Goal: Information Seeking & Learning: Learn about a topic

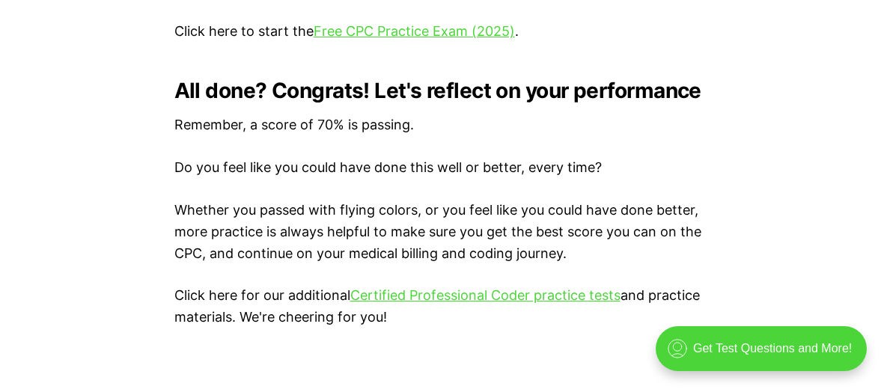
scroll to position [2994, 0]
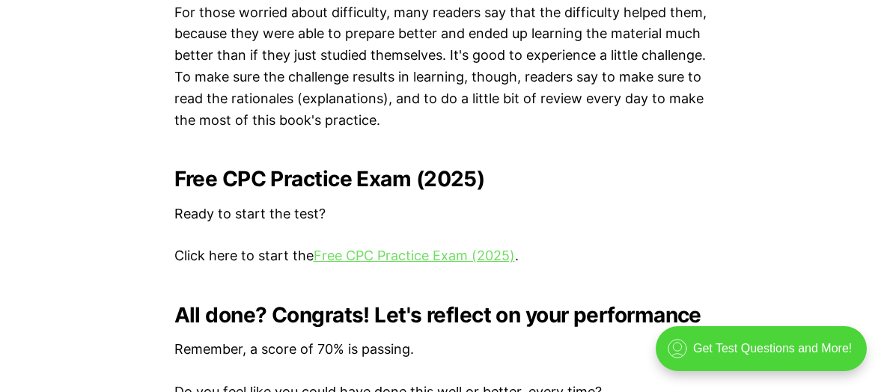
click at [409, 252] on link "Free CPC Practice Exam (2025)" at bounding box center [414, 256] width 201 height 16
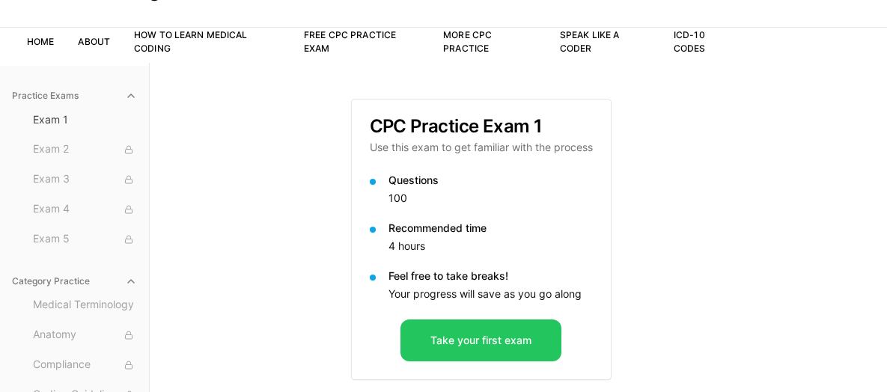
scroll to position [137, 0]
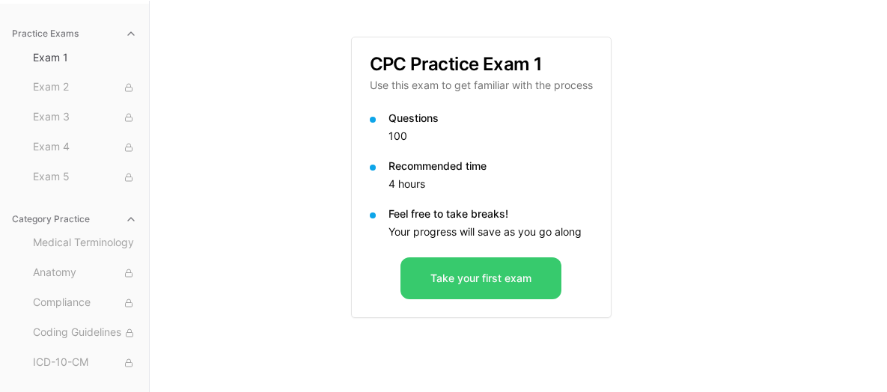
click at [484, 286] on button "Take your first exam" at bounding box center [481, 279] width 161 height 42
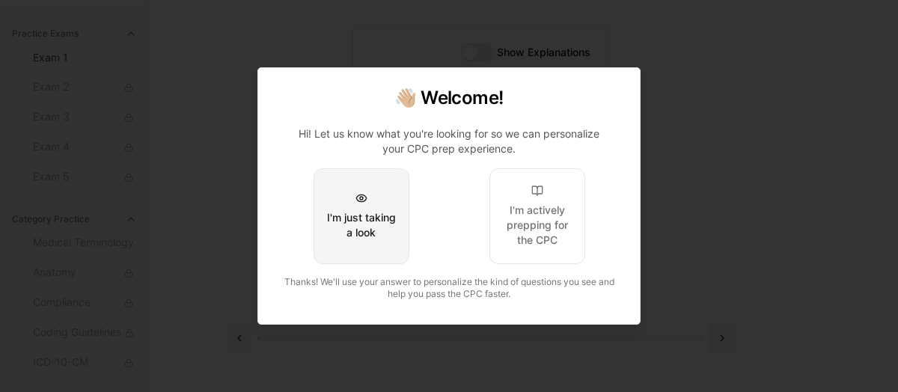
click at [345, 233] on div "I'm just taking a look" at bounding box center [361, 225] width 70 height 30
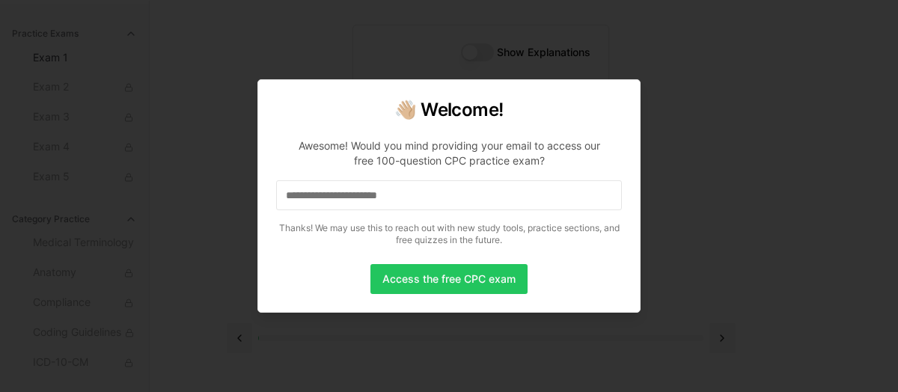
click at [368, 201] on input at bounding box center [449, 195] width 346 height 30
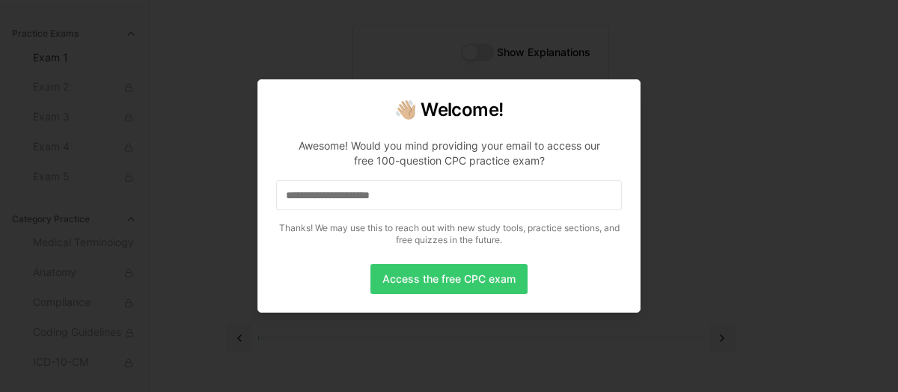
click at [460, 275] on button "Access the free CPC exam" at bounding box center [449, 279] width 157 height 30
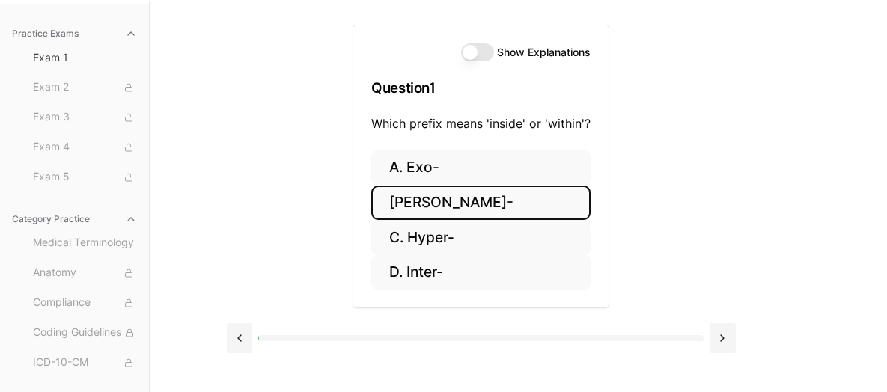
click at [445, 197] on button "[PERSON_NAME]-" at bounding box center [480, 203] width 219 height 35
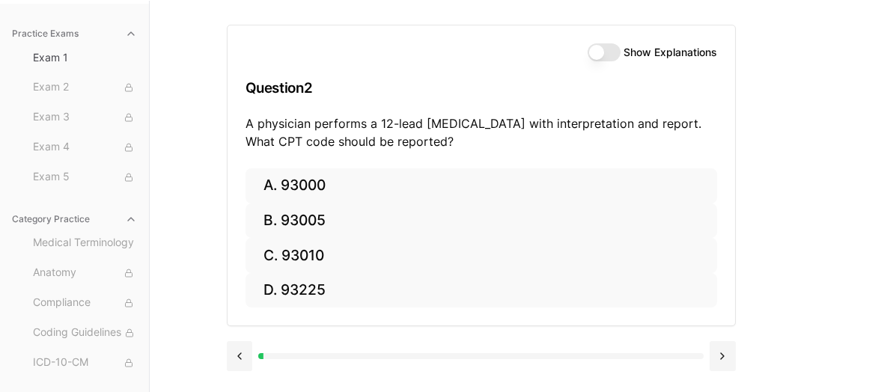
click at [607, 54] on button "Show Explanations" at bounding box center [604, 52] width 33 height 18
click at [239, 341] on button at bounding box center [240, 356] width 26 height 30
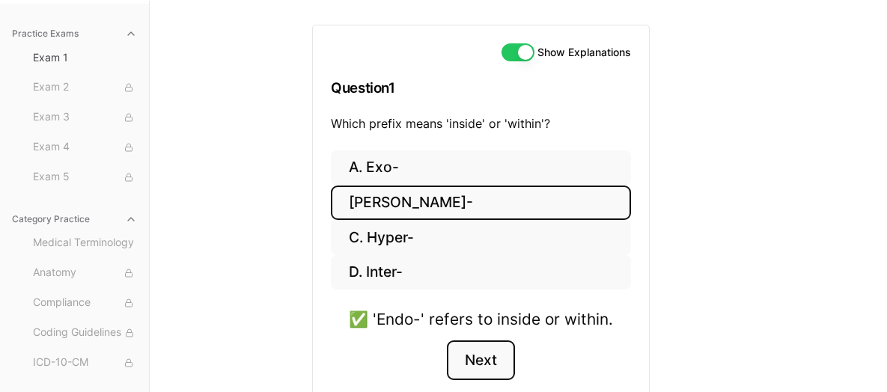
click at [490, 355] on button "Next" at bounding box center [481, 361] width 68 height 40
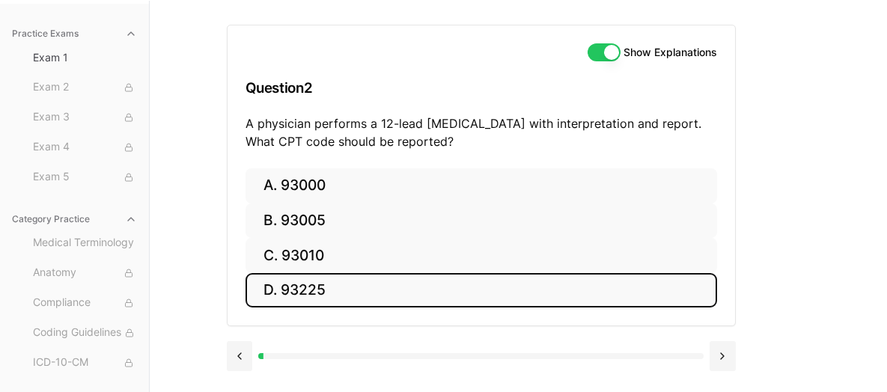
click at [317, 280] on button "D. 93225" at bounding box center [482, 290] width 472 height 35
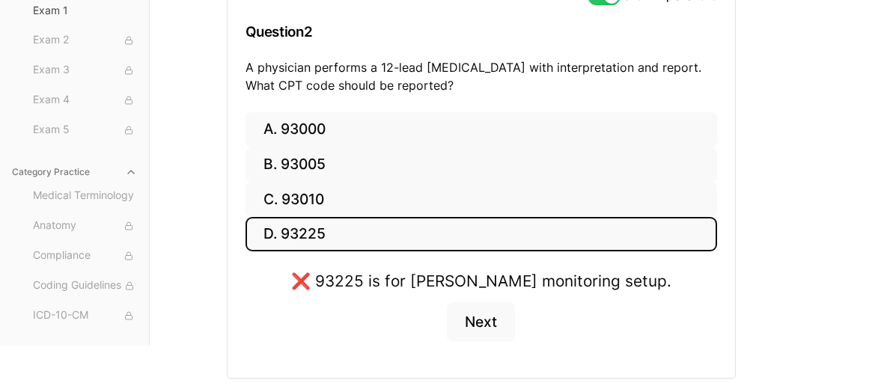
scroll to position [212, 0]
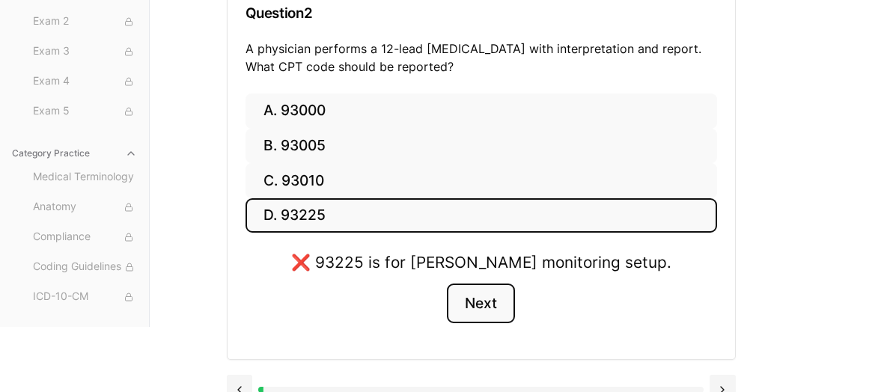
click at [475, 305] on button "Next" at bounding box center [481, 304] width 68 height 40
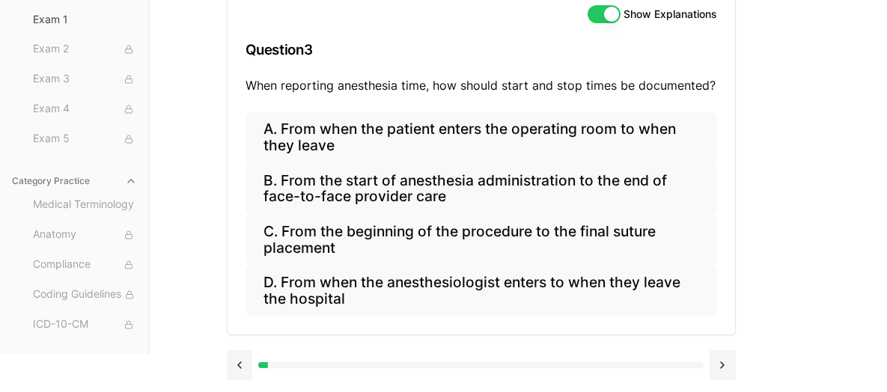
scroll to position [171, 0]
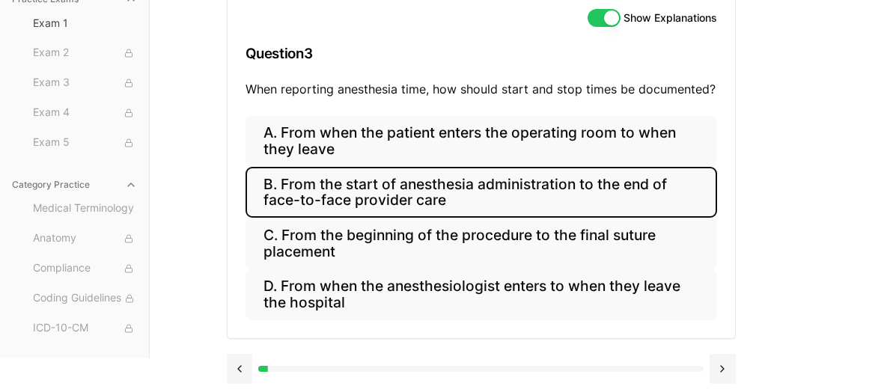
click at [412, 198] on button "B. From the start of anesthesia administration to the end of face-to-face provi…" at bounding box center [482, 192] width 472 height 51
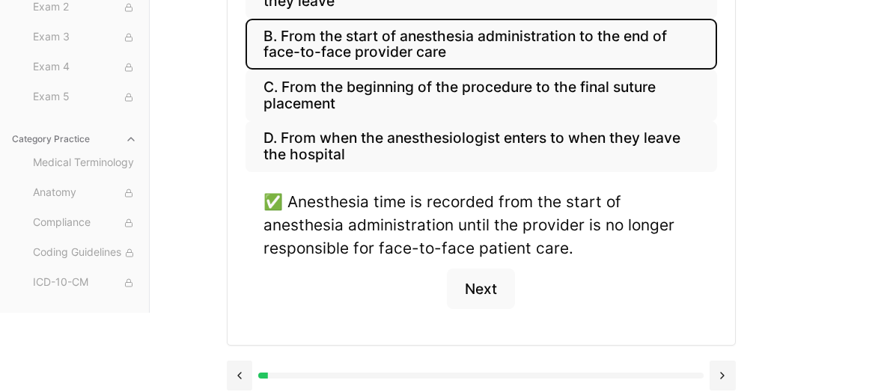
scroll to position [321, 0]
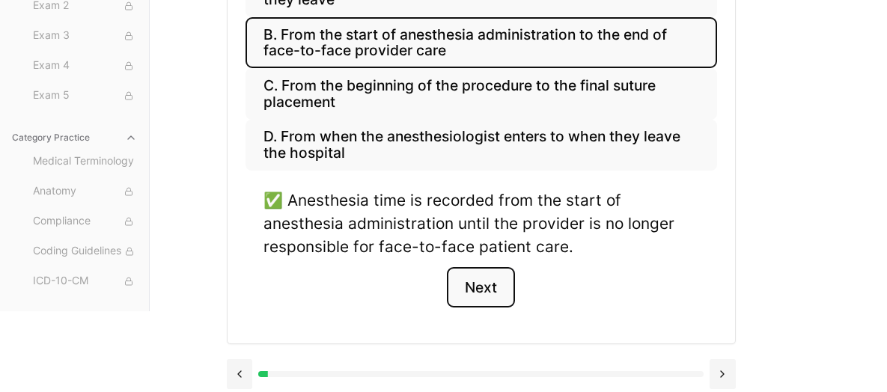
click at [479, 286] on button "Next" at bounding box center [481, 287] width 68 height 40
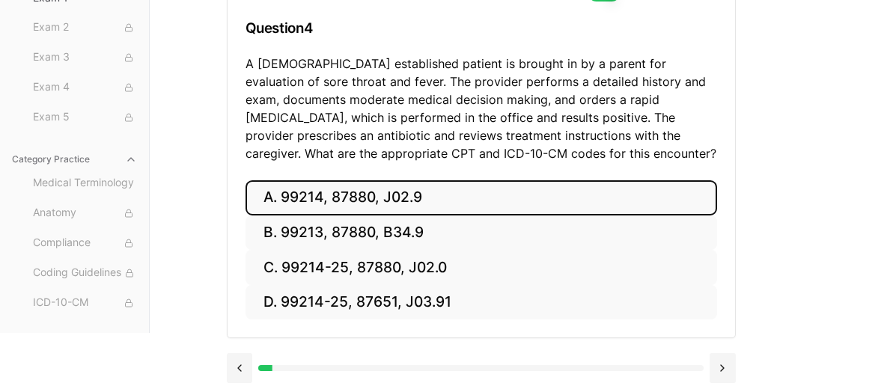
click at [472, 202] on button "A. 99214, 87880, J02.9" at bounding box center [482, 197] width 472 height 35
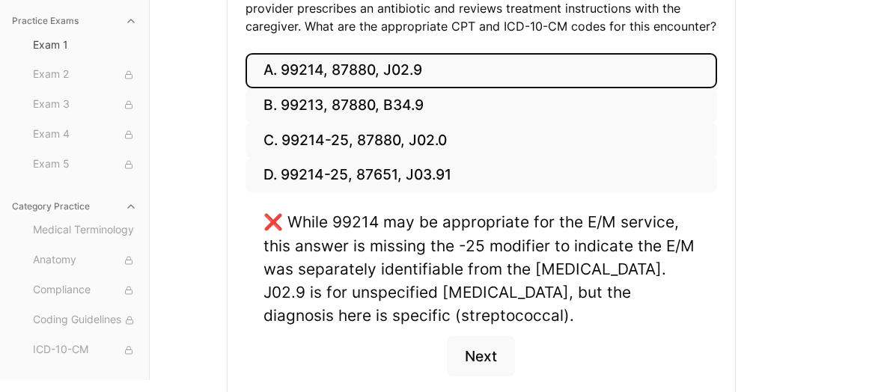
scroll to position [347, 0]
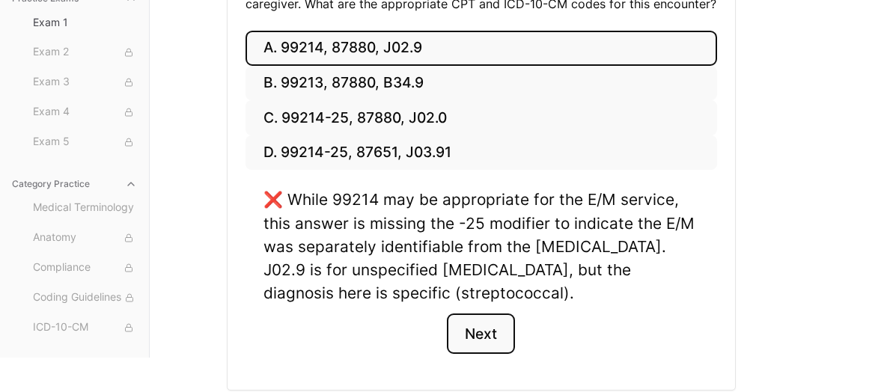
click at [483, 335] on button "Next" at bounding box center [481, 334] width 68 height 40
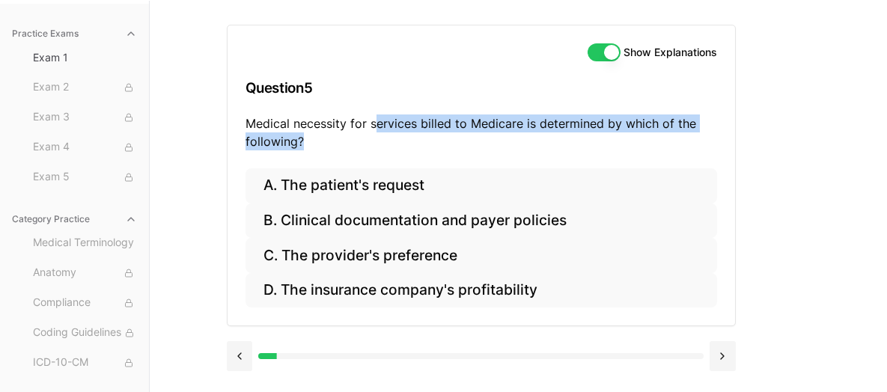
drag, startPoint x: 373, startPoint y: 127, endPoint x: 314, endPoint y: 141, distance: 60.7
click at [353, 149] on p "Medical necessity for services billed to Medicare is determined by which of the…" at bounding box center [482, 133] width 472 height 36
click at [313, 140] on p "Medical necessity for services billed to Medicare is determined by which of the…" at bounding box center [482, 133] width 472 height 36
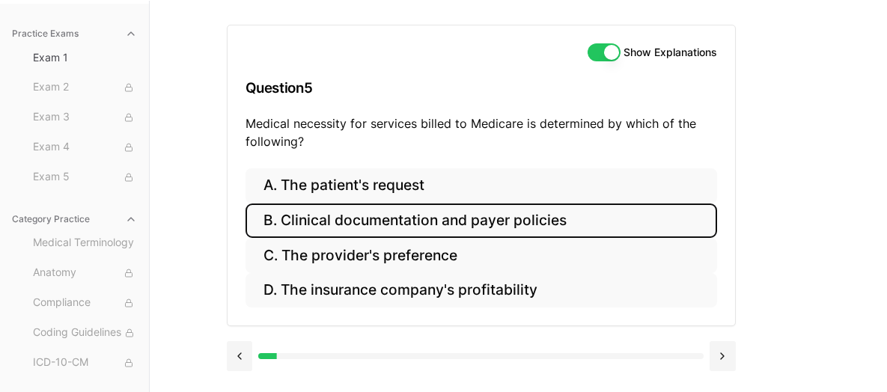
click at [458, 225] on button "B. Clinical documentation and payer policies" at bounding box center [482, 221] width 472 height 35
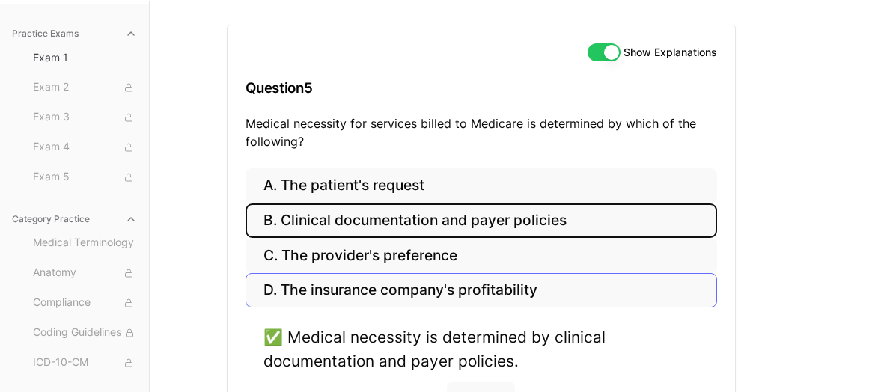
scroll to position [212, 0]
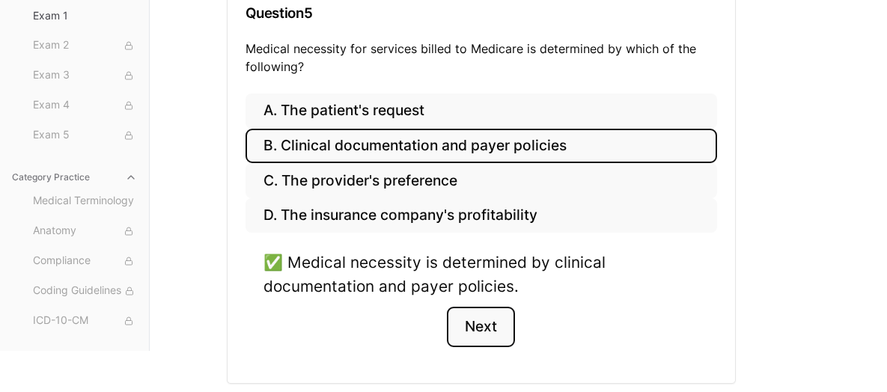
click at [487, 317] on button "Next" at bounding box center [481, 327] width 68 height 40
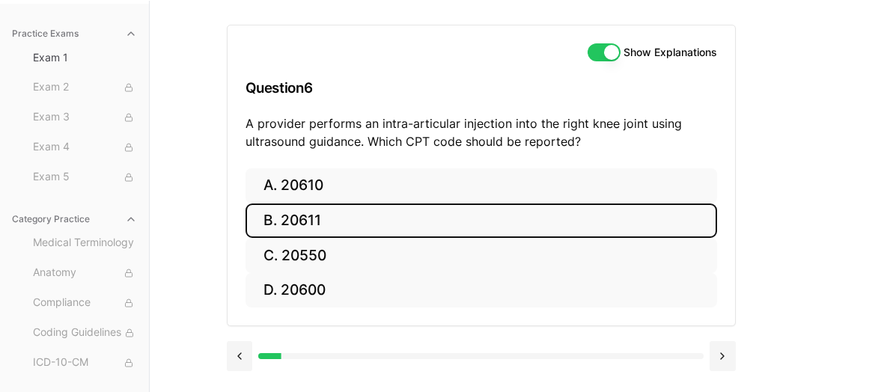
click at [424, 228] on button "B. 20611" at bounding box center [482, 221] width 472 height 35
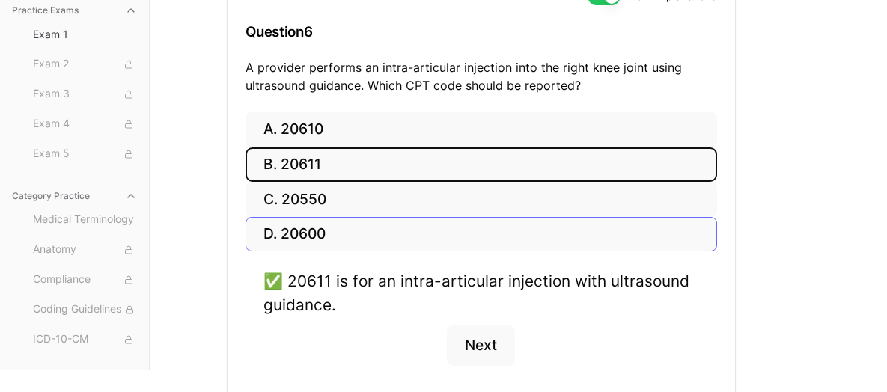
scroll to position [212, 0]
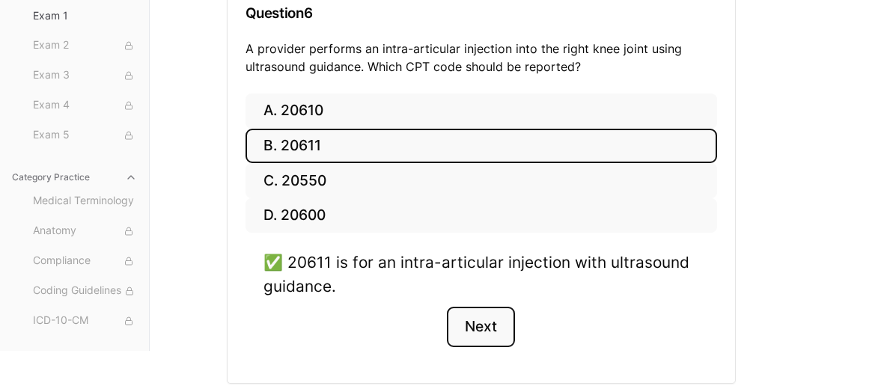
click at [472, 317] on button "Next" at bounding box center [481, 327] width 68 height 40
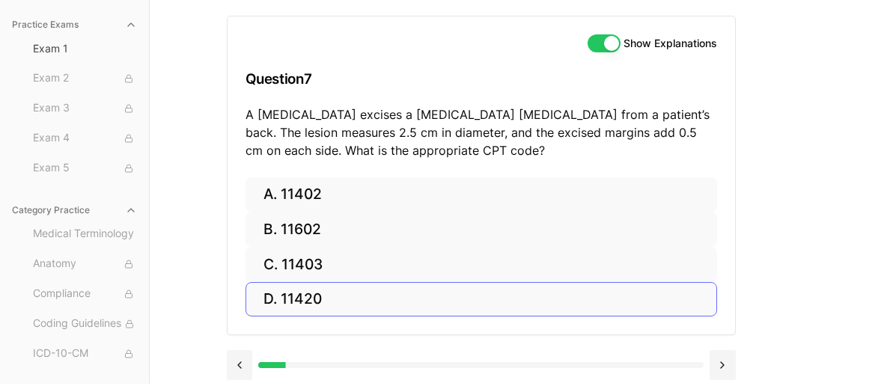
scroll to position [143, 0]
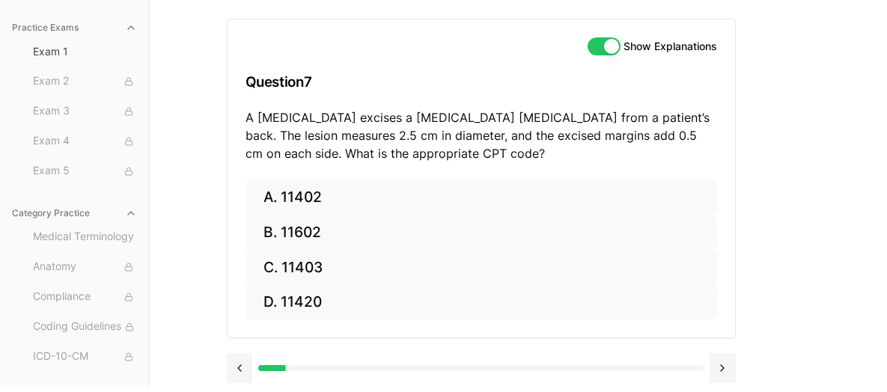
drag, startPoint x: 501, startPoint y: 76, endPoint x: 480, endPoint y: 76, distance: 21.0
click at [480, 76] on h3 "Question 7" at bounding box center [482, 82] width 472 height 44
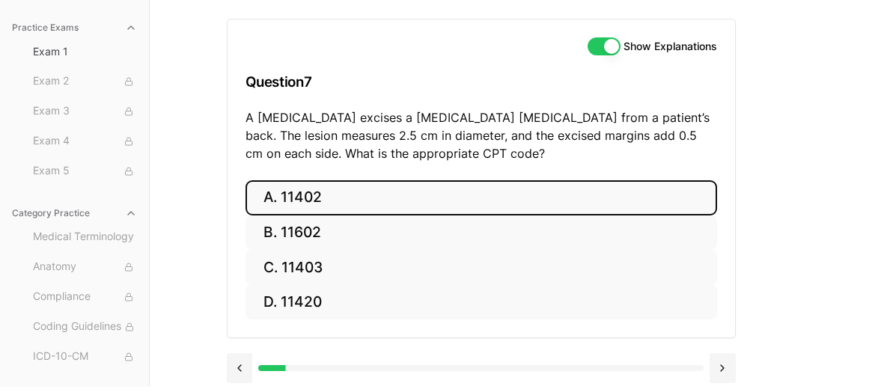
click at [370, 204] on button "A. 11402" at bounding box center [482, 197] width 472 height 35
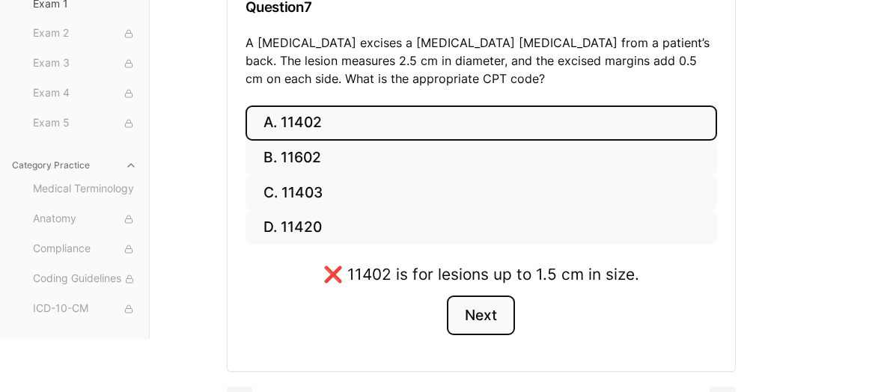
click at [472, 316] on button "Next" at bounding box center [481, 316] width 68 height 40
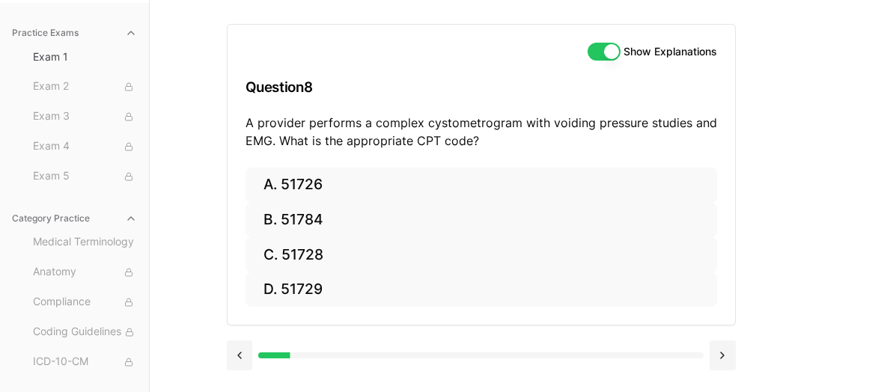
scroll to position [137, 0]
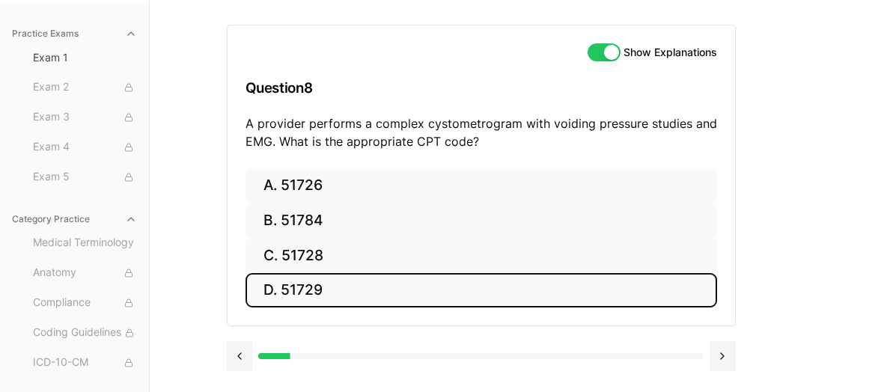
click at [339, 290] on button "D. 51729" at bounding box center [482, 290] width 472 height 35
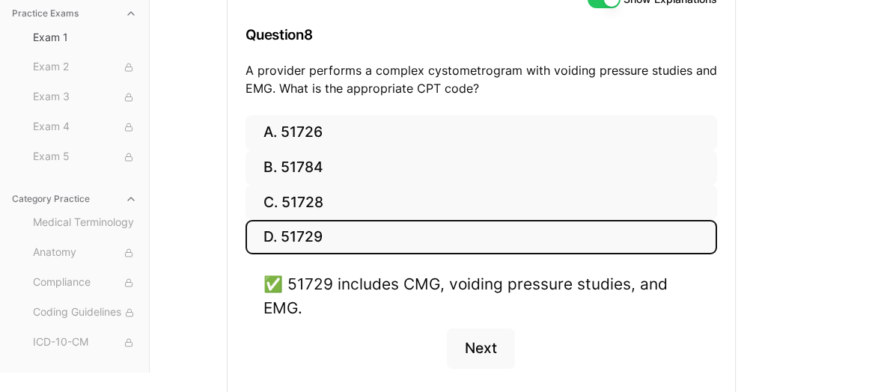
scroll to position [212, 0]
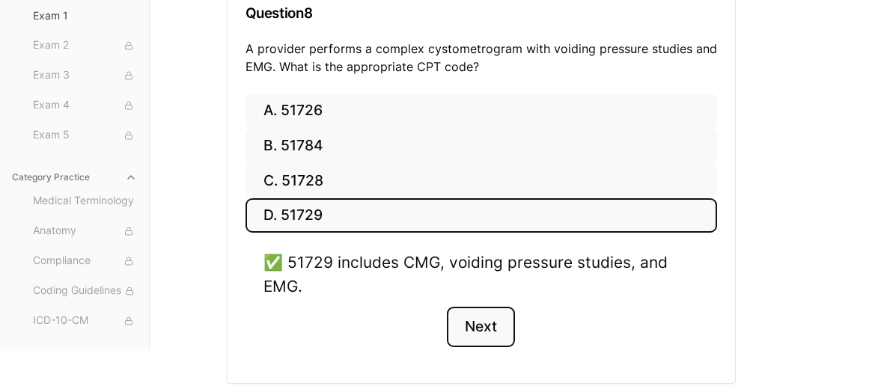
click at [478, 331] on button "Next" at bounding box center [481, 327] width 68 height 40
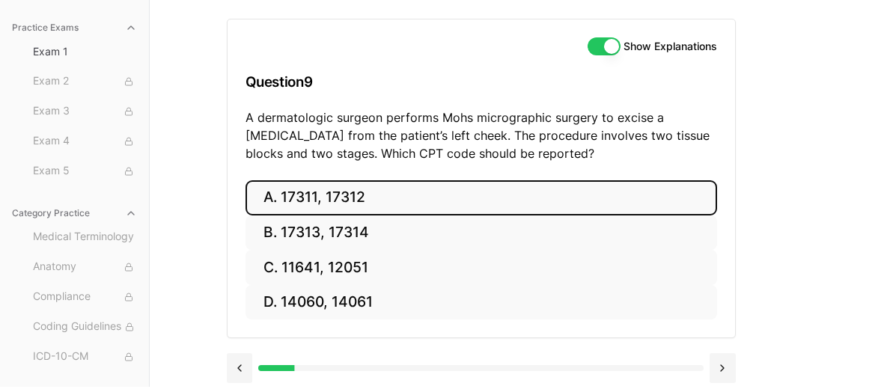
click at [369, 198] on button "A. 17311, 17312" at bounding box center [482, 197] width 472 height 35
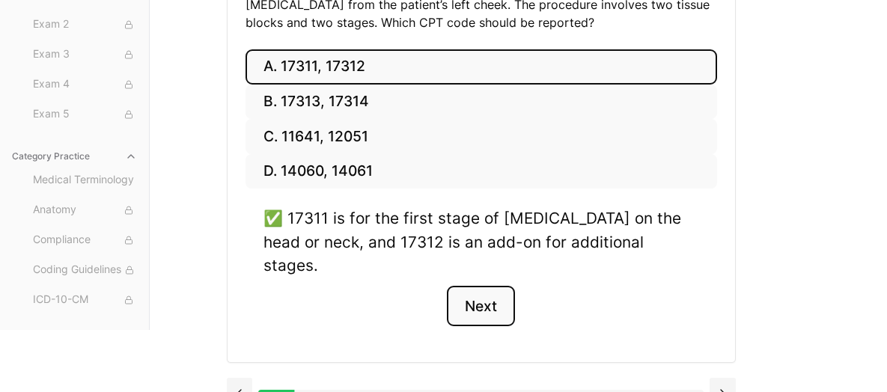
click at [483, 286] on button "Next" at bounding box center [481, 306] width 68 height 40
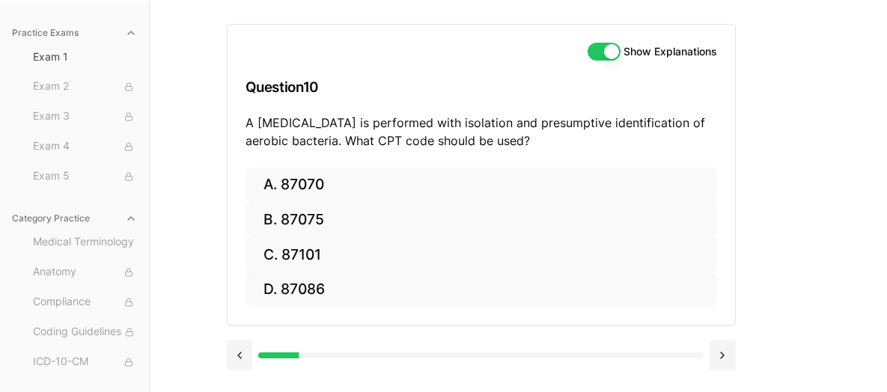
scroll to position [137, 0]
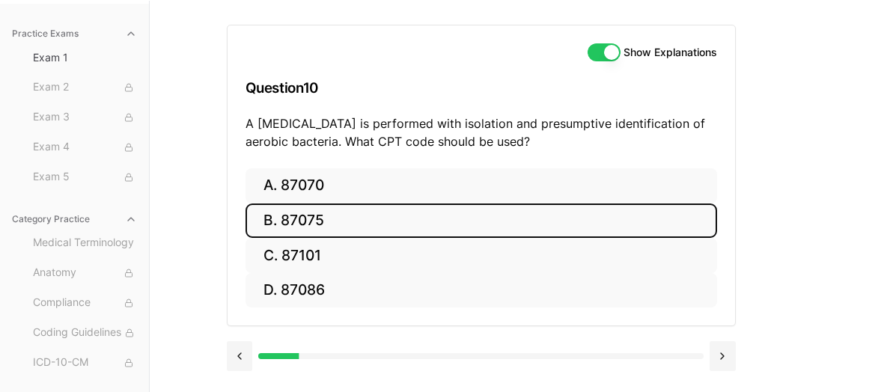
click at [344, 211] on button "B. 87075" at bounding box center [482, 221] width 472 height 35
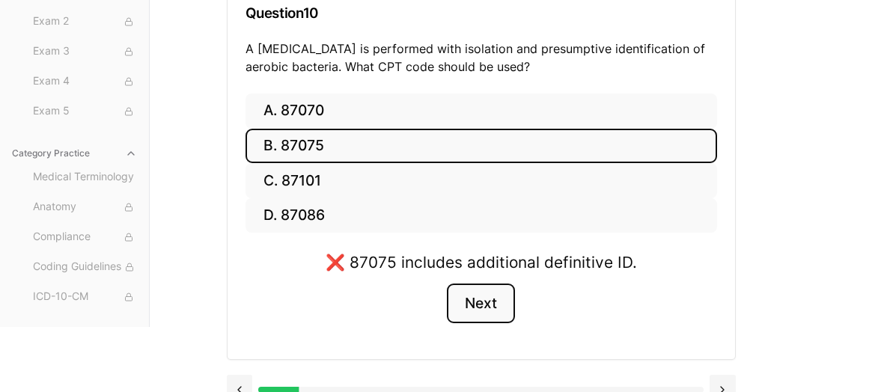
click at [498, 305] on button "Next" at bounding box center [481, 304] width 68 height 40
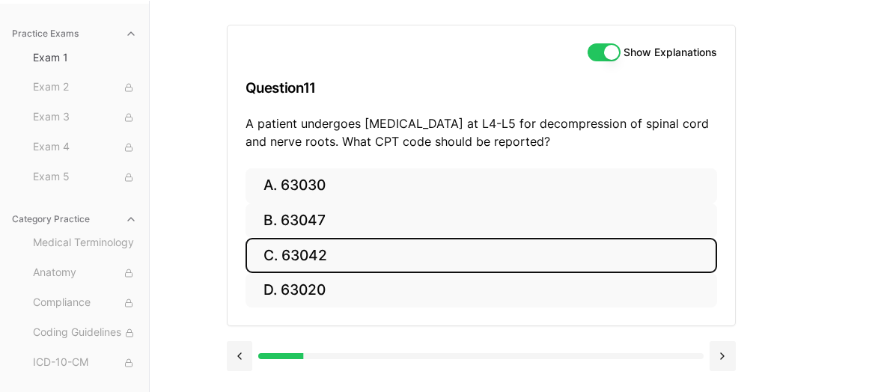
click at [329, 252] on button "C. 63042" at bounding box center [482, 255] width 472 height 35
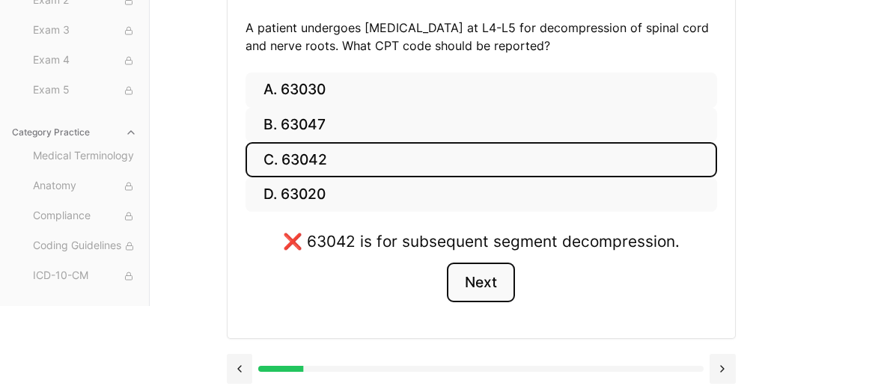
click at [495, 287] on button "Next" at bounding box center [481, 283] width 68 height 40
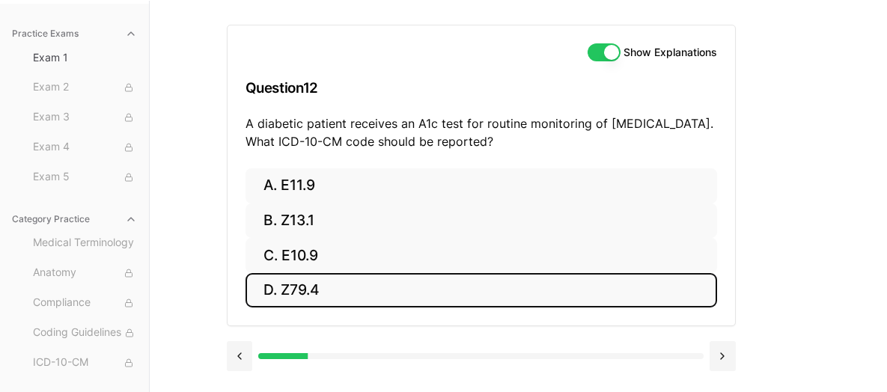
click at [328, 283] on button "D. Z79.4" at bounding box center [482, 290] width 472 height 35
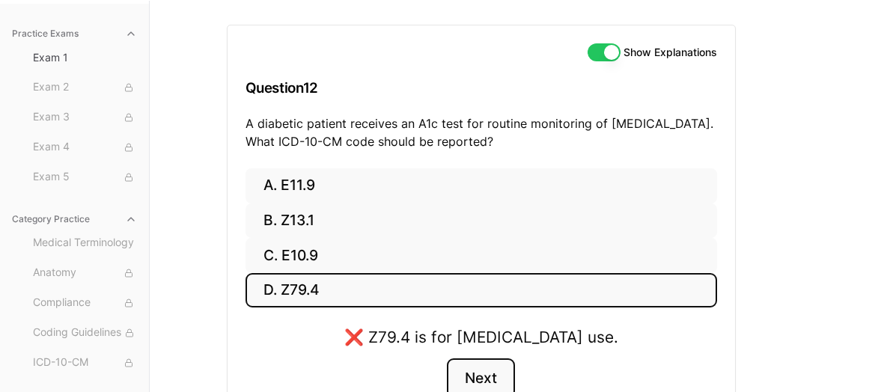
click at [472, 379] on button "Next" at bounding box center [481, 379] width 68 height 40
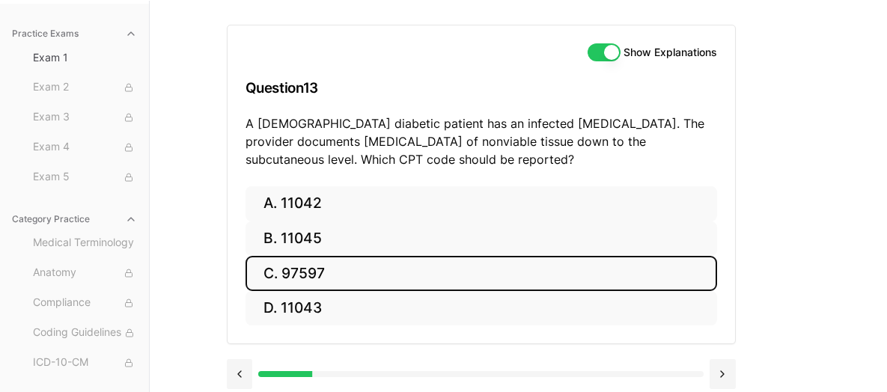
click at [308, 258] on button "C. 97597" at bounding box center [482, 273] width 472 height 35
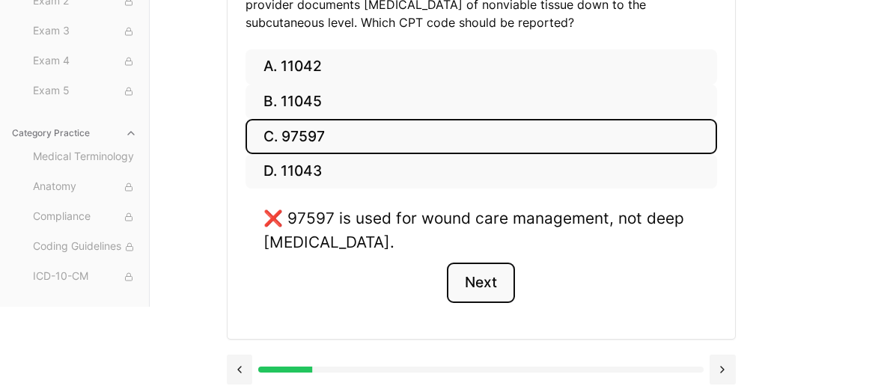
click at [465, 273] on button "Next" at bounding box center [481, 283] width 68 height 40
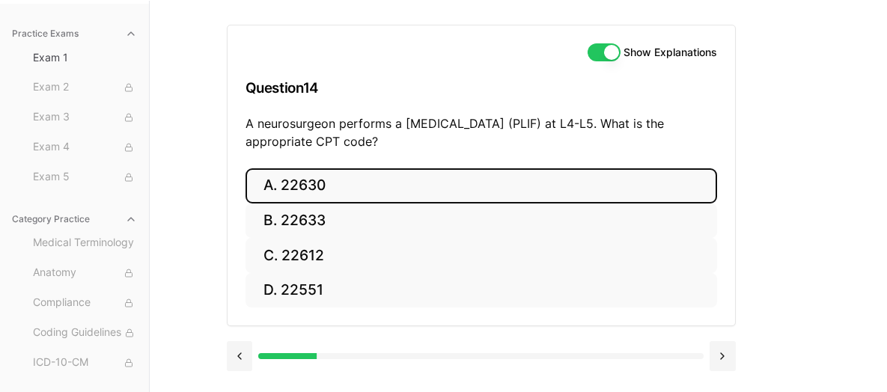
click at [384, 196] on button "A. 22630" at bounding box center [482, 185] width 472 height 35
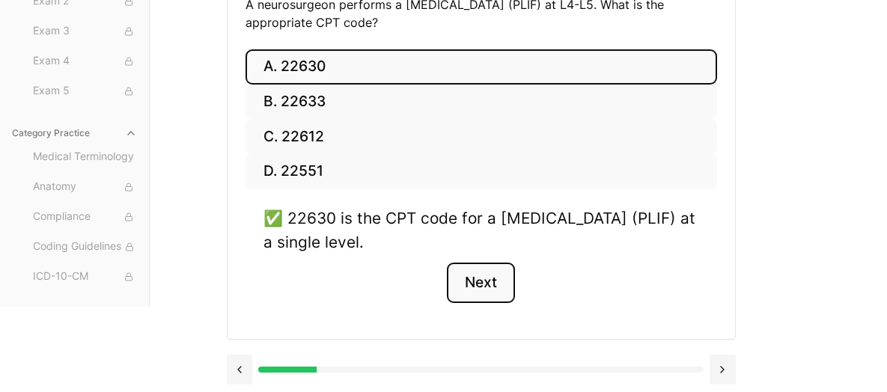
click at [494, 284] on button "Next" at bounding box center [481, 283] width 68 height 40
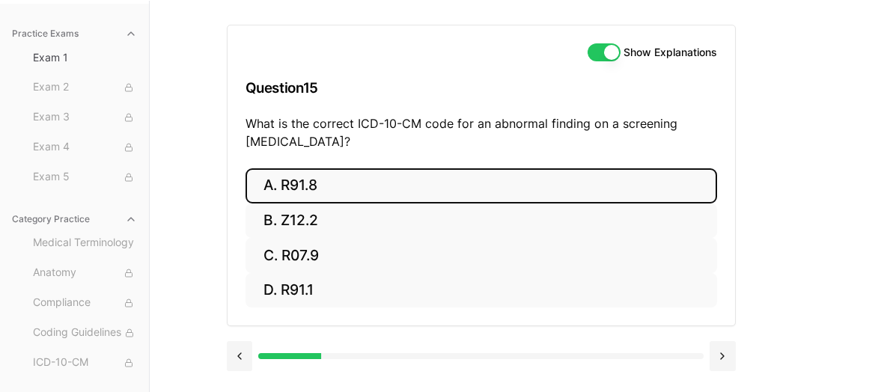
click at [306, 169] on button "A. R91.8" at bounding box center [482, 185] width 472 height 35
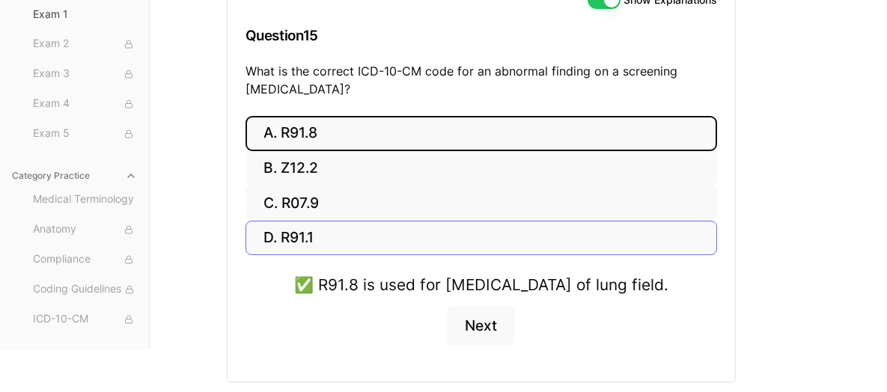
scroll to position [212, 0]
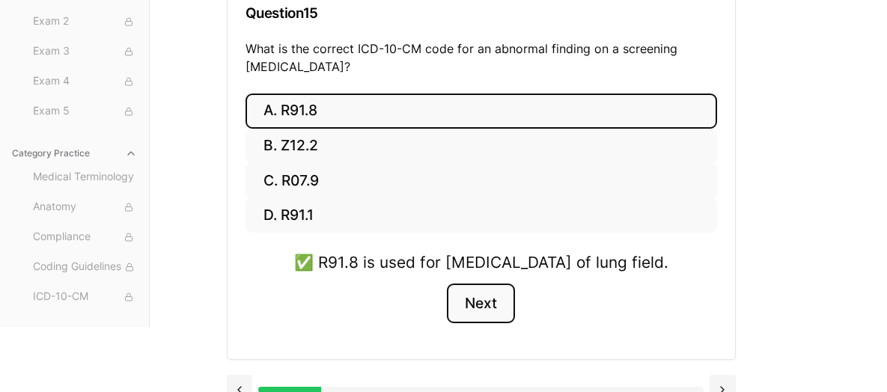
click at [474, 324] on button "Next" at bounding box center [481, 304] width 68 height 40
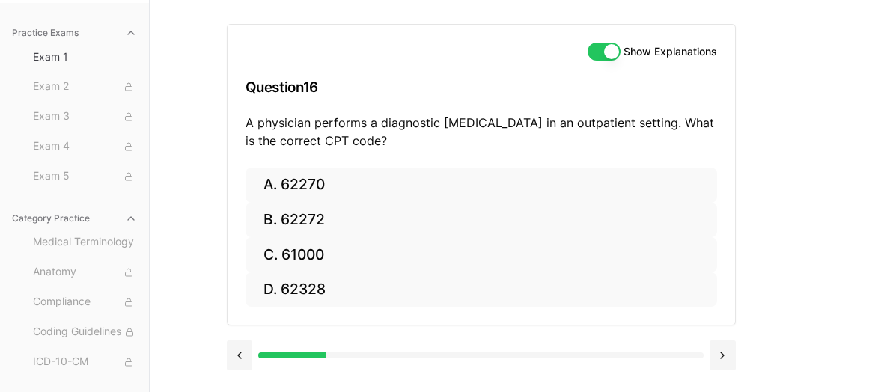
scroll to position [137, 0]
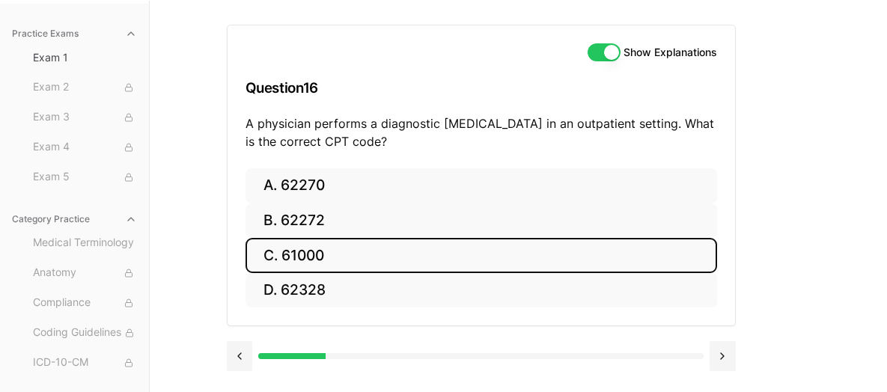
click at [284, 261] on button "C. 61000" at bounding box center [482, 255] width 472 height 35
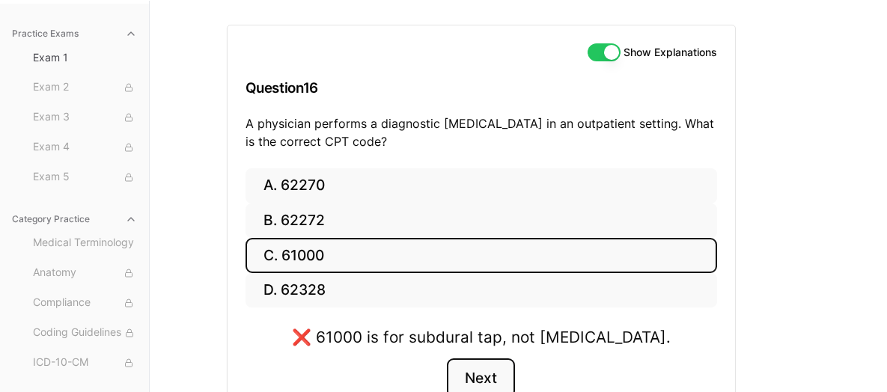
click at [479, 374] on button "Next" at bounding box center [481, 379] width 68 height 40
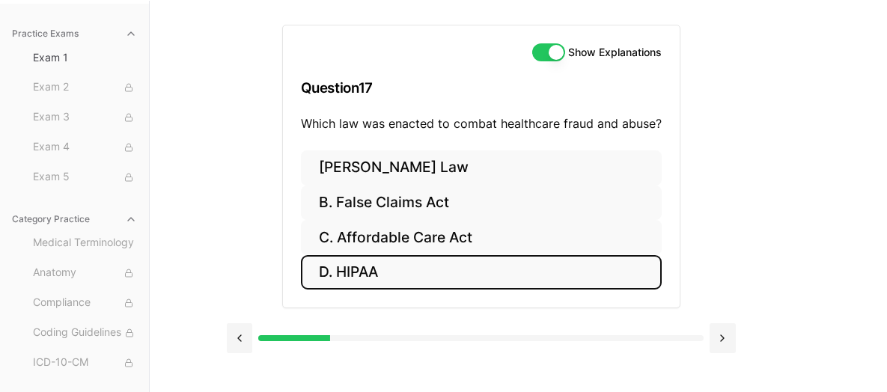
click at [418, 271] on button "D. HIPAA" at bounding box center [481, 272] width 361 height 35
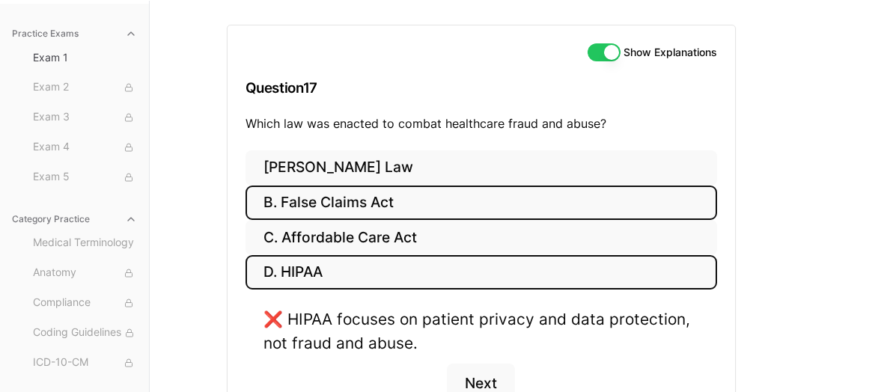
click at [365, 204] on button "B. False Claims Act" at bounding box center [482, 203] width 472 height 35
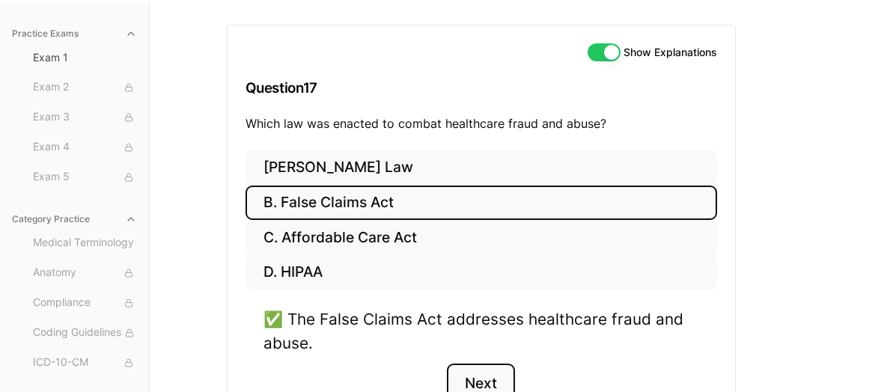
click at [466, 371] on button "Next" at bounding box center [481, 384] width 68 height 40
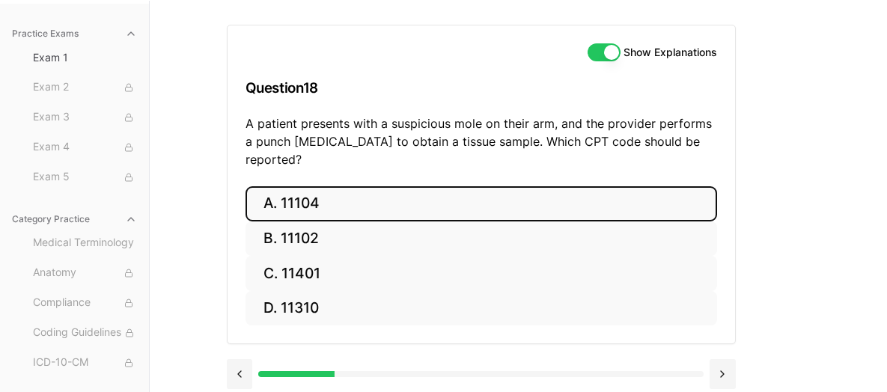
click at [295, 187] on button "A. 11104" at bounding box center [482, 203] width 472 height 35
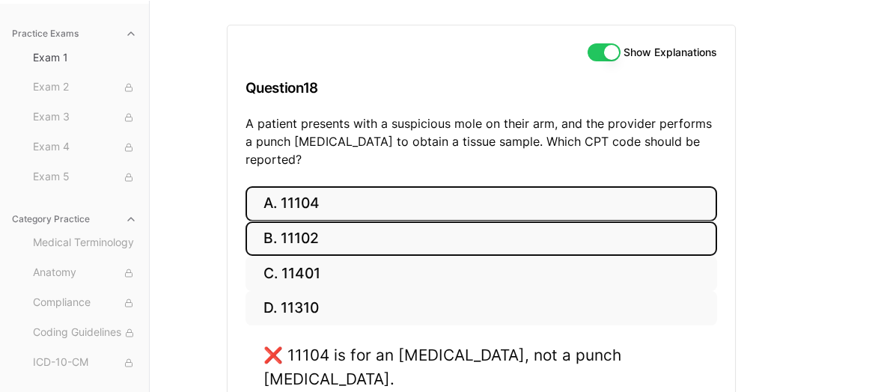
click at [323, 222] on button "B. 11102" at bounding box center [482, 239] width 472 height 35
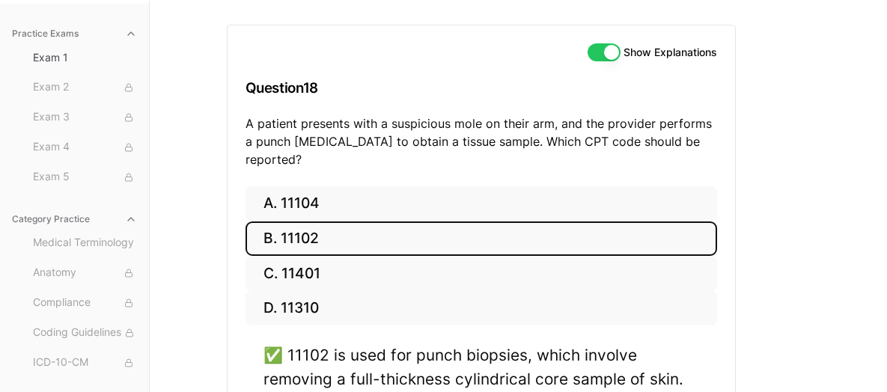
scroll to position [212, 0]
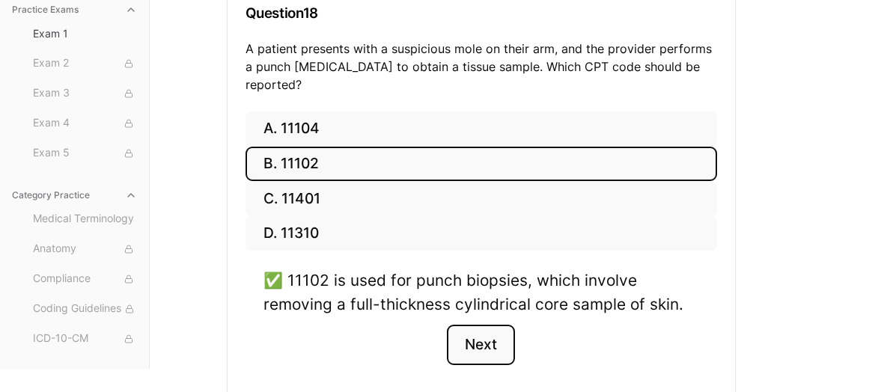
click at [478, 325] on button "Next" at bounding box center [481, 345] width 68 height 40
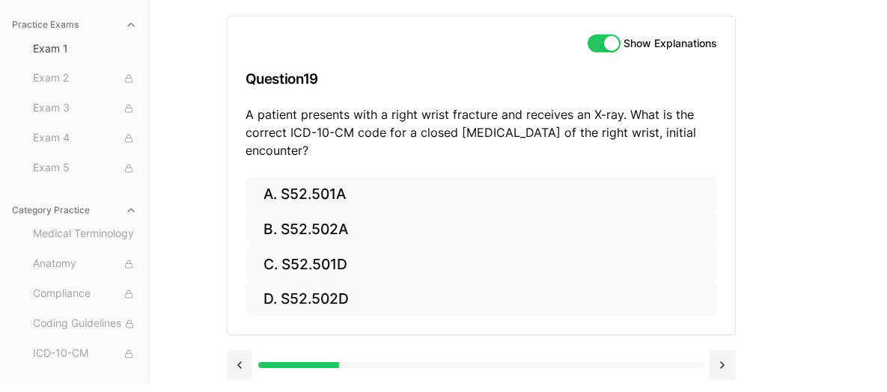
scroll to position [143, 0]
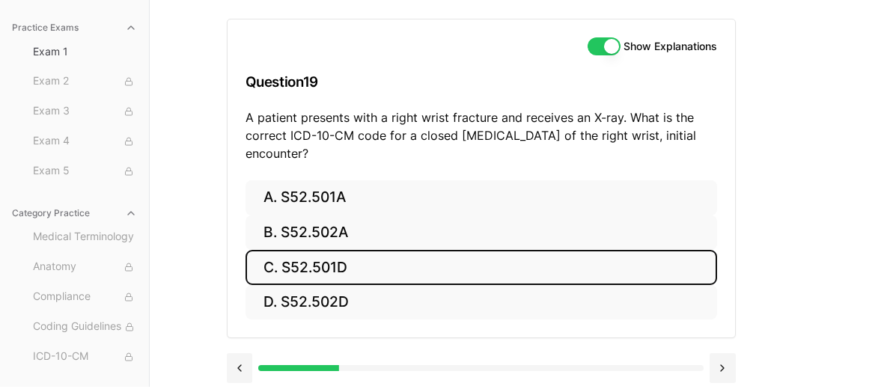
click at [359, 275] on button "C. S52.501D" at bounding box center [482, 267] width 472 height 35
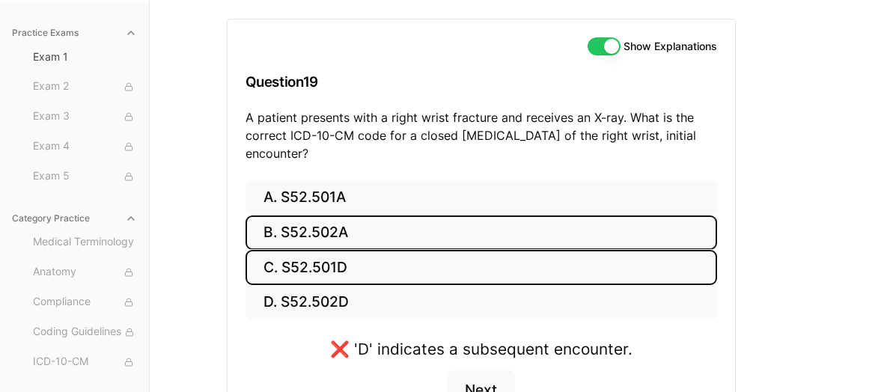
click at [374, 228] on button "B. S52.502A" at bounding box center [482, 233] width 472 height 35
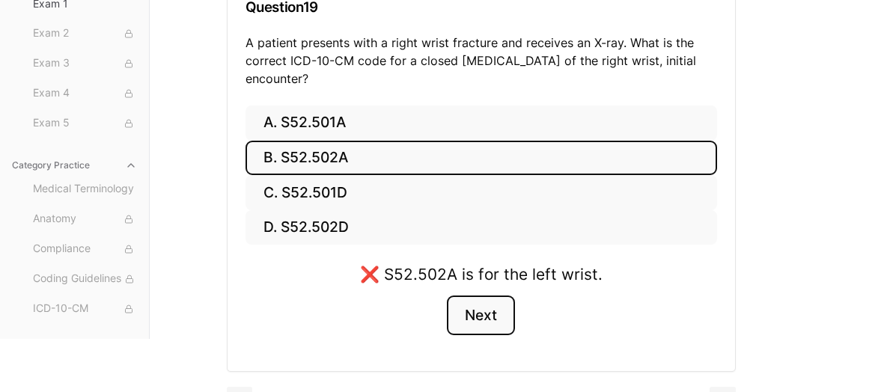
click at [481, 321] on button "Next" at bounding box center [481, 316] width 68 height 40
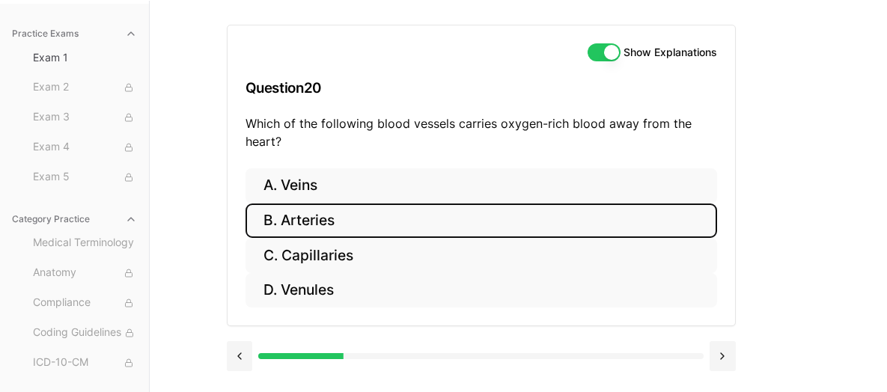
click at [318, 220] on button "B. Arteries" at bounding box center [482, 221] width 472 height 35
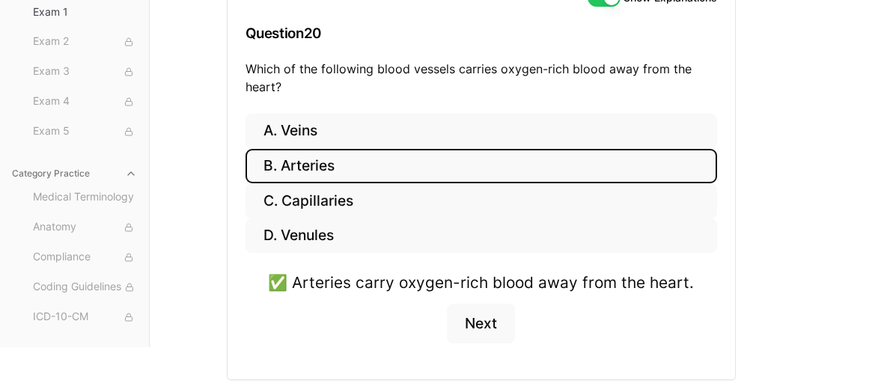
scroll to position [212, 0]
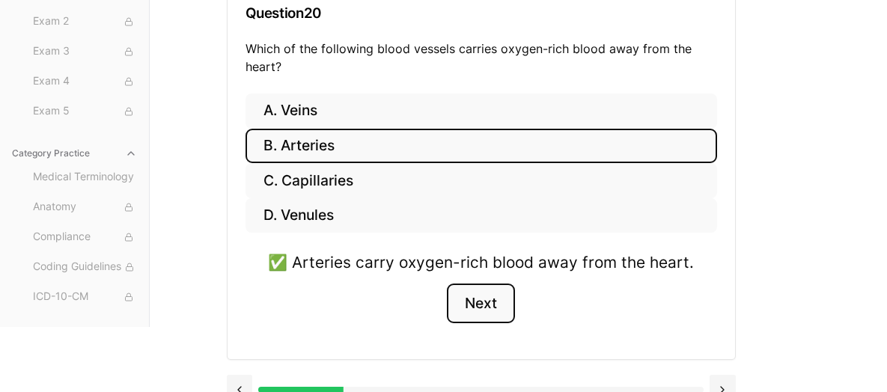
click at [474, 308] on button "Next" at bounding box center [481, 304] width 68 height 40
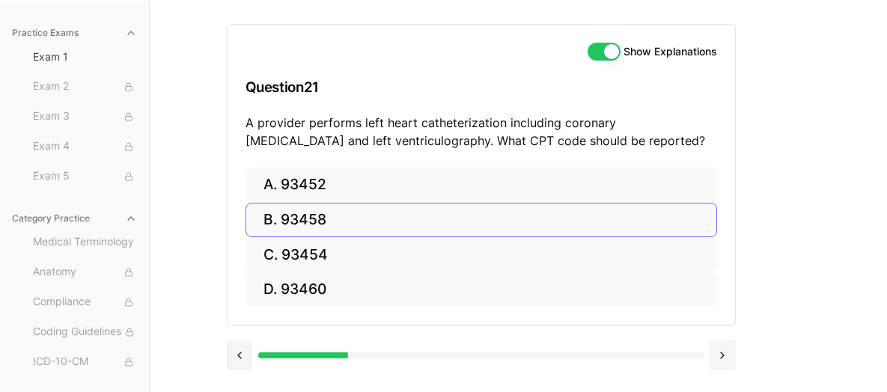
scroll to position [137, 0]
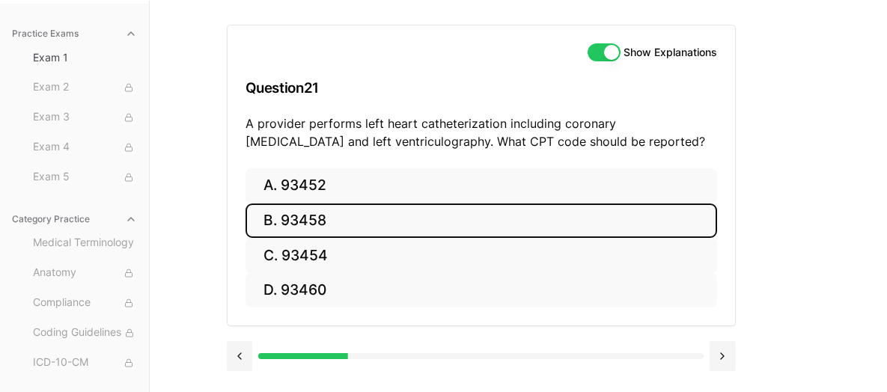
click at [356, 217] on button "B. 93458" at bounding box center [482, 221] width 472 height 35
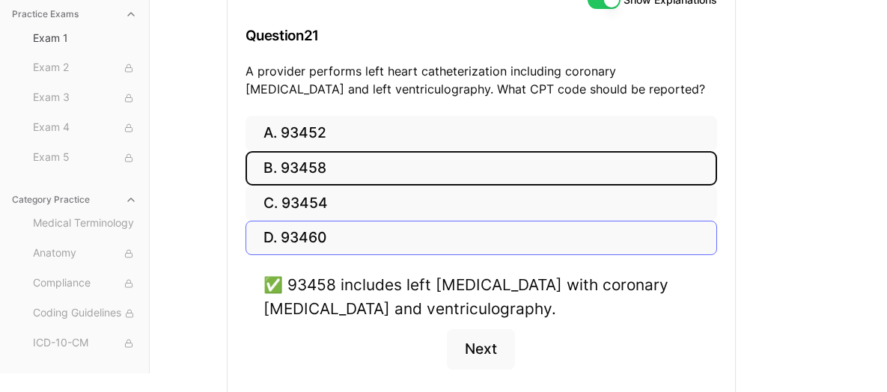
scroll to position [212, 0]
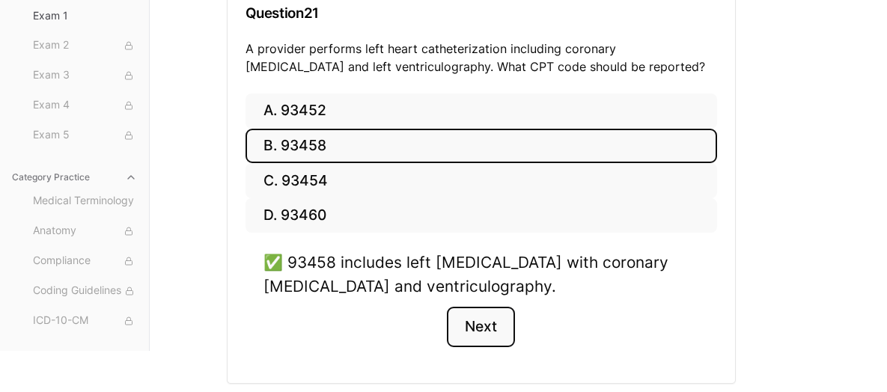
click at [474, 330] on button "Next" at bounding box center [481, 327] width 68 height 40
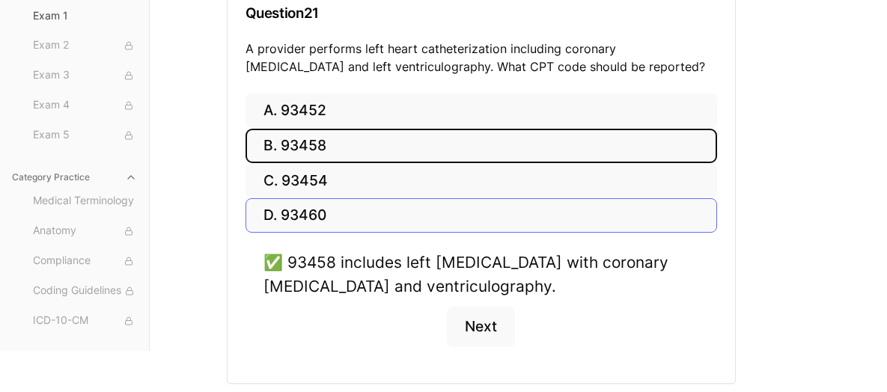
scroll to position [137, 0]
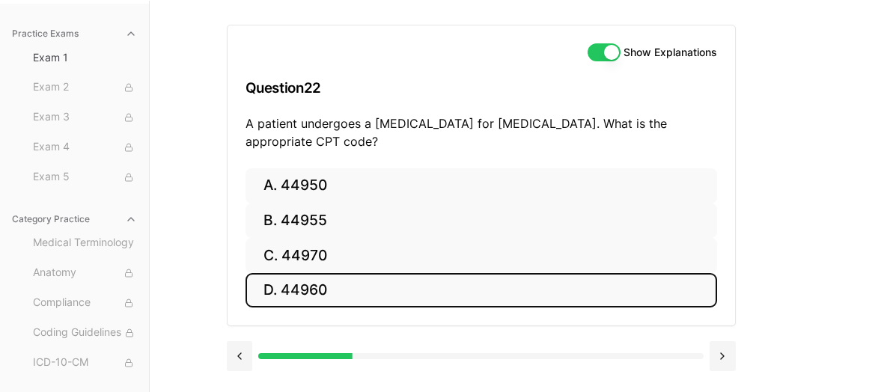
click at [417, 295] on button "D. 44960" at bounding box center [482, 290] width 472 height 35
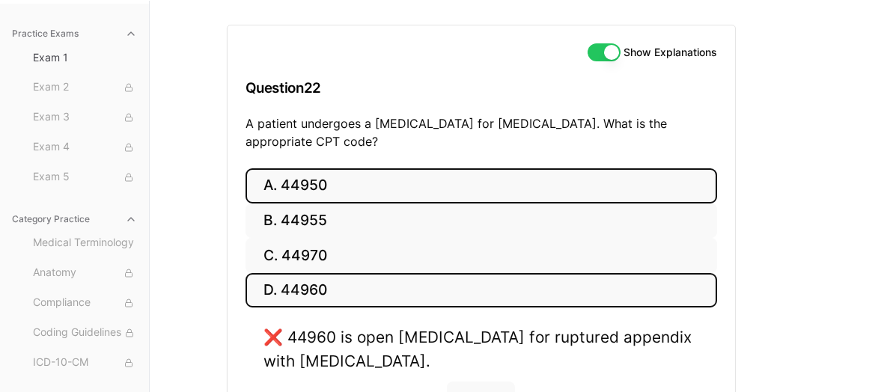
click at [344, 171] on button "A. 44950" at bounding box center [482, 185] width 472 height 35
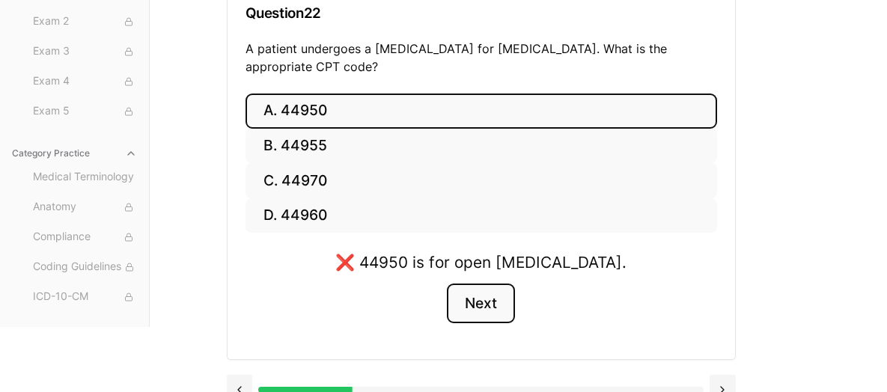
click at [496, 301] on button "Next" at bounding box center [481, 304] width 68 height 40
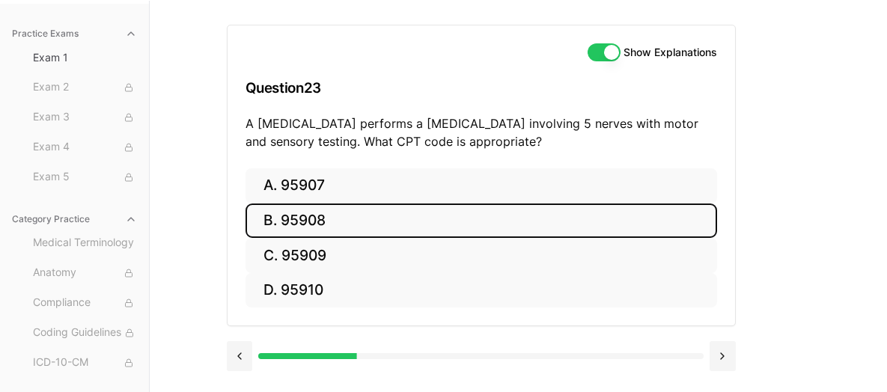
click at [320, 221] on button "B. 95908" at bounding box center [482, 221] width 472 height 35
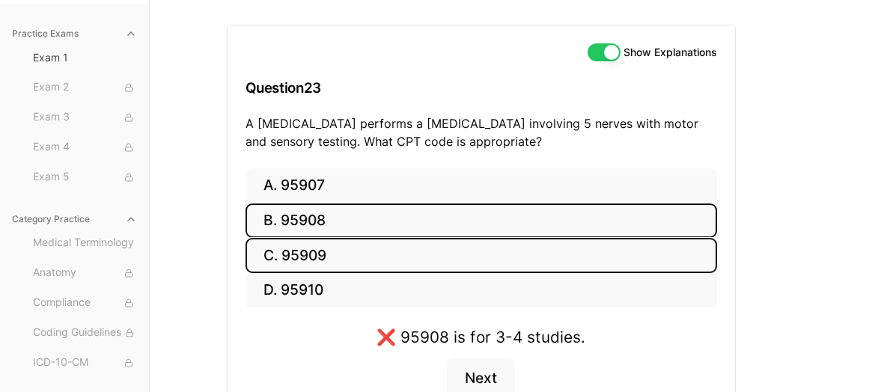
click at [348, 245] on button "C. 95909" at bounding box center [482, 255] width 472 height 35
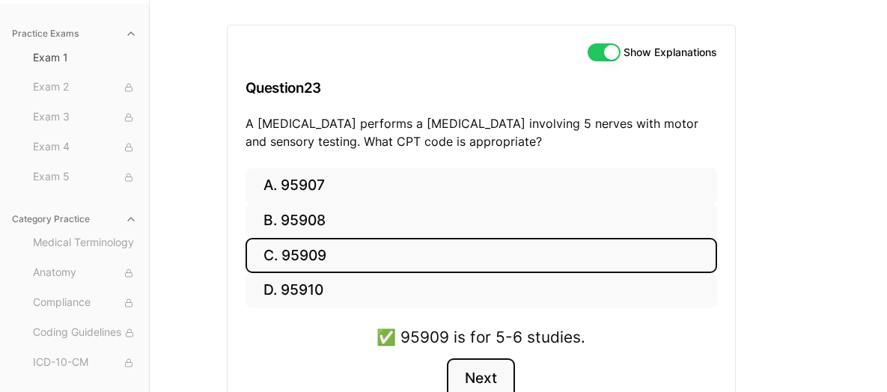
click at [484, 370] on button "Next" at bounding box center [481, 379] width 68 height 40
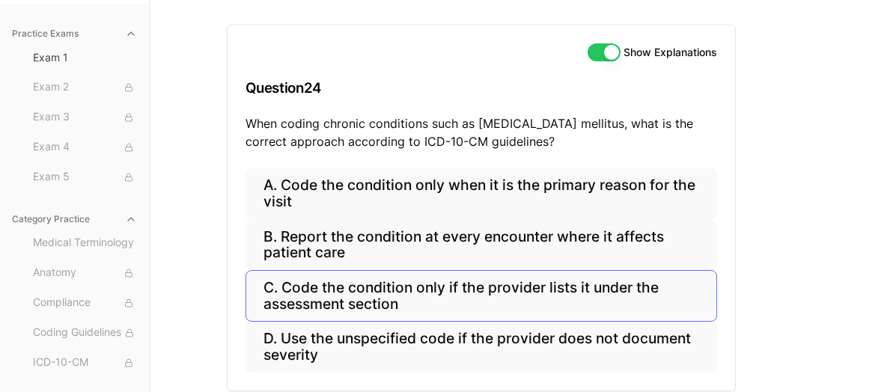
scroll to position [189, 0]
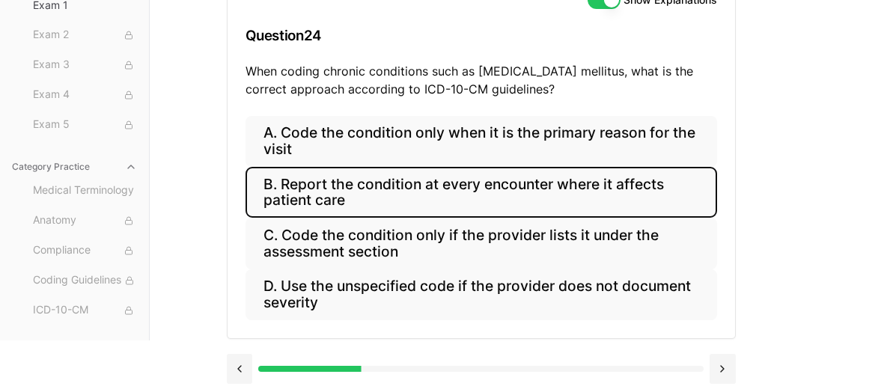
click at [479, 196] on button "B. Report the condition at every encounter where it affects patient care" at bounding box center [482, 192] width 472 height 51
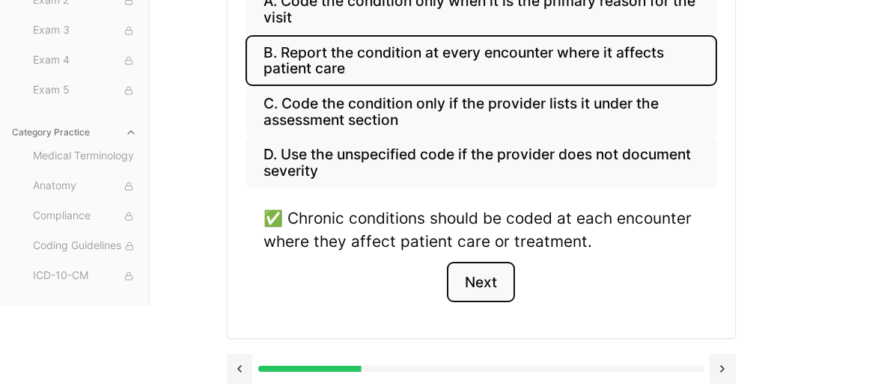
click at [479, 277] on button "Next" at bounding box center [481, 282] width 68 height 40
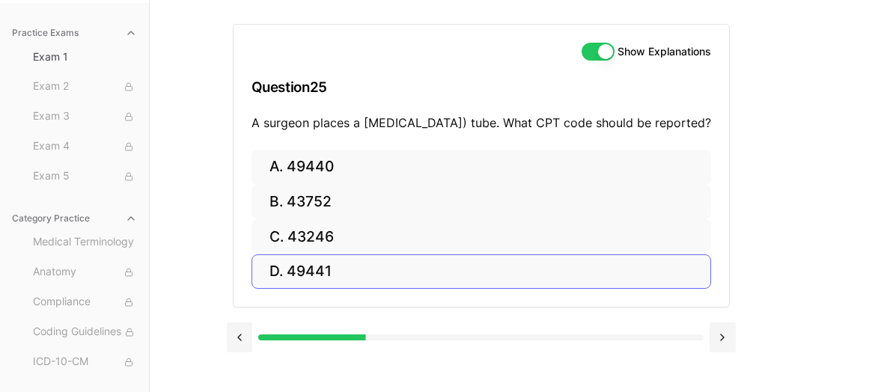
scroll to position [137, 0]
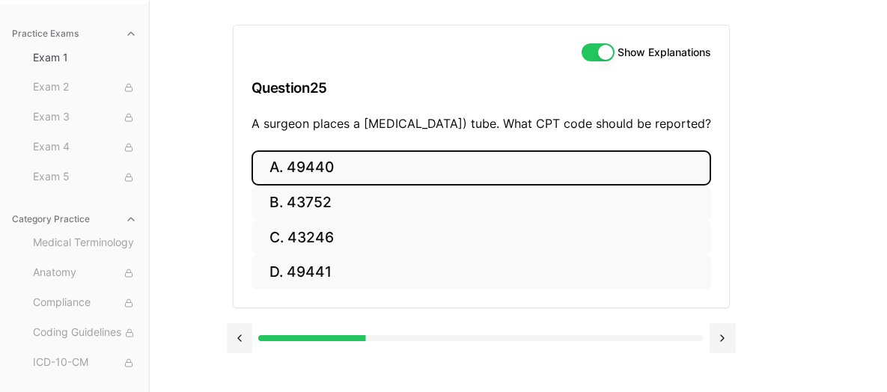
click at [405, 186] on button "A. 49440" at bounding box center [482, 167] width 460 height 35
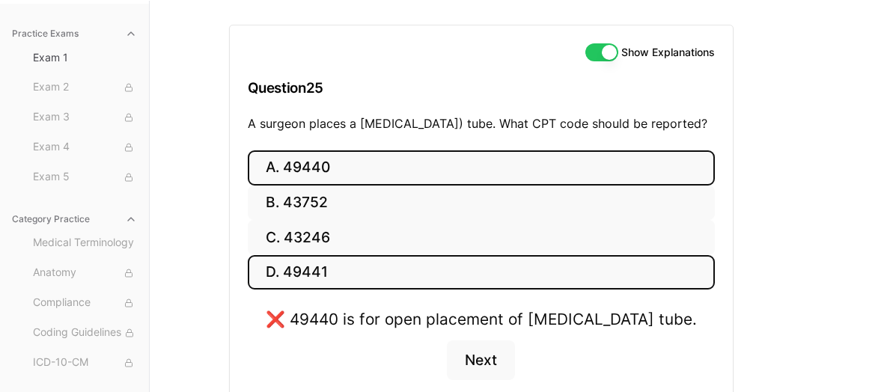
click at [341, 290] on button "D. 49441" at bounding box center [481, 272] width 467 height 35
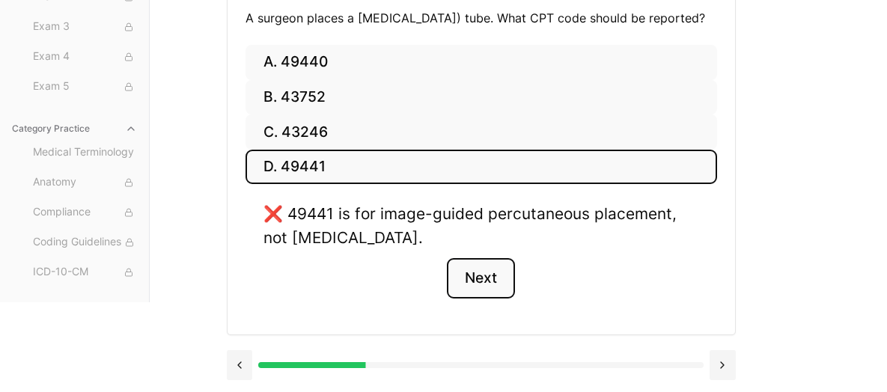
click at [496, 286] on button "Next" at bounding box center [481, 278] width 68 height 40
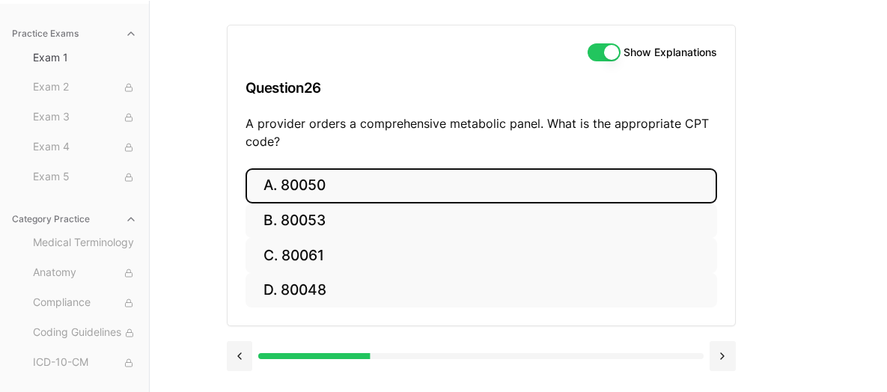
click at [362, 176] on button "A. 80050" at bounding box center [482, 185] width 472 height 35
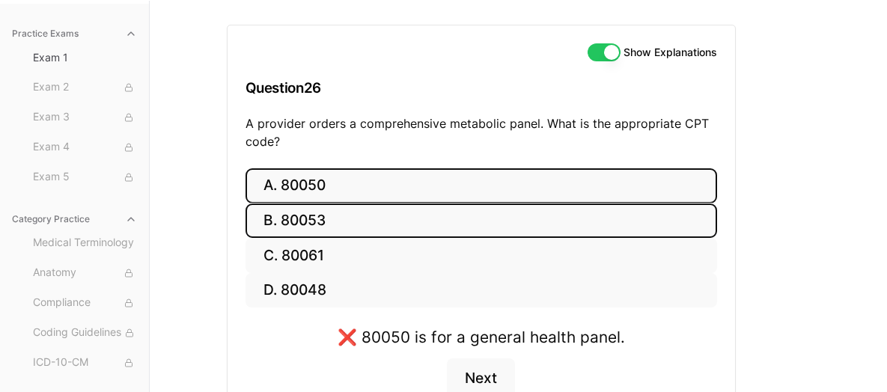
click at [353, 216] on button "B. 80053" at bounding box center [482, 221] width 472 height 35
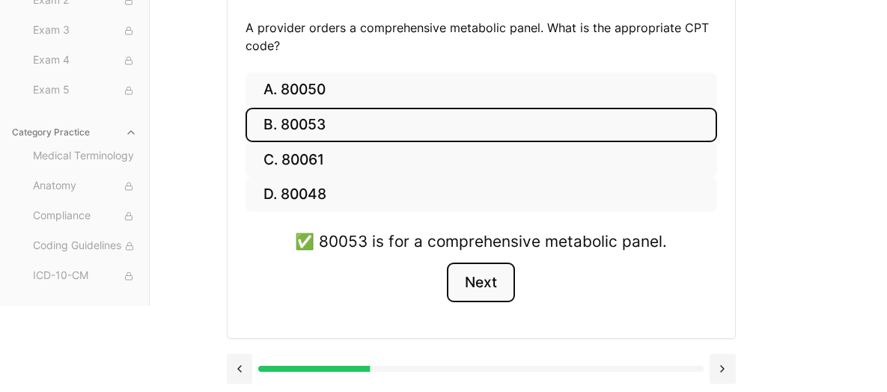
click at [495, 282] on button "Next" at bounding box center [481, 283] width 68 height 40
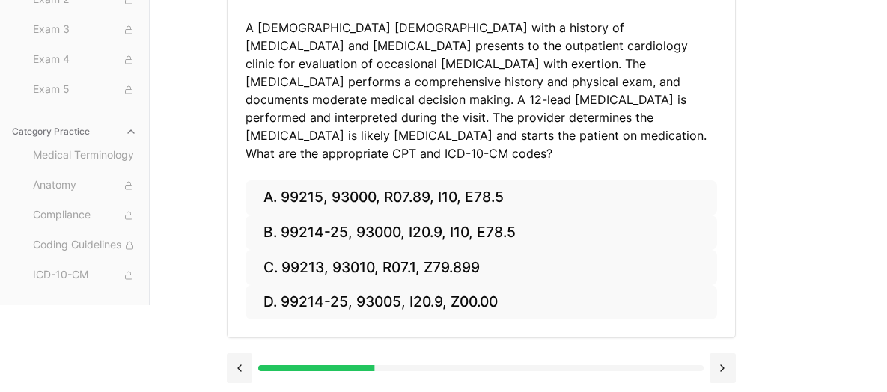
scroll to position [215, 0]
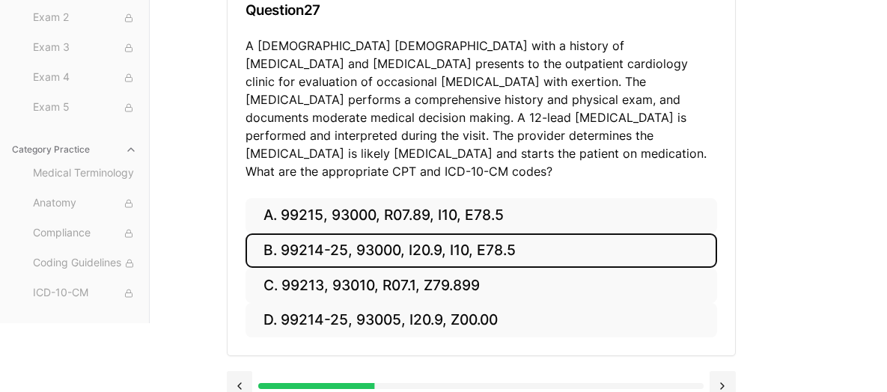
click at [520, 236] on button "B. 99214-25, 93000, I20.9, I10, E78.5" at bounding box center [482, 251] width 472 height 35
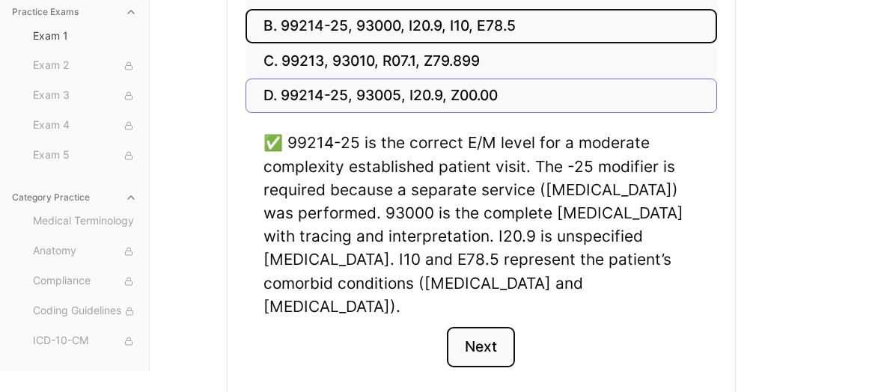
click at [490, 327] on button "Next" at bounding box center [481, 347] width 68 height 40
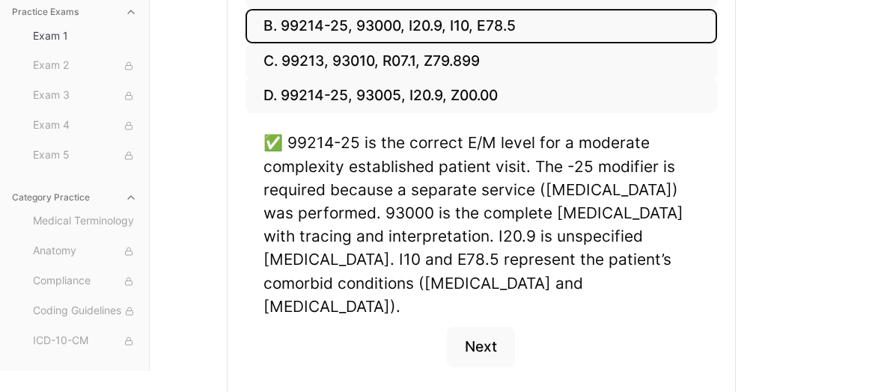
scroll to position [137, 0]
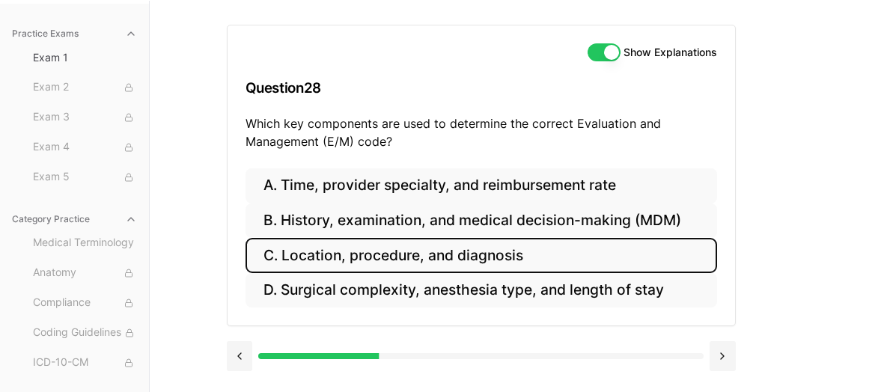
click at [438, 258] on button "C. Location, procedure, and diagnosis" at bounding box center [482, 255] width 472 height 35
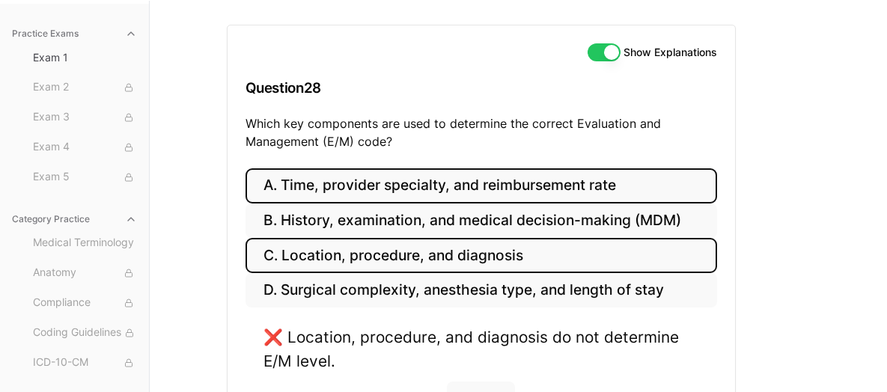
click at [453, 194] on button "A. Time, provider specialty, and reimbursement rate" at bounding box center [482, 185] width 472 height 35
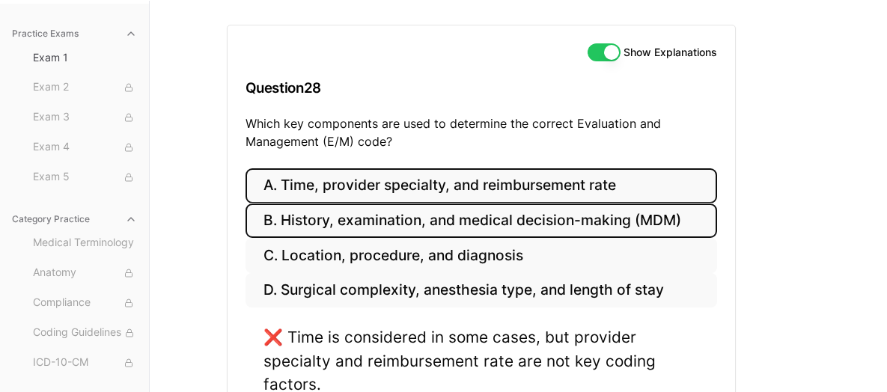
click at [493, 215] on button "B. History, examination, and medical decision-making (MDM)" at bounding box center [482, 221] width 472 height 35
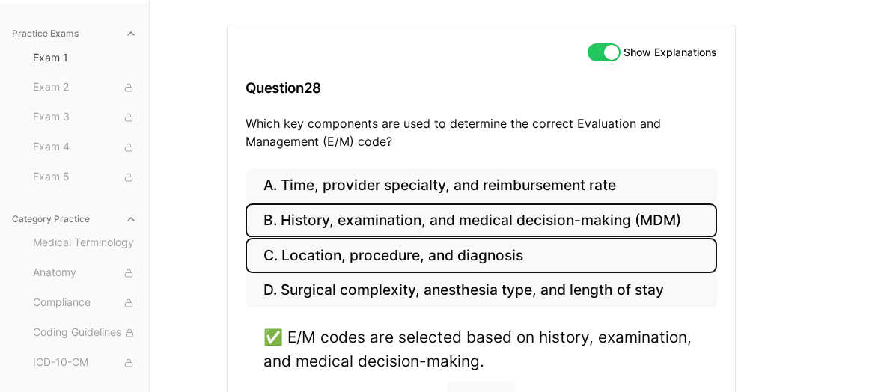
click at [489, 261] on button "C. Location, procedure, and diagnosis" at bounding box center [482, 255] width 472 height 35
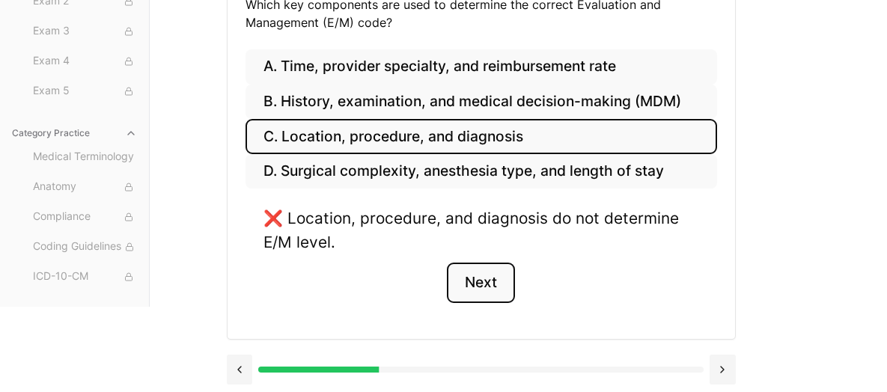
click at [497, 290] on button "Next" at bounding box center [481, 283] width 68 height 40
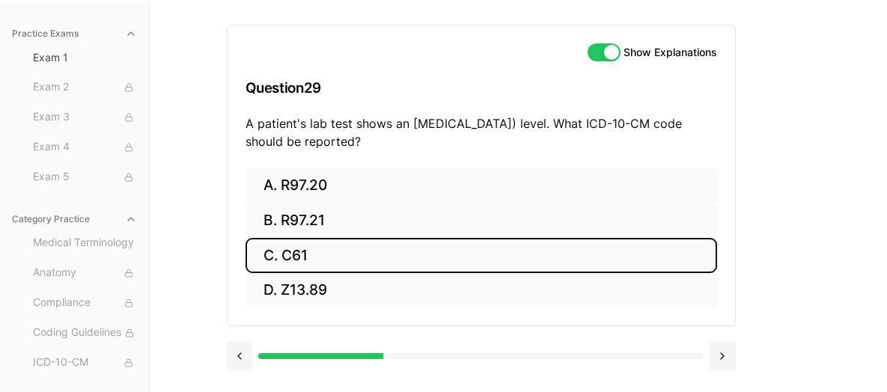
click at [312, 251] on button "C. C61" at bounding box center [482, 255] width 472 height 35
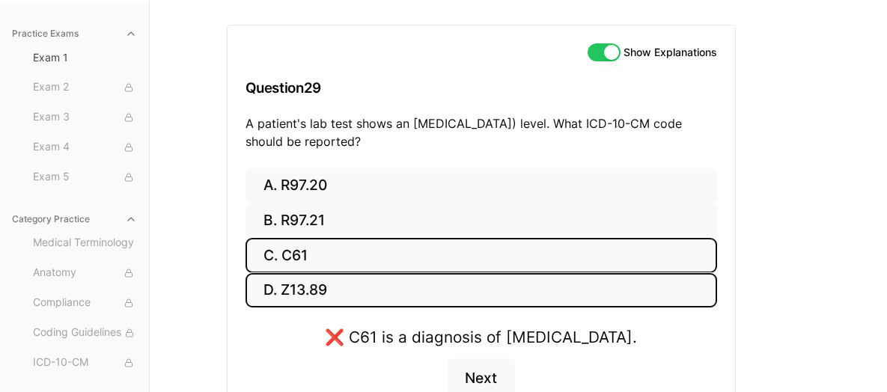
click at [398, 280] on button "D. Z13.89" at bounding box center [482, 290] width 472 height 35
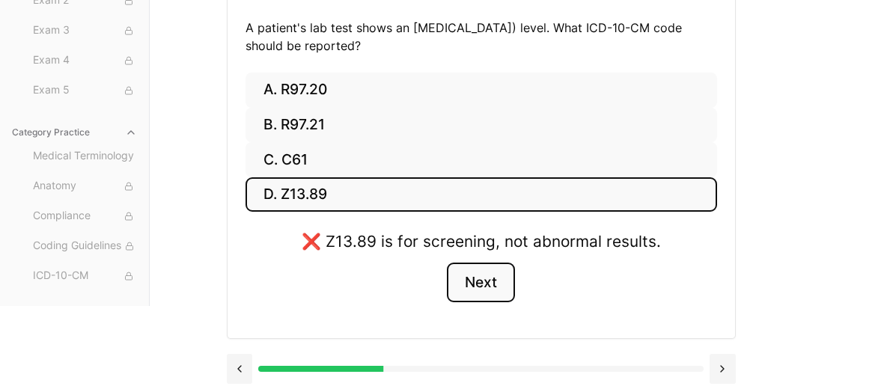
click at [490, 287] on button "Next" at bounding box center [481, 283] width 68 height 40
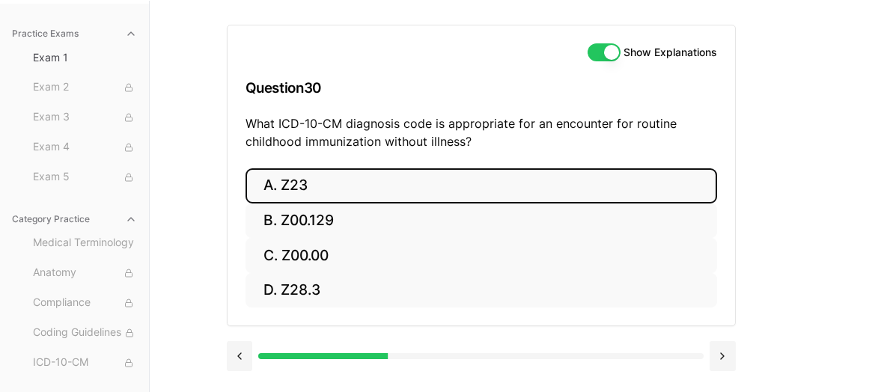
click at [318, 189] on button "A. Z23" at bounding box center [482, 185] width 472 height 35
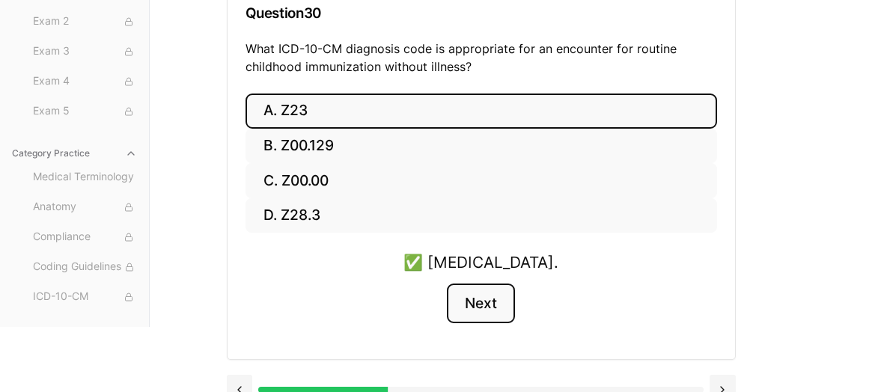
click at [479, 299] on button "Next" at bounding box center [481, 304] width 68 height 40
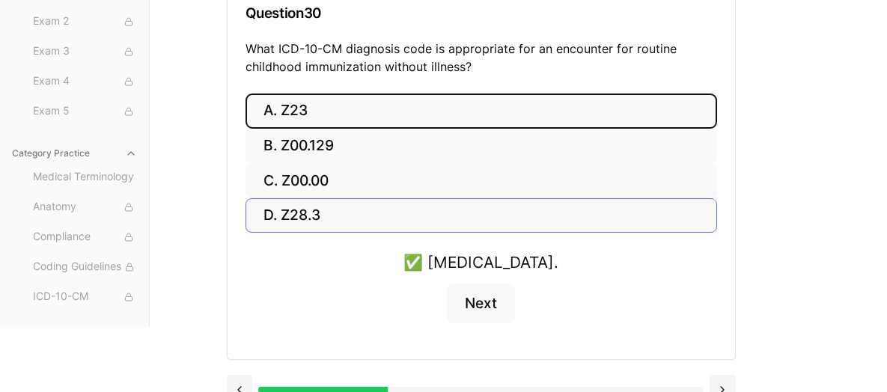
scroll to position [197, 0]
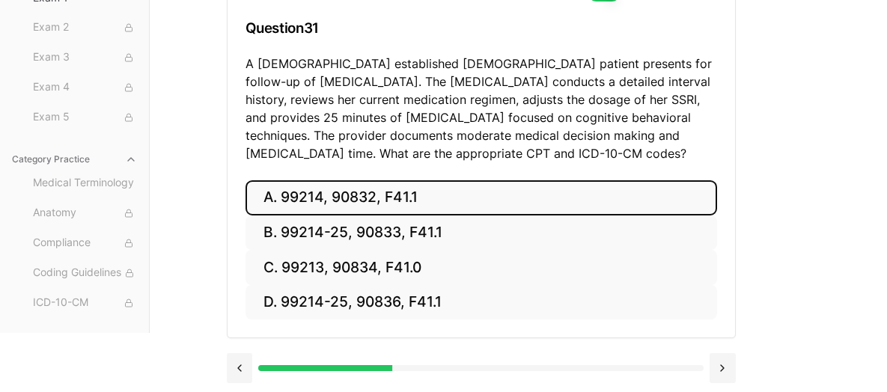
click at [406, 201] on button "A. 99214, 90832, F41.1" at bounding box center [482, 197] width 472 height 35
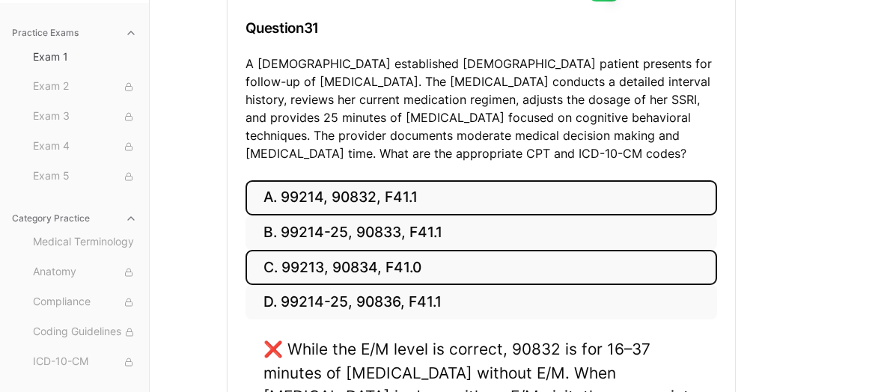
click at [415, 273] on button "C. 99213, 90834, F41.0" at bounding box center [482, 267] width 472 height 35
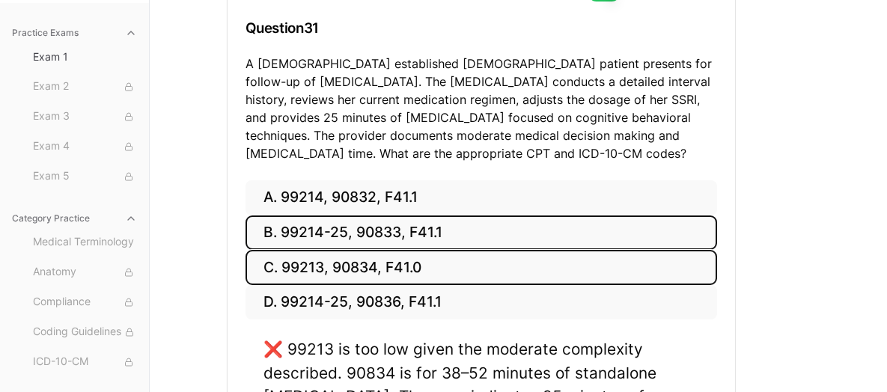
click at [404, 237] on button "B. 99214-25, 90833, F41.1" at bounding box center [482, 233] width 472 height 35
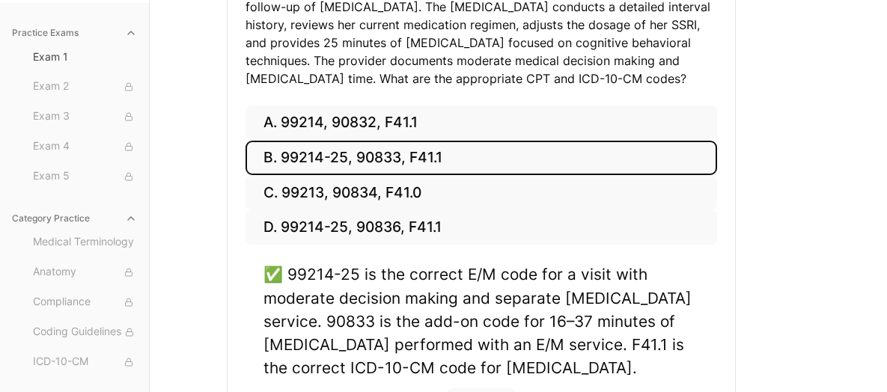
scroll to position [347, 0]
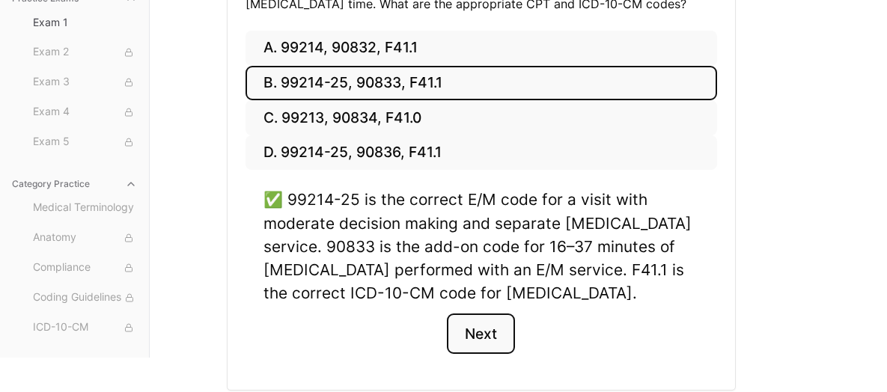
click at [477, 330] on button "Next" at bounding box center [481, 334] width 68 height 40
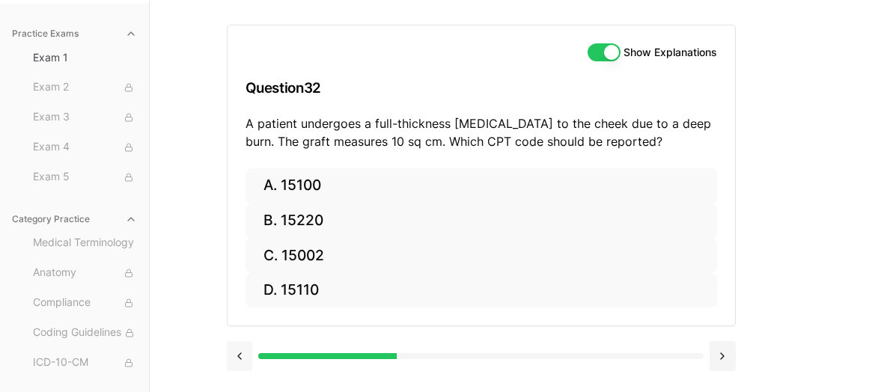
click at [236, 357] on button at bounding box center [240, 356] width 26 height 30
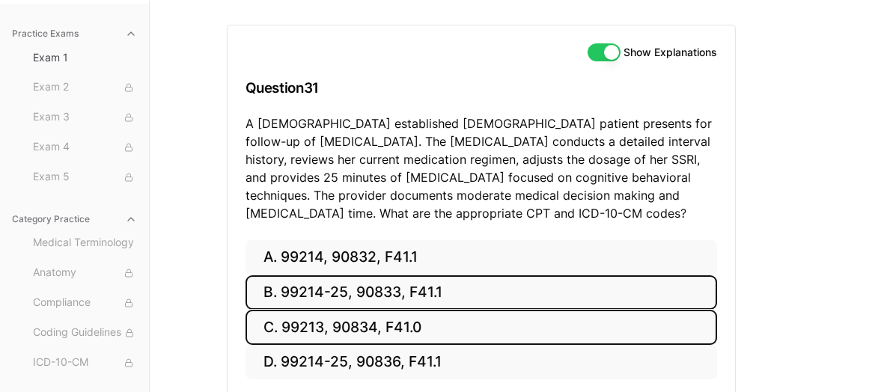
click at [319, 312] on button "C. 99213, 90834, F41.0" at bounding box center [482, 327] width 472 height 35
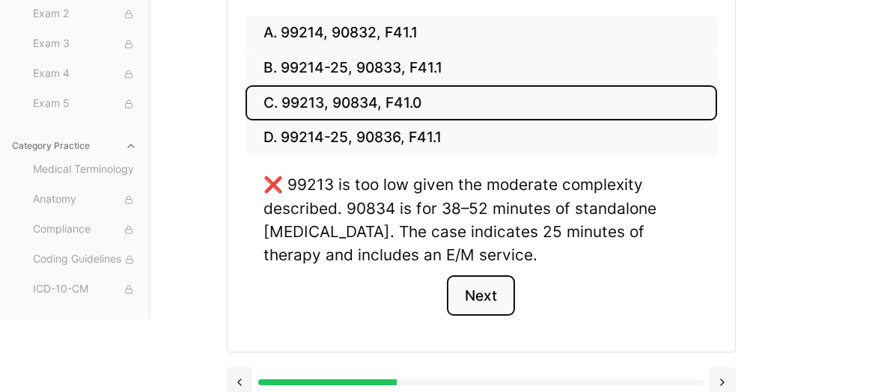
click at [482, 299] on button "Next" at bounding box center [481, 295] width 68 height 40
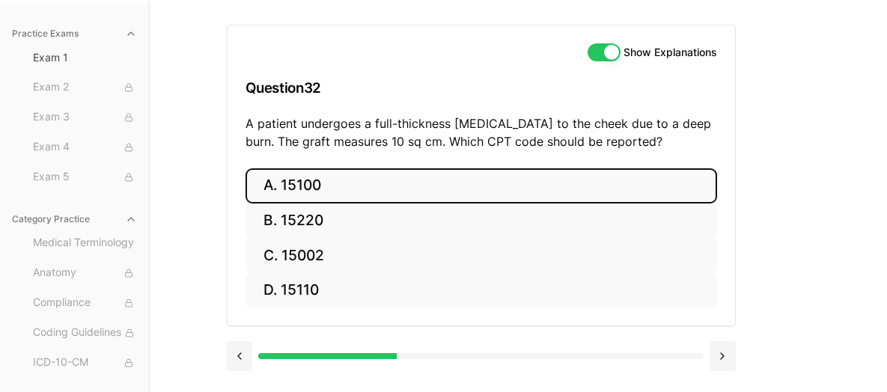
click at [528, 180] on button "A. 15100" at bounding box center [482, 185] width 472 height 35
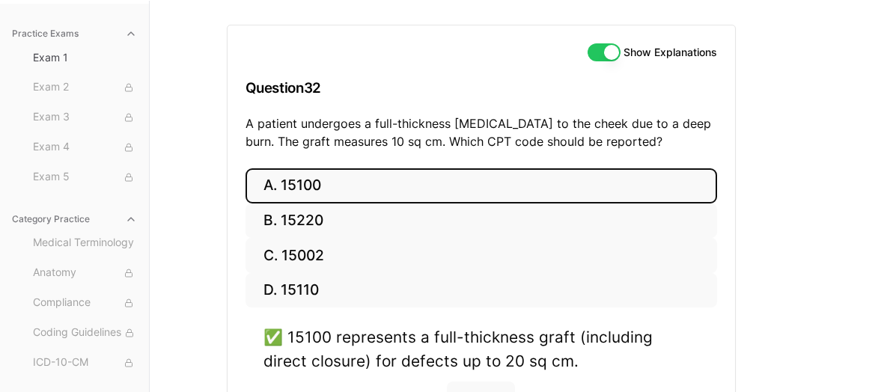
scroll to position [212, 0]
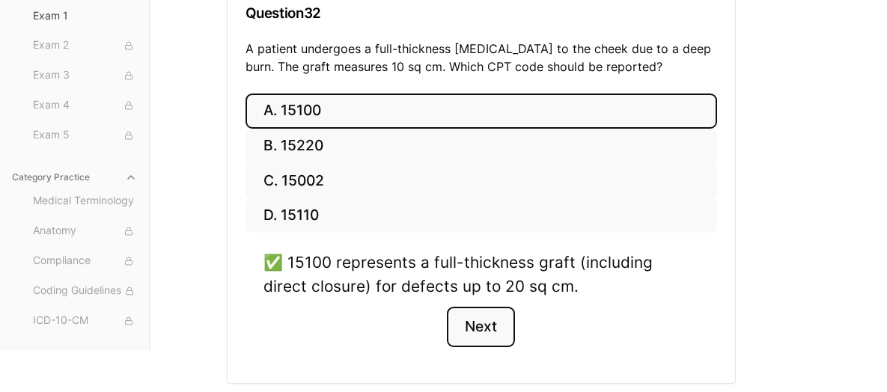
click at [481, 327] on button "Next" at bounding box center [481, 327] width 68 height 40
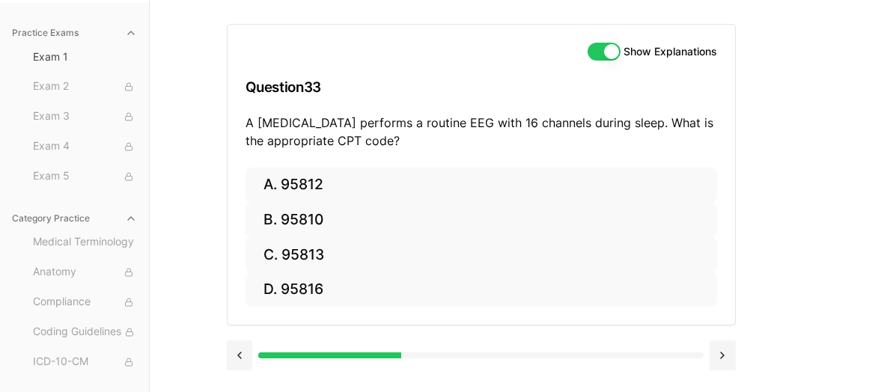
scroll to position [137, 0]
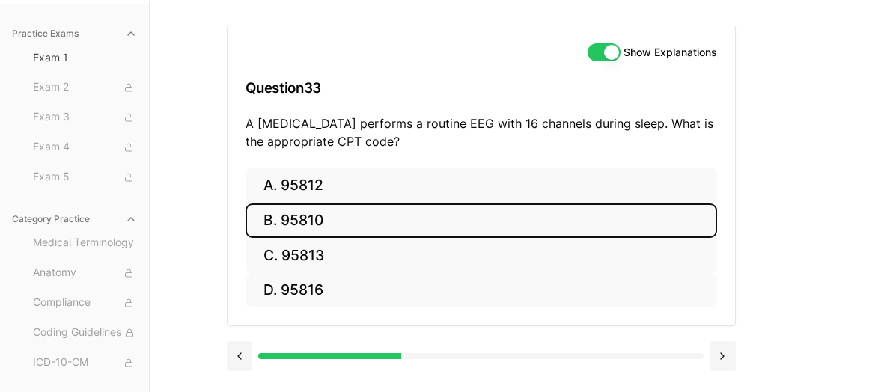
click at [335, 221] on button "B. 95810" at bounding box center [482, 221] width 472 height 35
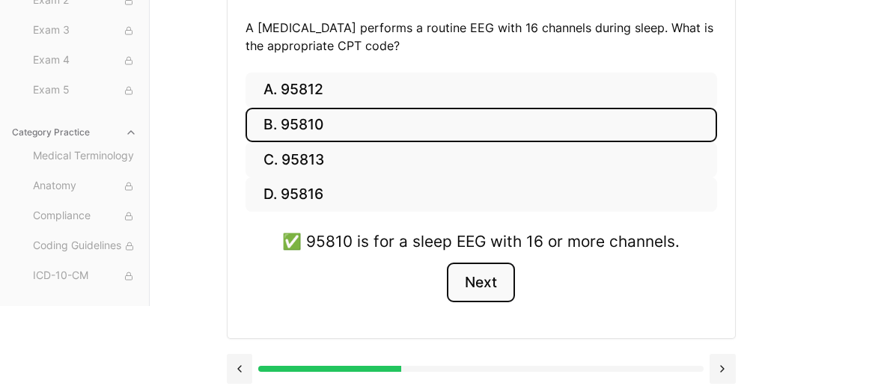
click at [507, 285] on button "Next" at bounding box center [481, 283] width 68 height 40
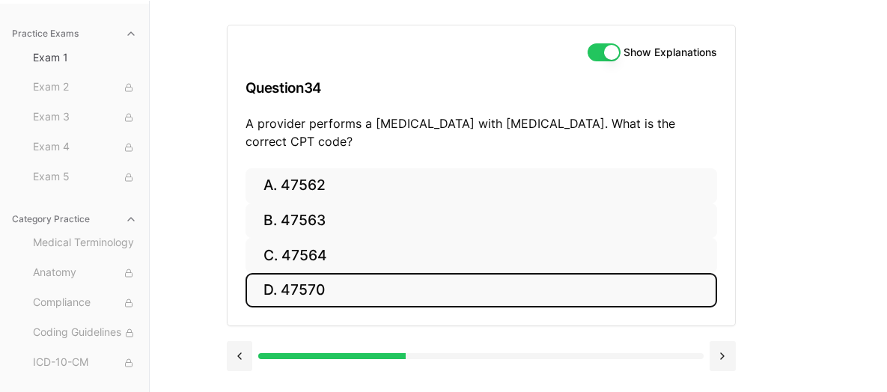
click at [300, 287] on button "D. 47570" at bounding box center [482, 290] width 472 height 35
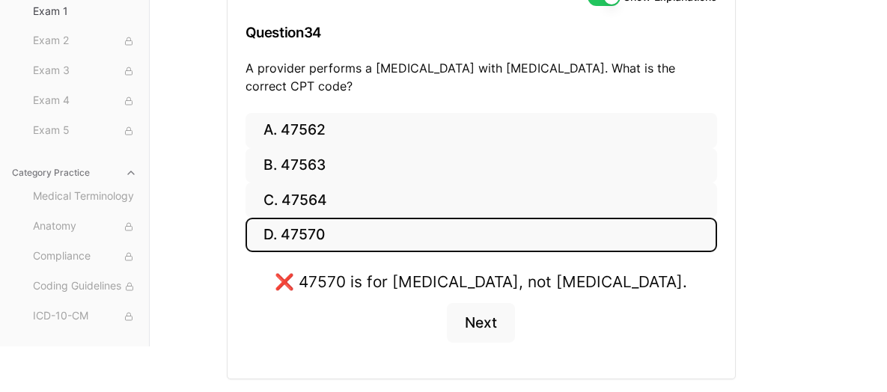
scroll to position [233, 0]
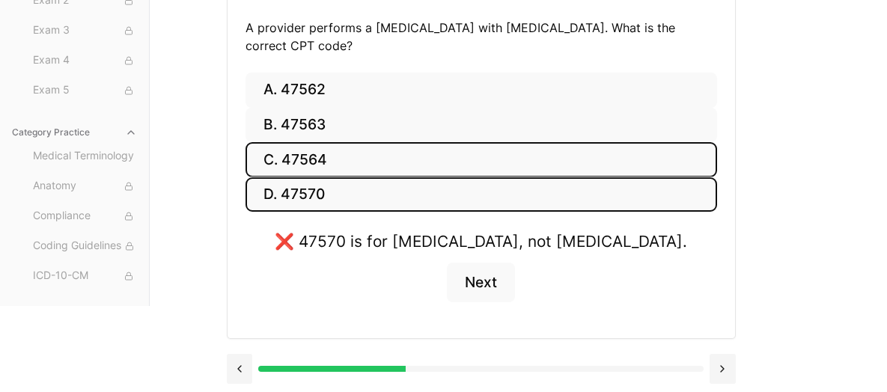
click at [298, 160] on button "C. 47564" at bounding box center [482, 159] width 472 height 35
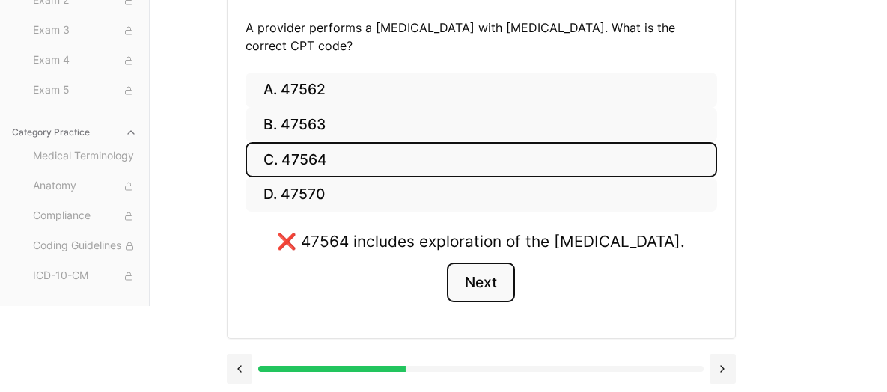
click at [482, 278] on button "Next" at bounding box center [481, 283] width 68 height 40
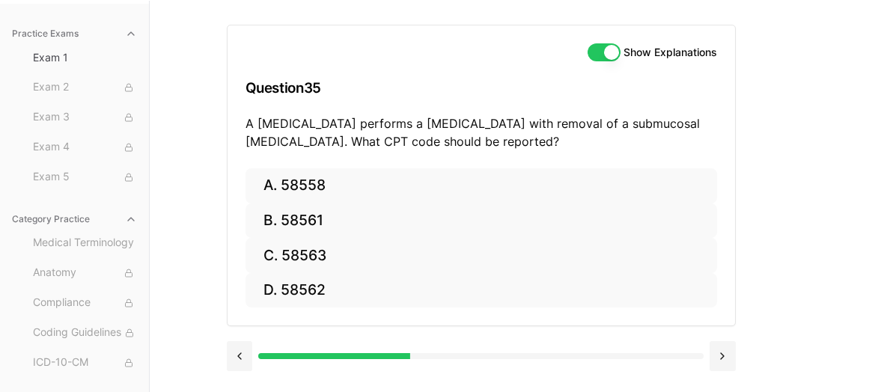
click at [379, 136] on p "A [MEDICAL_DATA] performs a [MEDICAL_DATA] with removal of a submucosal [MEDICA…" at bounding box center [482, 133] width 472 height 36
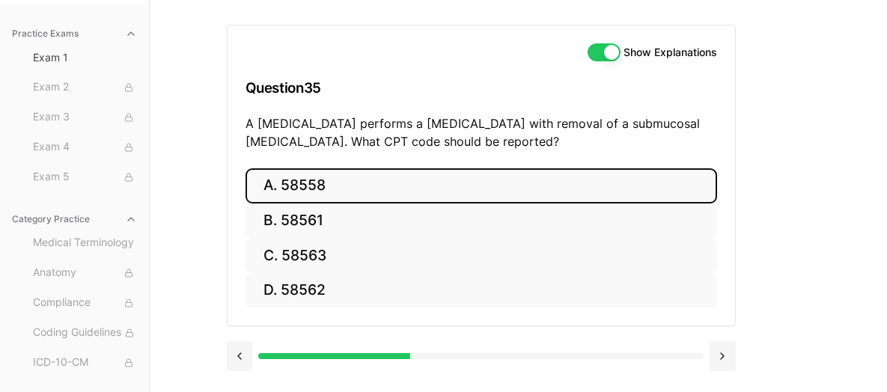
click at [348, 190] on button "A. 58558" at bounding box center [482, 185] width 472 height 35
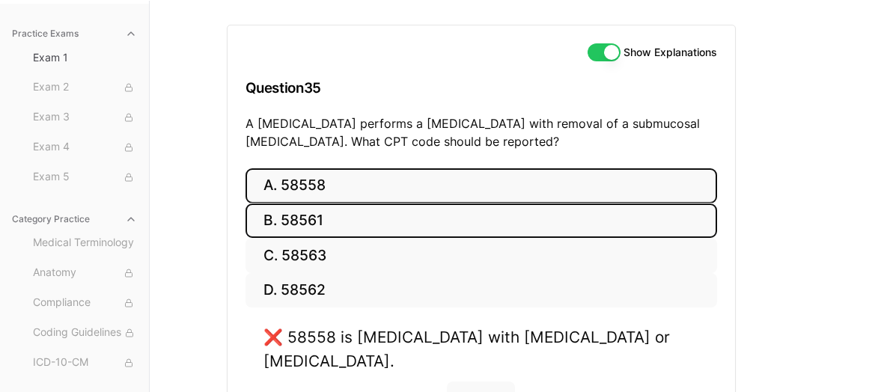
click at [359, 220] on button "B. 58561" at bounding box center [482, 221] width 472 height 35
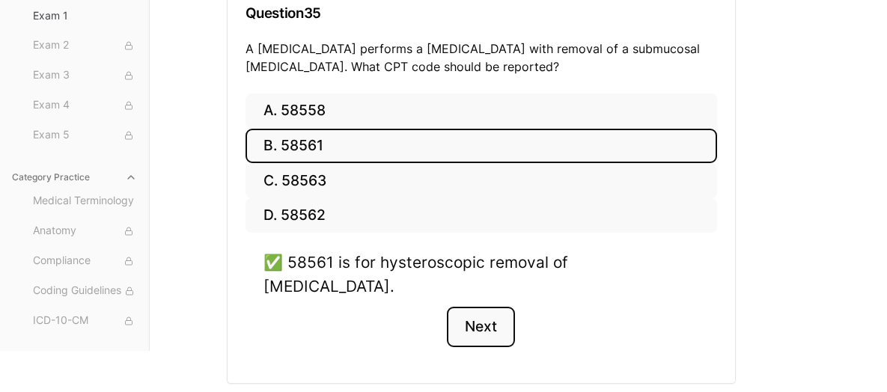
click at [487, 307] on button "Next" at bounding box center [481, 327] width 68 height 40
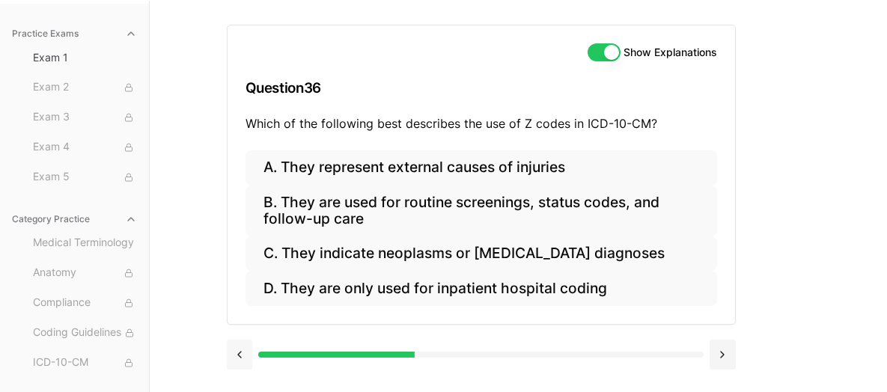
click at [244, 362] on button at bounding box center [240, 355] width 26 height 30
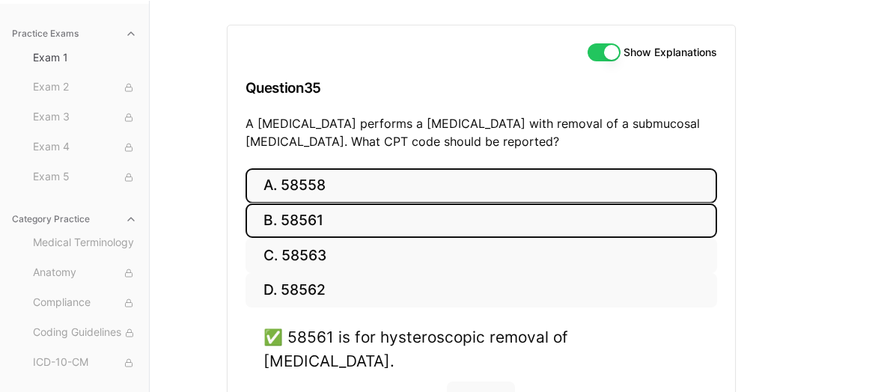
click at [273, 194] on button "A. 58558" at bounding box center [482, 185] width 472 height 35
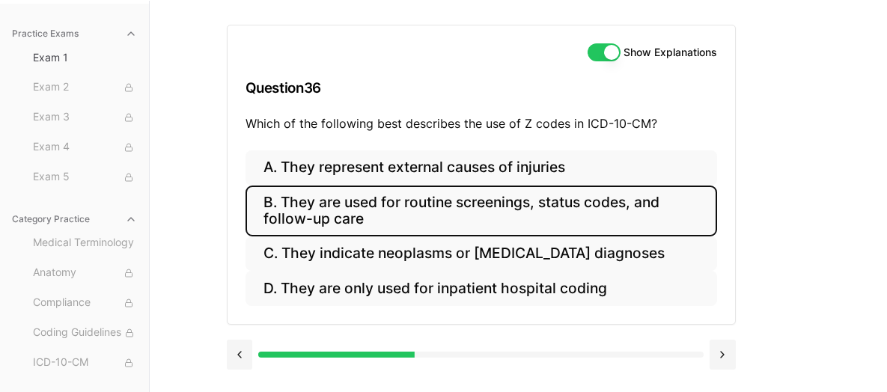
click at [358, 196] on button "B. They are used for routine screenings, status codes, and follow-up care" at bounding box center [482, 211] width 472 height 51
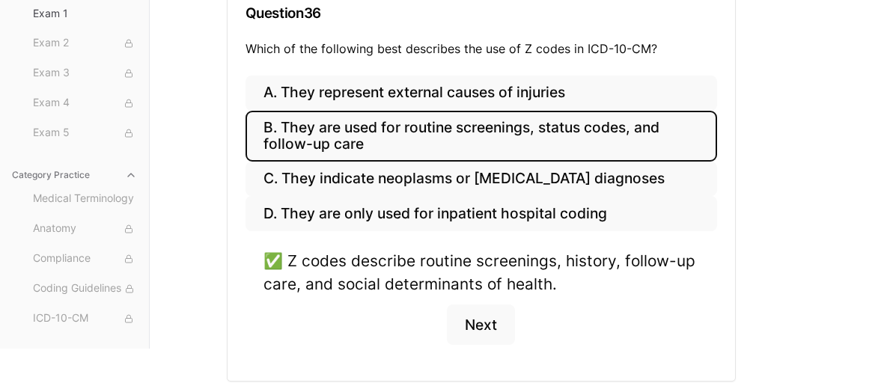
scroll to position [255, 0]
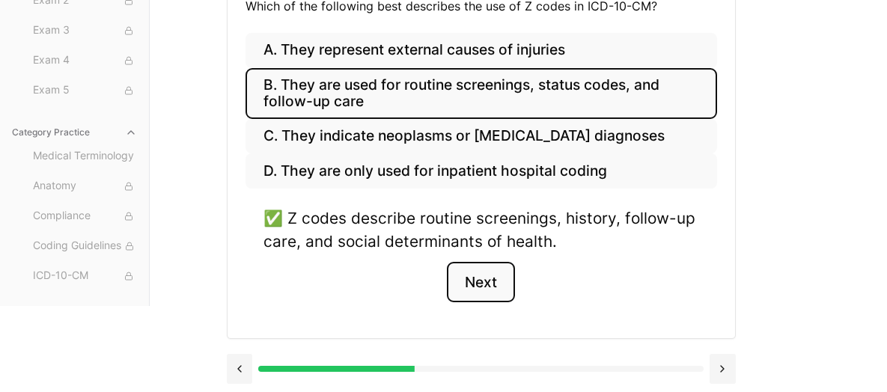
click at [488, 279] on button "Next" at bounding box center [481, 282] width 68 height 40
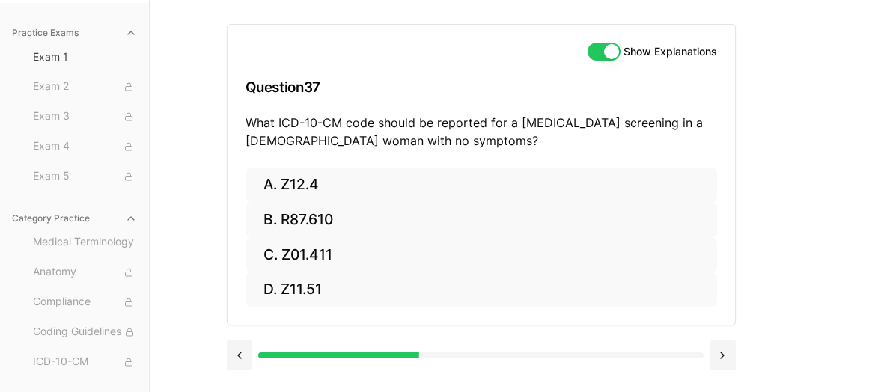
scroll to position [137, 0]
click at [377, 103] on h3 "Question 37" at bounding box center [482, 88] width 472 height 44
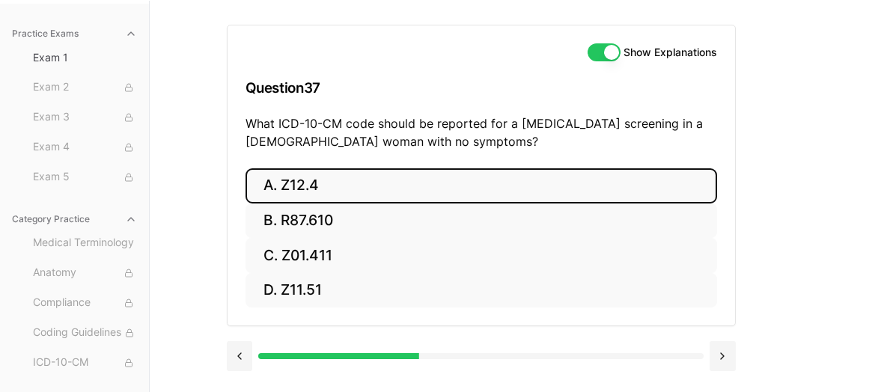
click at [324, 189] on button "A. Z12.4" at bounding box center [482, 185] width 472 height 35
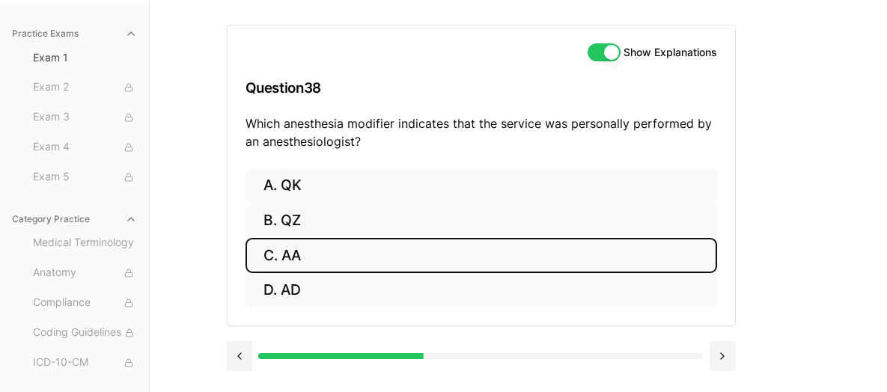
click at [335, 254] on button "C. AA" at bounding box center [482, 255] width 472 height 35
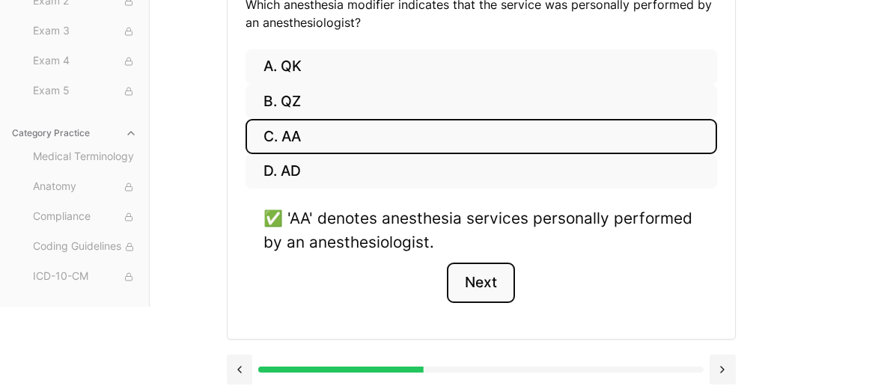
click at [453, 272] on button "Next" at bounding box center [481, 283] width 68 height 40
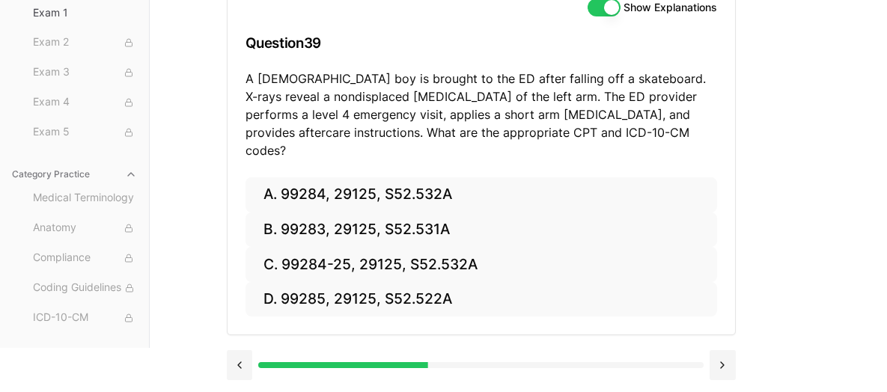
scroll to position [161, 0]
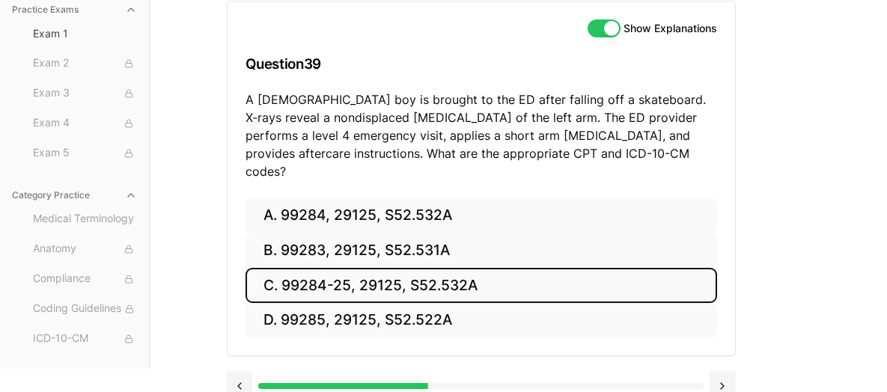
click at [332, 268] on button "C. 99284-25, 29125, S52.532A" at bounding box center [482, 285] width 472 height 35
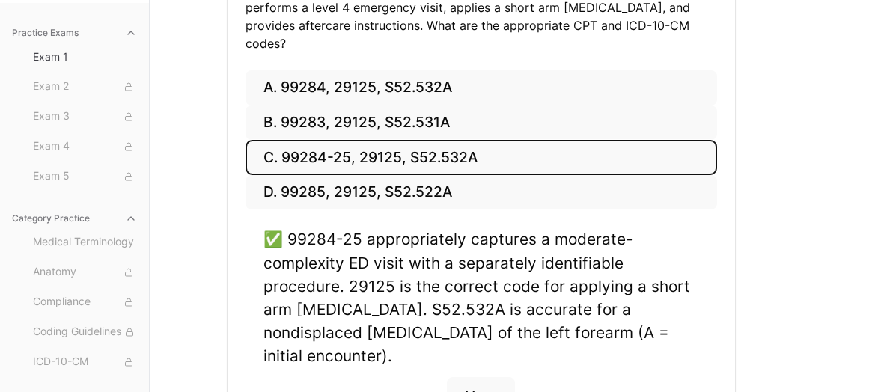
scroll to position [311, 0]
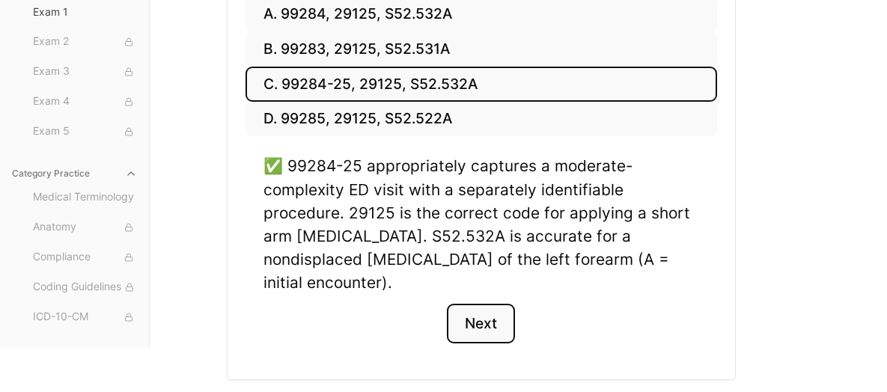
click at [479, 304] on button "Next" at bounding box center [481, 324] width 68 height 40
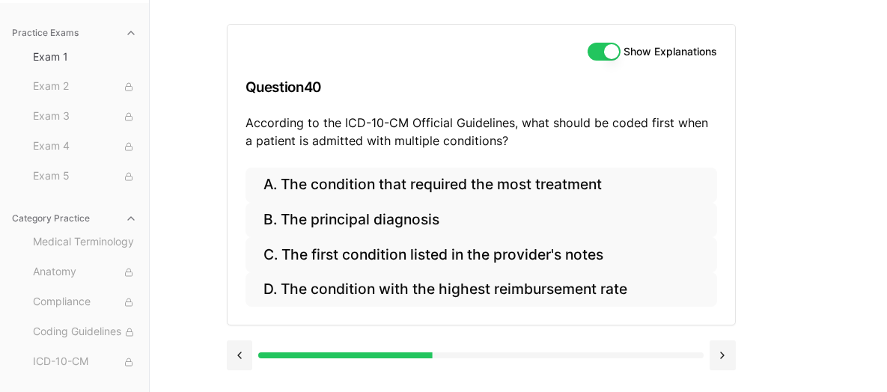
scroll to position [137, 0]
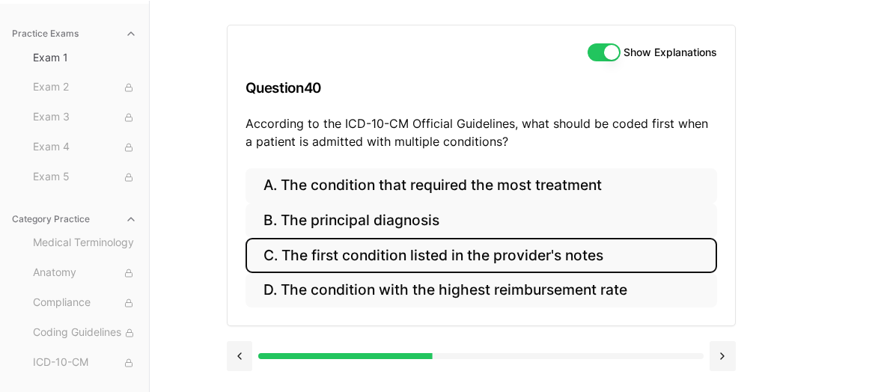
click at [369, 252] on button "C. The first condition listed in the provider's notes" at bounding box center [482, 255] width 472 height 35
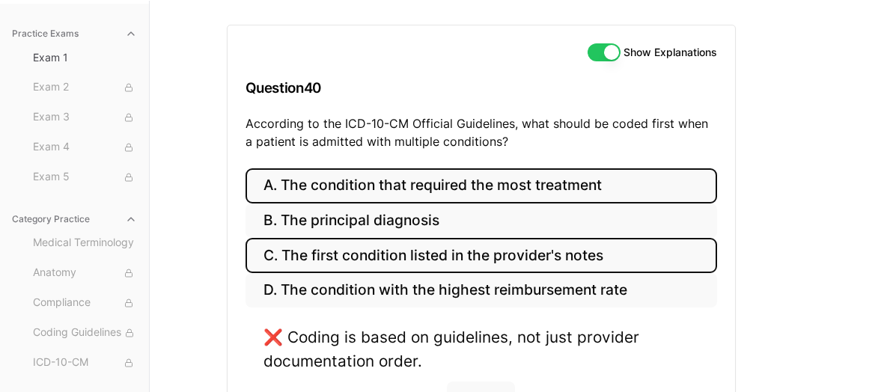
click at [450, 183] on button "A. The condition that required the most treatment" at bounding box center [482, 185] width 472 height 35
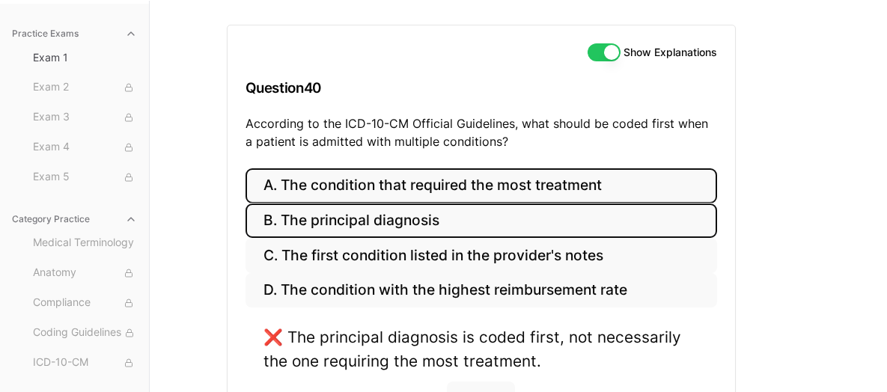
click at [454, 217] on button "B. The principal diagnosis" at bounding box center [482, 221] width 472 height 35
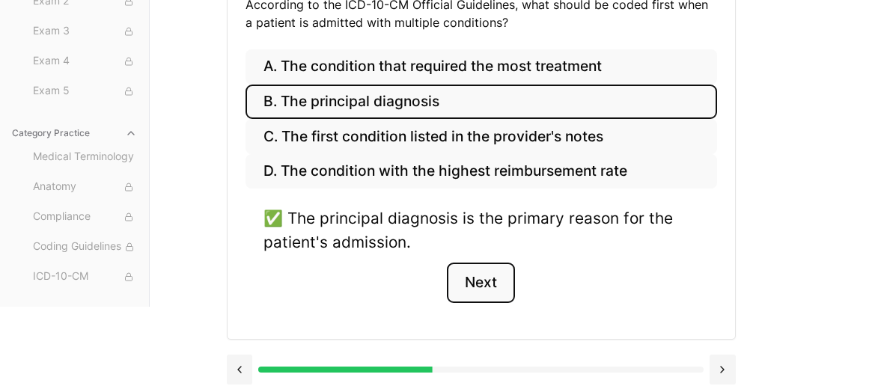
click at [487, 292] on button "Next" at bounding box center [481, 283] width 68 height 40
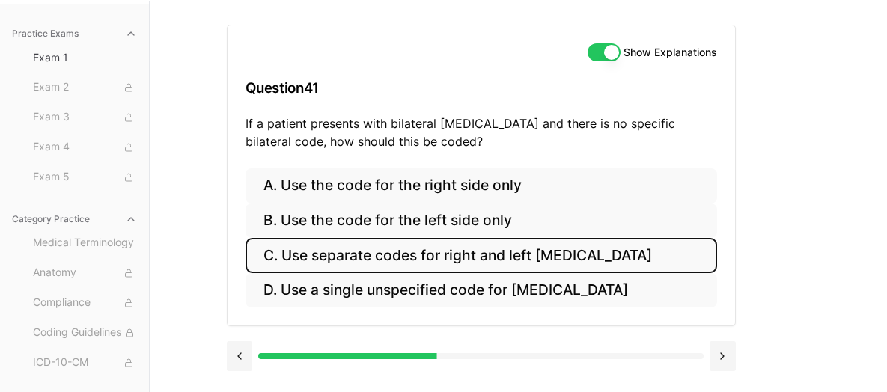
click at [399, 258] on button "C. Use separate codes for right and left [MEDICAL_DATA]" at bounding box center [482, 255] width 472 height 35
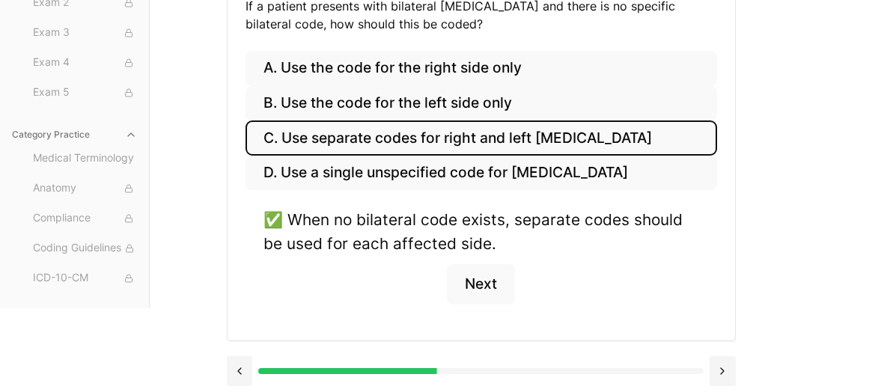
scroll to position [256, 0]
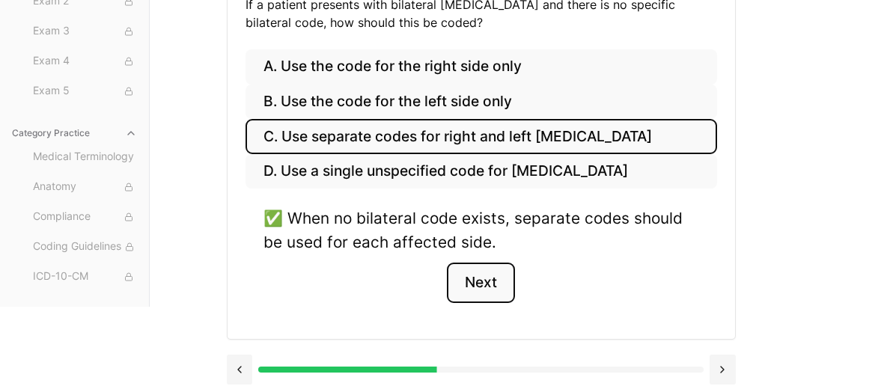
click at [474, 276] on button "Next" at bounding box center [481, 283] width 68 height 40
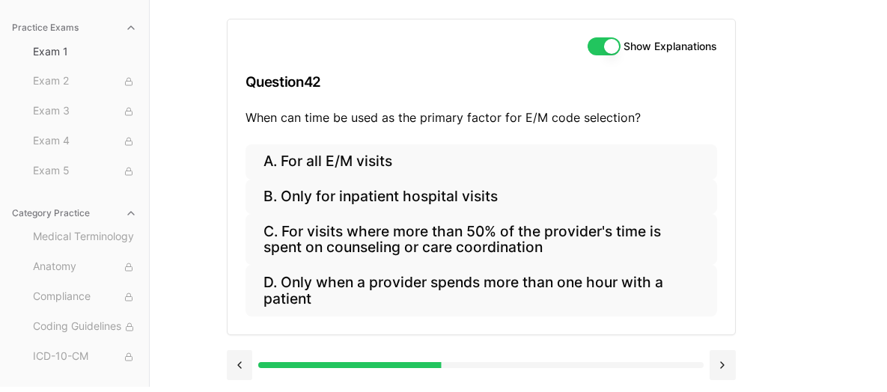
scroll to position [139, 0]
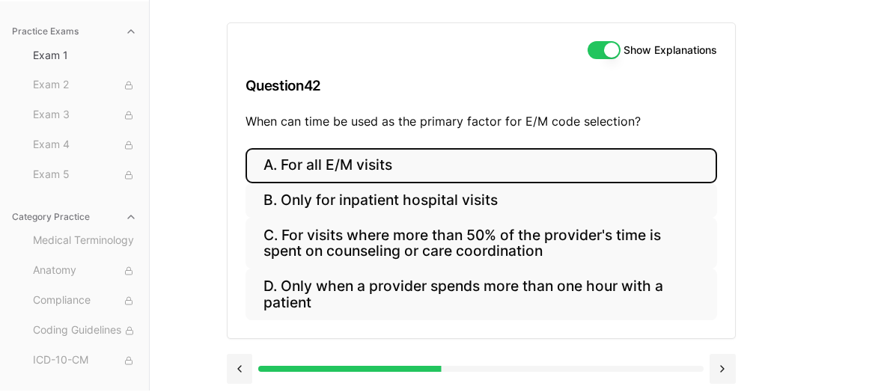
click at [436, 156] on button "A. For all E/M visits" at bounding box center [482, 165] width 472 height 35
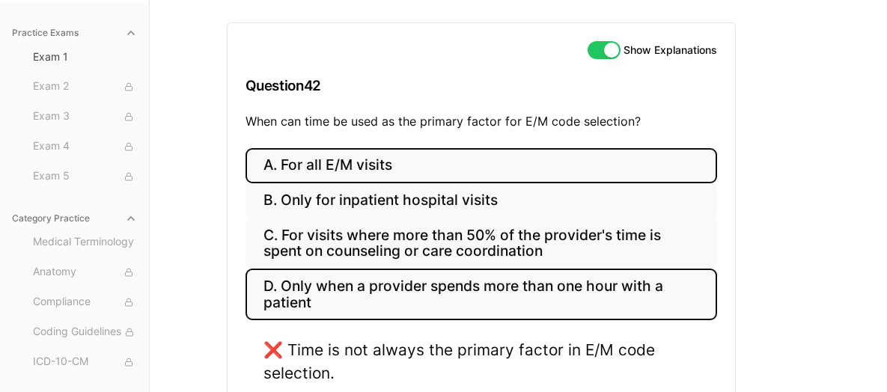
click at [472, 286] on button "D. Only when a provider spends more than one hour with a patient" at bounding box center [482, 294] width 472 height 51
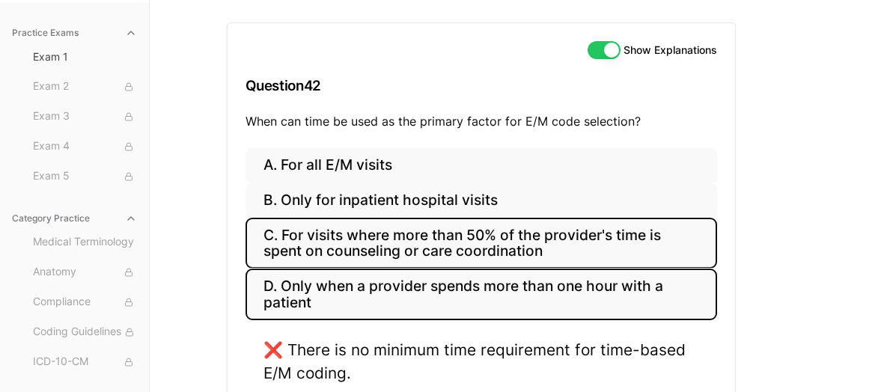
click at [484, 232] on button "C. For visits where more than 50% of the provider's time is spent on counseling…" at bounding box center [482, 243] width 472 height 51
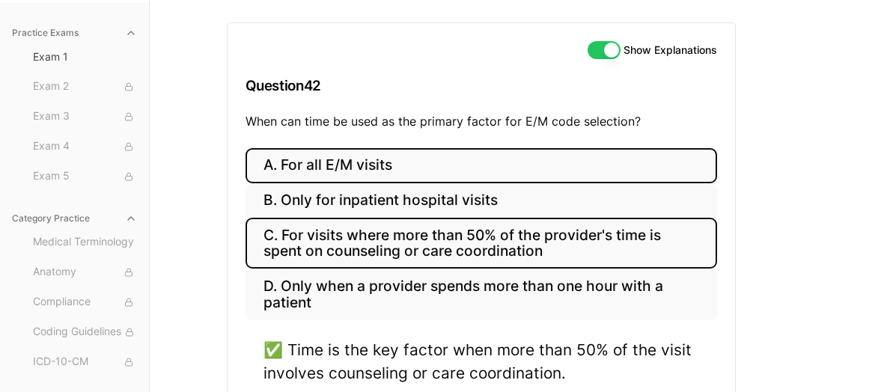
click at [451, 175] on button "A. For all E/M visits" at bounding box center [482, 165] width 472 height 35
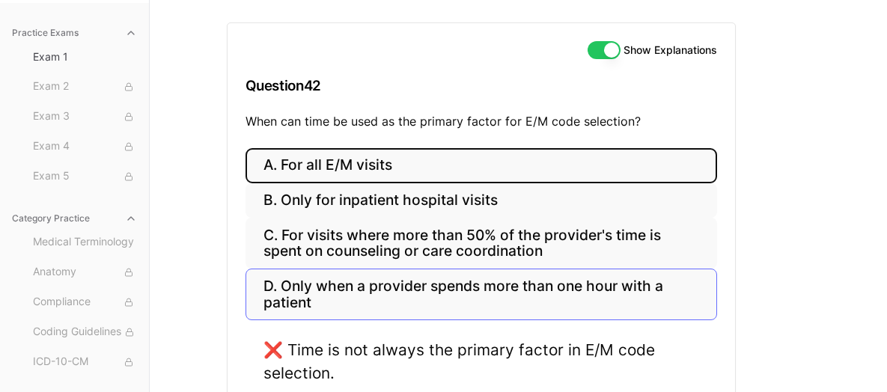
scroll to position [214, 0]
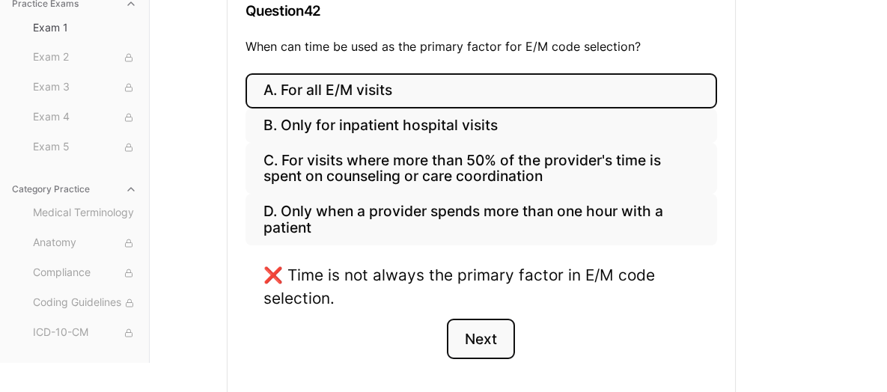
click at [485, 344] on button "Next" at bounding box center [481, 339] width 68 height 40
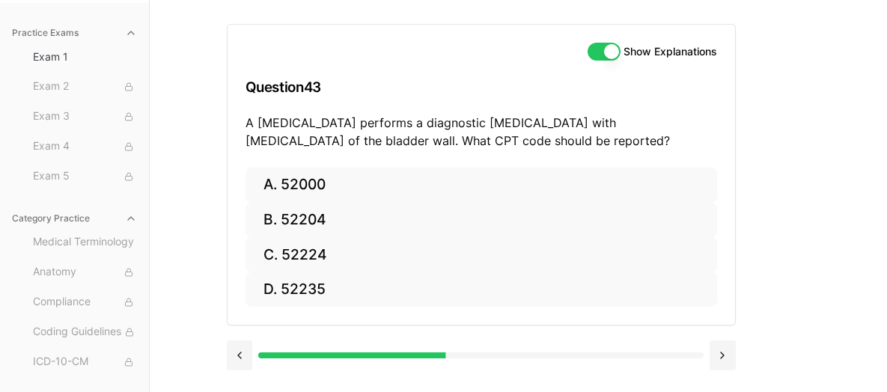
scroll to position [137, 0]
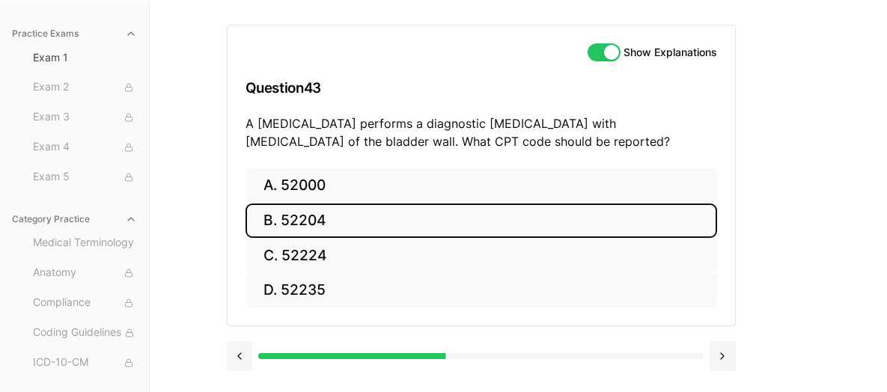
click at [331, 212] on button "B. 52204" at bounding box center [482, 221] width 472 height 35
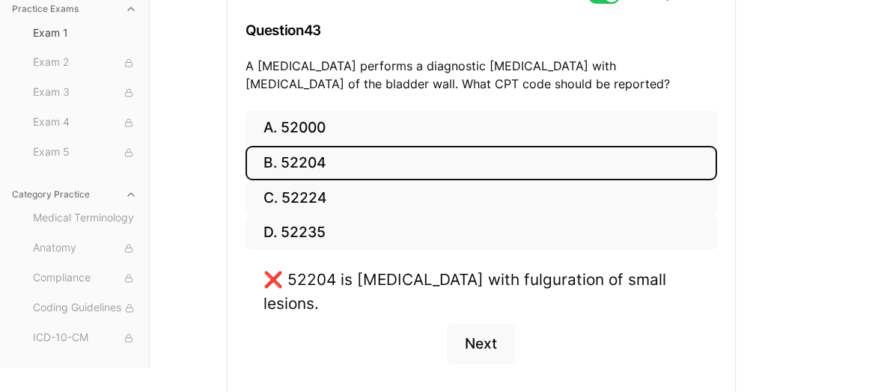
scroll to position [212, 0]
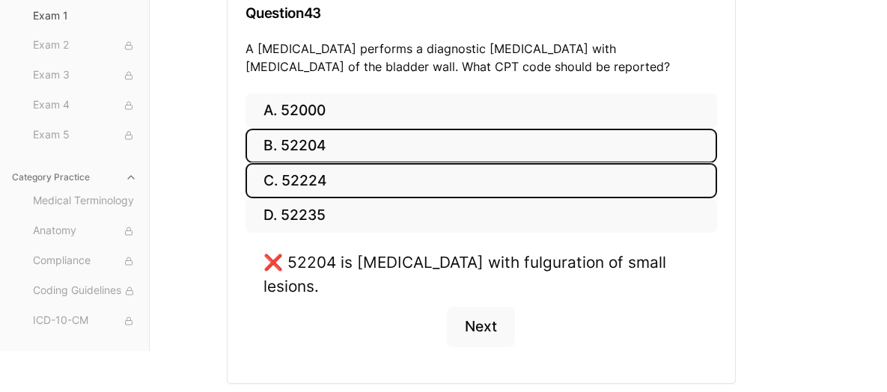
click at [389, 186] on button "C. 52224" at bounding box center [482, 180] width 472 height 35
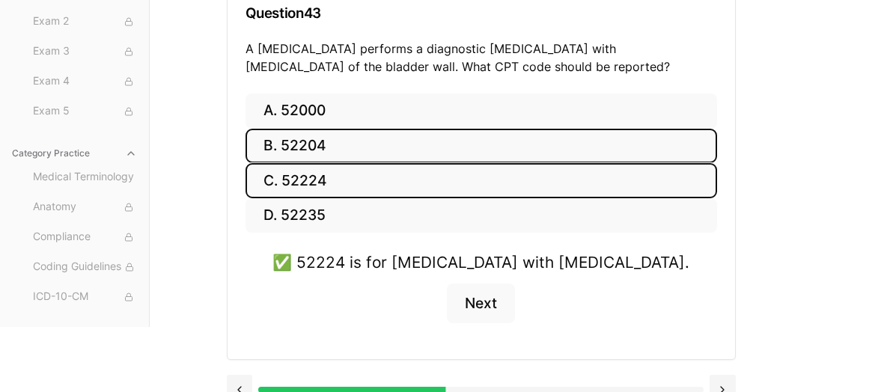
click at [398, 140] on button "B. 52204" at bounding box center [482, 146] width 472 height 35
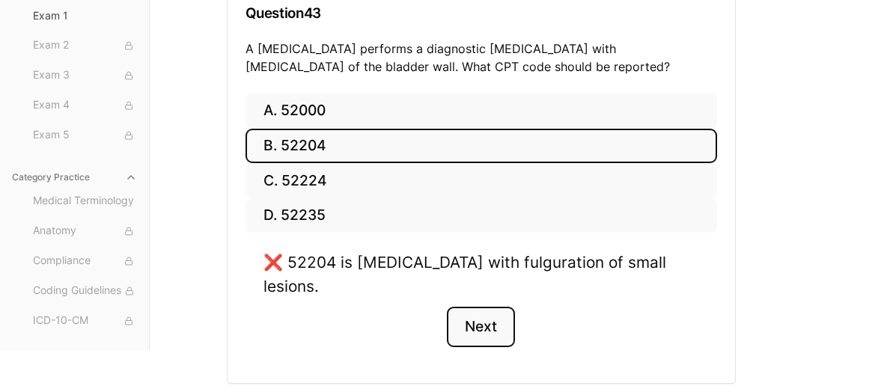
click at [491, 311] on button "Next" at bounding box center [481, 327] width 68 height 40
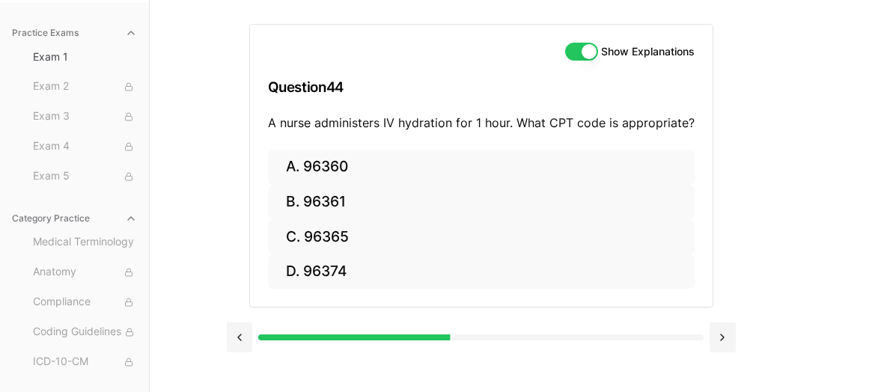
scroll to position [137, 0]
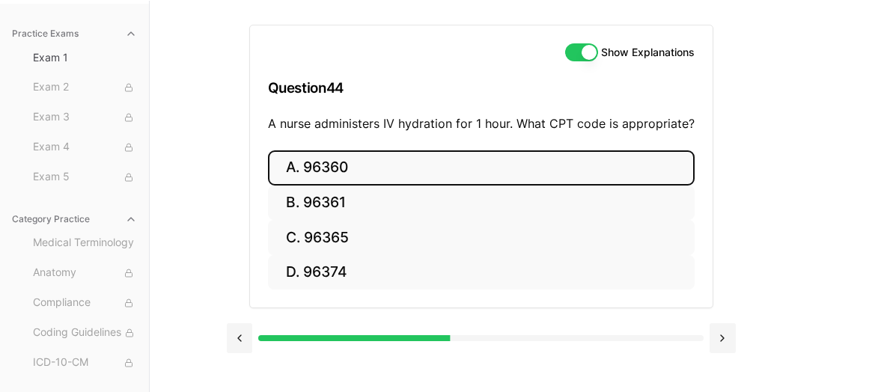
click at [338, 170] on button "A. 96360" at bounding box center [481, 167] width 427 height 35
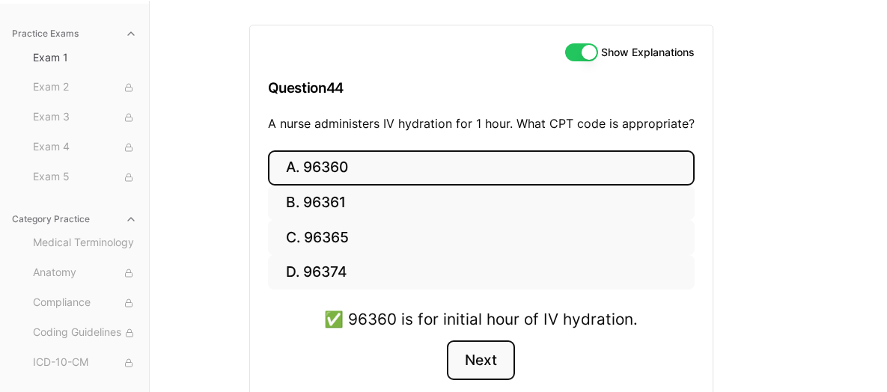
click at [500, 362] on button "Next" at bounding box center [481, 361] width 68 height 40
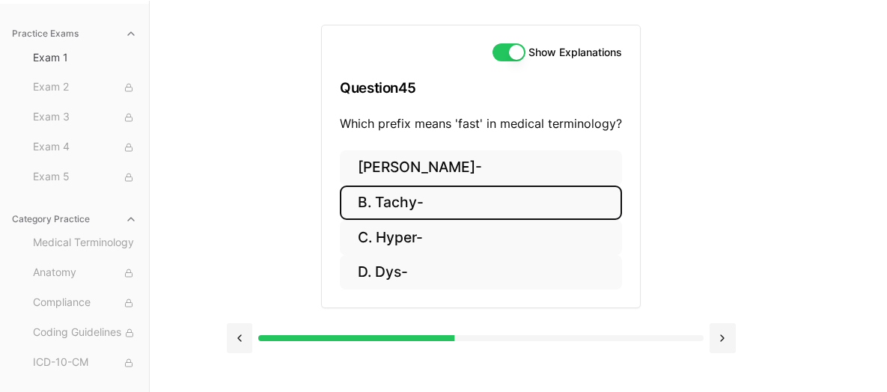
click at [425, 215] on button "B. Tachy-" at bounding box center [481, 203] width 282 height 35
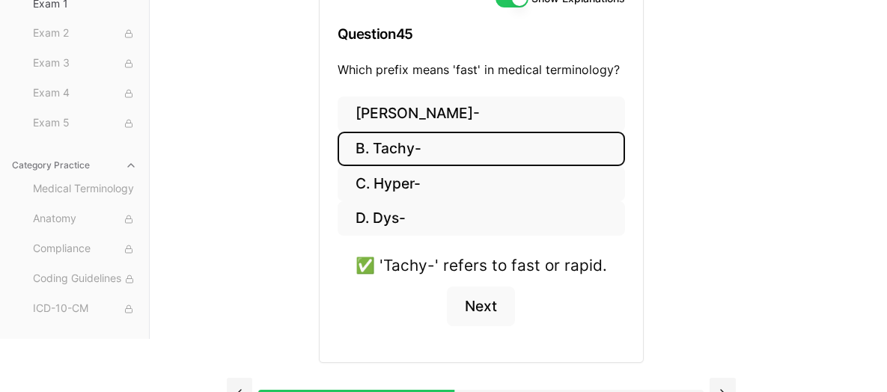
scroll to position [215, 0]
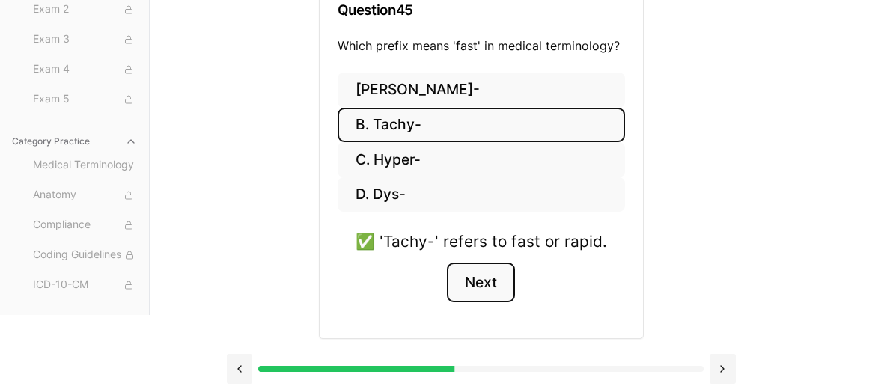
click at [493, 286] on button "Next" at bounding box center [481, 283] width 68 height 40
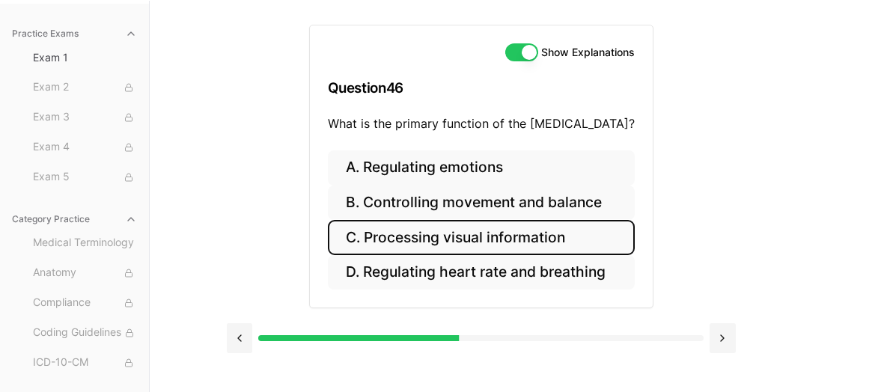
click at [474, 242] on button "C. Processing visual information" at bounding box center [481, 237] width 307 height 35
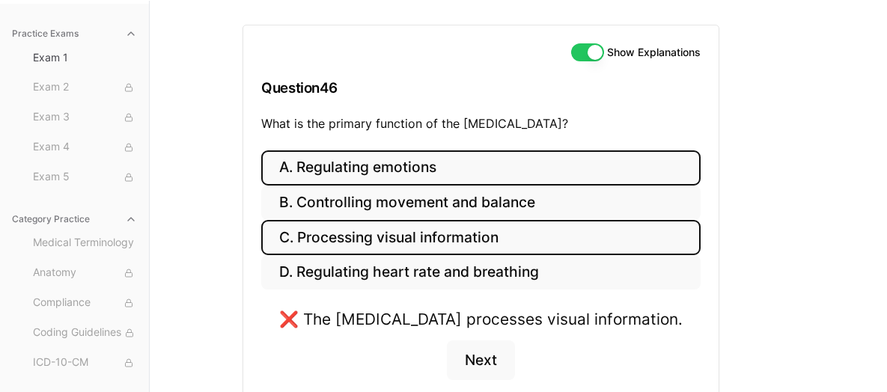
click at [400, 159] on button "A. Regulating emotions" at bounding box center [480, 167] width 439 height 35
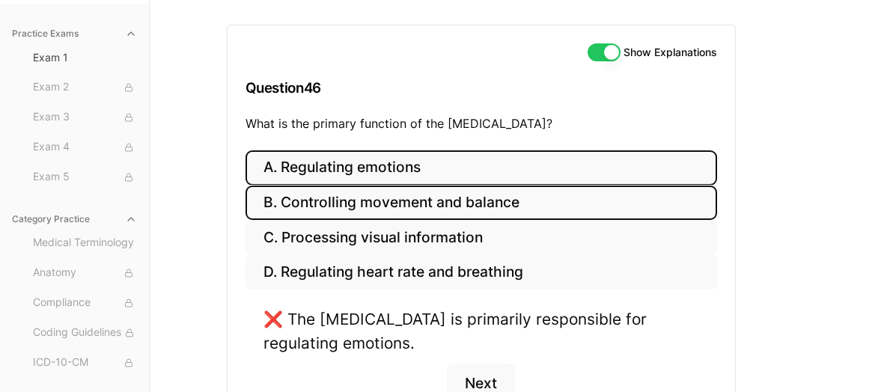
click at [436, 200] on button "B. Controlling movement and balance" at bounding box center [482, 203] width 472 height 35
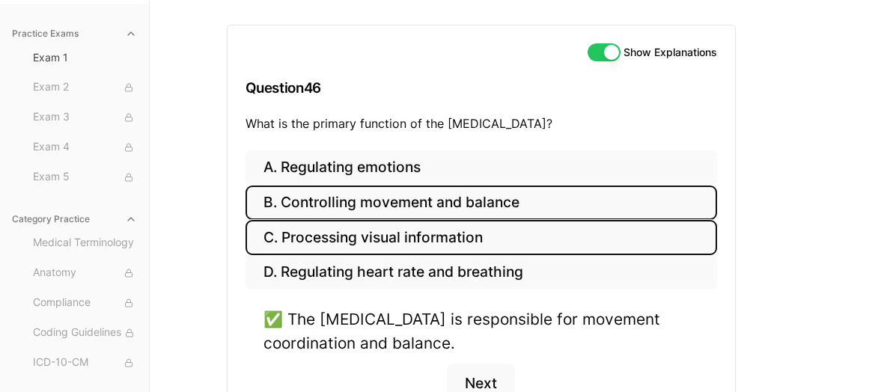
click at [414, 242] on button "C. Processing visual information" at bounding box center [482, 237] width 472 height 35
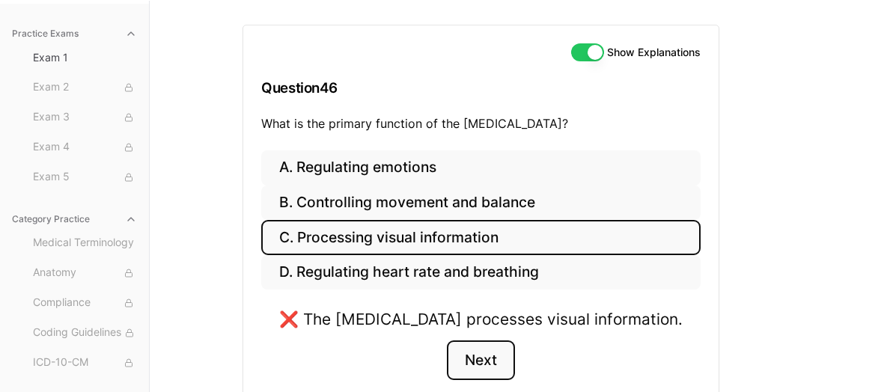
click at [463, 359] on button "Next" at bounding box center [481, 361] width 68 height 40
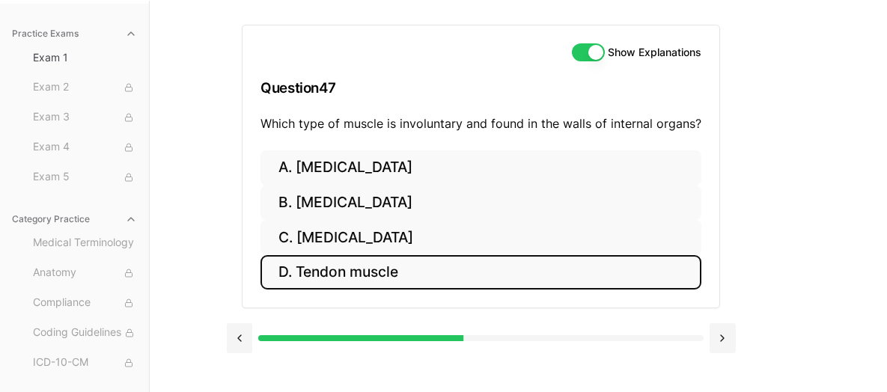
click at [427, 268] on button "D. Tendon muscle" at bounding box center [481, 272] width 441 height 35
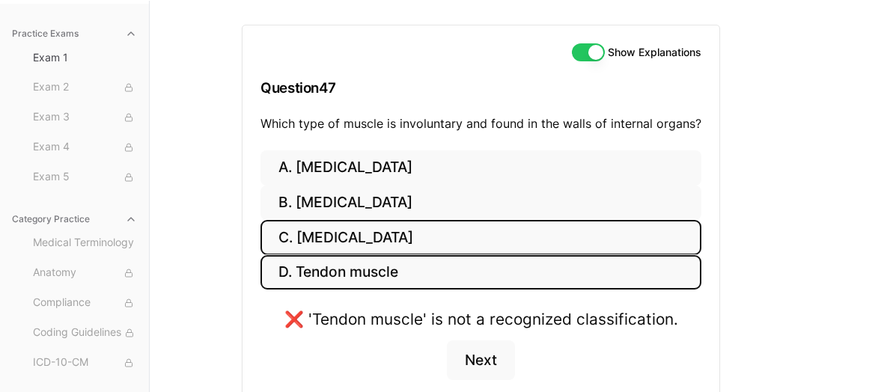
click at [456, 230] on button "C. [MEDICAL_DATA]" at bounding box center [481, 237] width 441 height 35
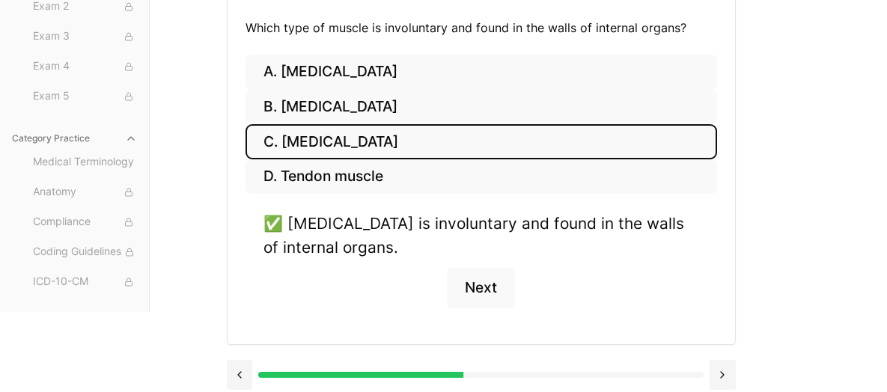
scroll to position [238, 0]
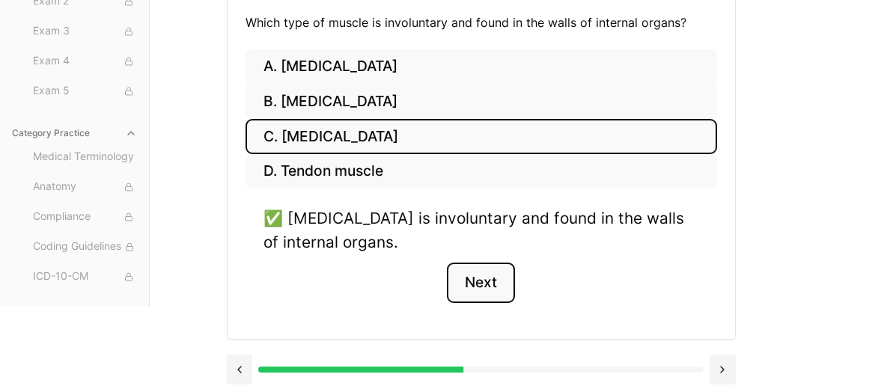
click at [492, 296] on button "Next" at bounding box center [481, 283] width 68 height 40
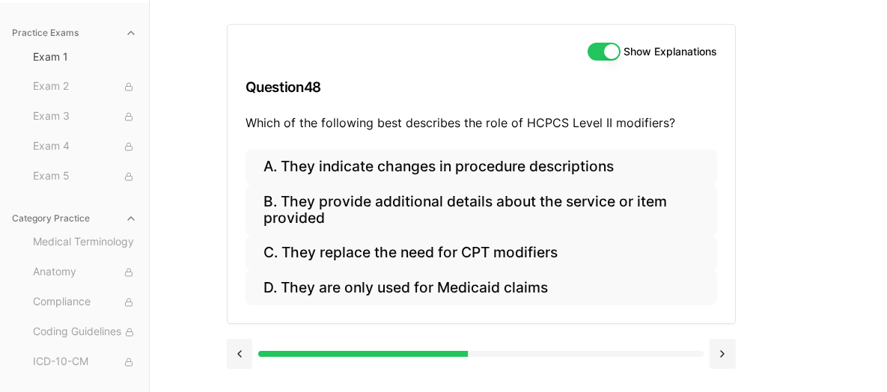
scroll to position [137, 0]
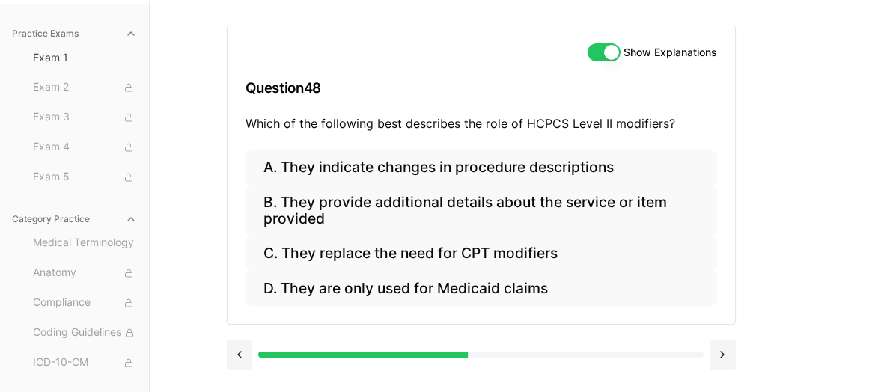
drag, startPoint x: 567, startPoint y: 155, endPoint x: 472, endPoint y: 118, distance: 102.9
click at [472, 118] on p "Which of the following best describes the role of HCPCS Level II modifiers?" at bounding box center [482, 124] width 472 height 18
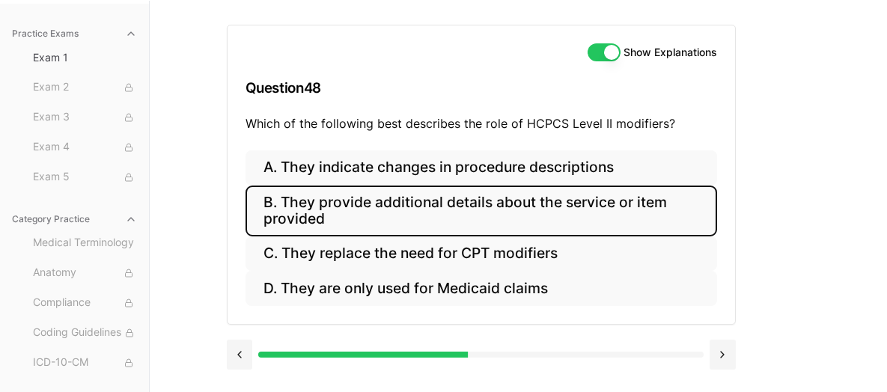
click at [509, 210] on button "B. They provide additional details about the service or item provided" at bounding box center [482, 211] width 472 height 51
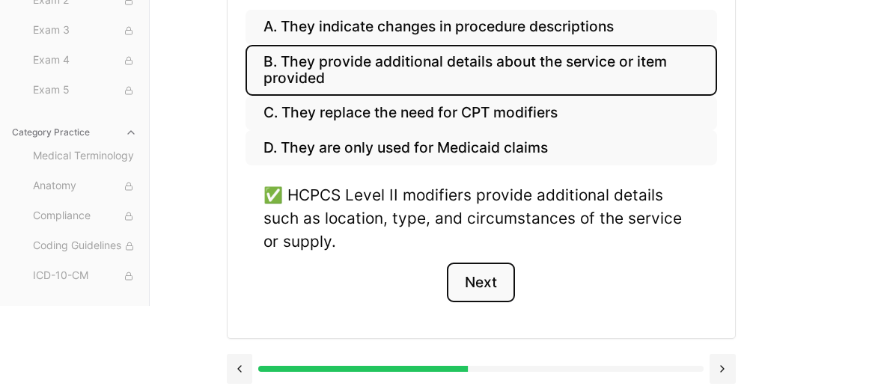
click at [475, 289] on button "Next" at bounding box center [481, 283] width 68 height 40
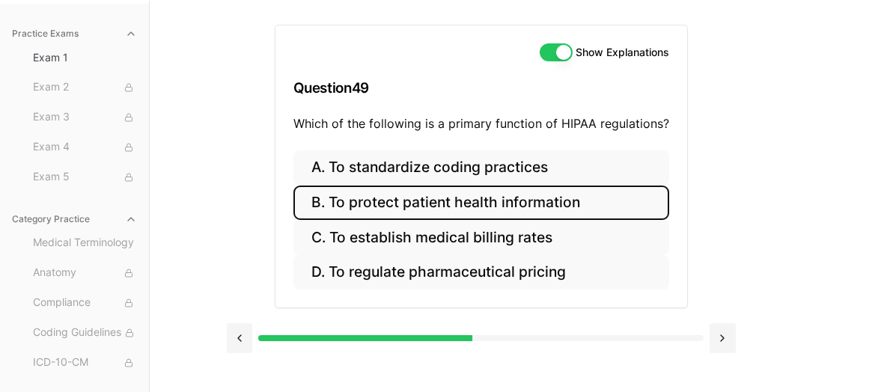
click at [472, 204] on button "B. To protect patient health information" at bounding box center [481, 203] width 376 height 35
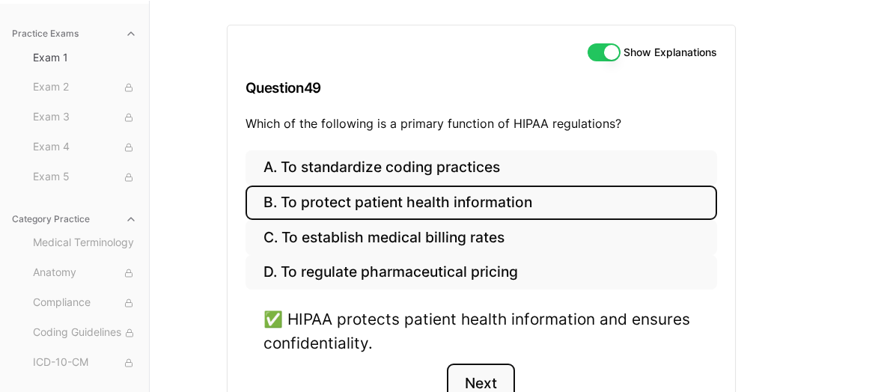
click at [490, 382] on button "Next" at bounding box center [481, 384] width 68 height 40
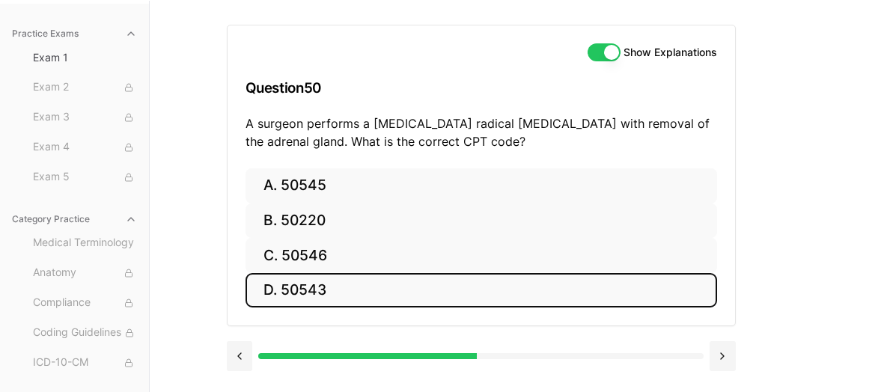
click at [318, 288] on button "D. 50543" at bounding box center [482, 290] width 472 height 35
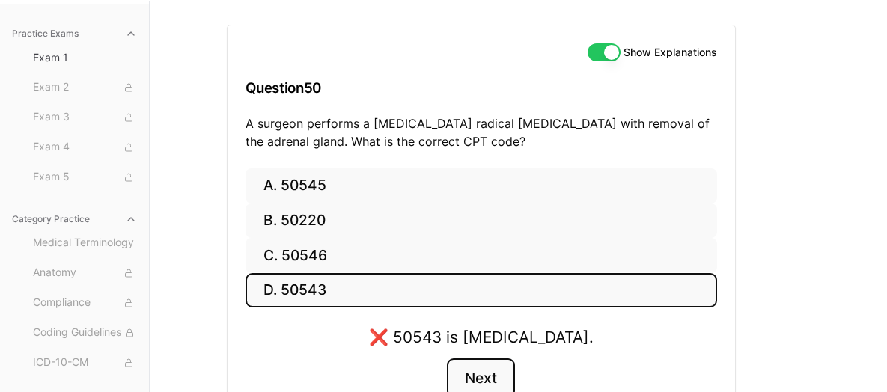
click at [487, 386] on button "Next" at bounding box center [481, 379] width 68 height 40
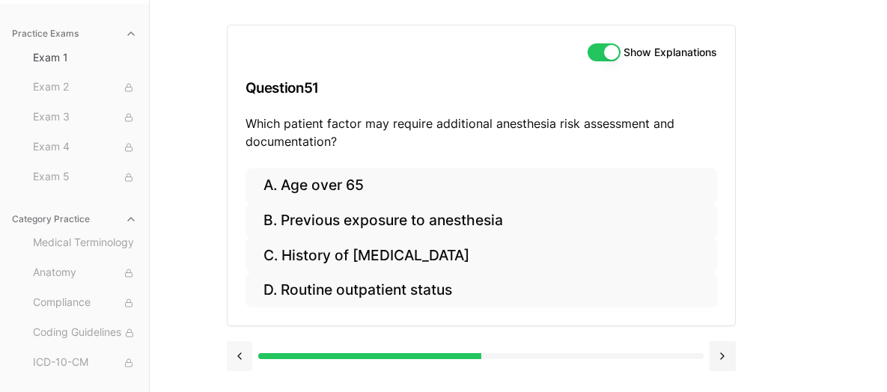
click at [241, 341] on button at bounding box center [240, 356] width 26 height 30
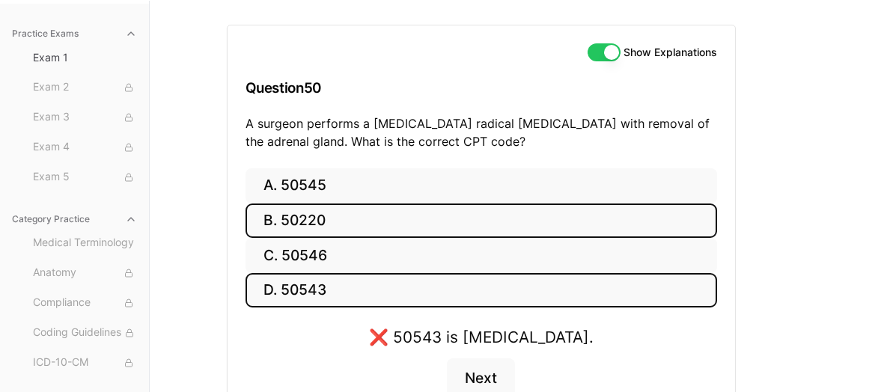
click at [301, 231] on button "B. 50220" at bounding box center [482, 221] width 472 height 35
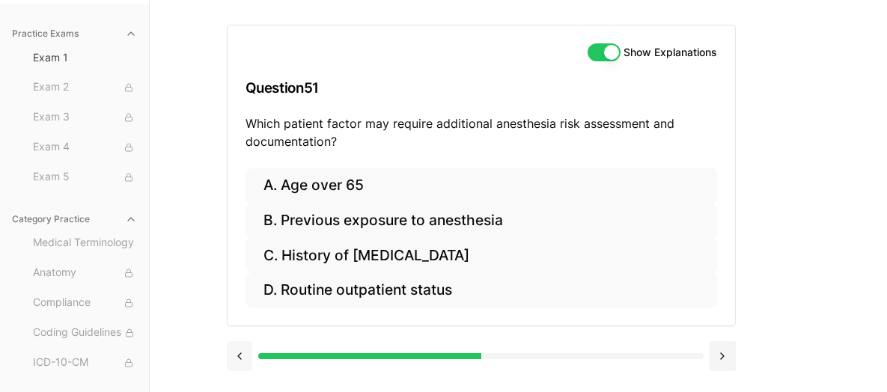
click at [245, 362] on button at bounding box center [240, 356] width 26 height 30
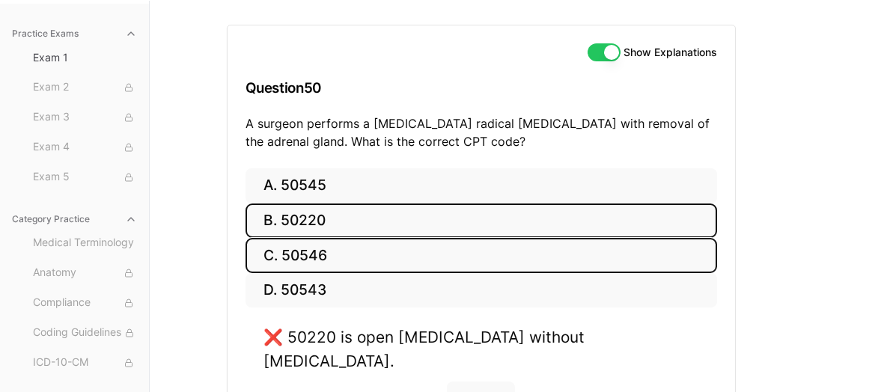
click at [278, 261] on button "C. 50546" at bounding box center [482, 255] width 472 height 35
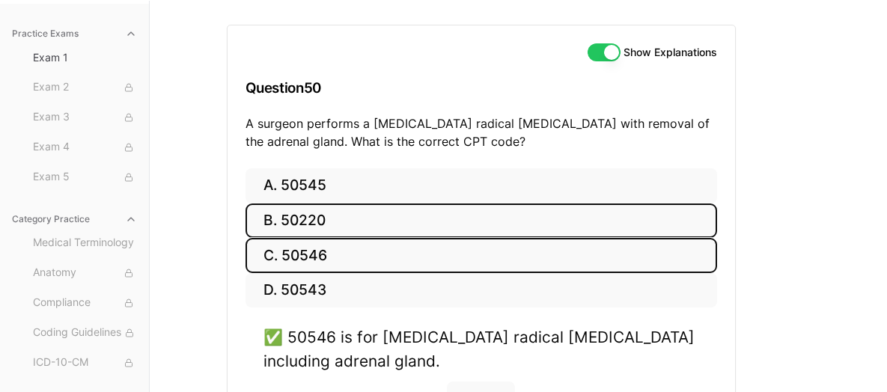
click at [324, 217] on button "B. 50220" at bounding box center [482, 221] width 472 height 35
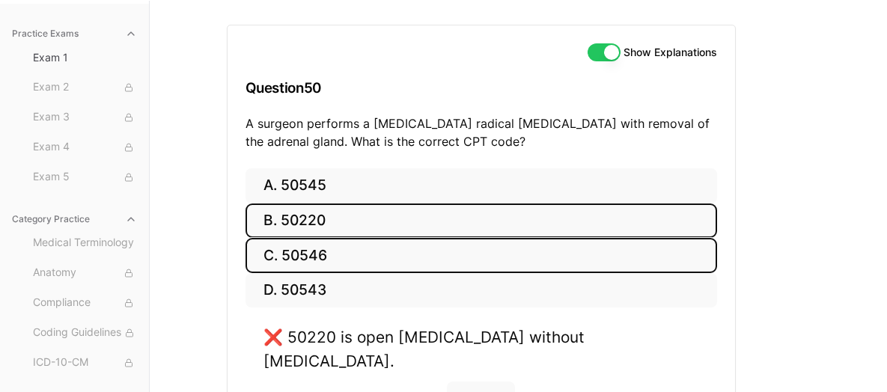
click at [382, 258] on button "C. 50546" at bounding box center [482, 255] width 472 height 35
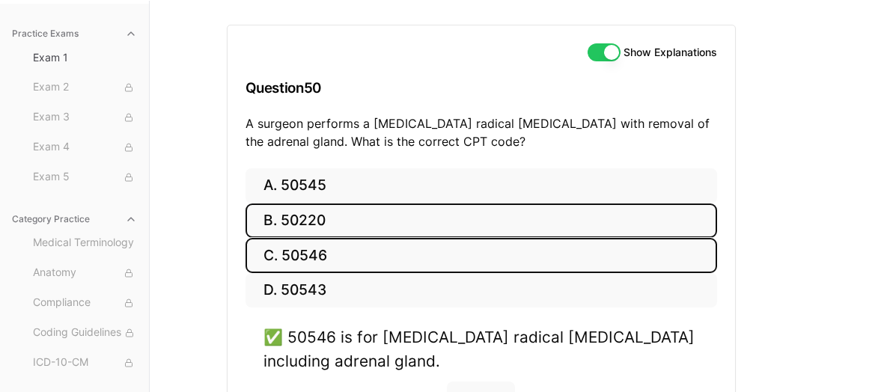
click at [380, 231] on button "B. 50220" at bounding box center [482, 221] width 472 height 35
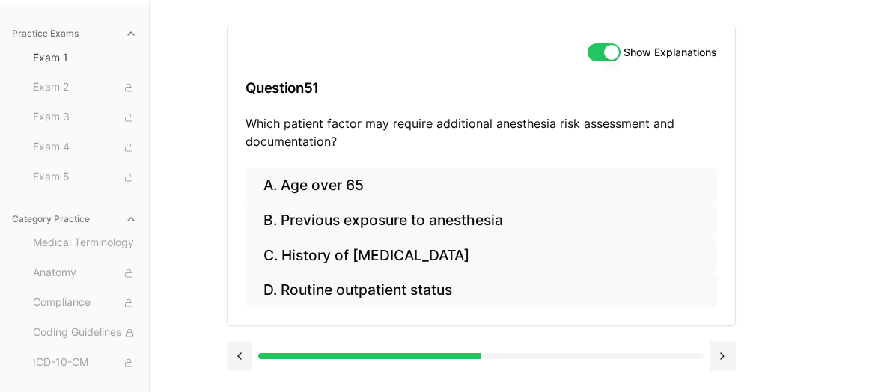
click at [361, 123] on p "Which patient factor may require additional anesthesia risk assessment and docu…" at bounding box center [482, 133] width 472 height 36
click at [489, 119] on p "Which patient factor may require additional anesthesia risk assessment and docu…" at bounding box center [482, 133] width 472 height 36
click at [493, 123] on p "Which patient factor may require additional anesthesia risk assessment and docu…" at bounding box center [482, 133] width 472 height 36
click at [353, 144] on p "Which patient factor may require additional anesthesia risk assessment and docu…" at bounding box center [482, 133] width 472 height 36
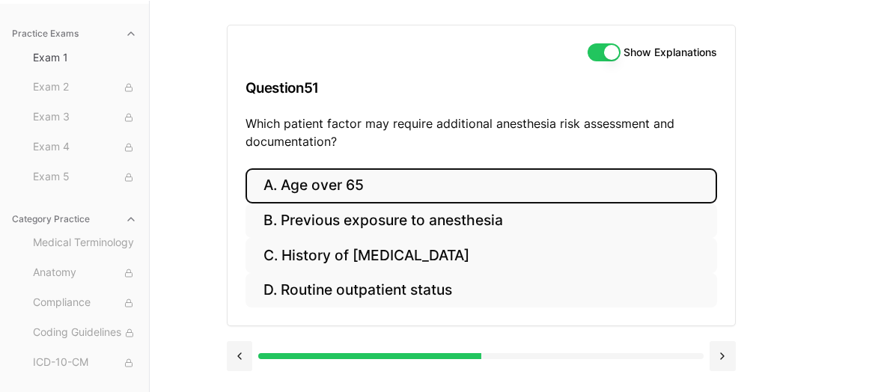
click at [350, 180] on button "A. Age over 65" at bounding box center [482, 185] width 472 height 35
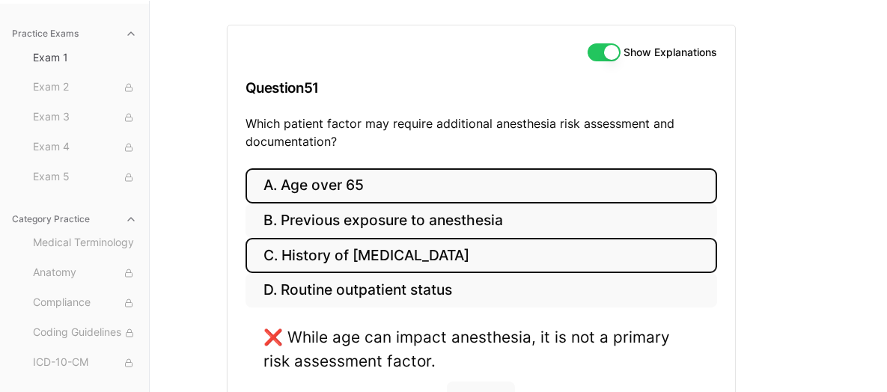
click at [392, 255] on button "C. History of [MEDICAL_DATA]" at bounding box center [482, 255] width 472 height 35
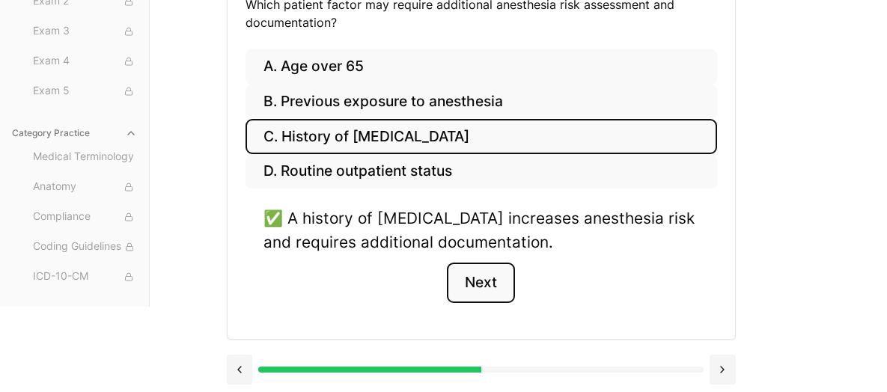
click at [459, 281] on button "Next" at bounding box center [481, 283] width 68 height 40
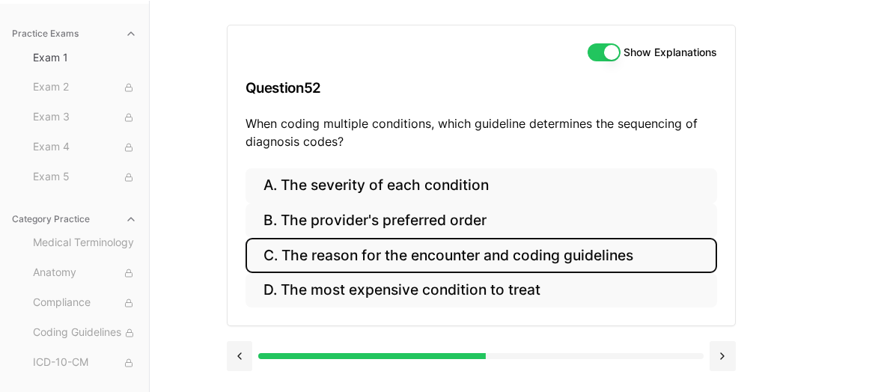
click at [373, 250] on button "C. The reason for the encounter and coding guidelines" at bounding box center [482, 255] width 472 height 35
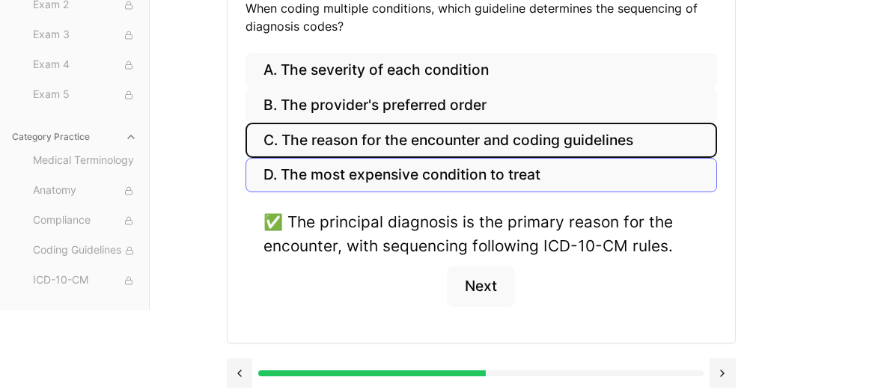
scroll to position [256, 0]
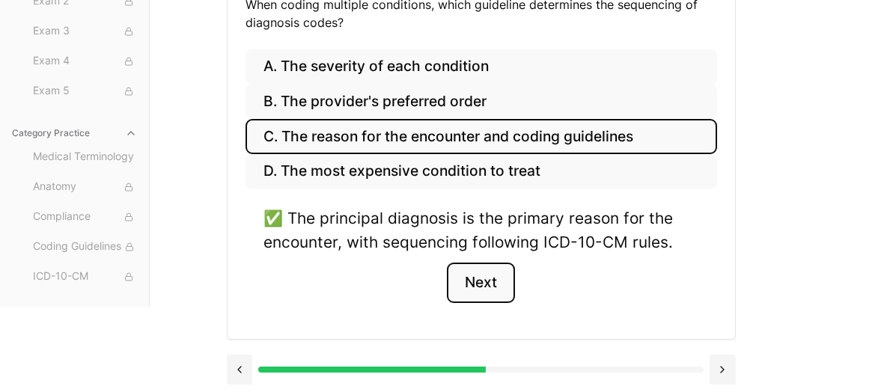
click at [467, 285] on button "Next" at bounding box center [481, 283] width 68 height 40
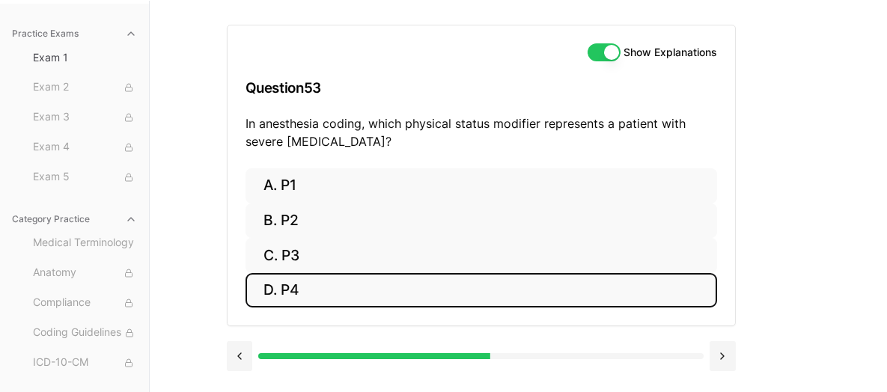
click at [281, 290] on button "D. P4" at bounding box center [482, 290] width 472 height 35
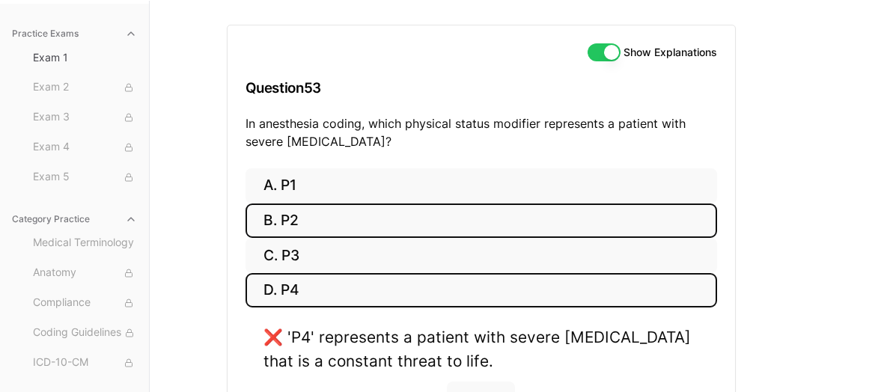
click at [356, 209] on button "B. P2" at bounding box center [482, 221] width 472 height 35
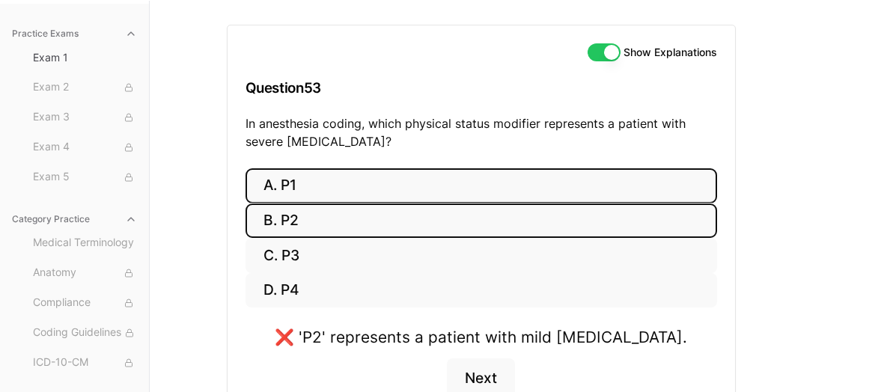
click at [390, 187] on button "A. P1" at bounding box center [482, 185] width 472 height 35
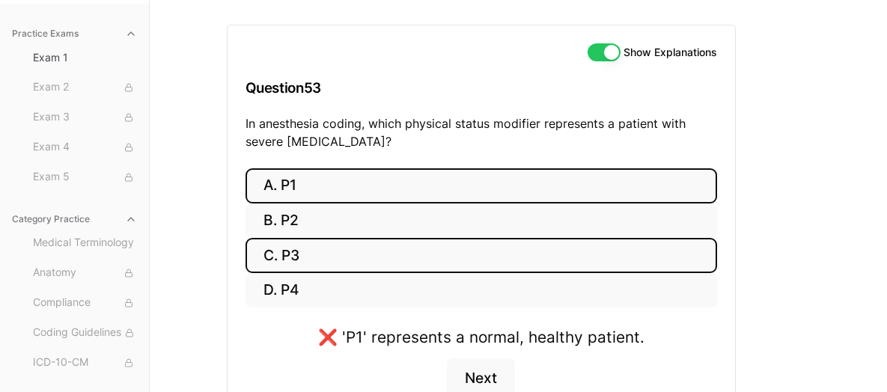
click at [383, 251] on button "C. P3" at bounding box center [482, 255] width 472 height 35
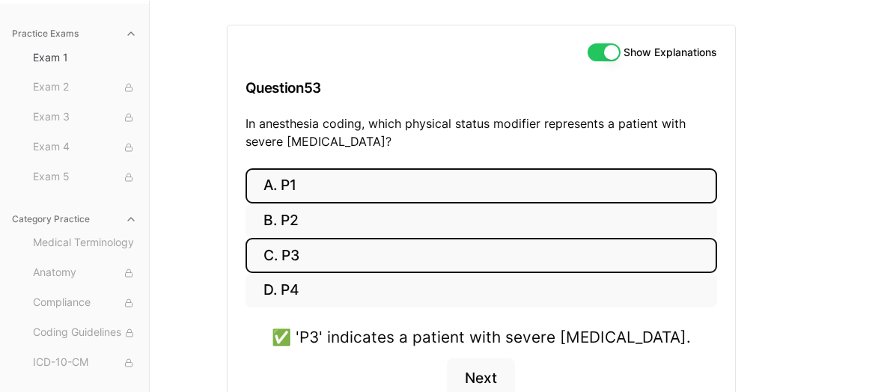
click at [324, 171] on button "A. P1" at bounding box center [482, 185] width 472 height 35
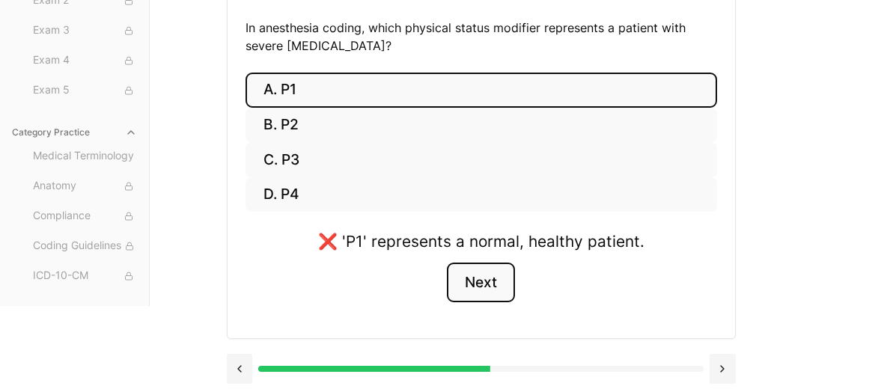
click at [486, 289] on button "Next" at bounding box center [481, 283] width 68 height 40
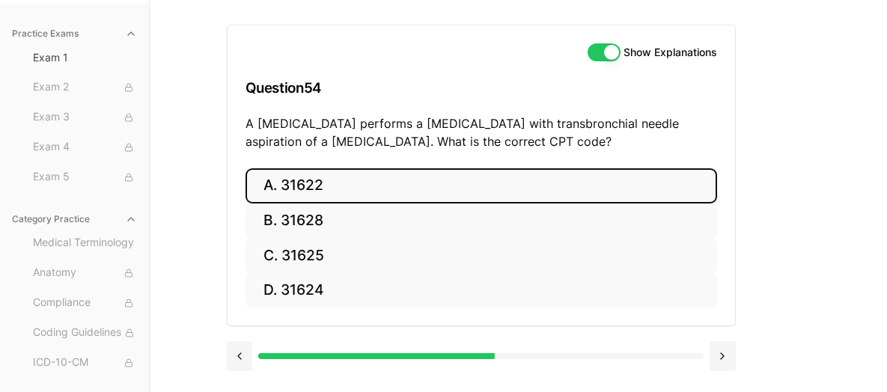
click at [339, 183] on button "A. 31622" at bounding box center [482, 185] width 472 height 35
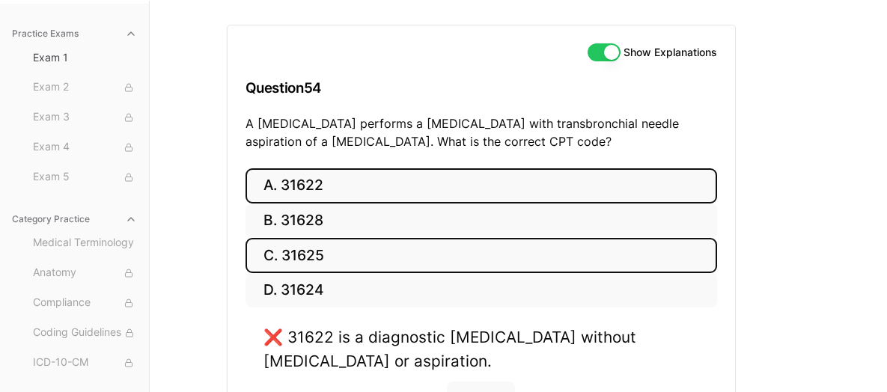
click at [310, 256] on button "C. 31625" at bounding box center [482, 255] width 472 height 35
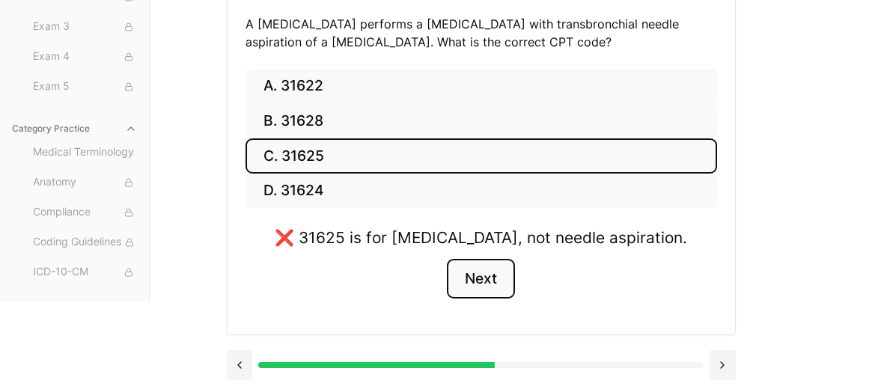
click at [485, 278] on button "Next" at bounding box center [481, 279] width 68 height 40
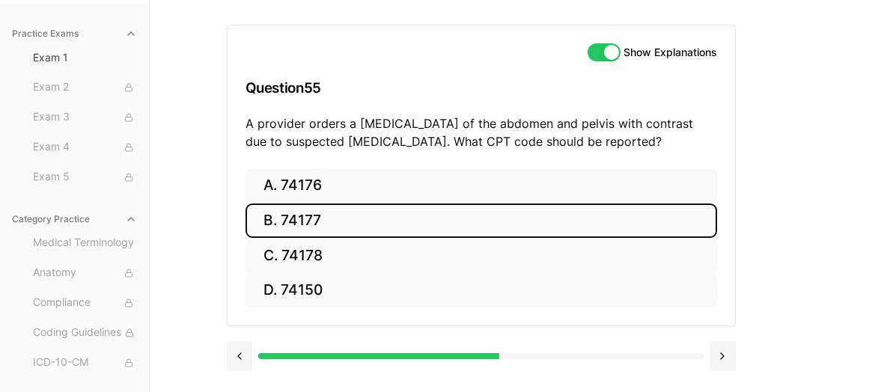
click at [359, 223] on button "B. 74177" at bounding box center [482, 221] width 472 height 35
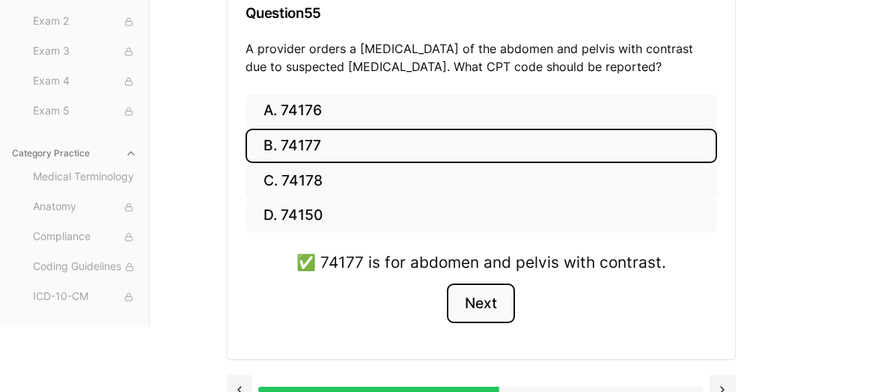
click at [479, 296] on button "Next" at bounding box center [481, 304] width 68 height 40
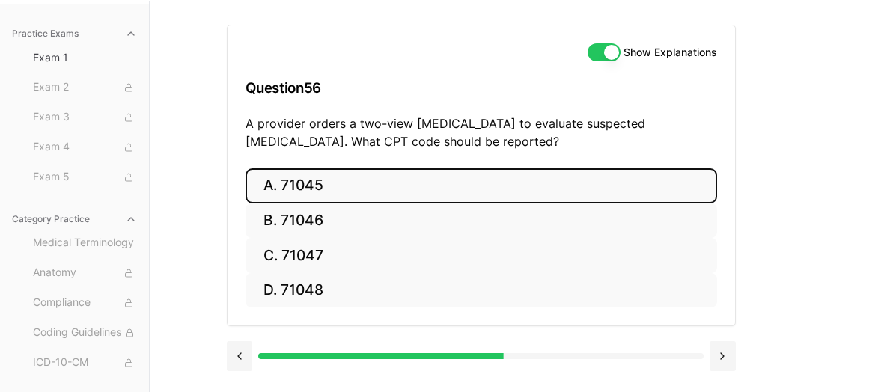
click at [353, 198] on button "A. 71045" at bounding box center [482, 185] width 472 height 35
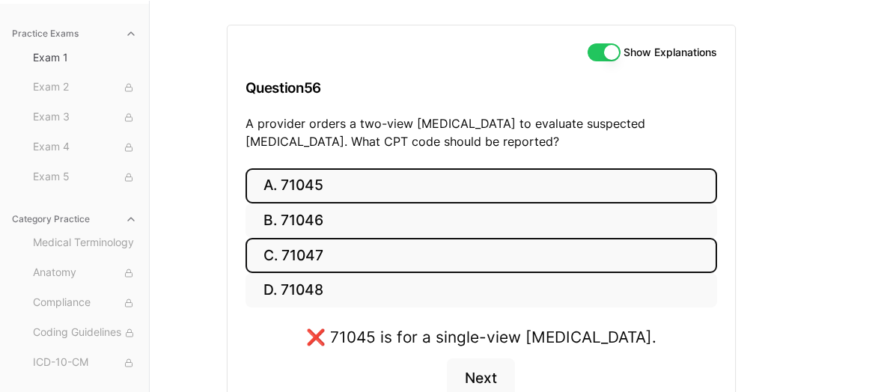
click at [301, 255] on button "C. 71047" at bounding box center [482, 255] width 472 height 35
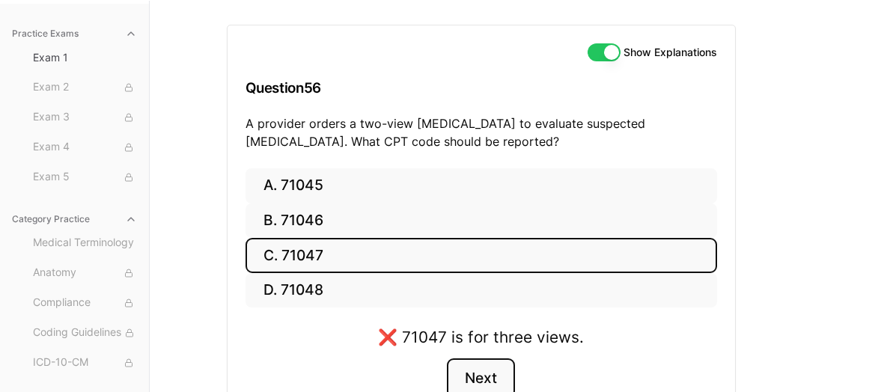
click at [484, 380] on button "Next" at bounding box center [481, 379] width 68 height 40
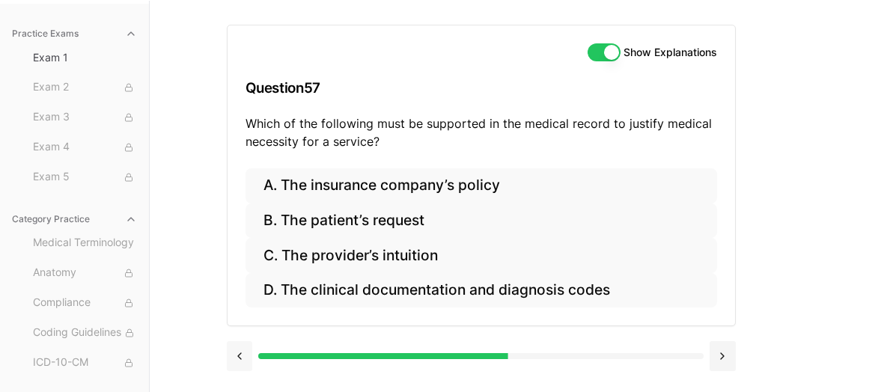
click at [250, 347] on button at bounding box center [240, 356] width 26 height 30
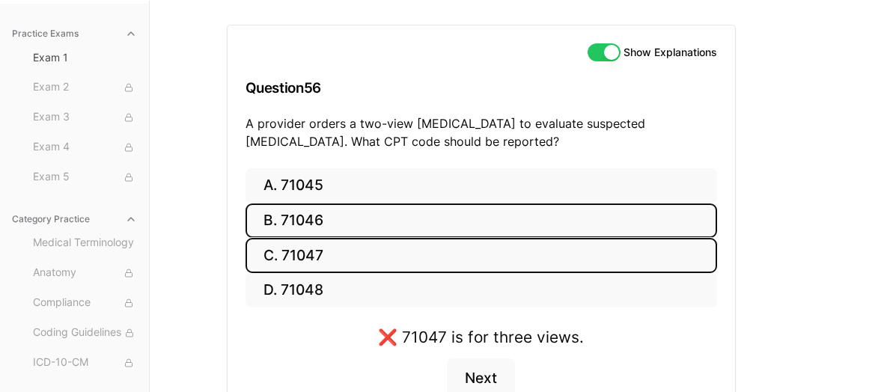
click at [325, 225] on button "B. 71046" at bounding box center [482, 221] width 472 height 35
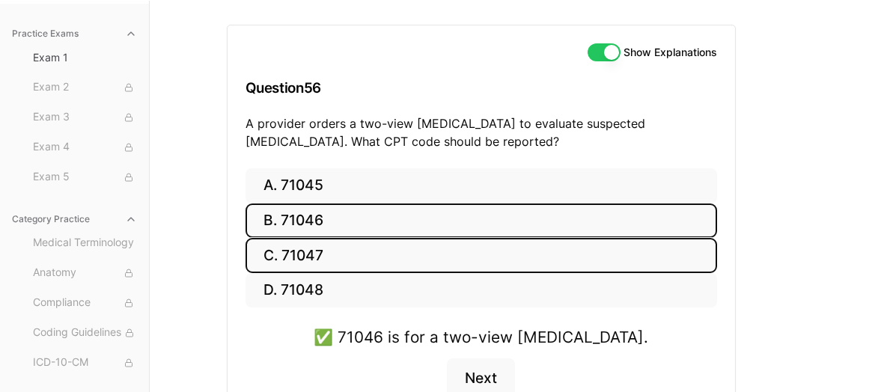
click at [330, 254] on button "C. 71047" at bounding box center [482, 255] width 472 height 35
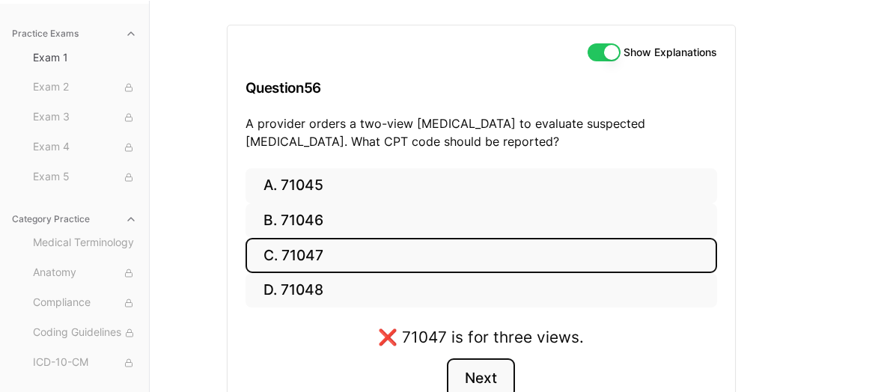
click at [505, 374] on button "Next" at bounding box center [481, 379] width 68 height 40
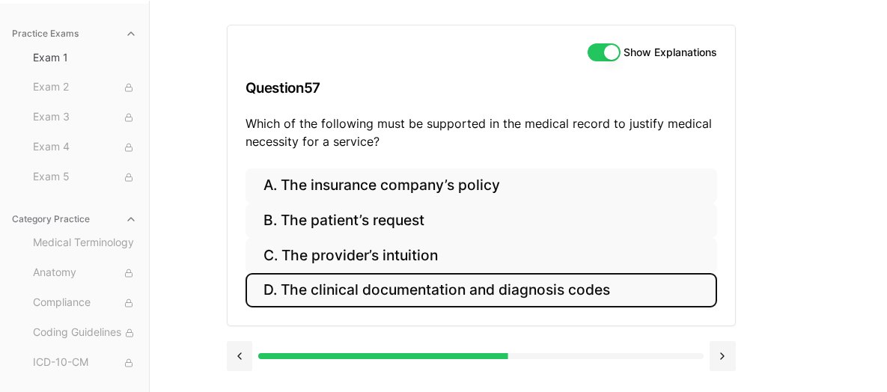
click at [430, 288] on button "D. The clinical documentation and diagnosis codes" at bounding box center [482, 290] width 472 height 35
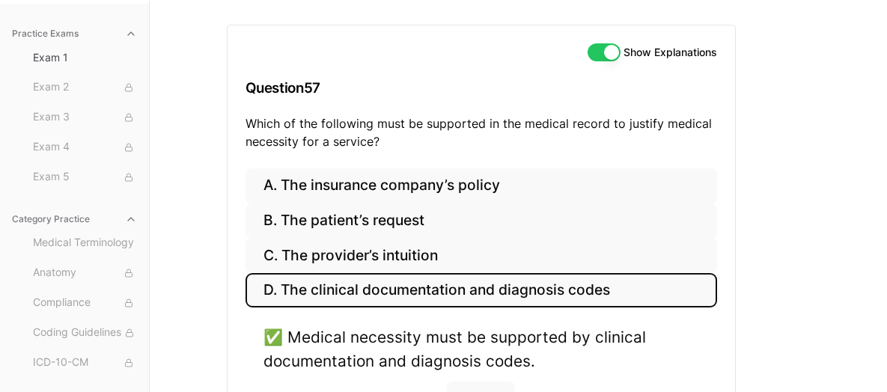
scroll to position [256, 0]
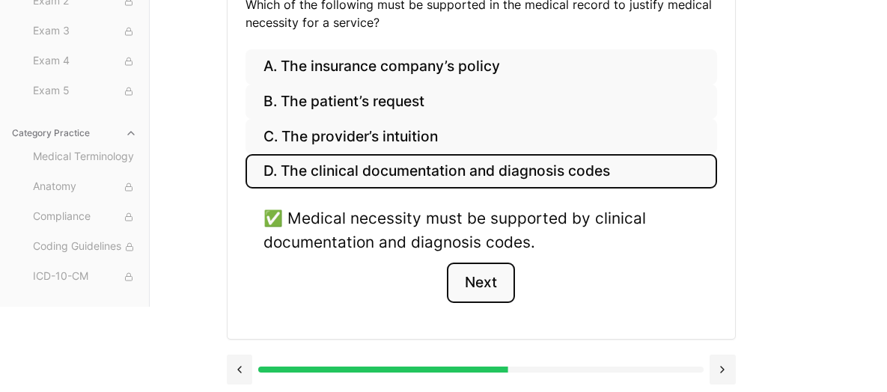
click at [467, 270] on button "Next" at bounding box center [481, 283] width 68 height 40
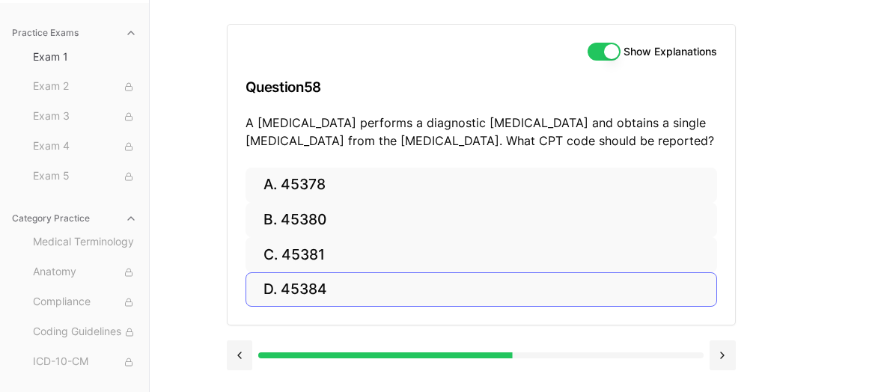
scroll to position [137, 0]
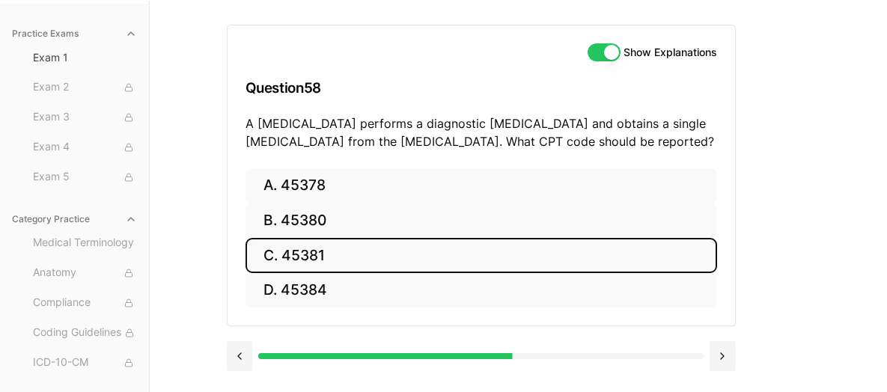
click at [327, 255] on button "C. 45381" at bounding box center [482, 255] width 472 height 35
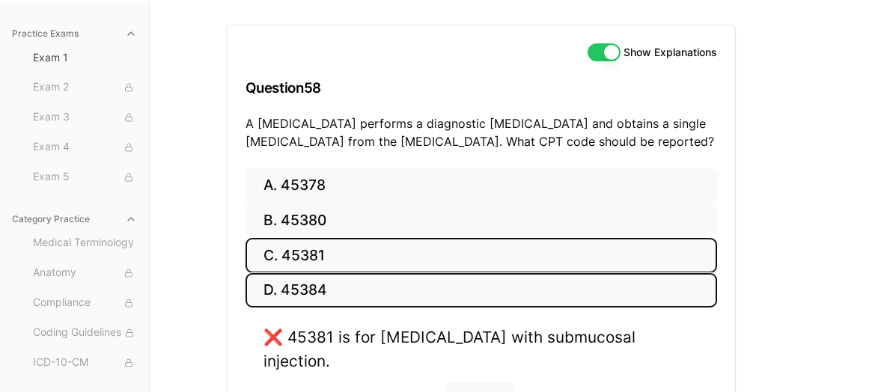
click at [364, 282] on button "D. 45384" at bounding box center [482, 290] width 472 height 35
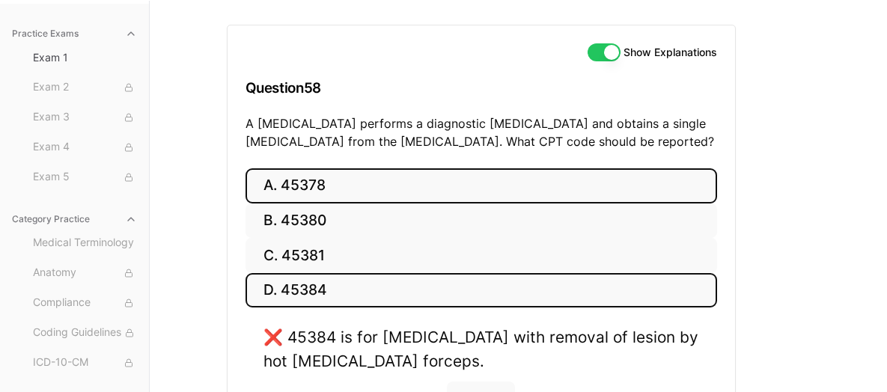
click at [345, 186] on button "A. 45378" at bounding box center [482, 185] width 472 height 35
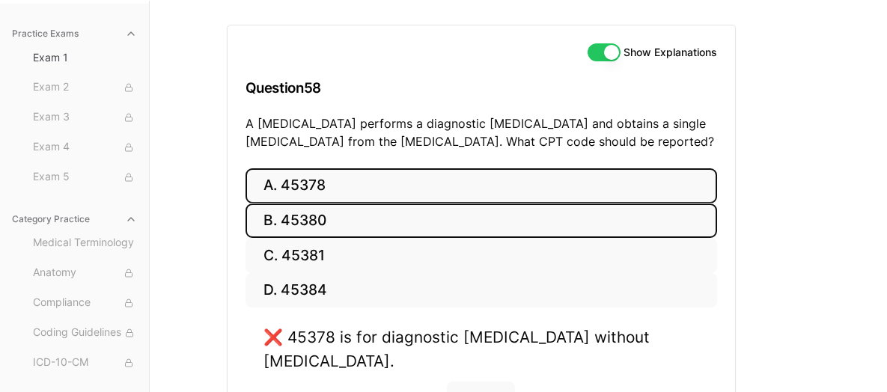
click at [347, 205] on button "B. 45380" at bounding box center [482, 221] width 472 height 35
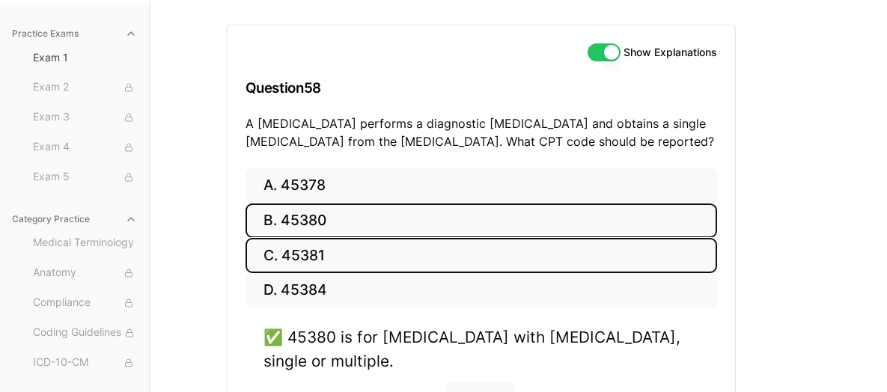
click at [367, 257] on button "C. 45381" at bounding box center [482, 255] width 472 height 35
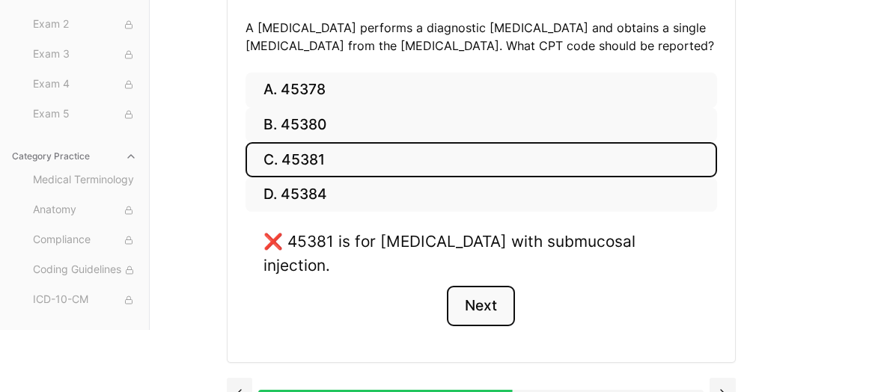
click at [475, 290] on button "Next" at bounding box center [481, 306] width 68 height 40
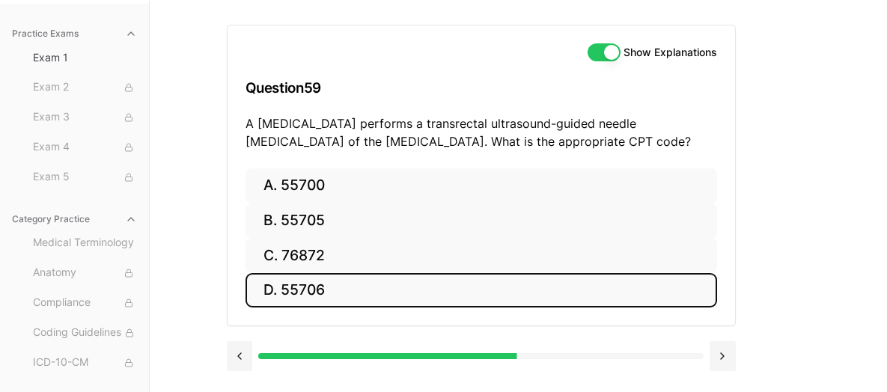
click at [327, 289] on button "D. 55706" at bounding box center [482, 290] width 472 height 35
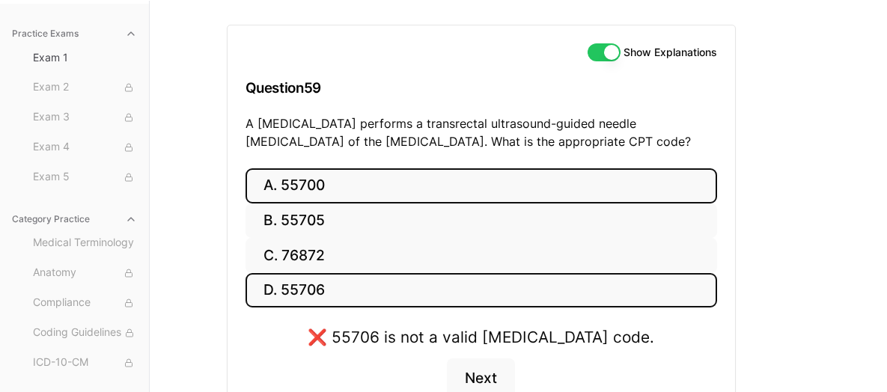
click at [313, 185] on button "A. 55700" at bounding box center [482, 185] width 472 height 35
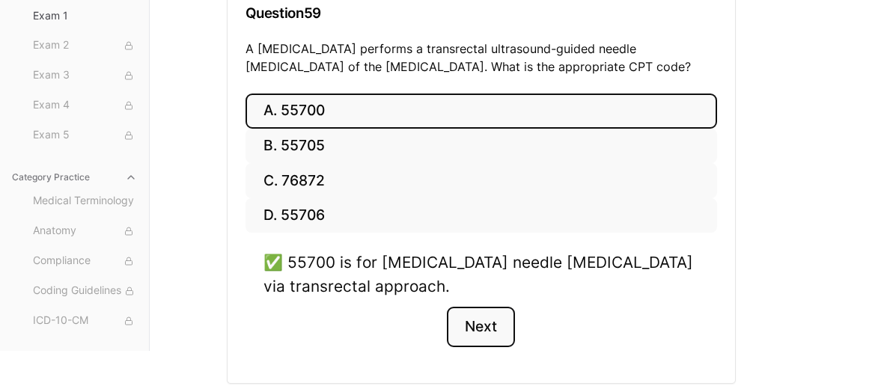
click at [469, 326] on button "Next" at bounding box center [481, 327] width 68 height 40
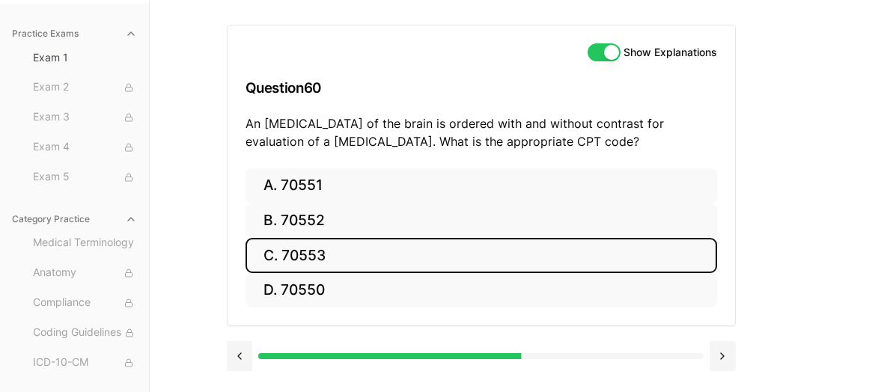
click at [325, 267] on button "C. 70553" at bounding box center [482, 255] width 472 height 35
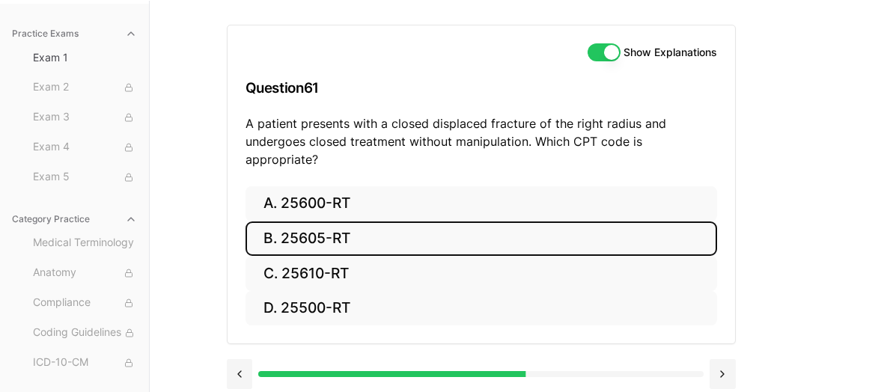
click at [338, 228] on button "B. 25605-RT" at bounding box center [482, 239] width 472 height 35
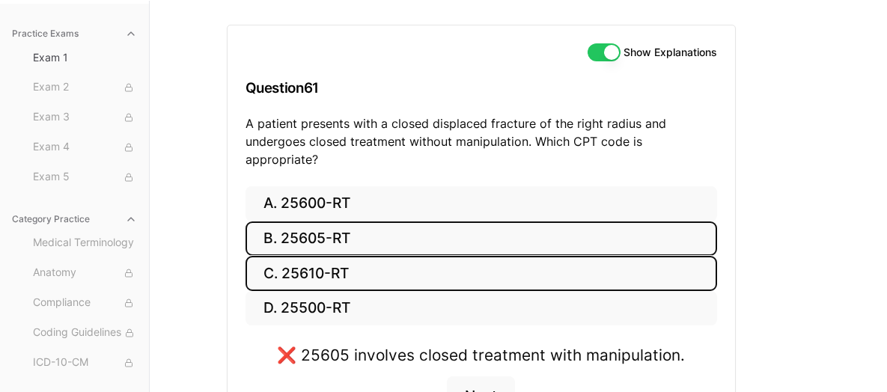
click at [398, 256] on button "C. 25610-RT" at bounding box center [482, 273] width 472 height 35
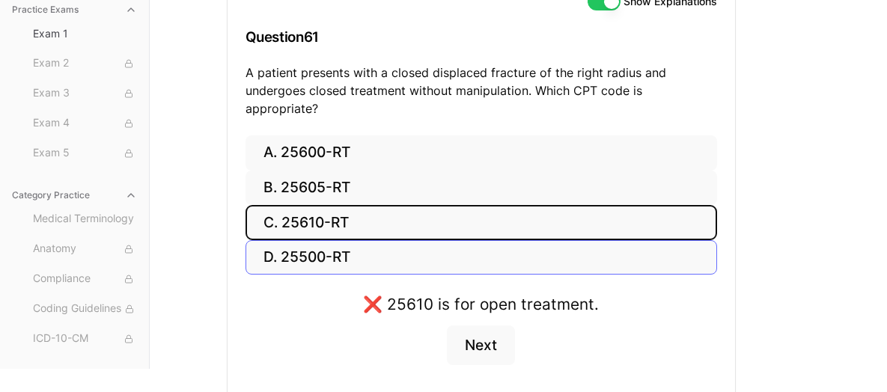
scroll to position [233, 0]
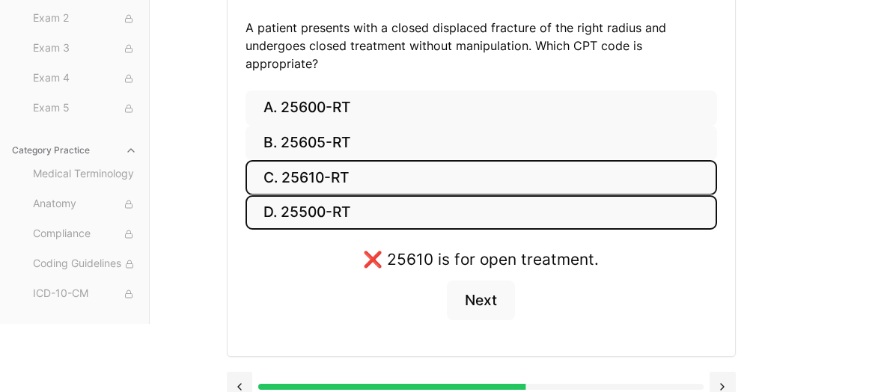
click at [347, 195] on button "D. 25500-RT" at bounding box center [482, 212] width 472 height 35
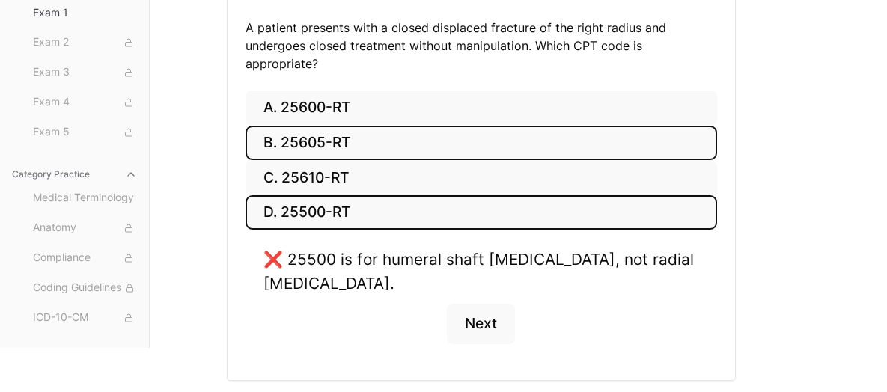
click at [362, 126] on button "B. 25605-RT" at bounding box center [482, 143] width 472 height 35
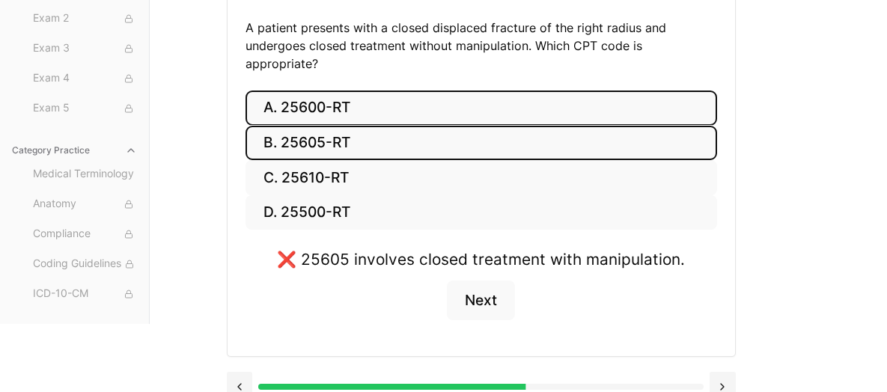
click at [367, 91] on button "A. 25600-RT" at bounding box center [482, 108] width 472 height 35
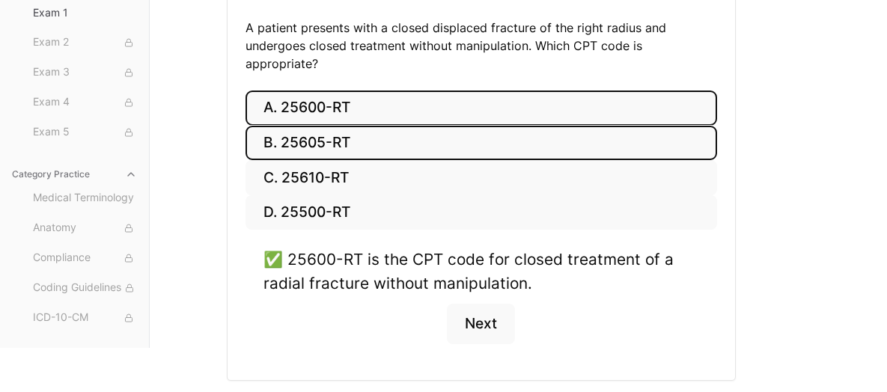
click at [367, 135] on button "B. 25605-RT" at bounding box center [482, 143] width 472 height 35
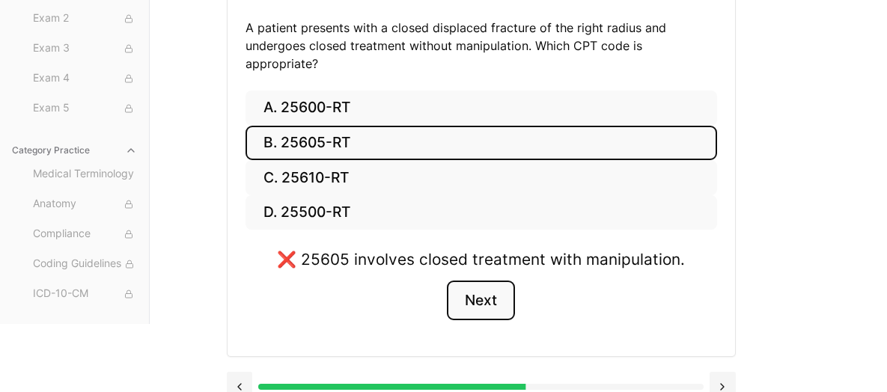
click at [480, 281] on button "Next" at bounding box center [481, 301] width 68 height 40
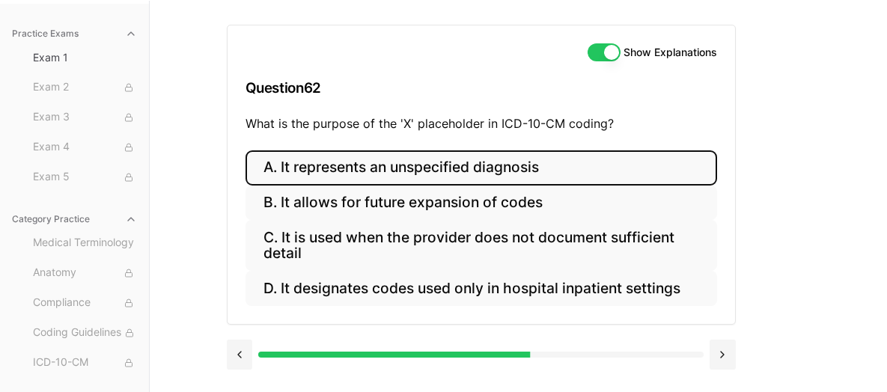
click at [517, 171] on button "A. It represents an unspecified diagnosis" at bounding box center [482, 167] width 472 height 35
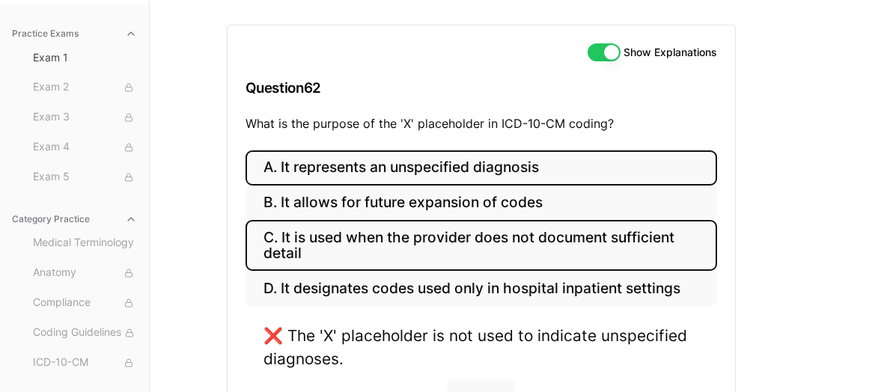
click at [464, 243] on button "C. It is used when the provider does not document sufficient detail" at bounding box center [482, 245] width 472 height 51
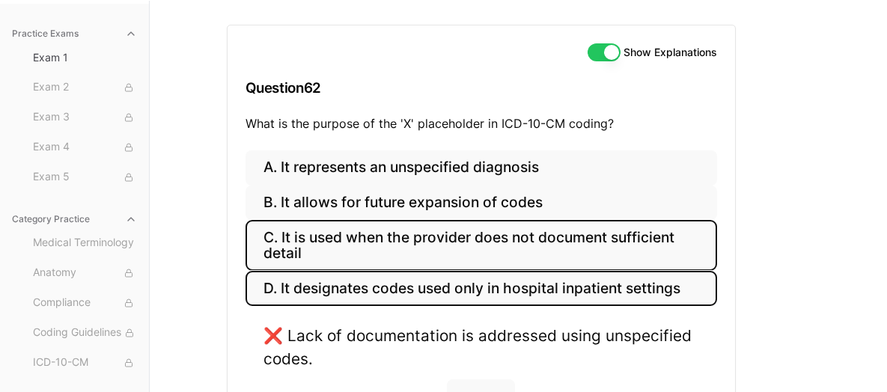
click at [454, 292] on button "D. It designates codes used only in hospital inpatient settings" at bounding box center [482, 288] width 472 height 35
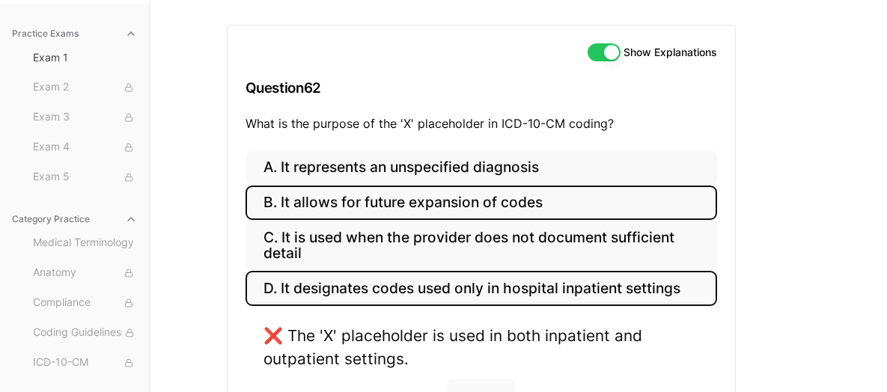
click at [470, 201] on button "B. It allows for future expansion of codes" at bounding box center [482, 203] width 472 height 35
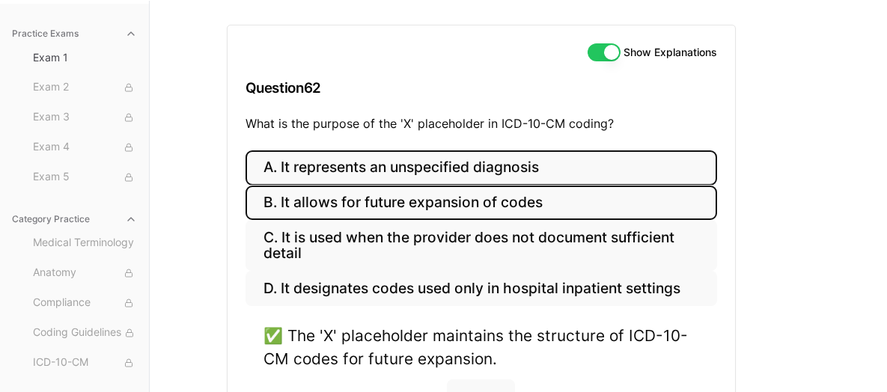
click at [487, 165] on button "A. It represents an unspecified diagnosis" at bounding box center [482, 167] width 472 height 35
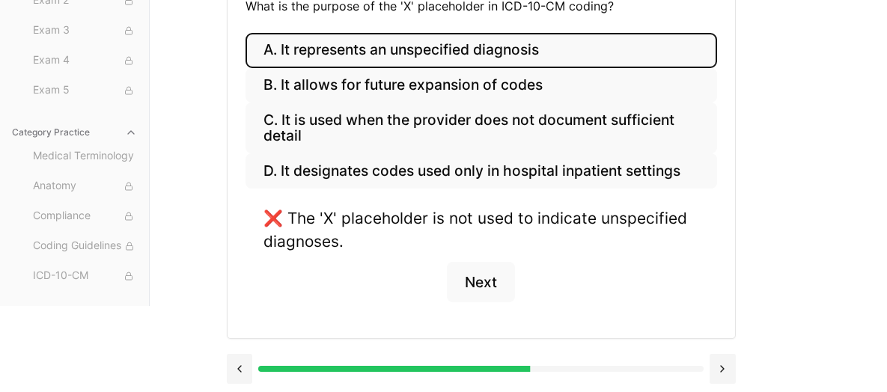
click at [451, 252] on div "❌ The 'X' placeholder is not used to indicate unspecified diagnoses. Next" at bounding box center [482, 264] width 472 height 114
click at [478, 279] on button "Next" at bounding box center [481, 282] width 68 height 40
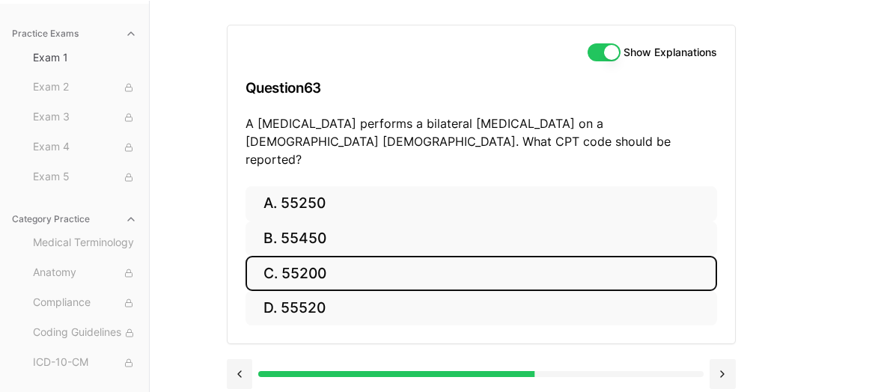
click at [348, 258] on button "C. 55200" at bounding box center [482, 273] width 472 height 35
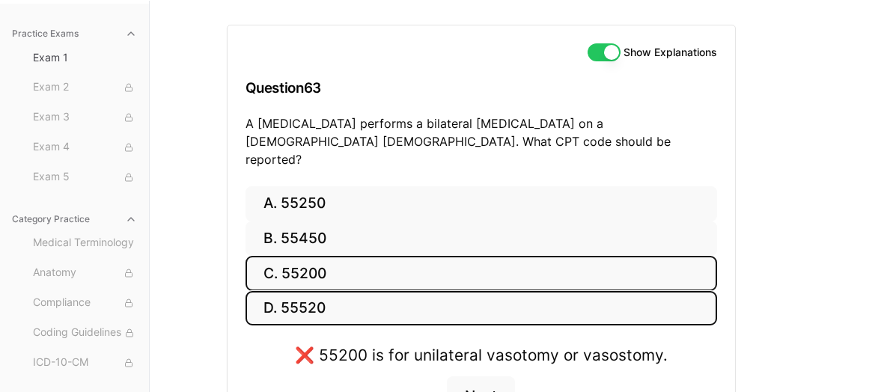
click at [362, 291] on button "D. 55520" at bounding box center [482, 308] width 472 height 35
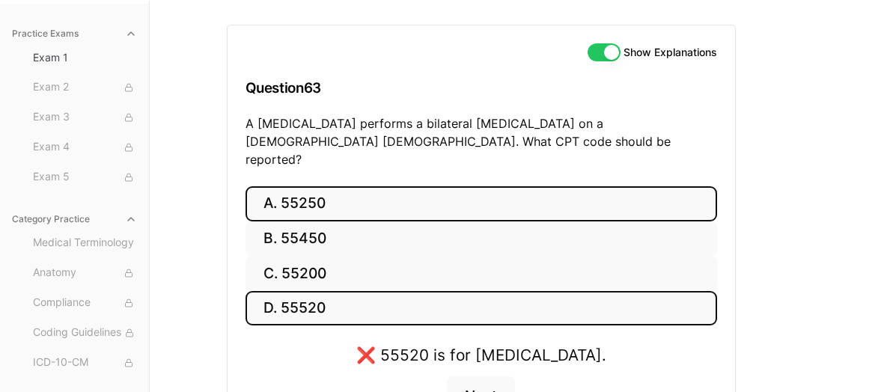
click at [405, 200] on button "A. 55250" at bounding box center [482, 203] width 472 height 35
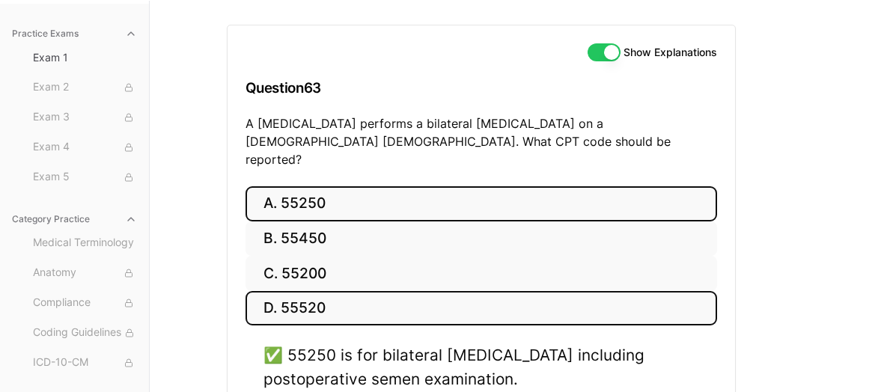
click at [374, 291] on button "D. 55520" at bounding box center [482, 308] width 472 height 35
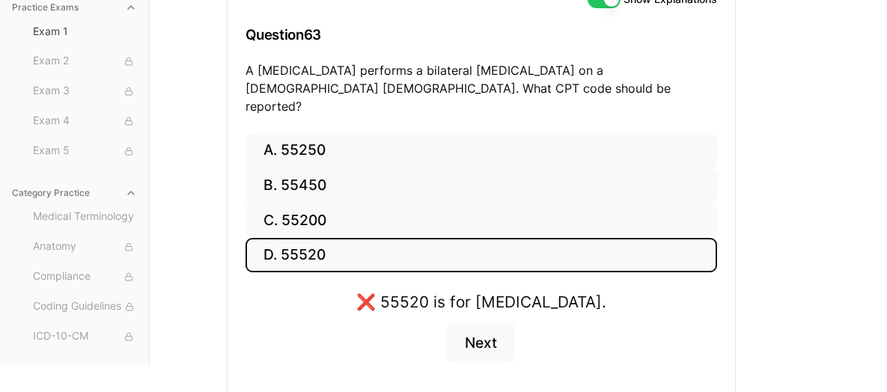
scroll to position [212, 0]
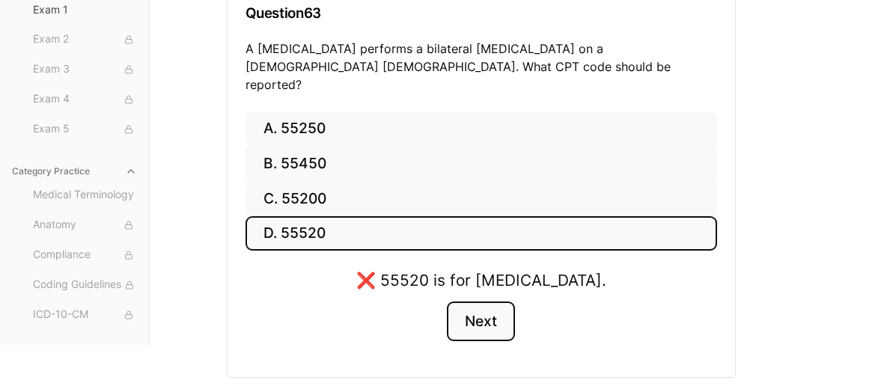
click at [482, 305] on button "Next" at bounding box center [481, 322] width 68 height 40
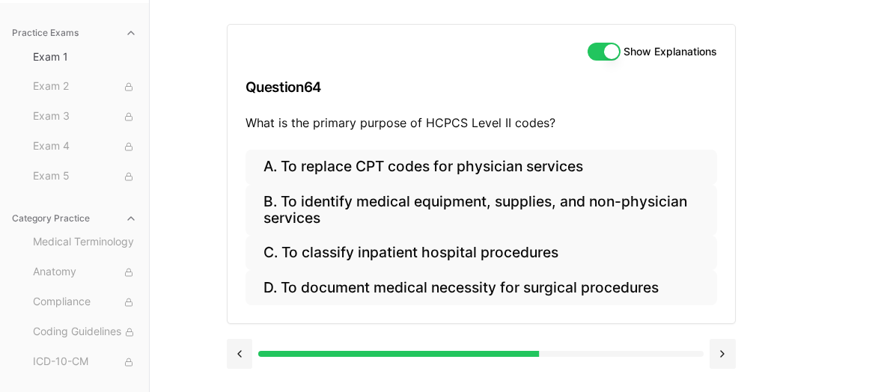
scroll to position [137, 0]
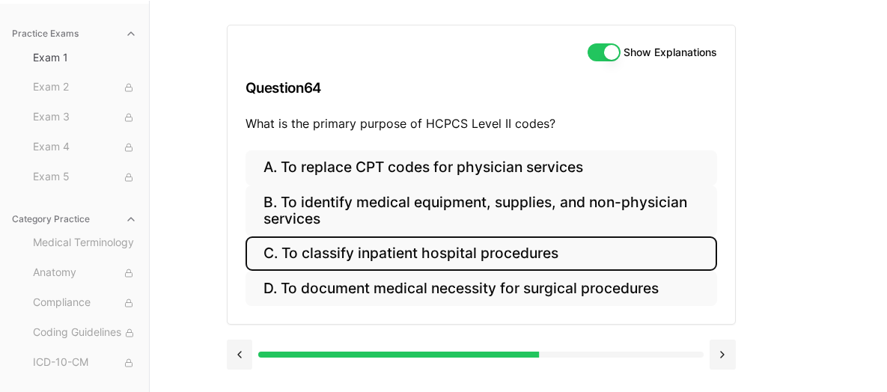
click at [458, 246] on button "C. To classify inpatient hospital procedures" at bounding box center [482, 254] width 472 height 35
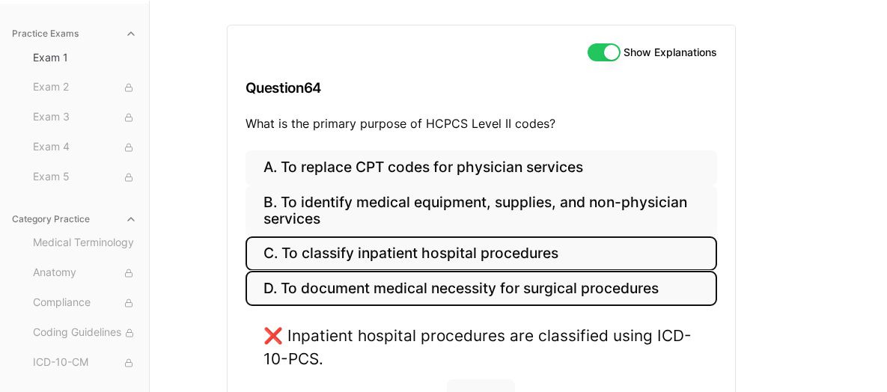
click at [439, 293] on button "D. To document medical necessity for surgical procedures" at bounding box center [482, 288] width 472 height 35
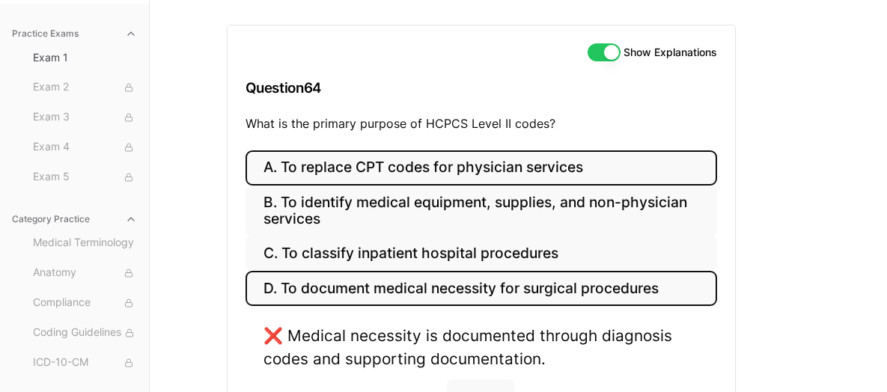
click at [462, 179] on button "A. To replace CPT codes for physician services" at bounding box center [482, 167] width 472 height 35
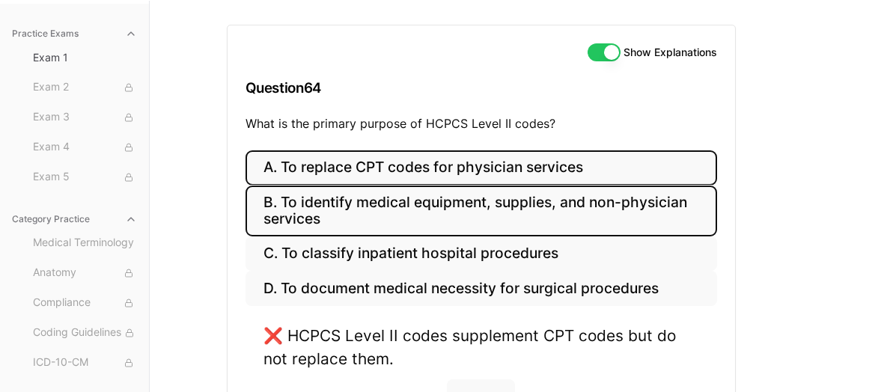
click at [451, 207] on button "B. To identify medical equipment, supplies, and non-physician services" at bounding box center [482, 211] width 472 height 51
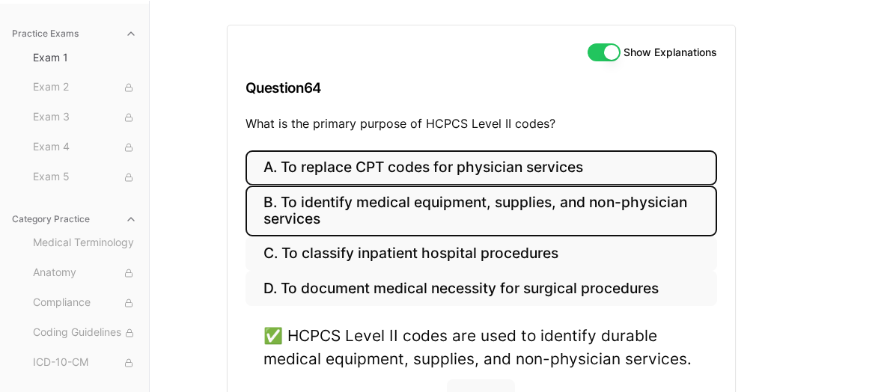
click at [441, 168] on button "A. To replace CPT codes for physician services" at bounding box center [482, 167] width 472 height 35
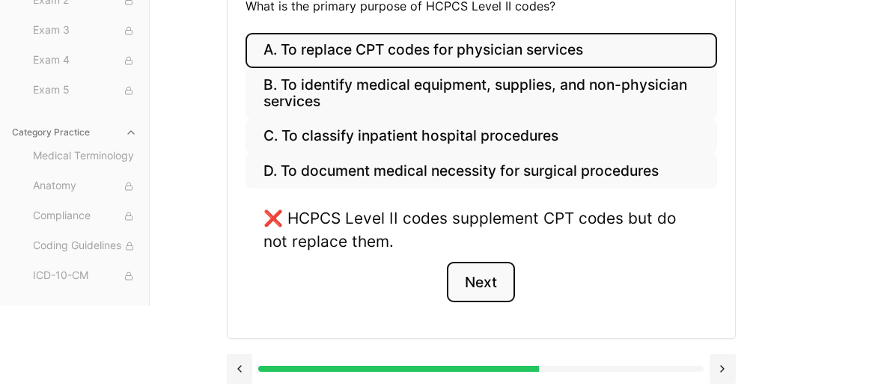
click at [474, 282] on button "Next" at bounding box center [481, 282] width 68 height 40
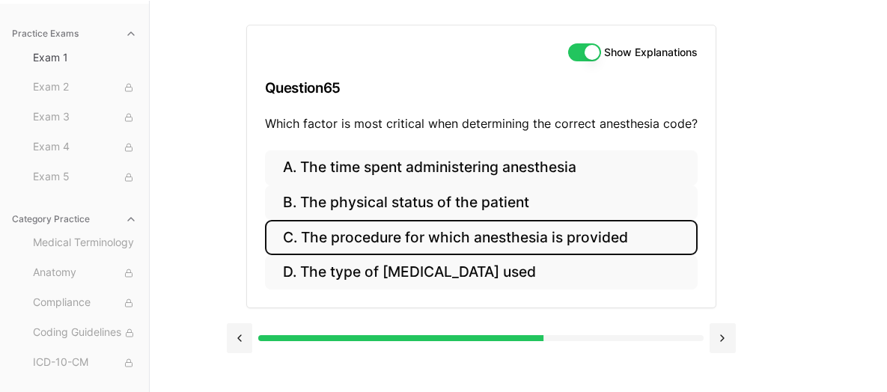
click at [555, 244] on button "C. The procedure for which anesthesia is provided" at bounding box center [481, 237] width 433 height 35
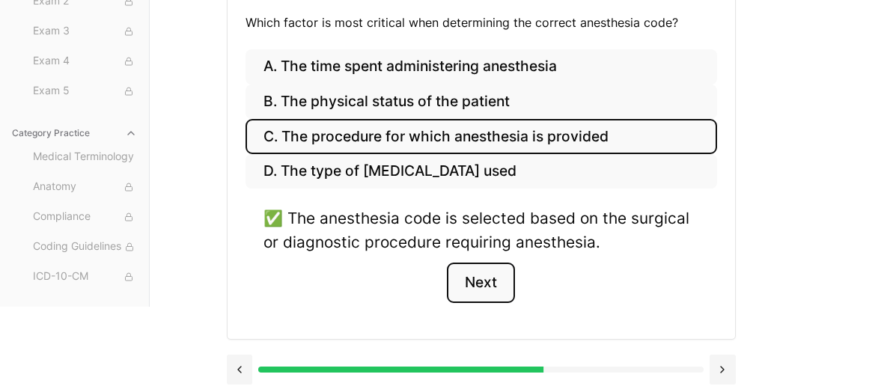
click at [459, 280] on button "Next" at bounding box center [481, 283] width 68 height 40
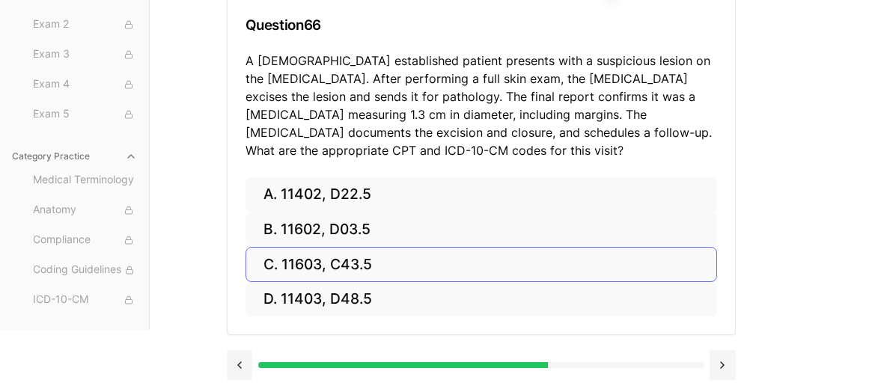
scroll to position [197, 0]
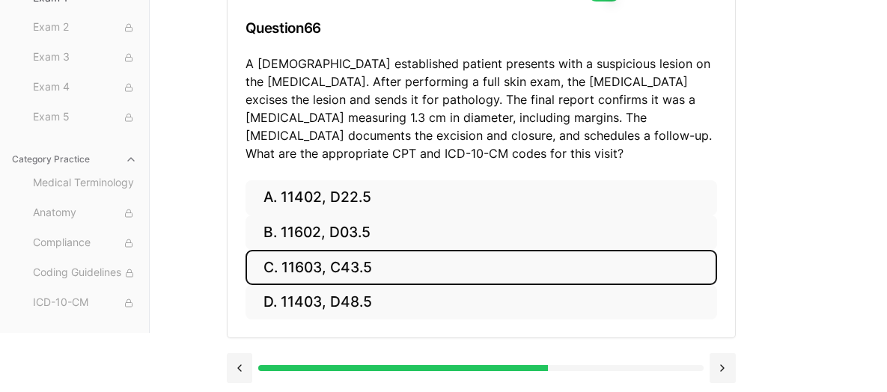
click at [374, 265] on button "C. 11603, C43.5" at bounding box center [482, 267] width 472 height 35
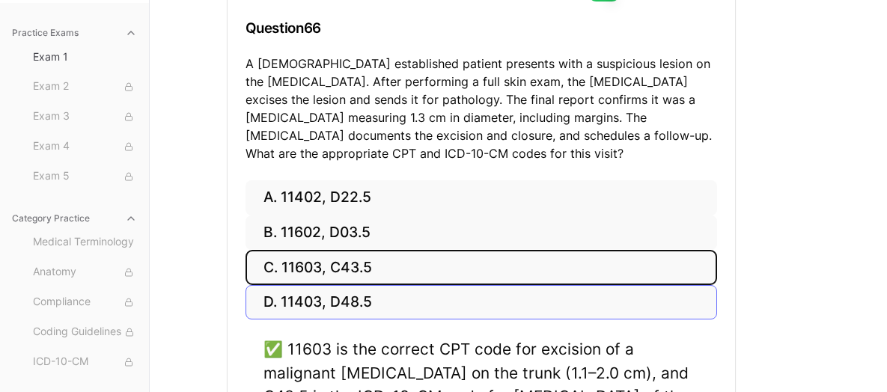
scroll to position [347, 0]
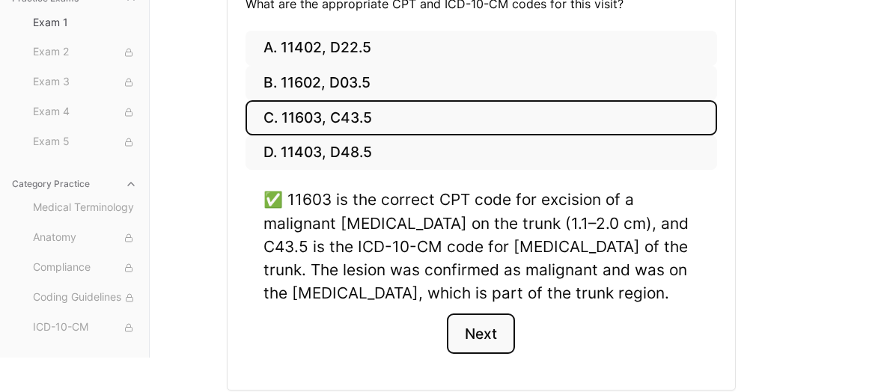
click at [484, 332] on button "Next" at bounding box center [481, 334] width 68 height 40
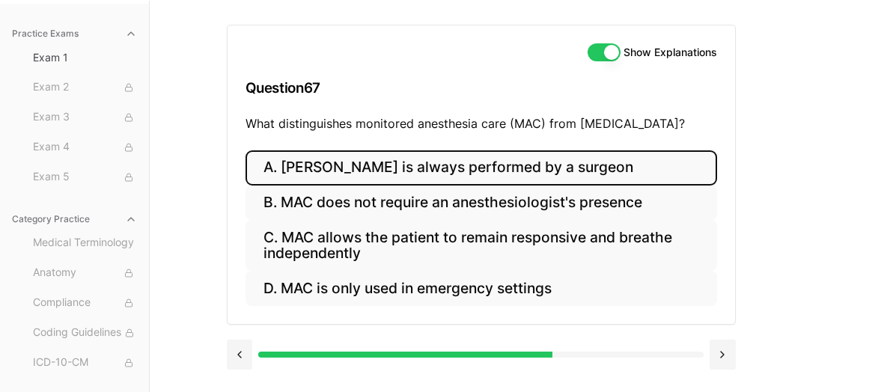
click at [315, 162] on button "A. [PERSON_NAME] is always performed by a surgeon" at bounding box center [482, 167] width 472 height 35
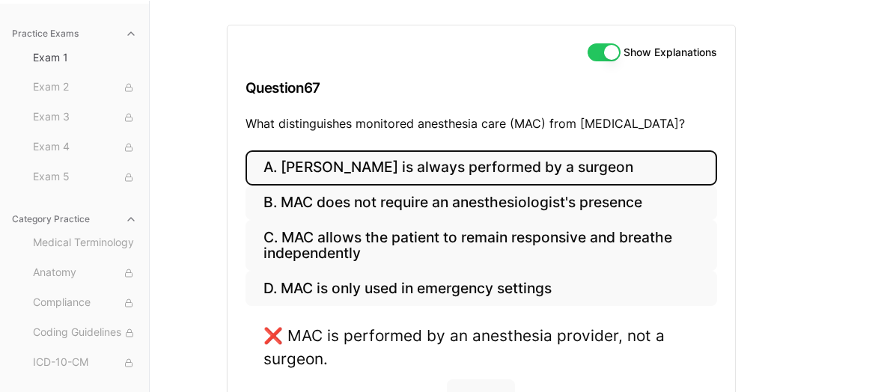
click at [747, 115] on div "Show Explanations Question 67 What distinguishes monitored anesthesia care (MAC…" at bounding box center [519, 212] width 584 height 423
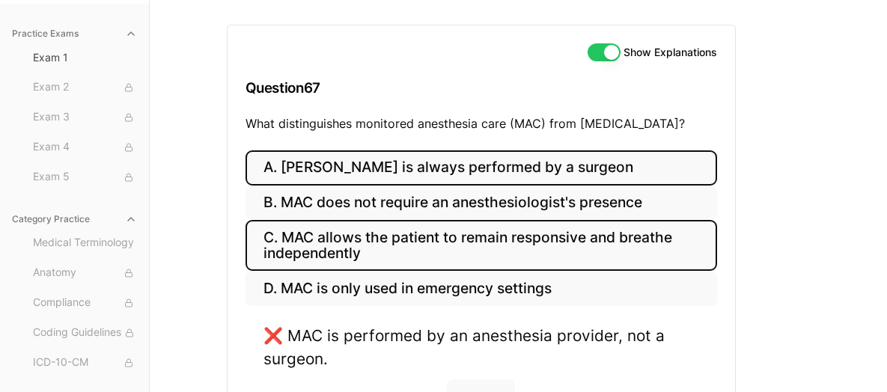
click at [517, 247] on button "C. MAC allows the patient to remain responsive and breathe independently" at bounding box center [482, 245] width 472 height 51
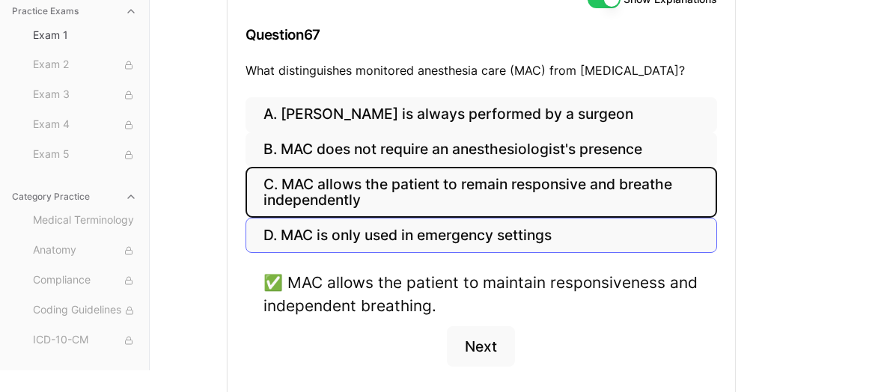
scroll to position [212, 0]
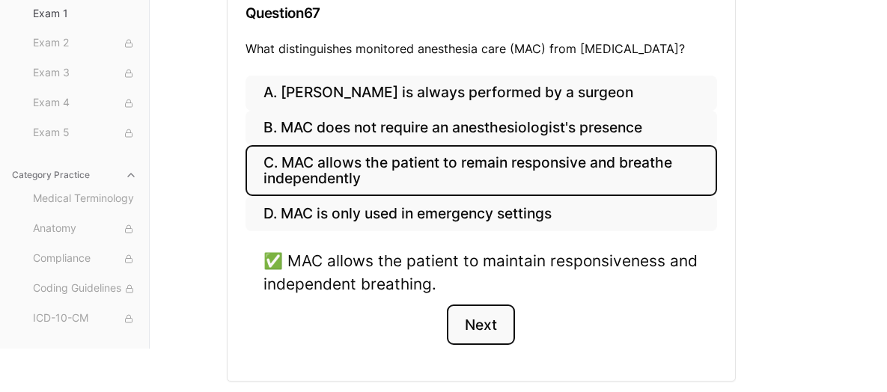
click at [487, 327] on button "Next" at bounding box center [481, 325] width 68 height 40
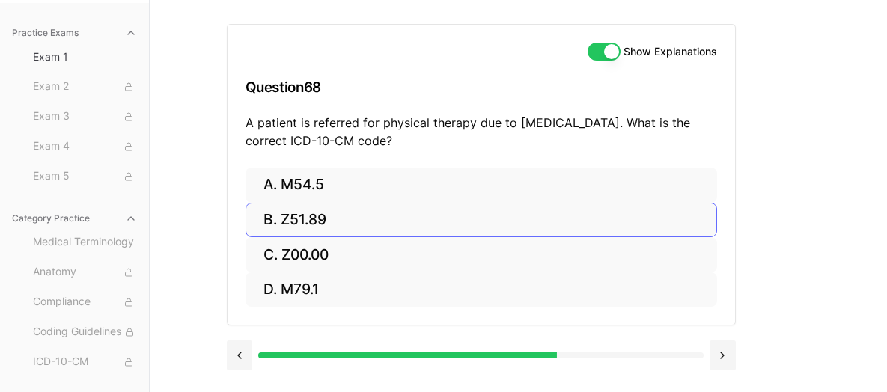
scroll to position [137, 0]
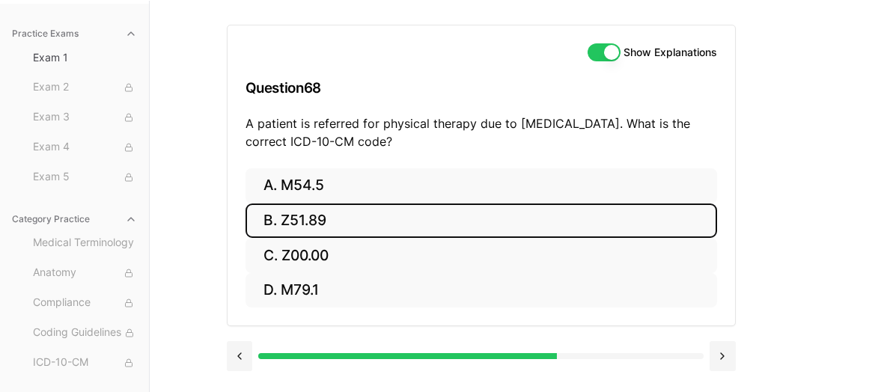
click at [357, 215] on button "B. Z51.89" at bounding box center [482, 221] width 472 height 35
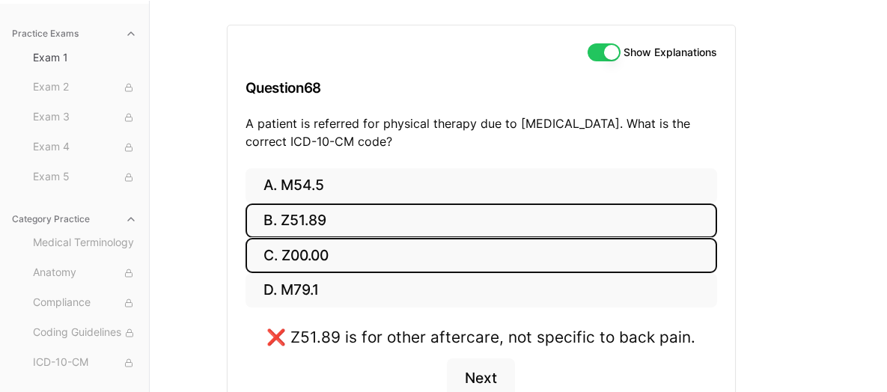
click at [359, 245] on button "C. Z00.00" at bounding box center [482, 255] width 472 height 35
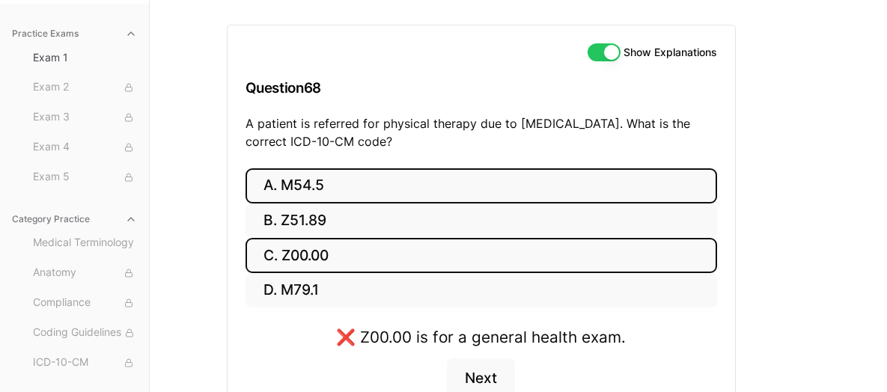
click at [329, 190] on button "A. M54.5" at bounding box center [482, 185] width 472 height 35
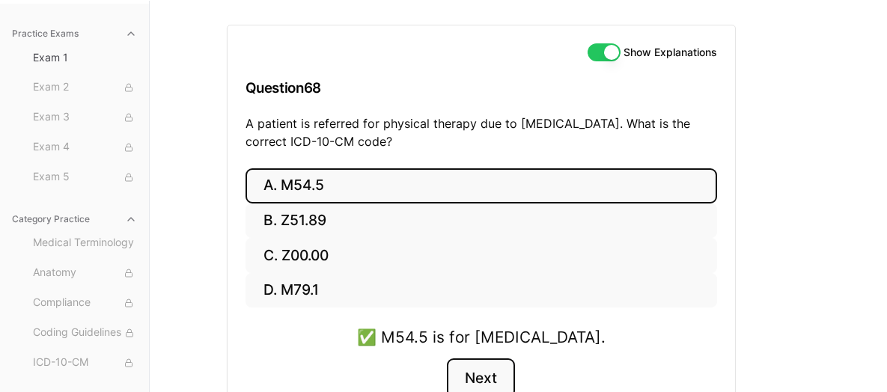
click at [449, 360] on button "Next" at bounding box center [481, 379] width 68 height 40
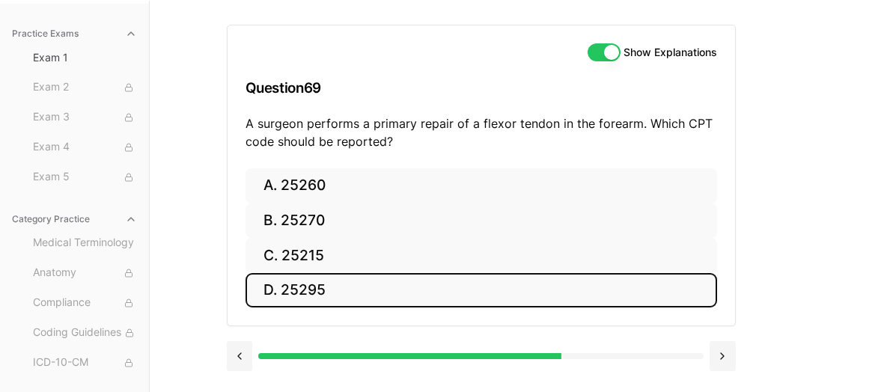
click at [364, 273] on button "D. 25295" at bounding box center [482, 290] width 472 height 35
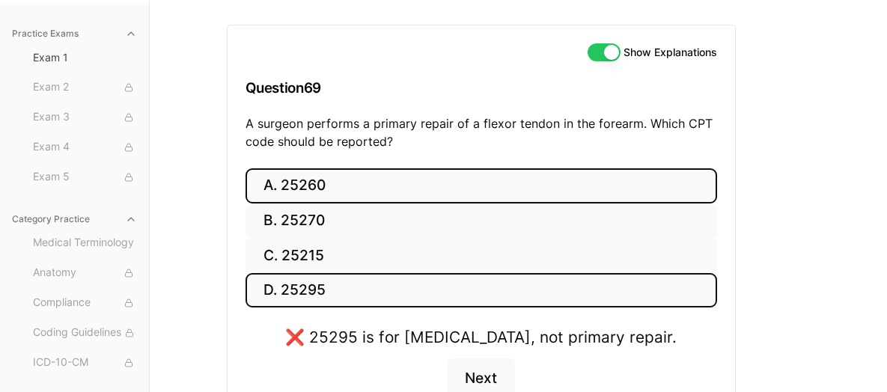
click at [388, 186] on button "A. 25260" at bounding box center [482, 185] width 472 height 35
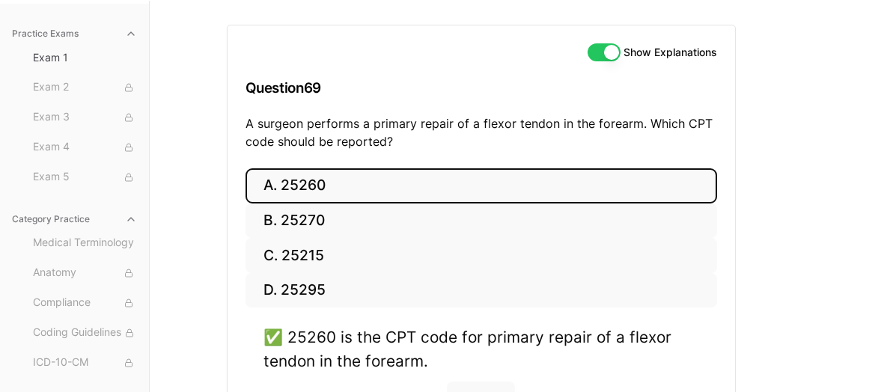
scroll to position [212, 0]
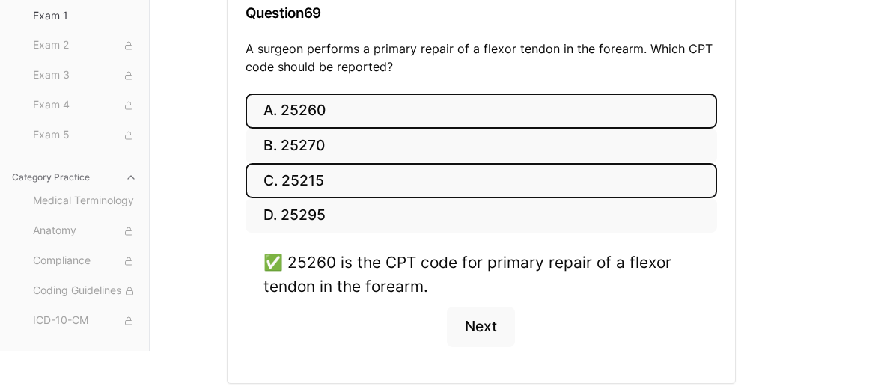
click at [363, 192] on button "C. 25215" at bounding box center [482, 180] width 472 height 35
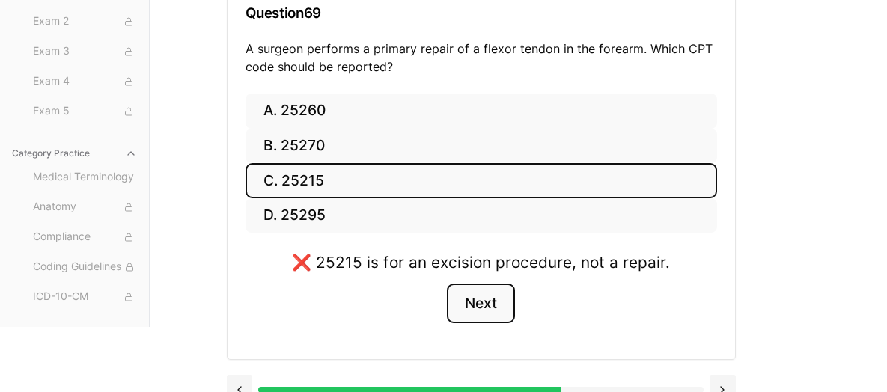
click at [470, 296] on button "Next" at bounding box center [481, 304] width 68 height 40
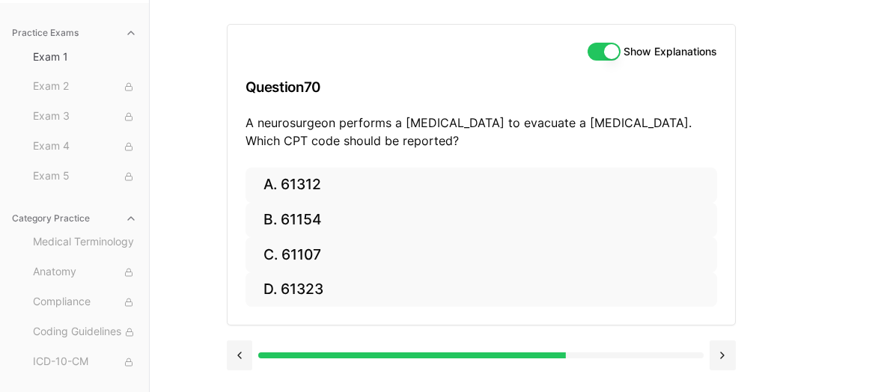
scroll to position [137, 0]
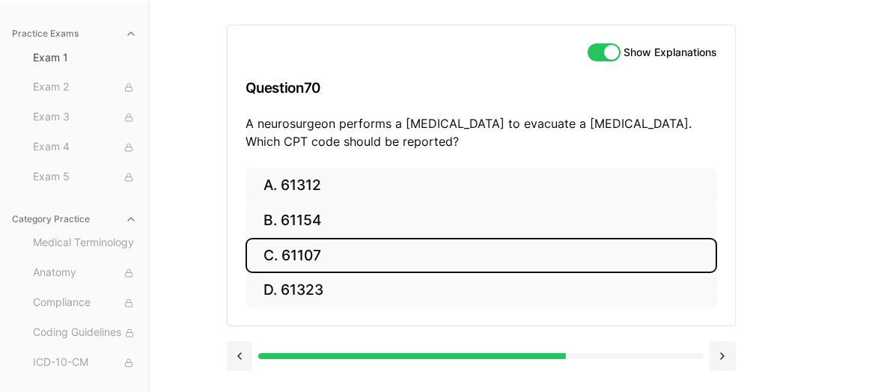
click at [408, 254] on button "C. 61107" at bounding box center [482, 255] width 472 height 35
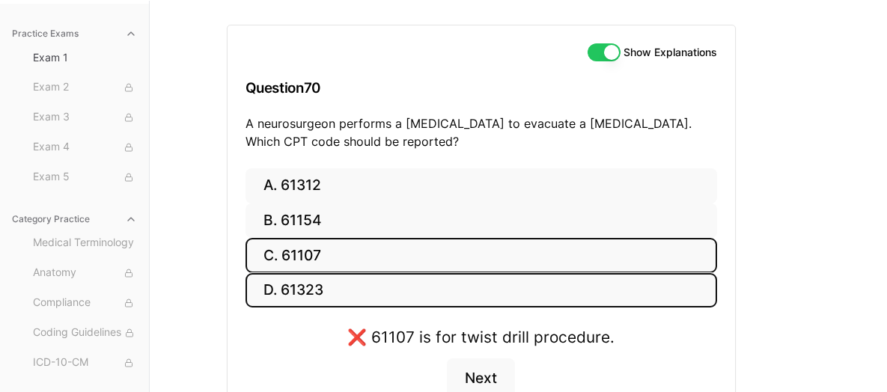
click at [365, 284] on button "D. 61323" at bounding box center [482, 290] width 472 height 35
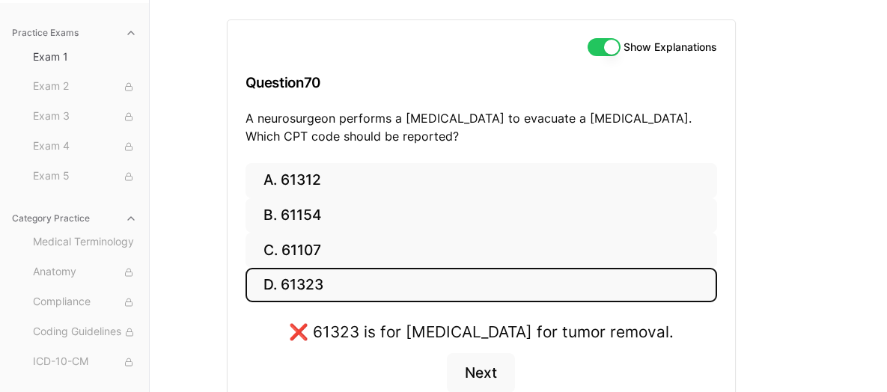
scroll to position [233, 0]
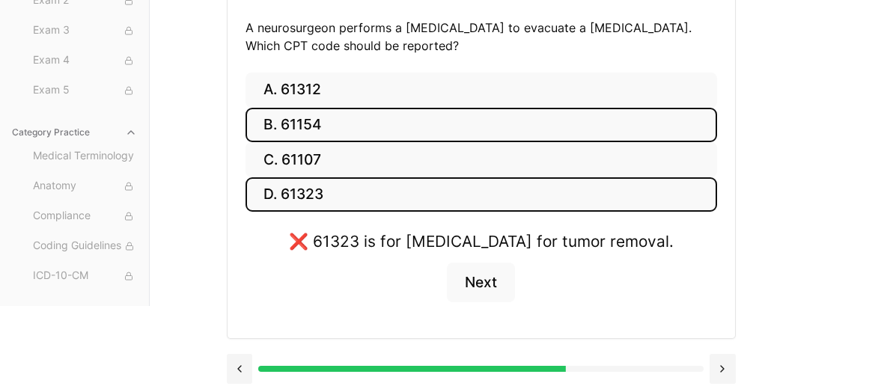
click at [311, 118] on button "B. 61154" at bounding box center [482, 125] width 472 height 35
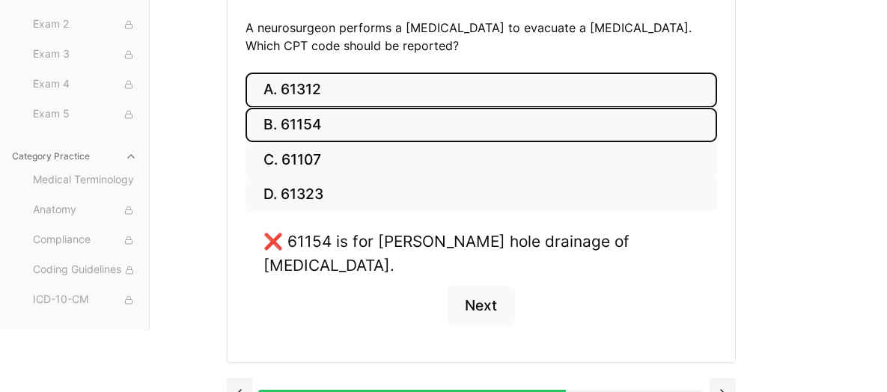
click at [315, 95] on button "A. 61312" at bounding box center [482, 90] width 472 height 35
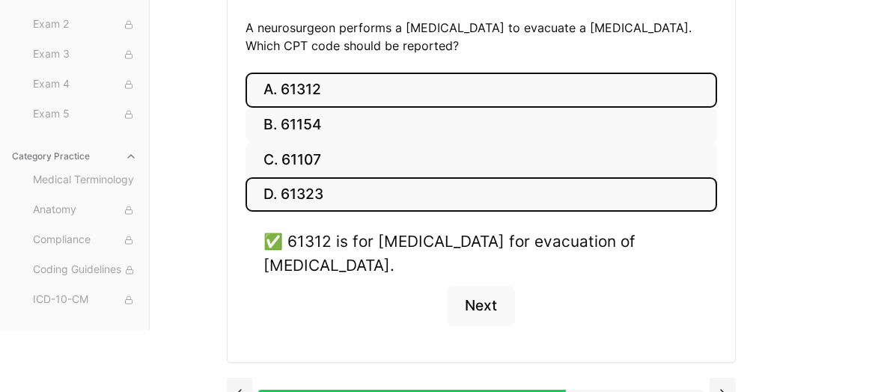
click at [322, 186] on button "D. 61323" at bounding box center [482, 194] width 472 height 35
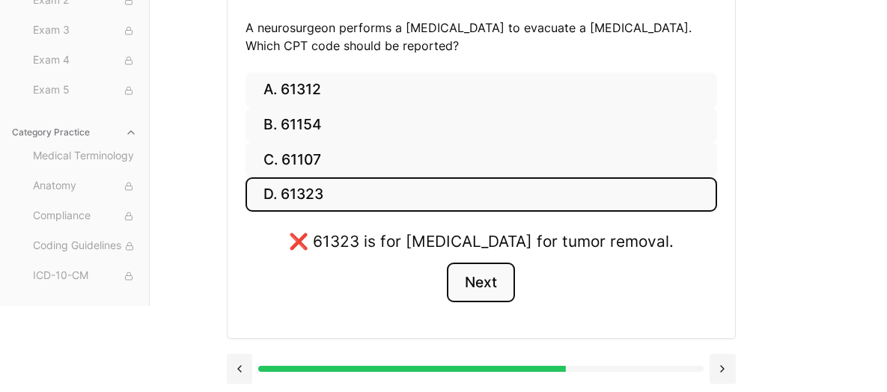
click at [491, 272] on button "Next" at bounding box center [481, 283] width 68 height 40
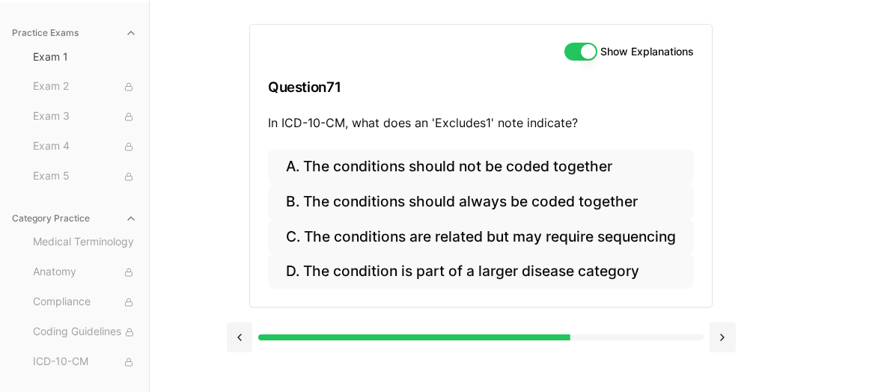
scroll to position [137, 0]
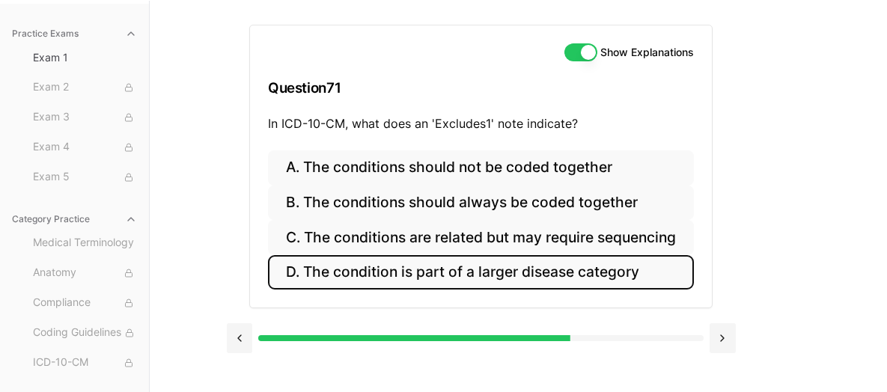
click at [567, 265] on button "D. The condition is part of a larger disease category" at bounding box center [481, 272] width 426 height 35
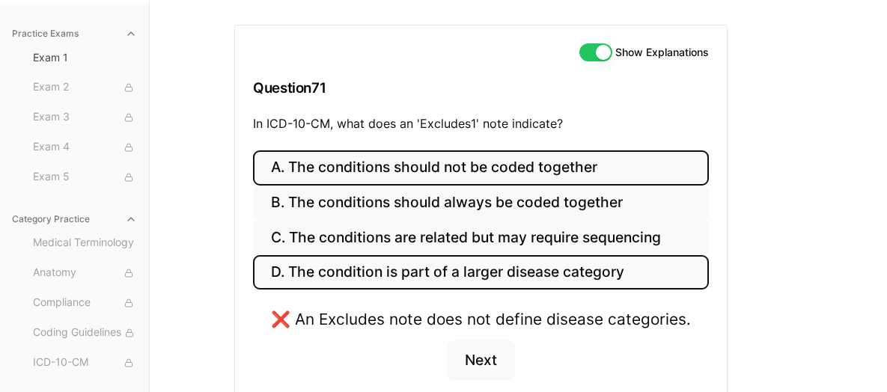
click at [366, 176] on button "A. The conditions should not be coded together" at bounding box center [481, 167] width 456 height 35
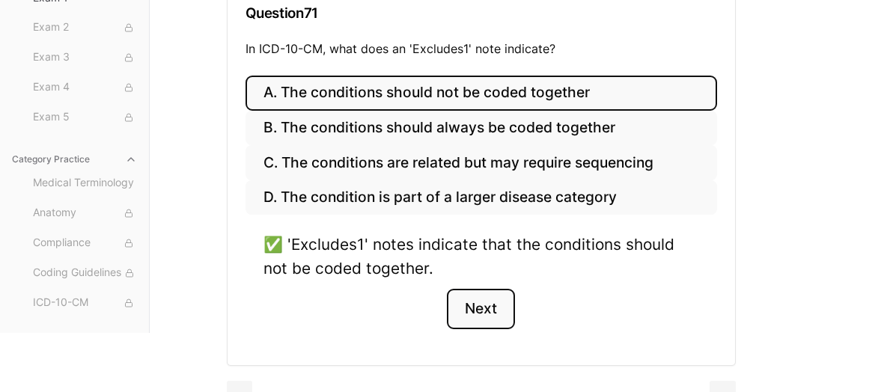
click at [489, 306] on button "Next" at bounding box center [481, 309] width 68 height 40
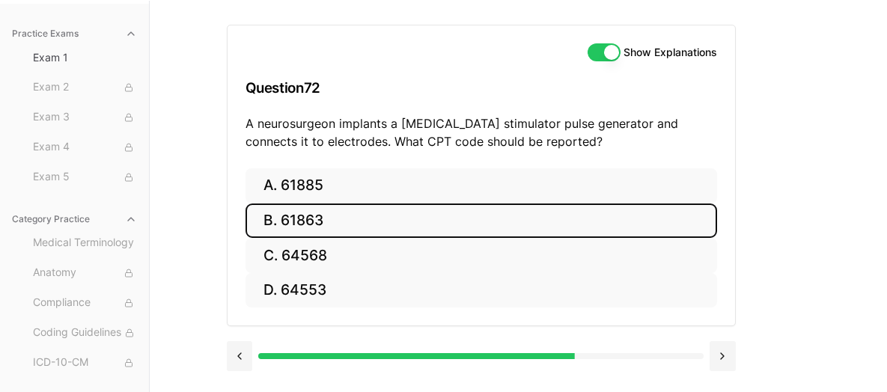
click at [309, 226] on button "B. 61863" at bounding box center [482, 221] width 472 height 35
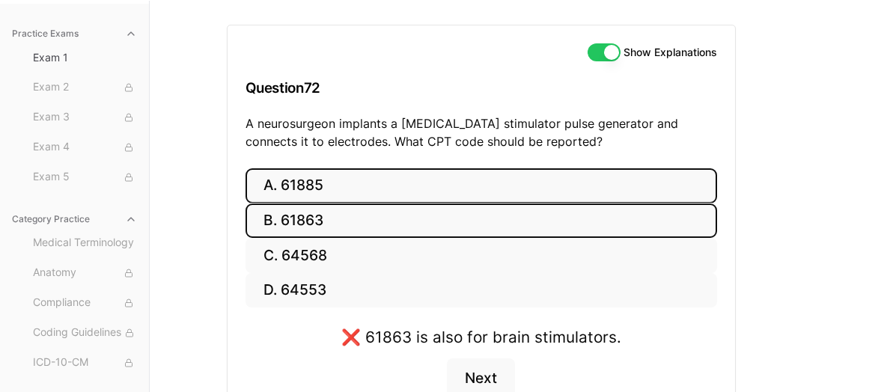
click at [296, 176] on button "A. 61885" at bounding box center [482, 185] width 472 height 35
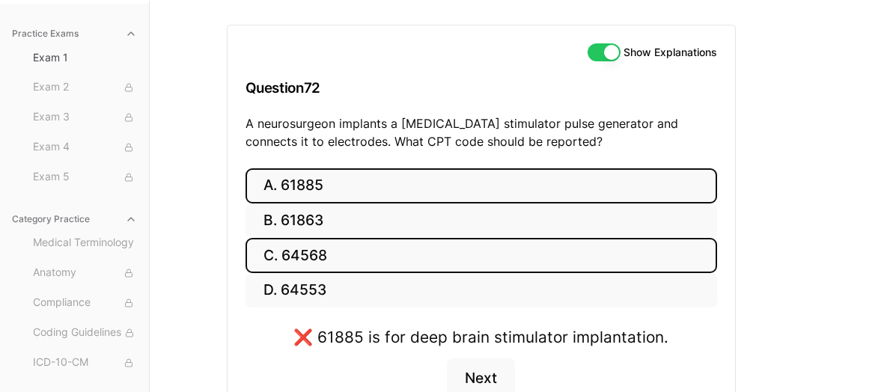
click at [362, 260] on button "C. 64568" at bounding box center [482, 255] width 472 height 35
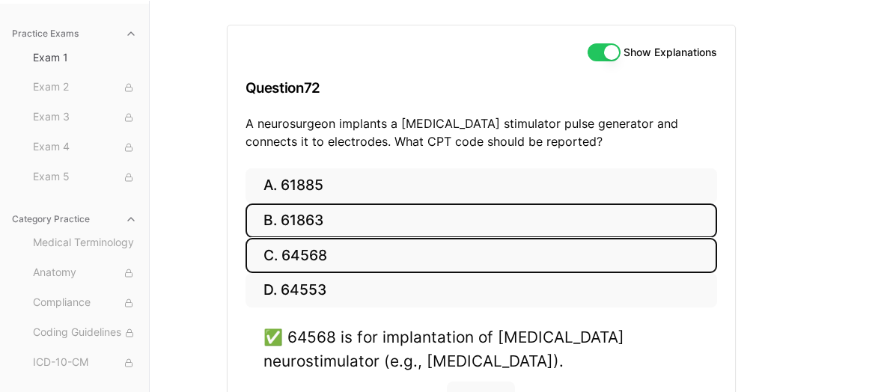
click at [340, 221] on button "B. 61863" at bounding box center [482, 221] width 472 height 35
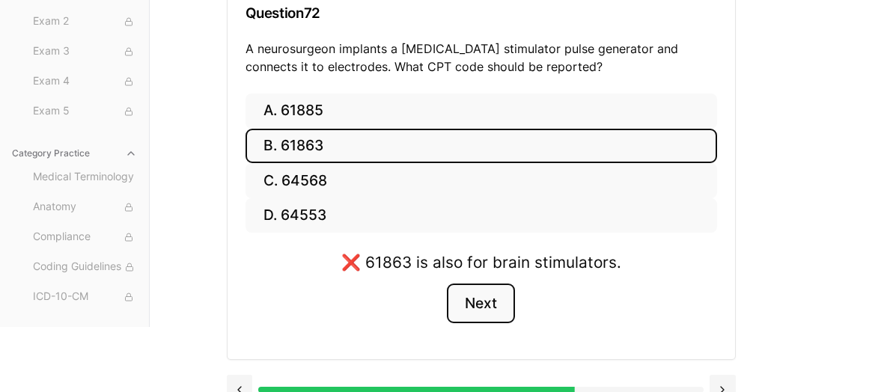
click at [470, 314] on button "Next" at bounding box center [481, 304] width 68 height 40
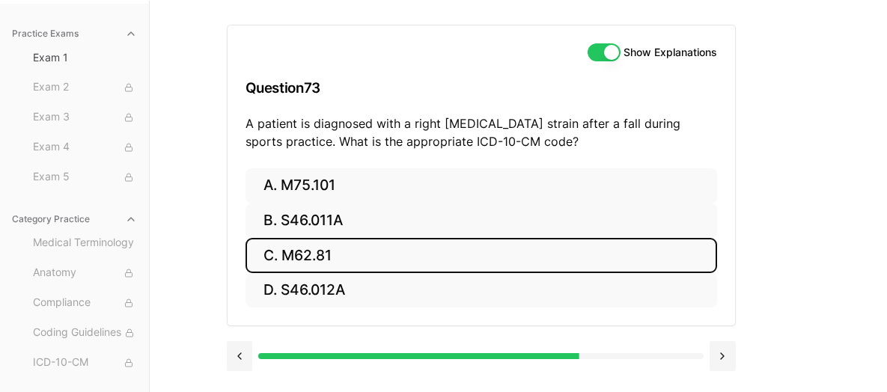
click at [326, 264] on button "C. M62.81" at bounding box center [482, 255] width 472 height 35
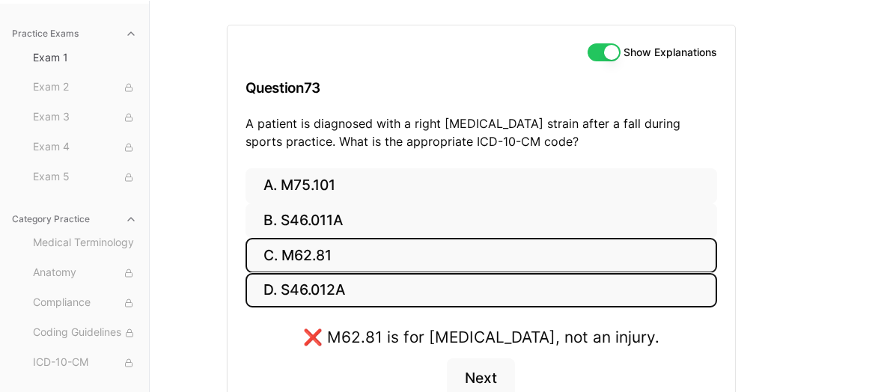
click at [389, 301] on button "D. S46.012A" at bounding box center [482, 290] width 472 height 35
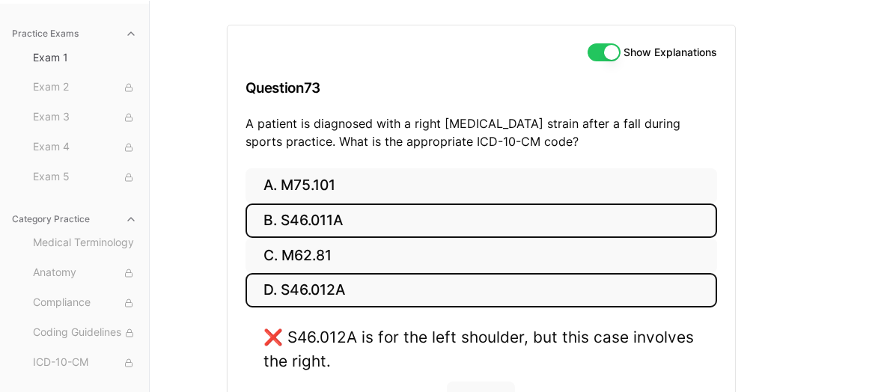
click at [361, 225] on button "B. S46.011A" at bounding box center [482, 221] width 472 height 35
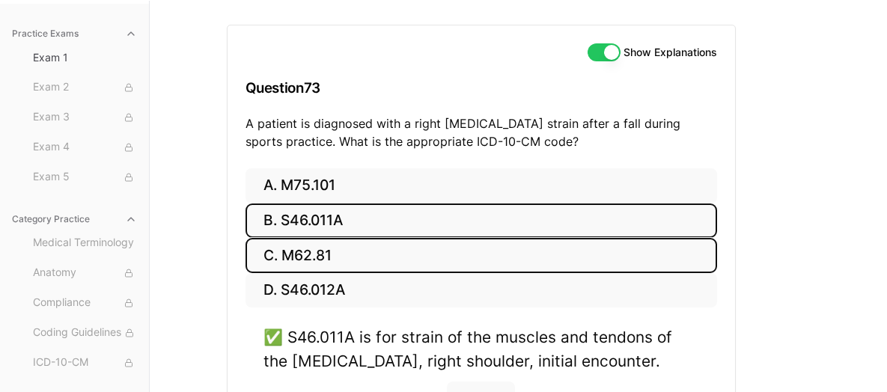
click at [347, 252] on button "C. M62.81" at bounding box center [482, 255] width 472 height 35
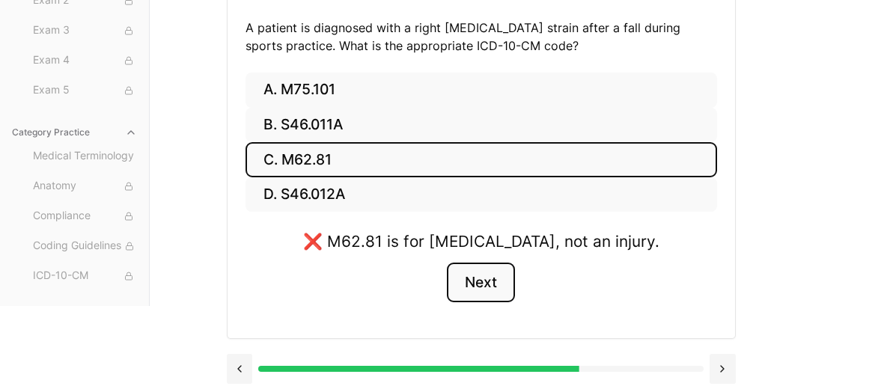
click at [478, 285] on button "Next" at bounding box center [481, 283] width 68 height 40
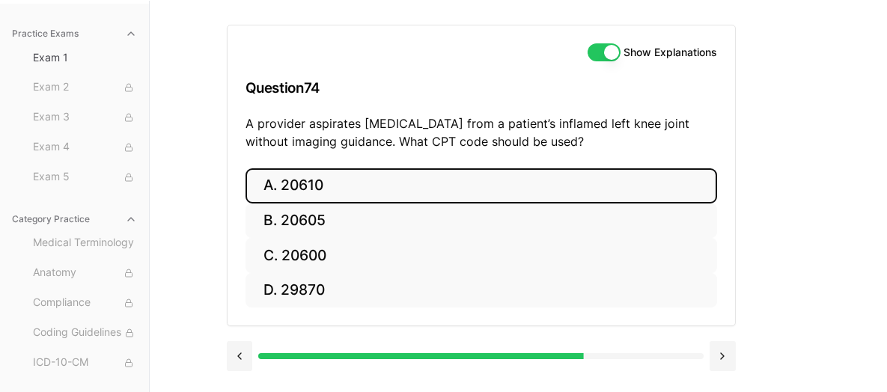
click at [432, 175] on button "A. 20610" at bounding box center [482, 185] width 472 height 35
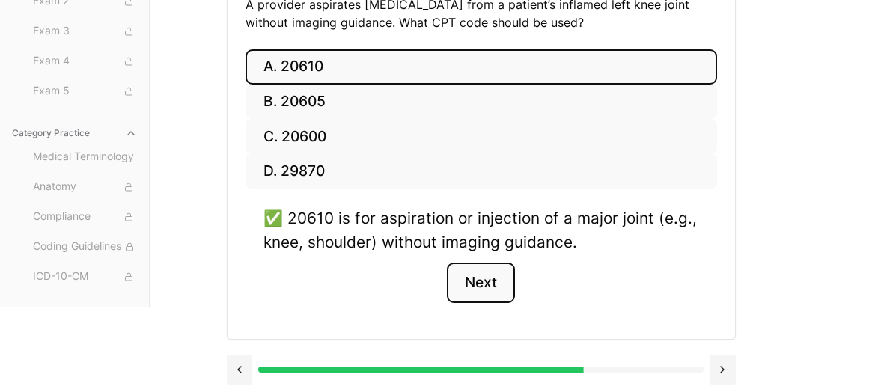
click at [496, 292] on button "Next" at bounding box center [481, 283] width 68 height 40
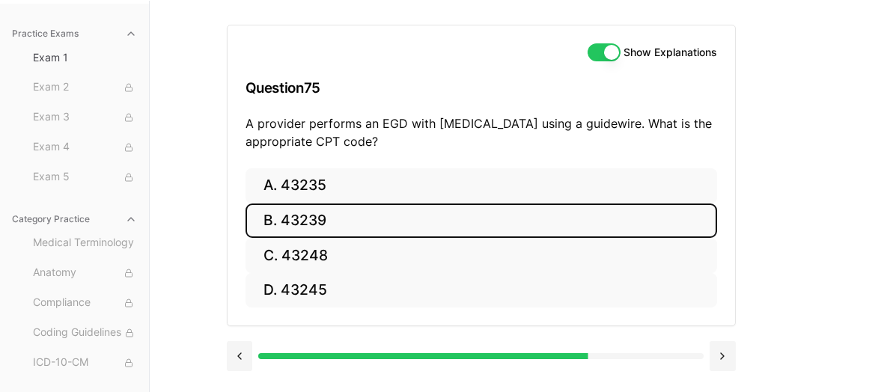
click at [362, 217] on button "B. 43239" at bounding box center [482, 221] width 472 height 35
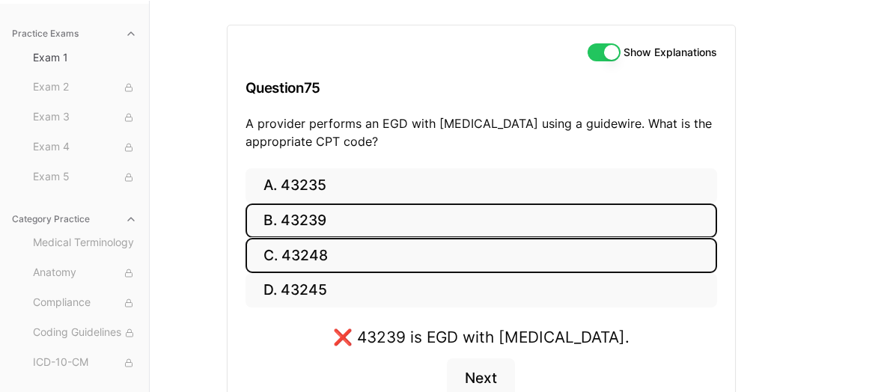
click at [366, 264] on button "C. 43248" at bounding box center [482, 255] width 472 height 35
click at [367, 221] on button "B. 43239" at bounding box center [482, 221] width 472 height 35
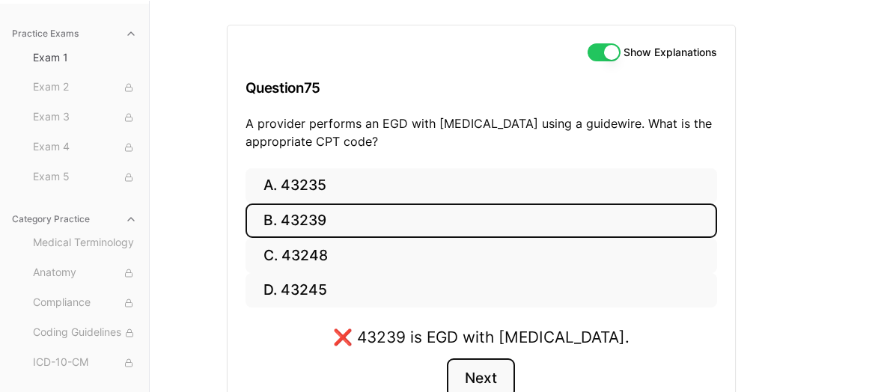
click at [463, 370] on button "Next" at bounding box center [481, 379] width 68 height 40
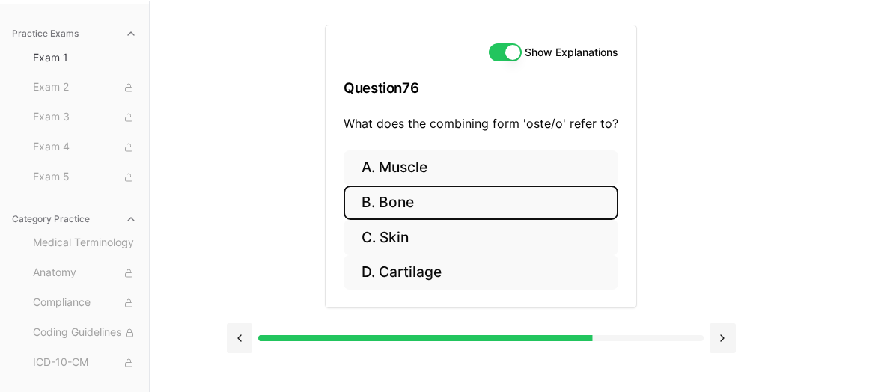
click at [466, 201] on button "B. Bone" at bounding box center [481, 203] width 275 height 35
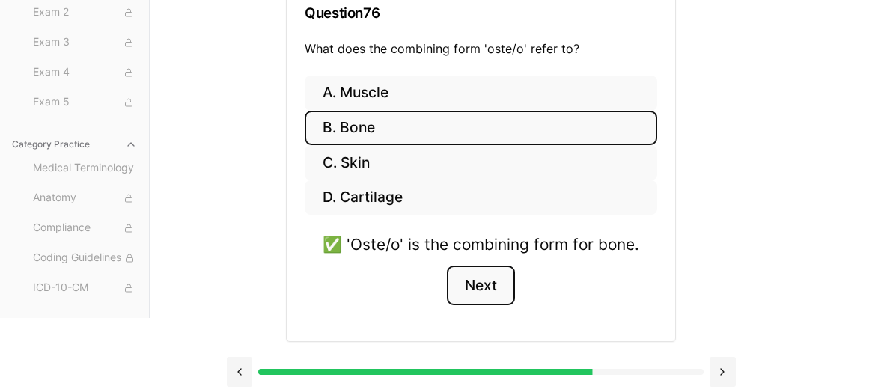
click at [478, 281] on button "Next" at bounding box center [481, 286] width 68 height 40
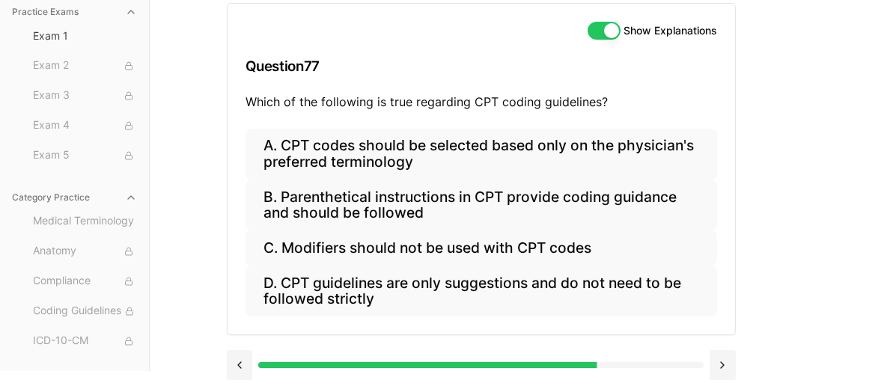
scroll to position [156, 0]
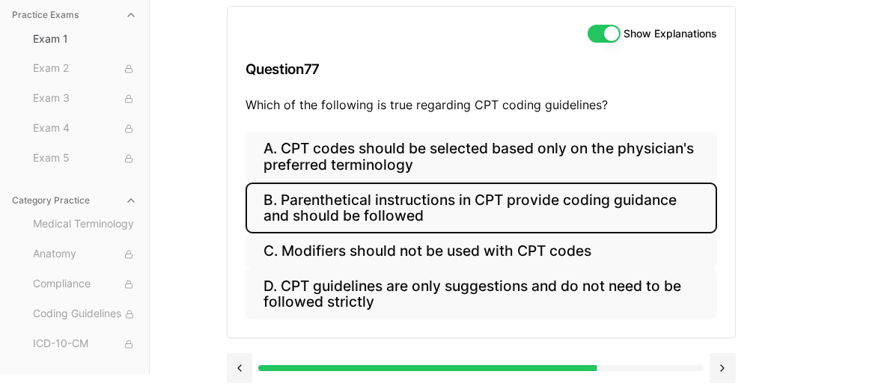
click at [455, 222] on button "B. Parenthetical instructions in CPT provide coding guidance and should be foll…" at bounding box center [482, 208] width 472 height 51
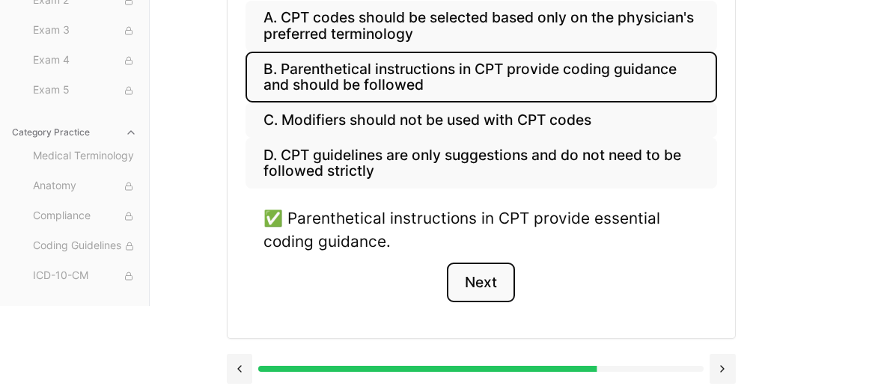
click at [487, 275] on button "Next" at bounding box center [481, 283] width 68 height 40
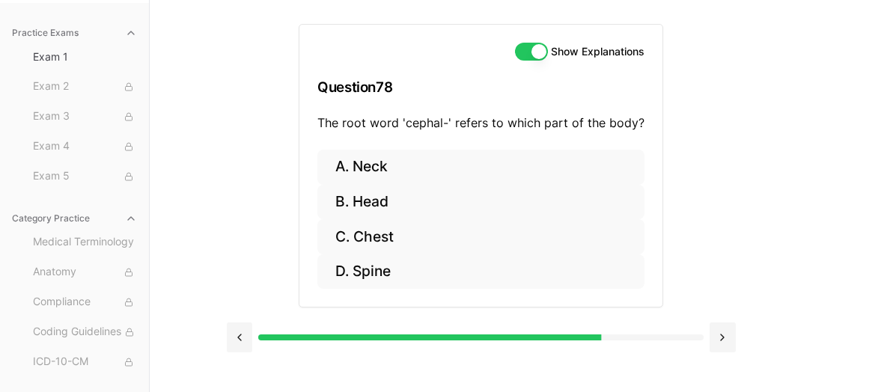
scroll to position [137, 0]
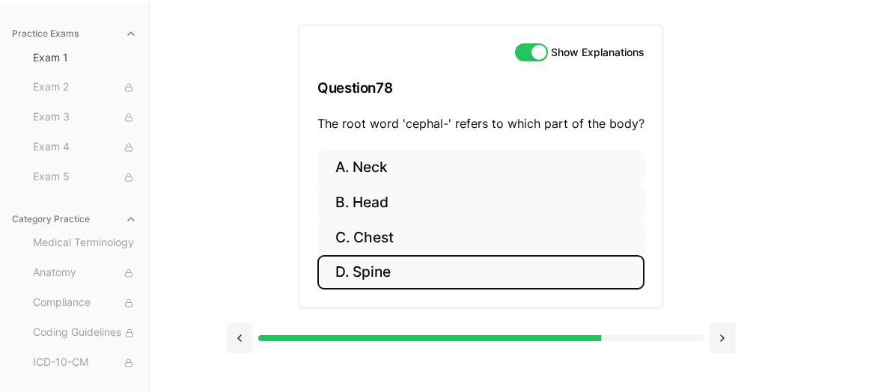
click at [448, 267] on button "D. Spine" at bounding box center [480, 272] width 327 height 35
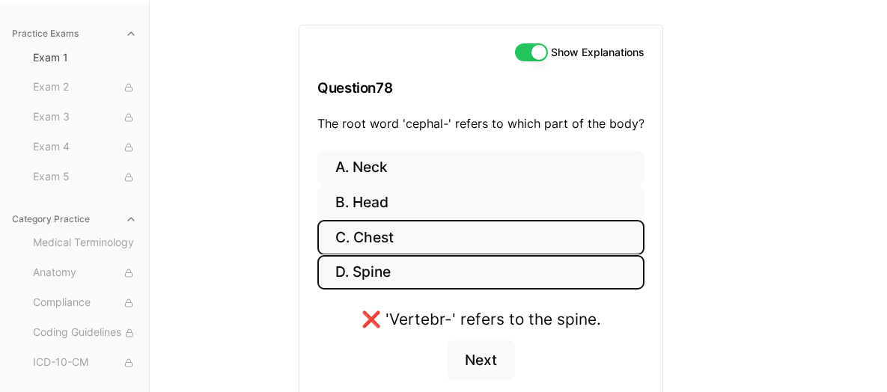
click at [456, 237] on button "C. Chest" at bounding box center [480, 237] width 327 height 35
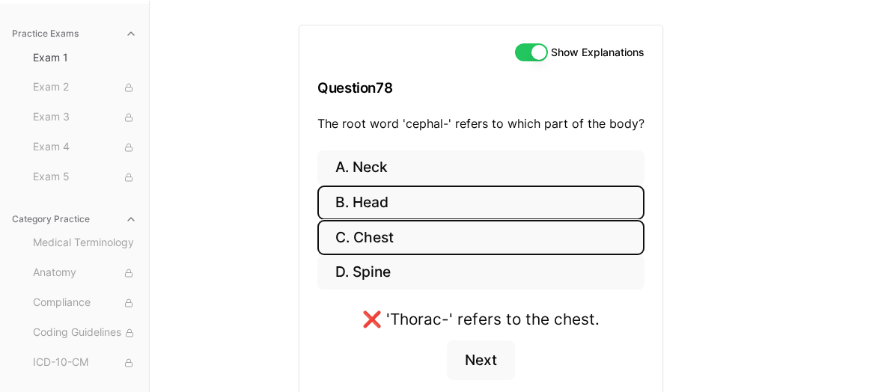
click at [440, 204] on button "B. Head" at bounding box center [480, 203] width 327 height 35
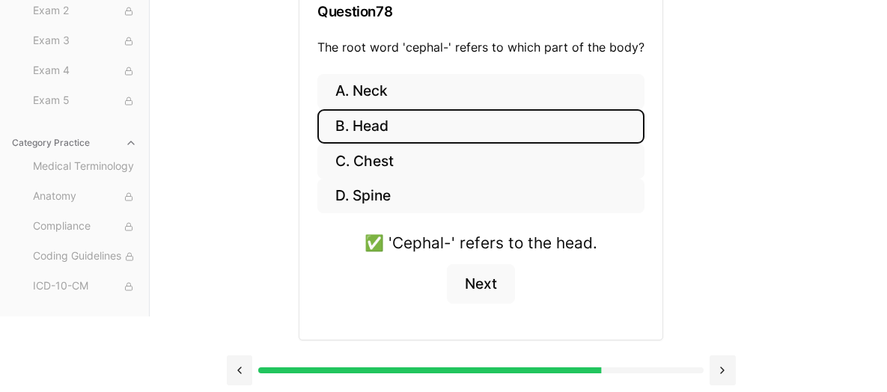
scroll to position [215, 0]
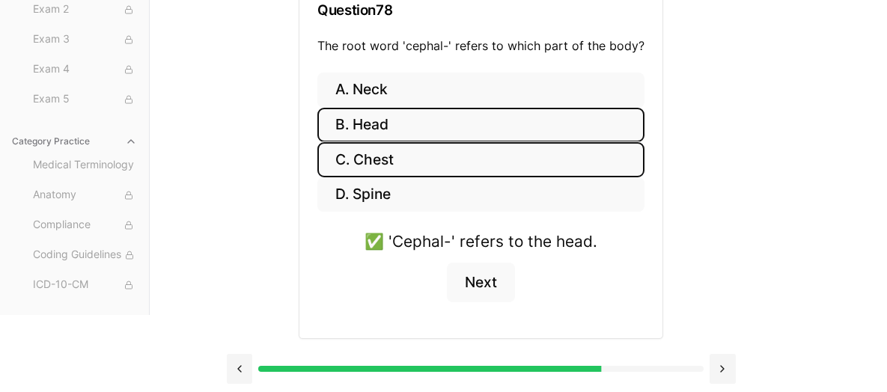
click at [447, 162] on button "C. Chest" at bounding box center [480, 159] width 327 height 35
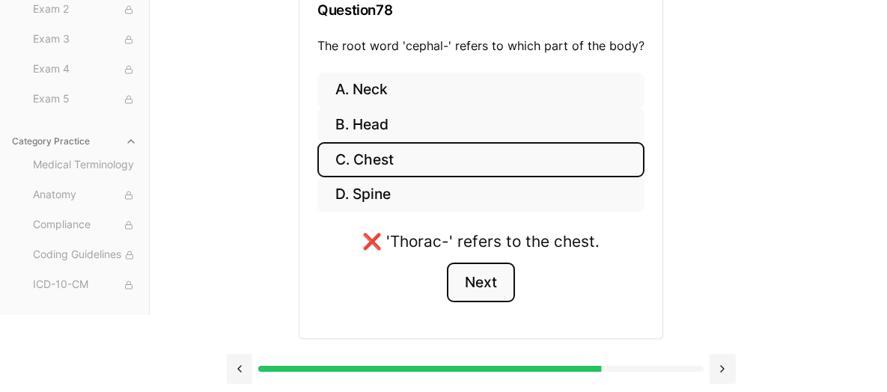
click at [478, 279] on button "Next" at bounding box center [481, 283] width 68 height 40
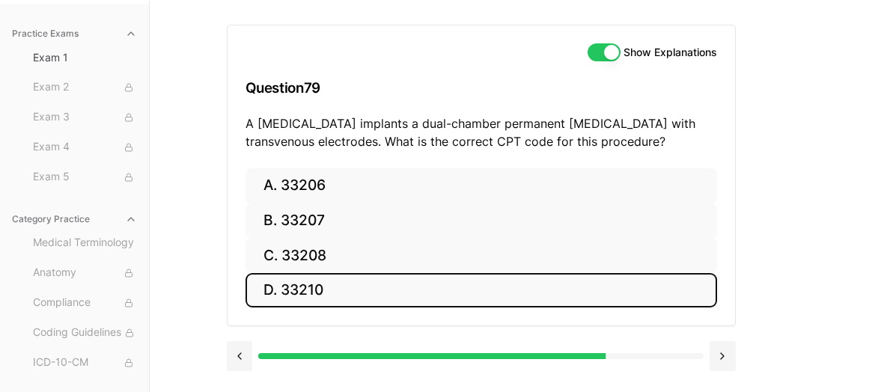
click at [389, 280] on button "D. 33210" at bounding box center [482, 290] width 472 height 35
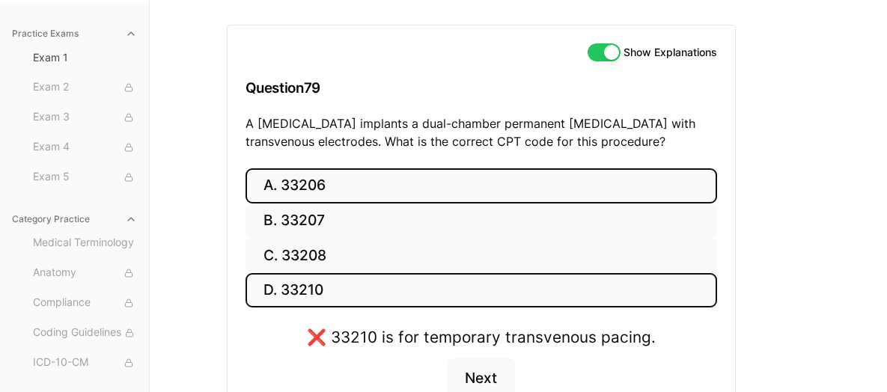
click at [402, 184] on button "A. 33206" at bounding box center [482, 185] width 472 height 35
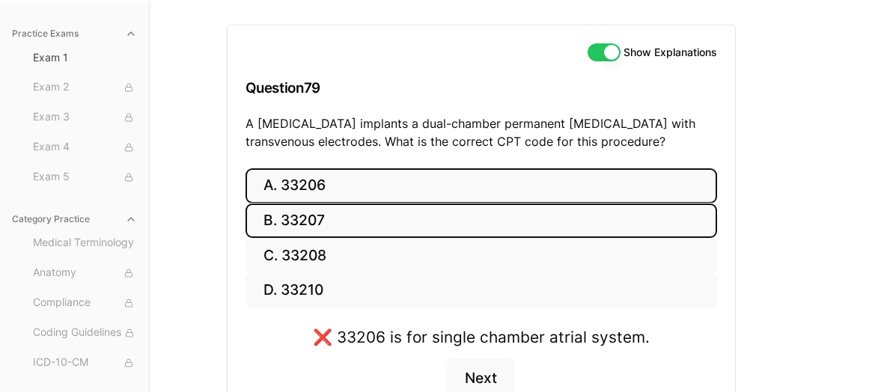
click at [462, 231] on button "B. 33207" at bounding box center [482, 221] width 472 height 35
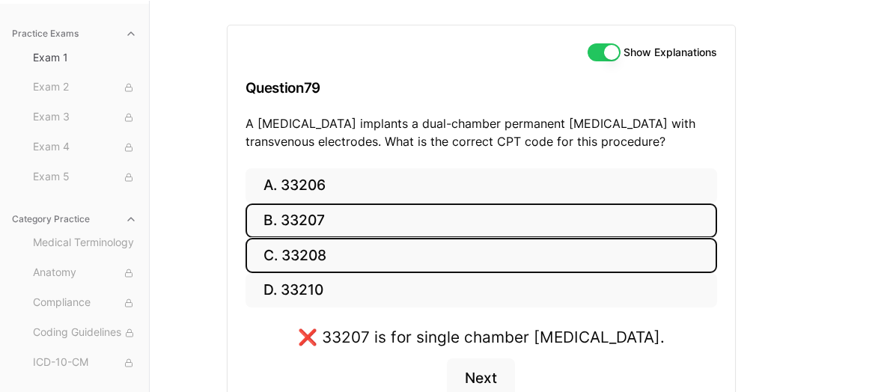
click at [465, 246] on button "C. 33208" at bounding box center [482, 255] width 472 height 35
click at [473, 207] on button "B. 33207" at bounding box center [482, 221] width 472 height 35
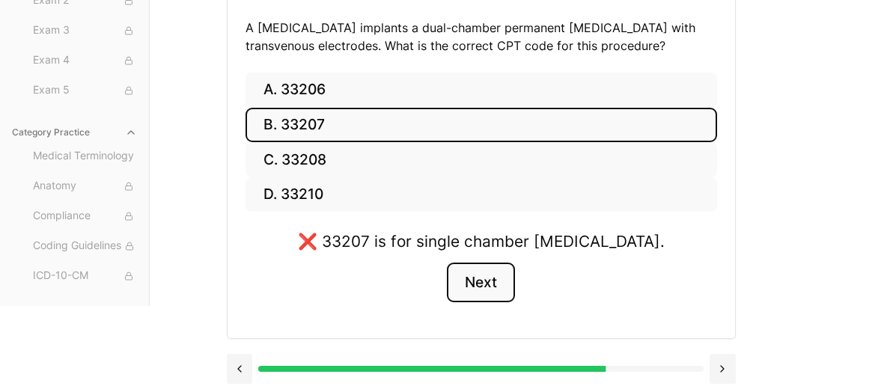
click at [484, 269] on button "Next" at bounding box center [481, 283] width 68 height 40
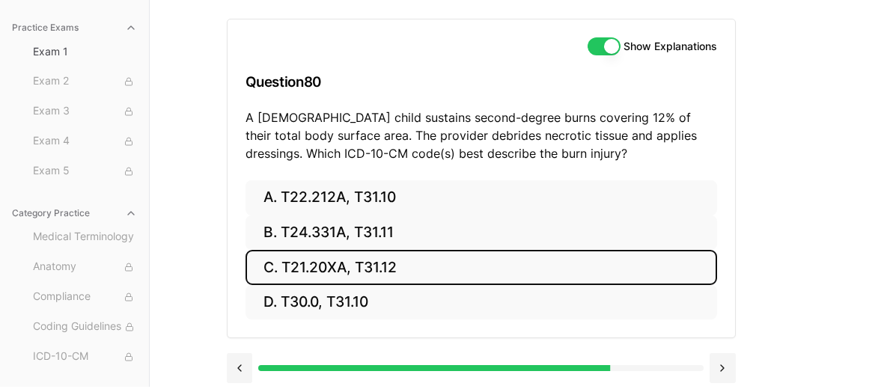
click at [352, 271] on button "C. T21.20XA, T31.12" at bounding box center [482, 267] width 472 height 35
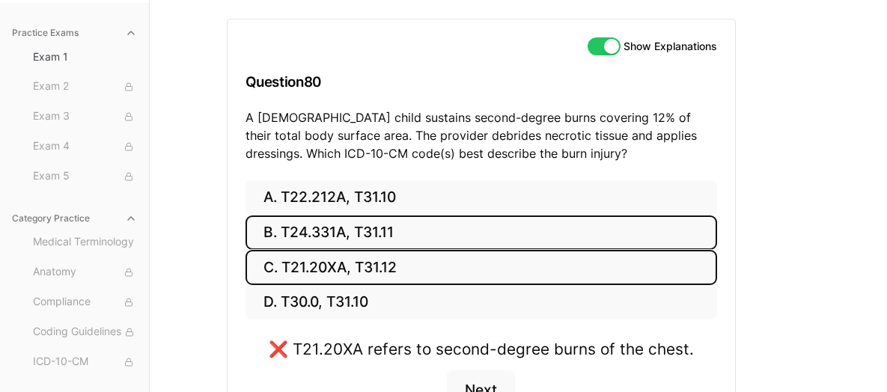
click at [371, 232] on button "B. T24.331A, T31.11" at bounding box center [482, 233] width 472 height 35
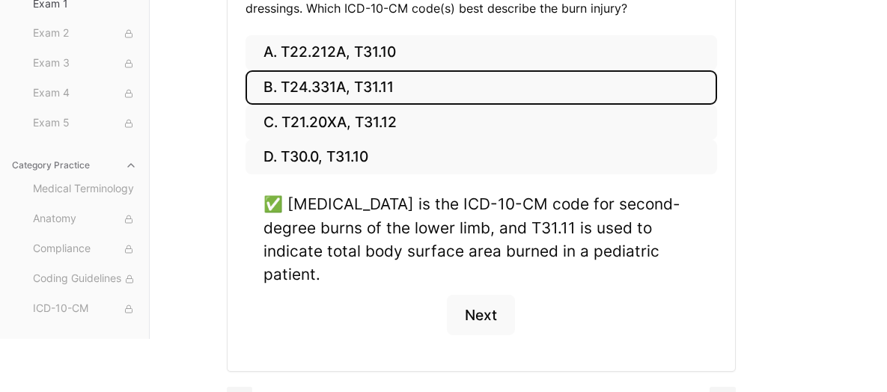
scroll to position [293, 0]
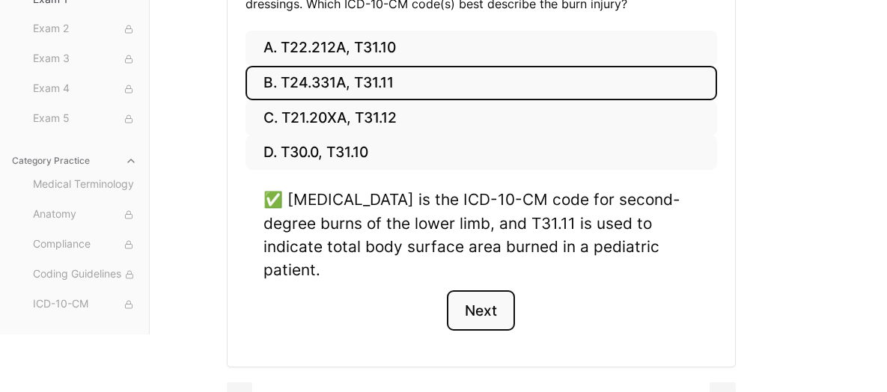
click at [469, 291] on button "Next" at bounding box center [481, 310] width 68 height 40
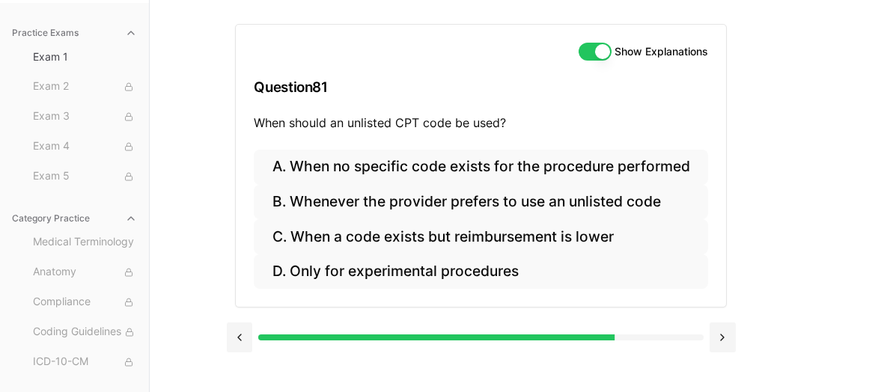
scroll to position [137, 0]
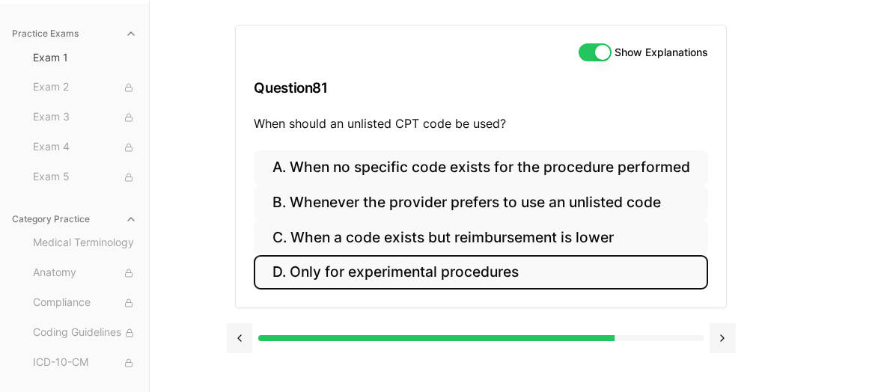
click at [445, 266] on button "D. Only for experimental procedures" at bounding box center [481, 272] width 454 height 35
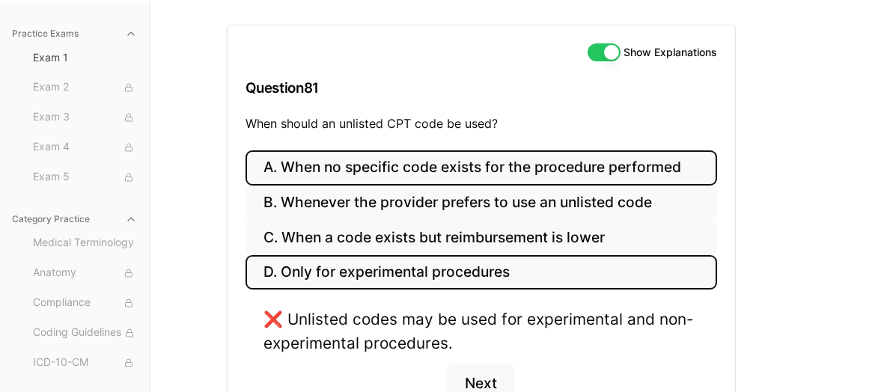
click at [490, 174] on button "A. When no specific code exists for the procedure performed" at bounding box center [482, 167] width 472 height 35
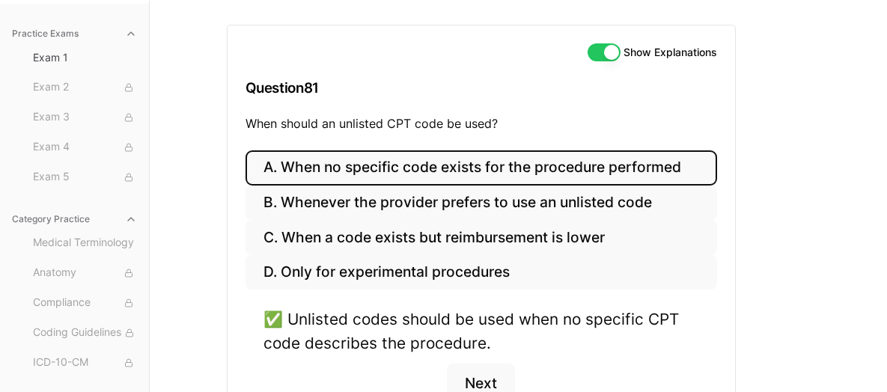
scroll to position [212, 0]
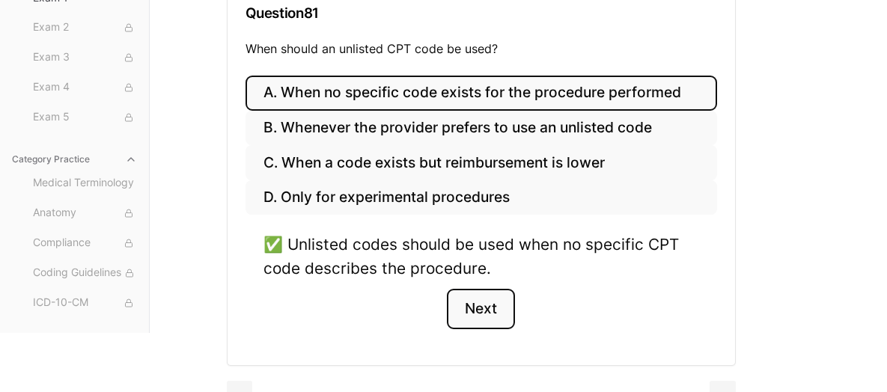
click at [476, 318] on button "Next" at bounding box center [481, 309] width 68 height 40
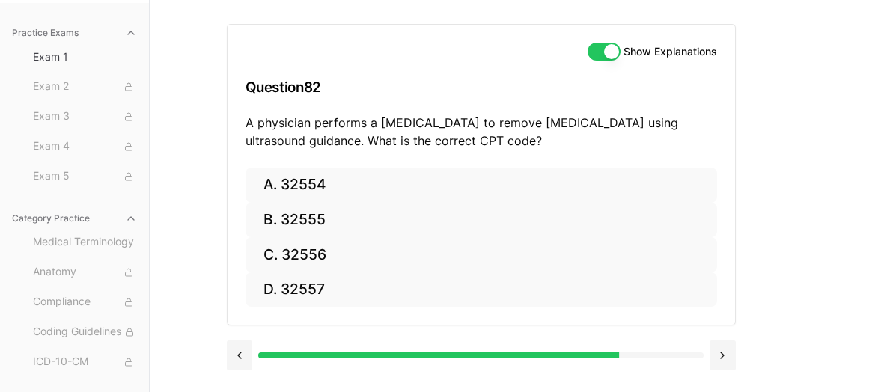
scroll to position [137, 0]
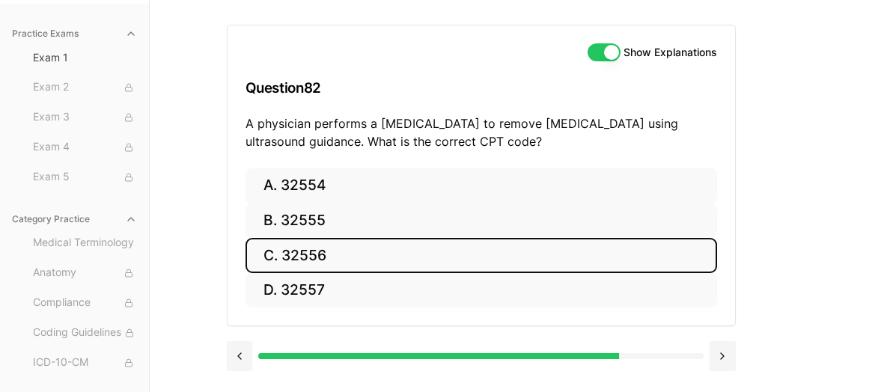
click at [341, 265] on button "C. 32556" at bounding box center [482, 255] width 472 height 35
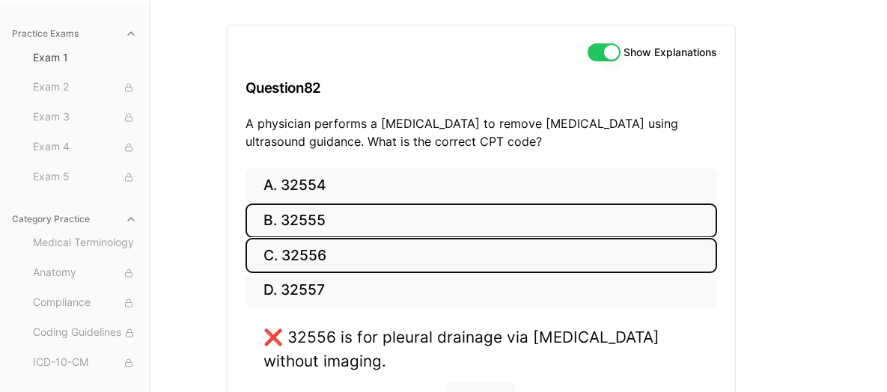
click at [383, 229] on button "B. 32555" at bounding box center [482, 221] width 472 height 35
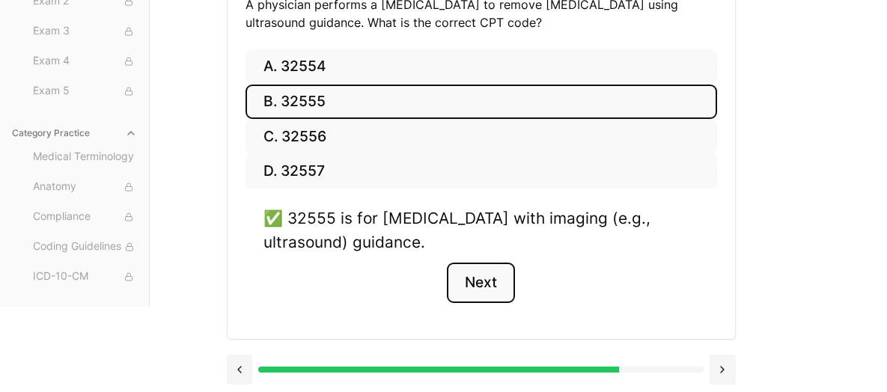
click at [461, 291] on button "Next" at bounding box center [481, 283] width 68 height 40
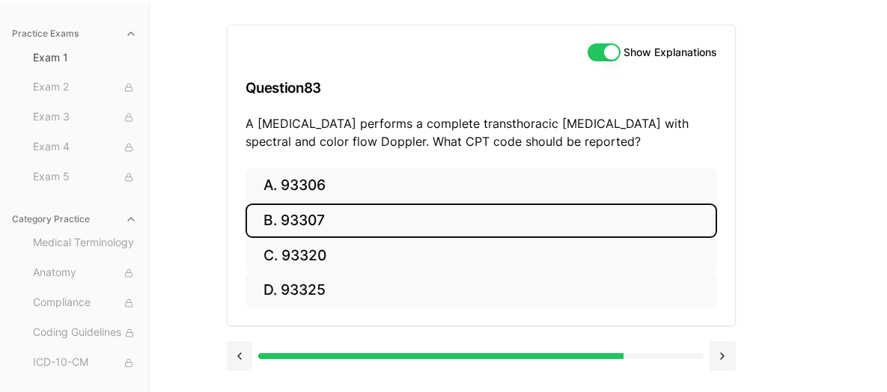
click at [427, 219] on button "B. 93307" at bounding box center [482, 221] width 472 height 35
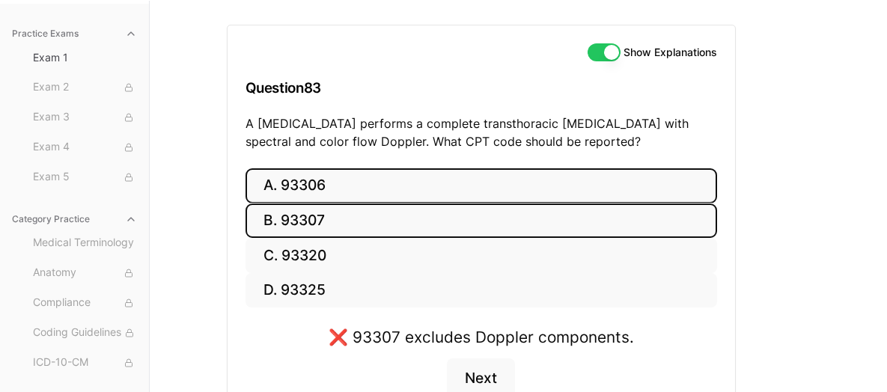
click at [428, 192] on button "A. 93306" at bounding box center [482, 185] width 472 height 35
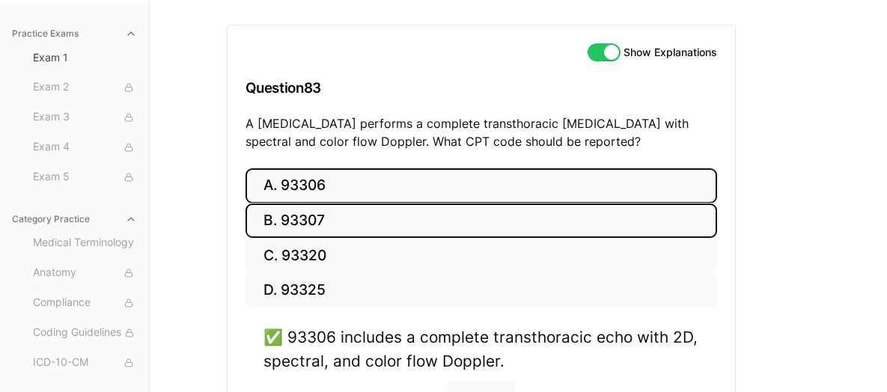
click at [413, 215] on button "B. 93307" at bounding box center [482, 221] width 472 height 35
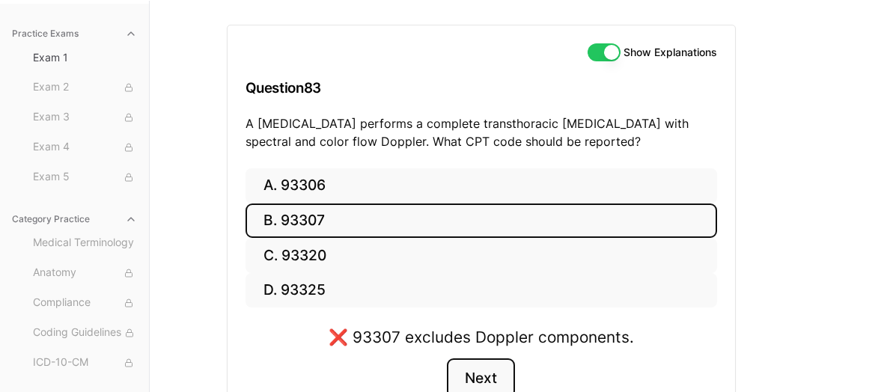
click at [479, 385] on button "Next" at bounding box center [481, 379] width 68 height 40
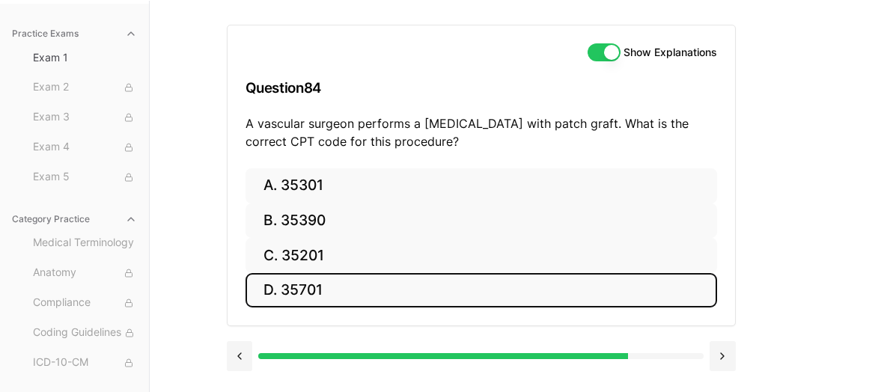
click at [501, 289] on button "D. 35701" at bounding box center [482, 290] width 472 height 35
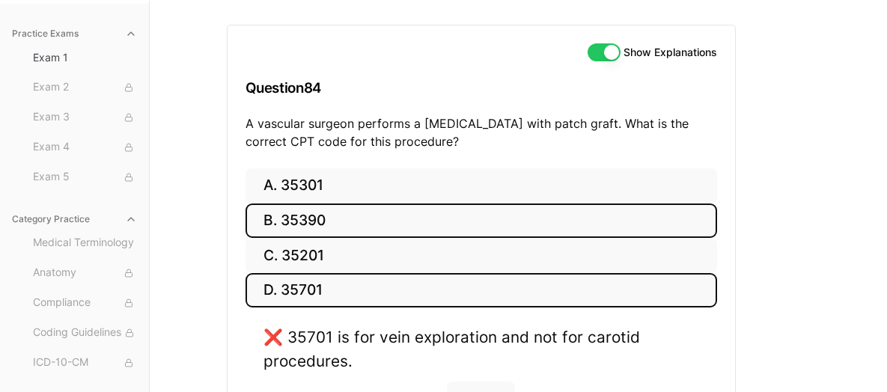
click at [326, 215] on button "B. 35390" at bounding box center [482, 221] width 472 height 35
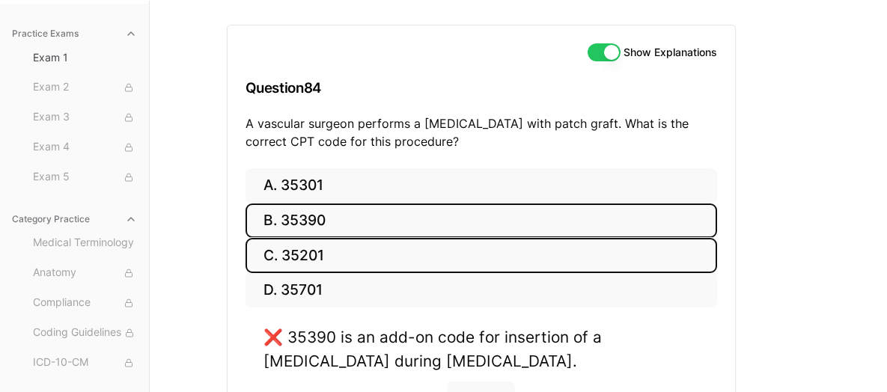
click at [425, 261] on button "C. 35201" at bounding box center [482, 255] width 472 height 35
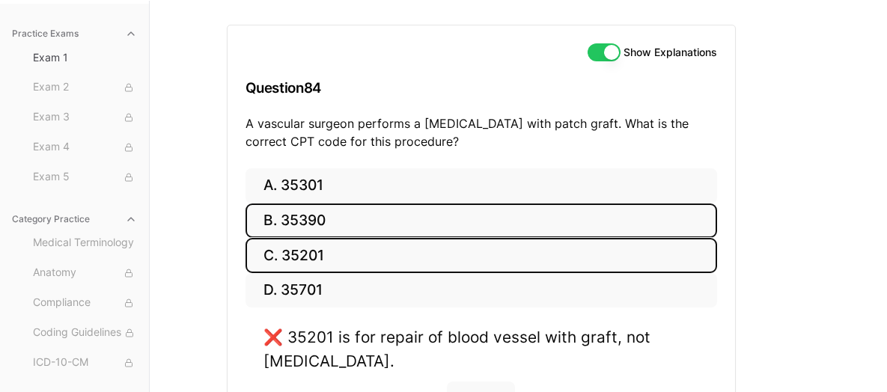
click at [423, 207] on button "B. 35390" at bounding box center [482, 221] width 472 height 35
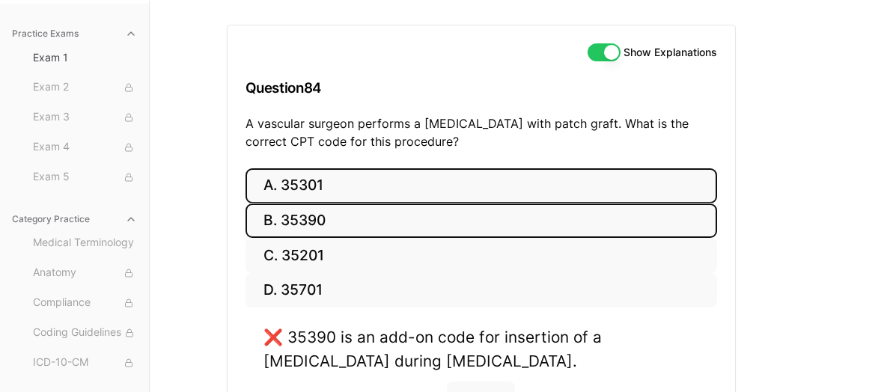
click at [374, 184] on button "A. 35301" at bounding box center [482, 185] width 472 height 35
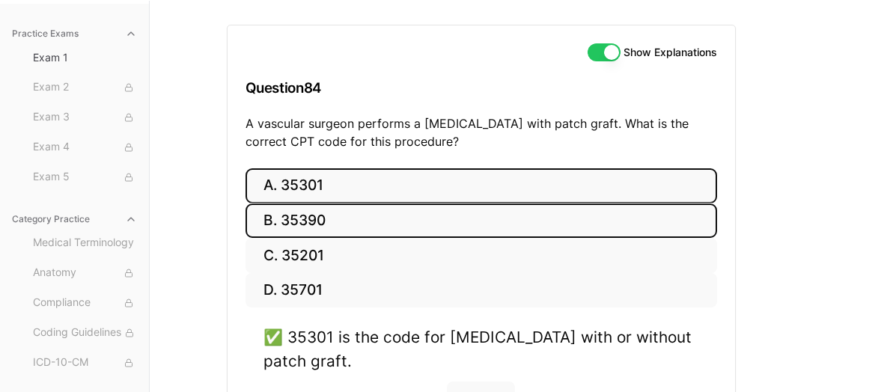
click at [373, 206] on button "B. 35390" at bounding box center [482, 221] width 472 height 35
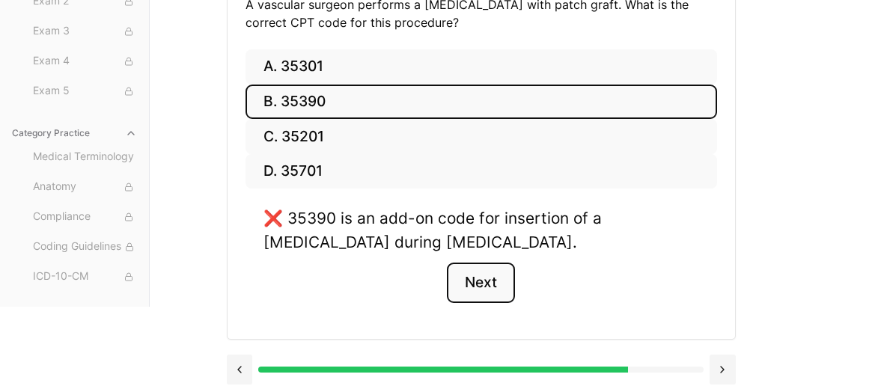
click at [505, 290] on button "Next" at bounding box center [481, 283] width 68 height 40
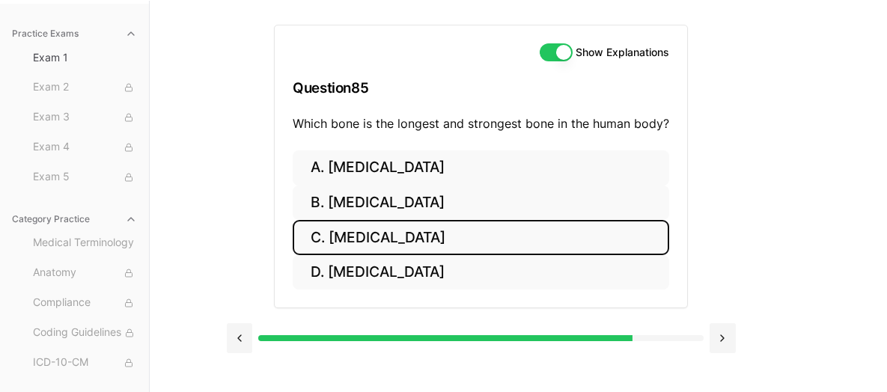
click at [391, 220] on button "C. [MEDICAL_DATA]" at bounding box center [481, 237] width 377 height 35
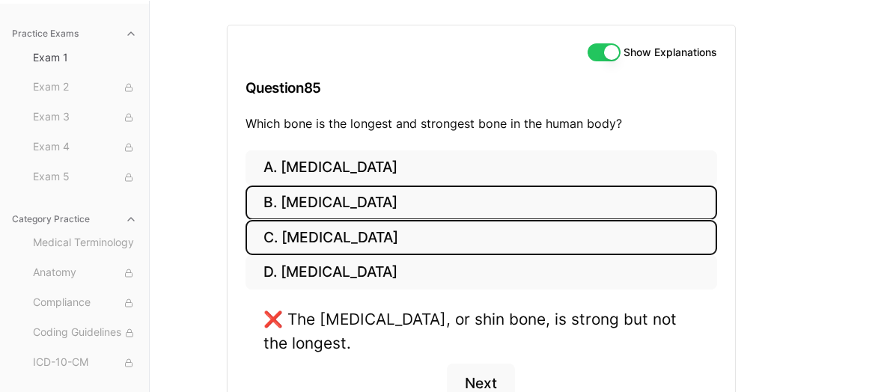
click at [401, 194] on button "B. [MEDICAL_DATA]" at bounding box center [482, 203] width 472 height 35
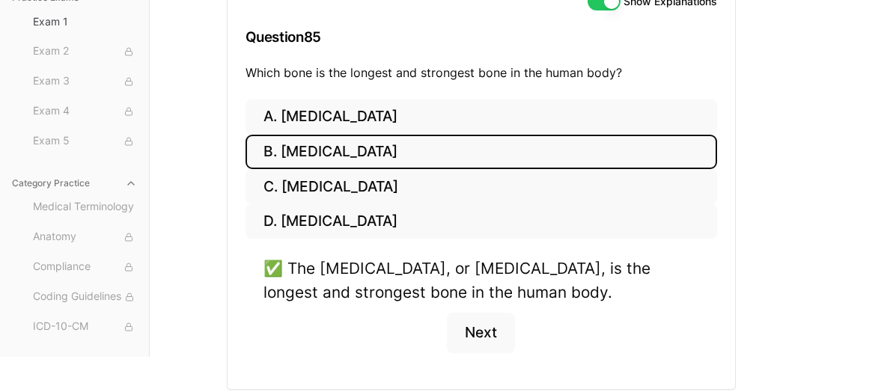
scroll to position [238, 0]
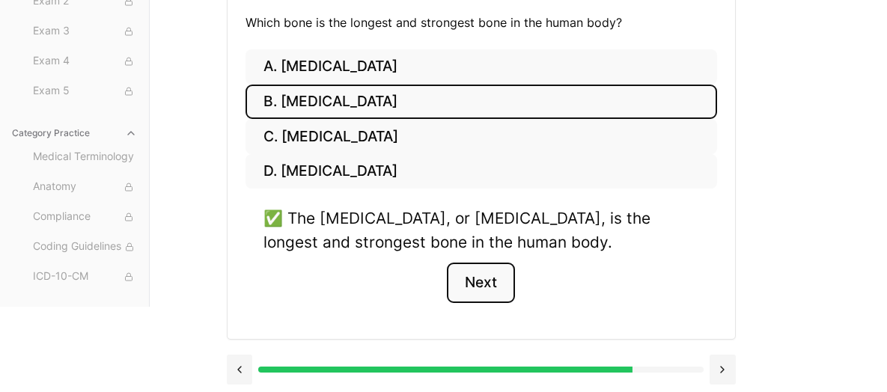
click at [464, 271] on button "Next" at bounding box center [481, 283] width 68 height 40
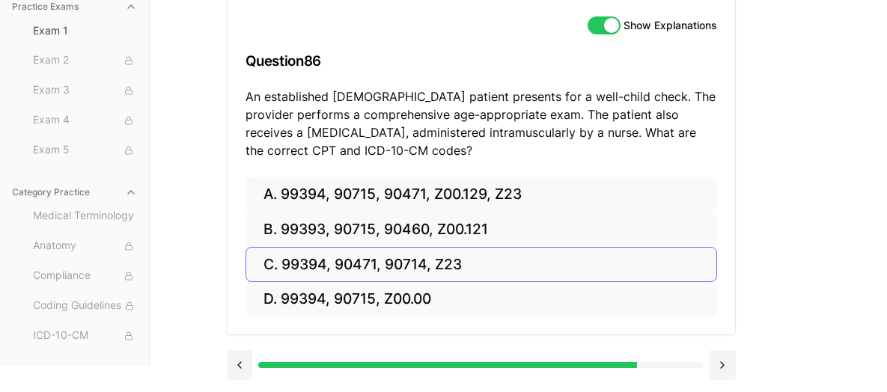
scroll to position [161, 0]
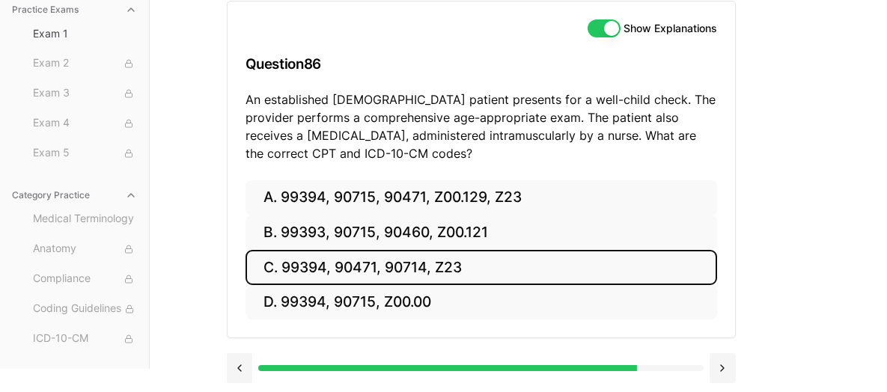
click at [469, 273] on button "C. 99394, 90471, 90714, Z23" at bounding box center [482, 267] width 472 height 35
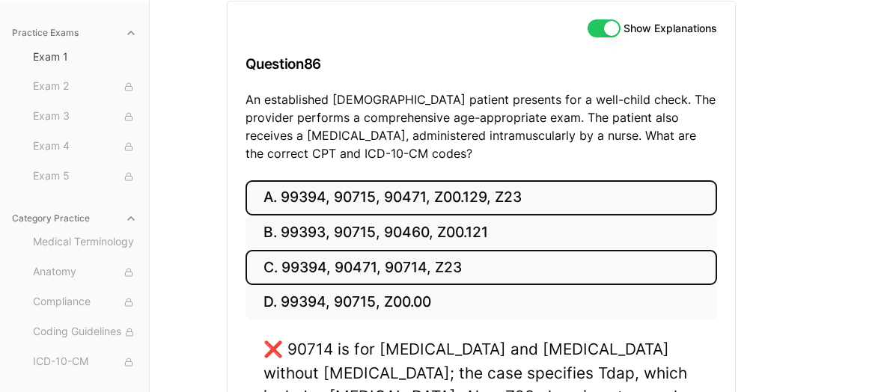
click at [496, 205] on button "A. 99394, 90715, 90471, Z00.129, Z23" at bounding box center [482, 197] width 472 height 35
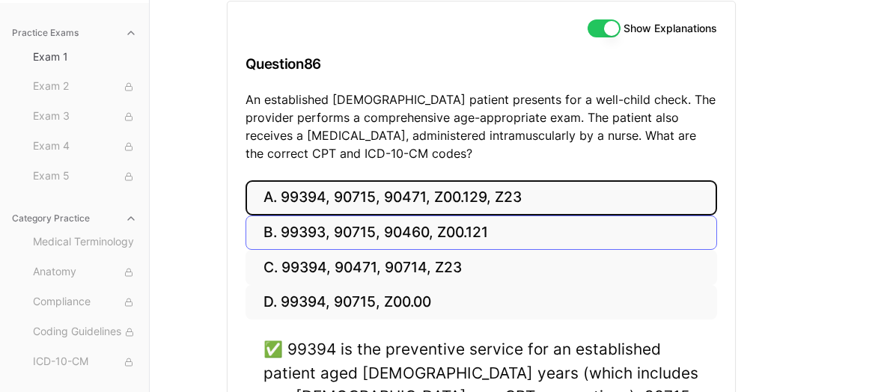
scroll to position [236, 0]
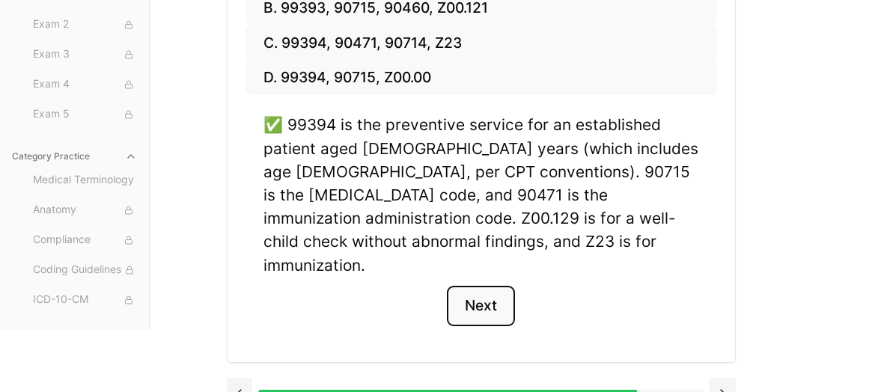
click at [474, 288] on button "Next" at bounding box center [481, 306] width 68 height 40
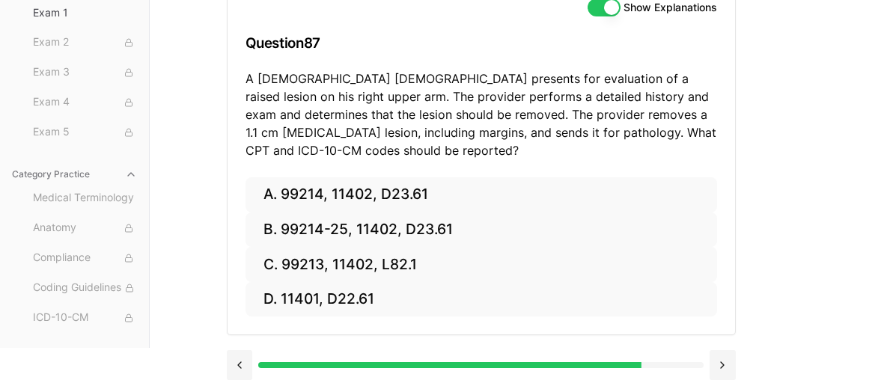
scroll to position [179, 0]
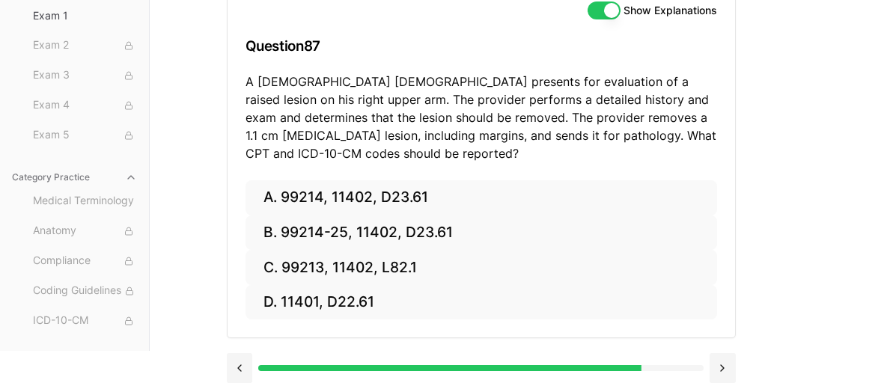
drag, startPoint x: 517, startPoint y: 93, endPoint x: 460, endPoint y: 101, distance: 56.7
click at [460, 101] on p "A [DEMOGRAPHIC_DATA] [DEMOGRAPHIC_DATA] presents for evaluation of a raised les…" at bounding box center [482, 118] width 472 height 90
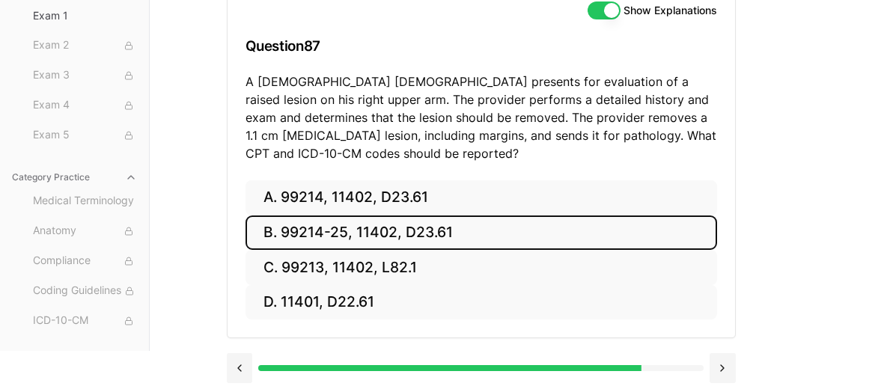
click at [438, 239] on button "B. 99214-25, 11402, D23.61" at bounding box center [482, 233] width 472 height 35
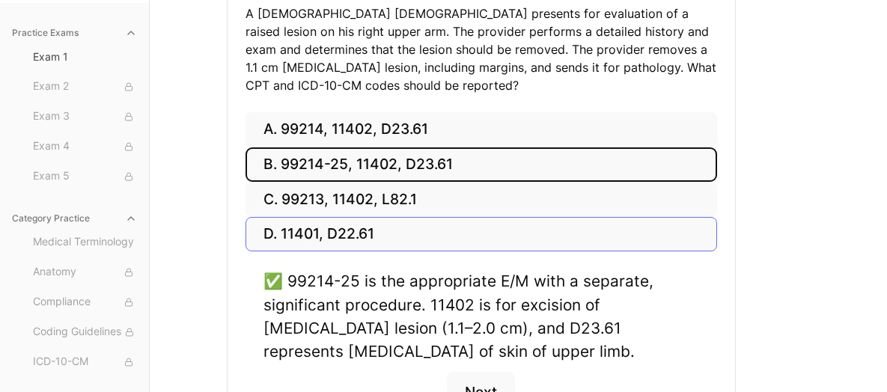
scroll to position [329, 0]
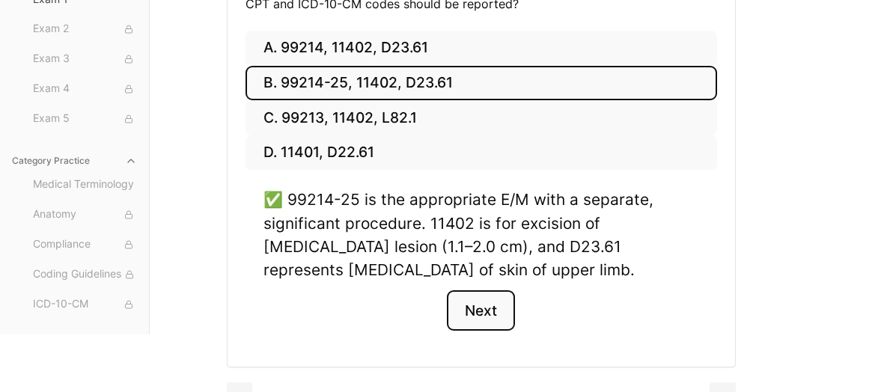
click at [479, 303] on button "Next" at bounding box center [481, 310] width 68 height 40
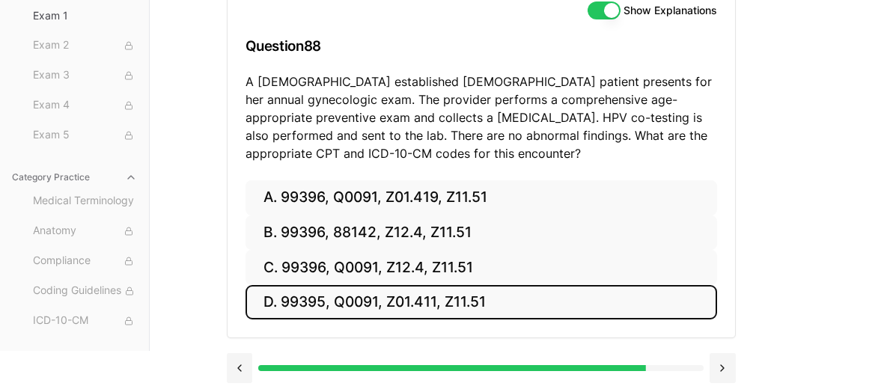
click at [383, 308] on button "D. 99395, Q0091, Z01.411, Z11.51" at bounding box center [482, 302] width 472 height 35
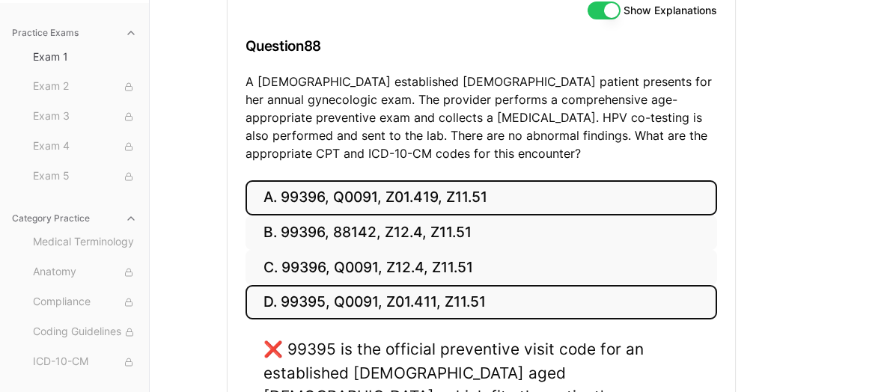
click at [409, 180] on button "A. 99396, Q0091, Z01.419, Z11.51" at bounding box center [482, 197] width 472 height 35
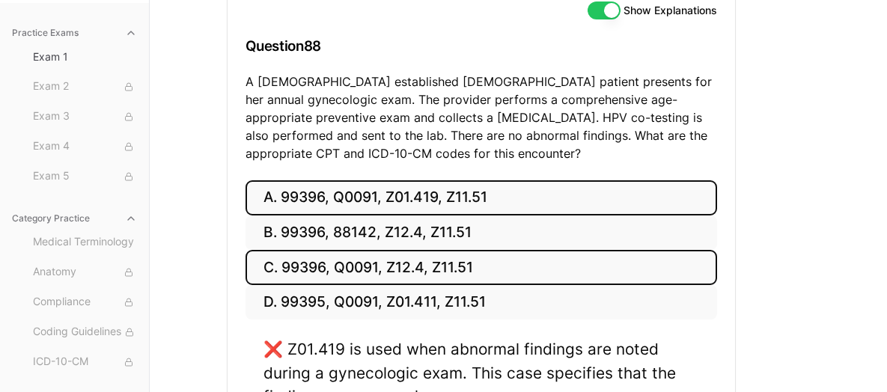
click at [490, 250] on button "C. 99396, Q0091, Z12.4, Z11.51" at bounding box center [482, 267] width 472 height 35
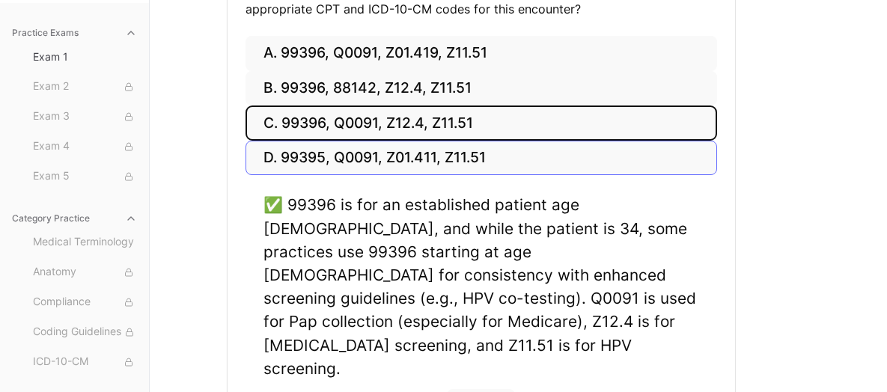
scroll to position [329, 0]
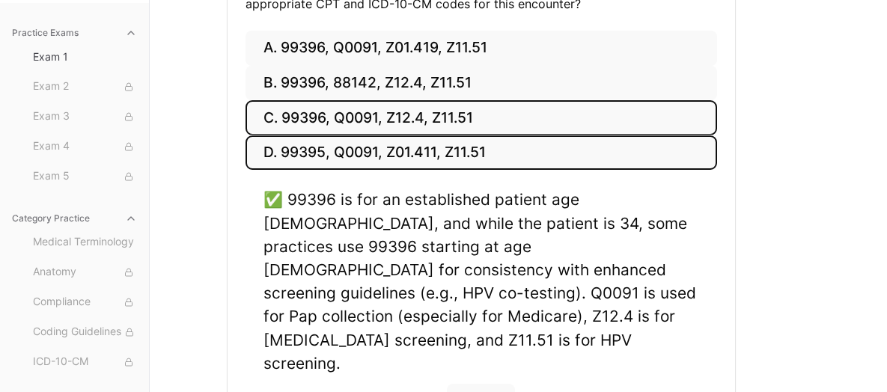
click at [427, 146] on button "D. 99395, Q0091, Z01.411, Z11.51" at bounding box center [482, 152] width 472 height 35
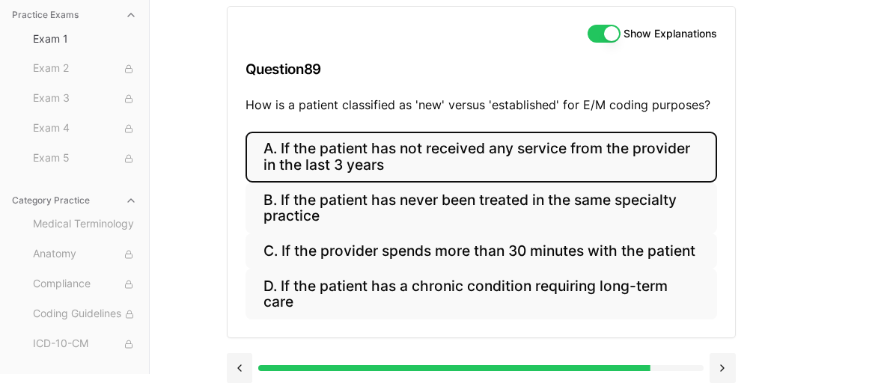
click at [517, 144] on button "A. If the patient has not received any service from the provider in the last 3 …" at bounding box center [482, 157] width 472 height 51
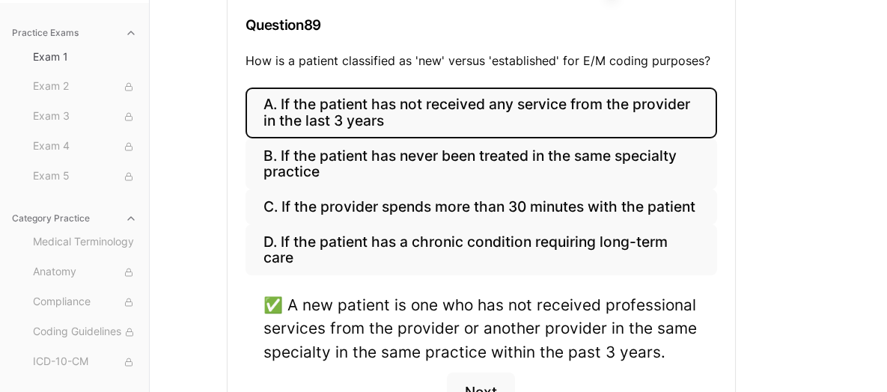
scroll to position [231, 0]
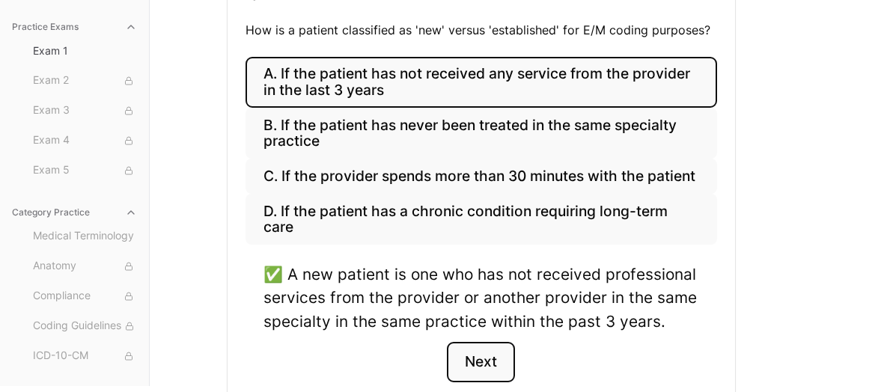
click at [491, 366] on button "Next" at bounding box center [481, 362] width 68 height 40
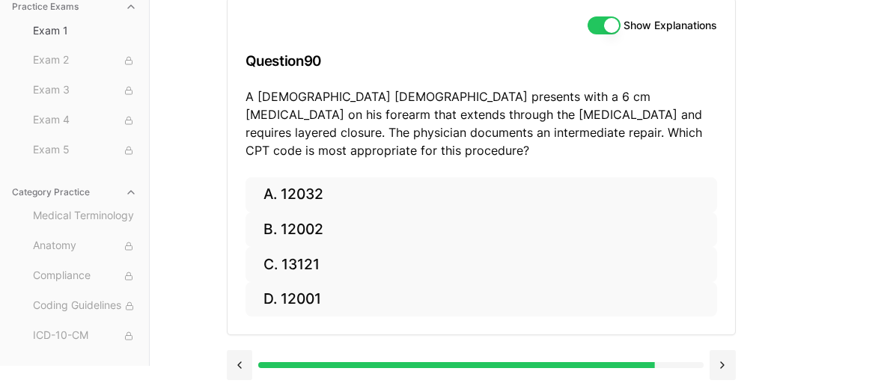
scroll to position [143, 0]
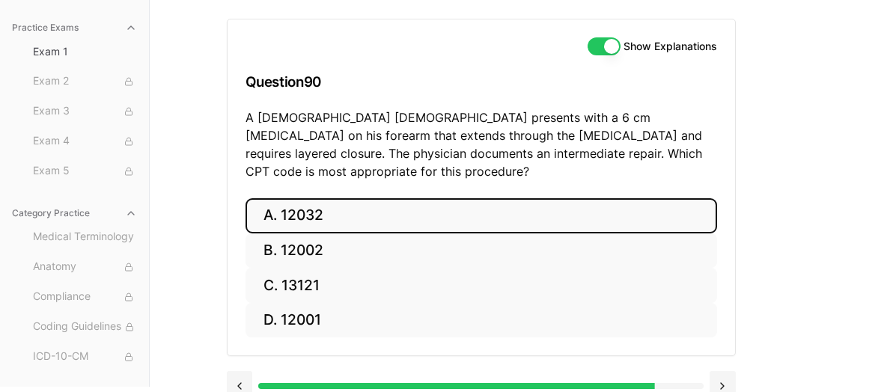
click at [359, 199] on button "A. 12032" at bounding box center [482, 215] width 472 height 35
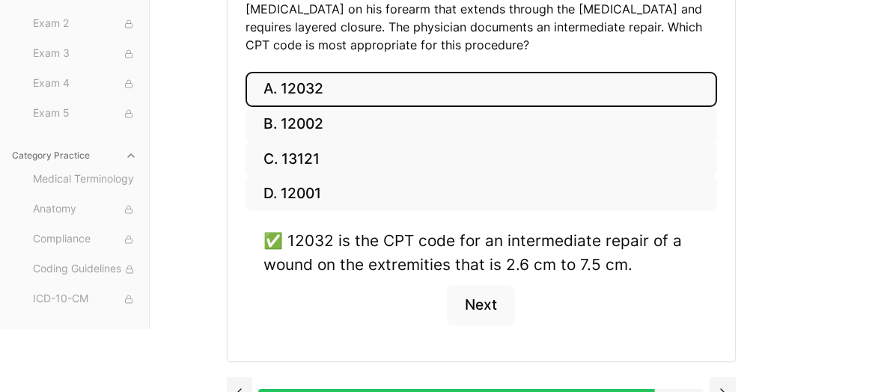
scroll to position [274, 0]
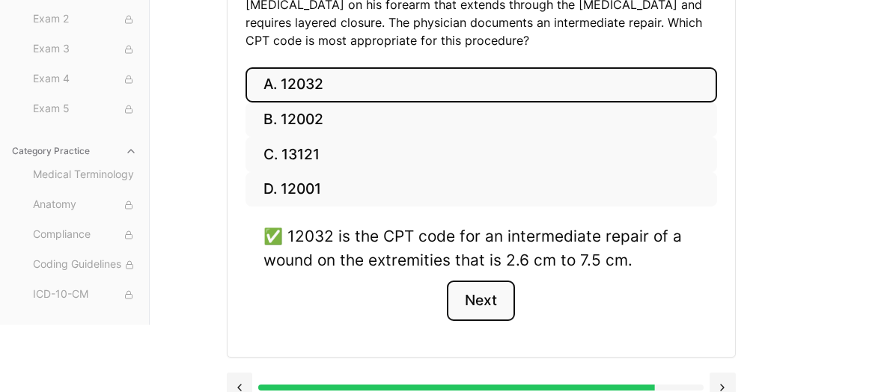
click at [478, 281] on button "Next" at bounding box center [481, 301] width 68 height 40
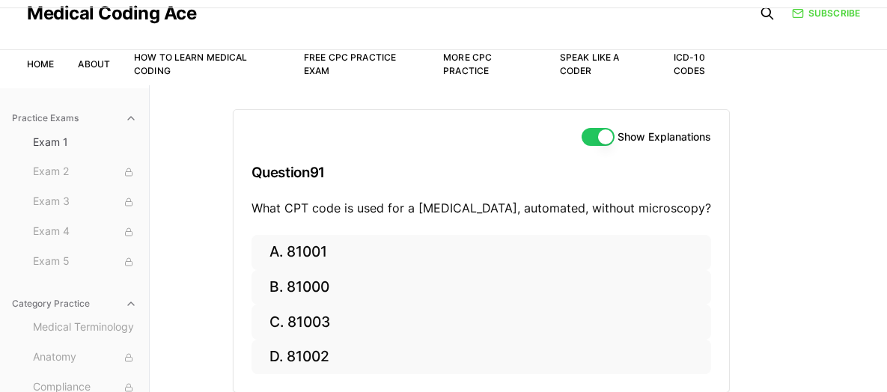
scroll to position [75, 0]
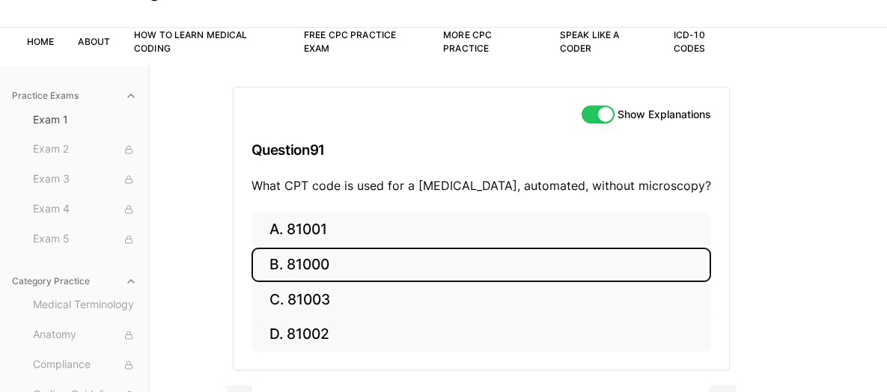
click at [460, 249] on button "B. 81000" at bounding box center [482, 265] width 460 height 35
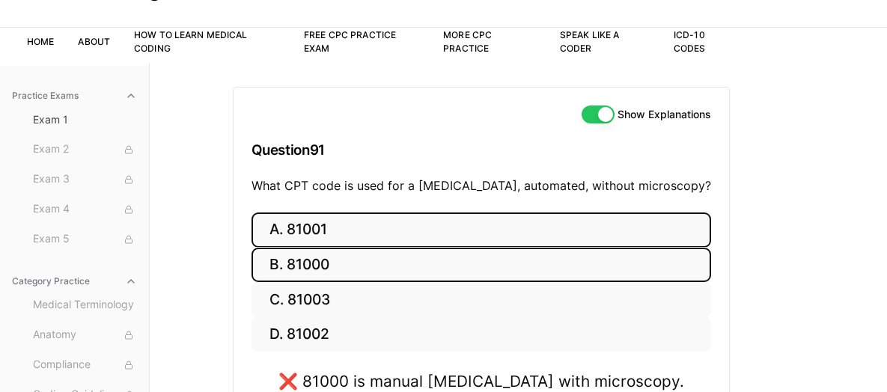
click at [424, 240] on button "A. 81001" at bounding box center [482, 230] width 460 height 35
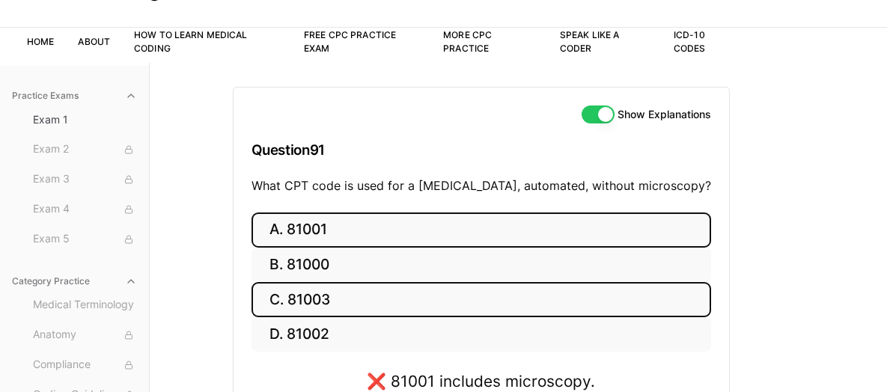
click at [507, 286] on button "C. 81003" at bounding box center [482, 299] width 460 height 35
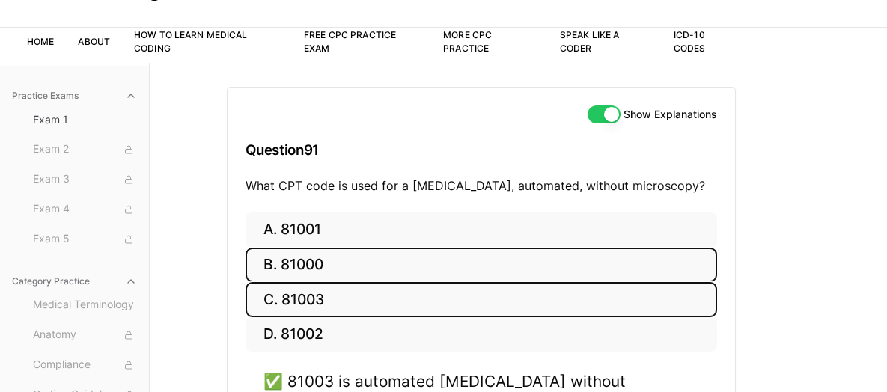
click at [460, 255] on button "B. 81000" at bounding box center [482, 265] width 472 height 35
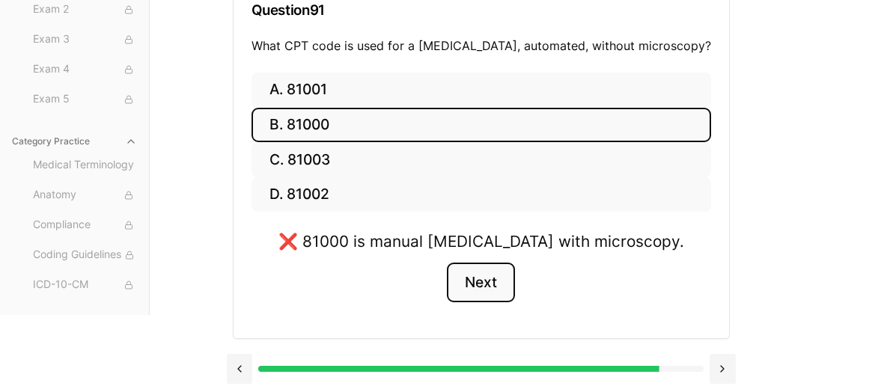
click at [476, 281] on button "Next" at bounding box center [481, 283] width 68 height 40
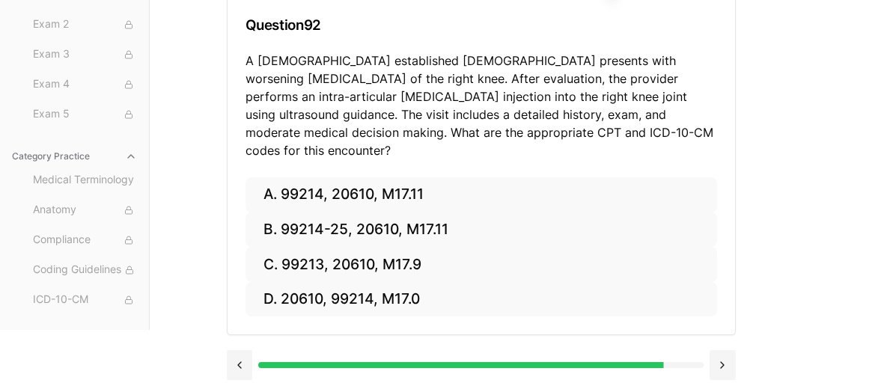
scroll to position [179, 0]
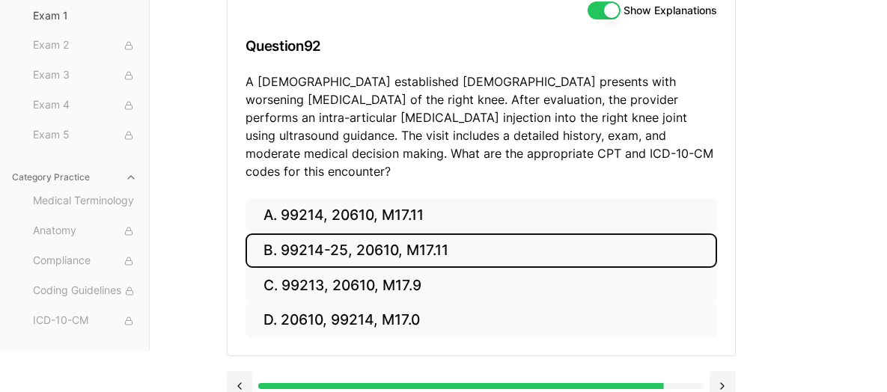
click at [335, 234] on button "B. 99214-25, 20610, M17.11" at bounding box center [482, 251] width 472 height 35
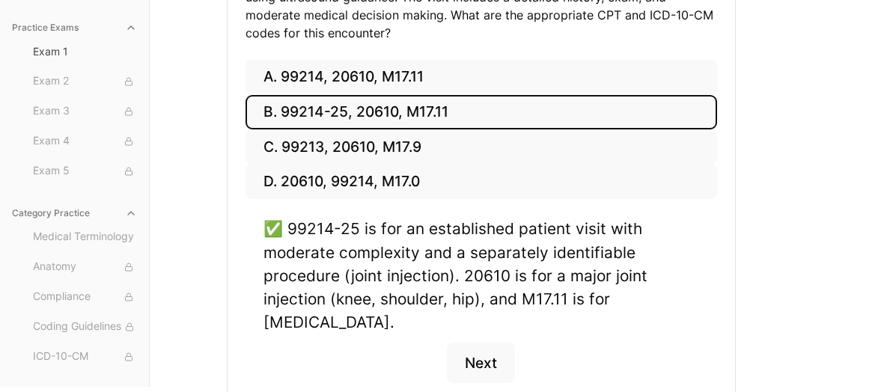
scroll to position [380, 0]
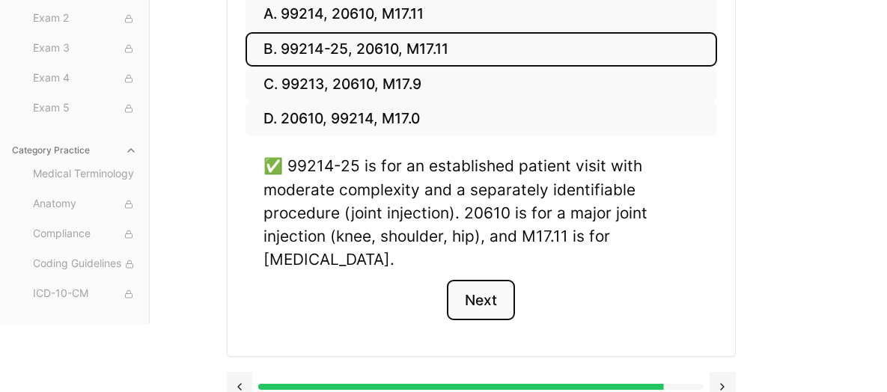
click at [481, 291] on button "Next" at bounding box center [481, 300] width 68 height 40
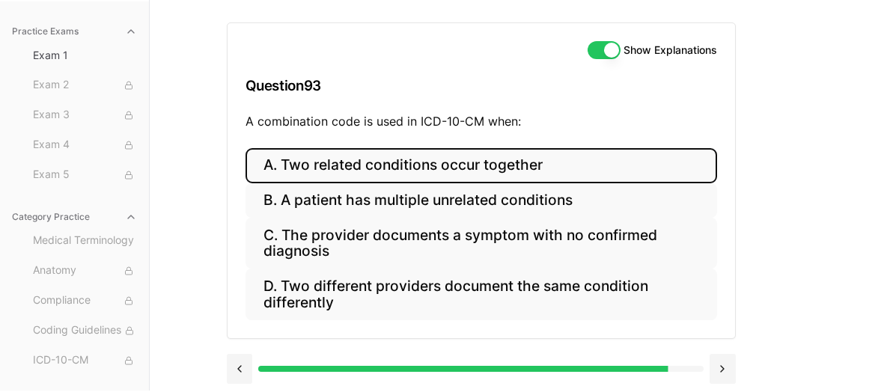
click at [478, 157] on button "A. Two related conditions occur together" at bounding box center [482, 165] width 472 height 35
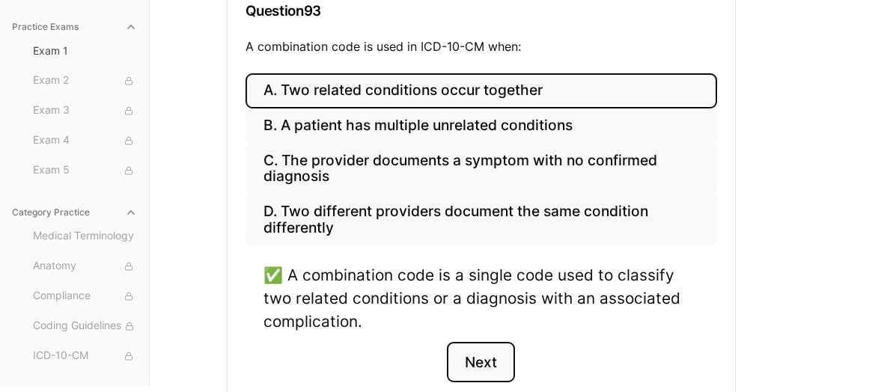
click at [472, 346] on button "Next" at bounding box center [481, 362] width 68 height 40
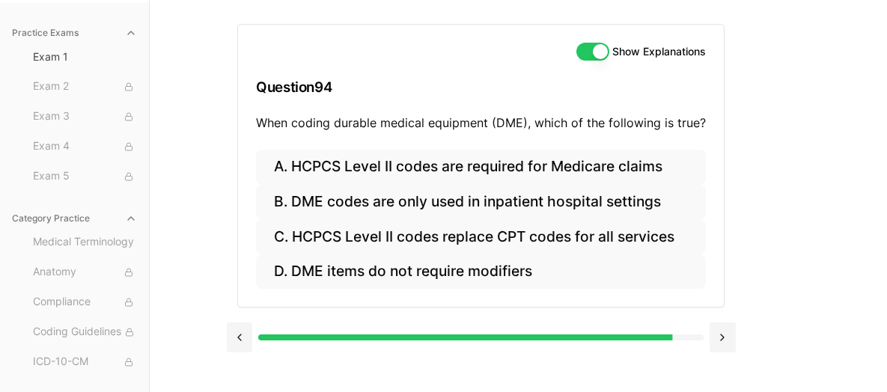
scroll to position [137, 0]
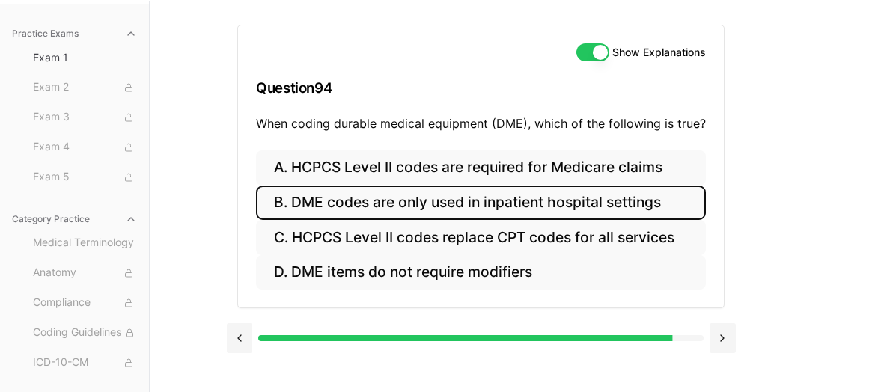
click at [471, 200] on button "B. DME codes are only used in inpatient hospital settings" at bounding box center [481, 203] width 450 height 35
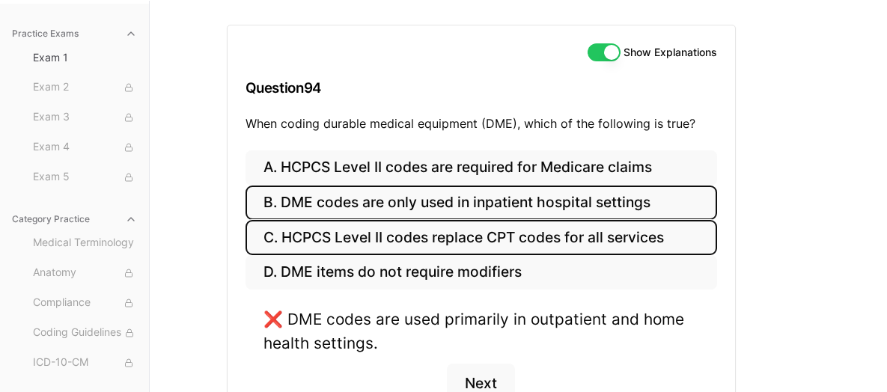
click at [579, 231] on button "C. HCPCS Level II codes replace CPT codes for all services" at bounding box center [482, 237] width 472 height 35
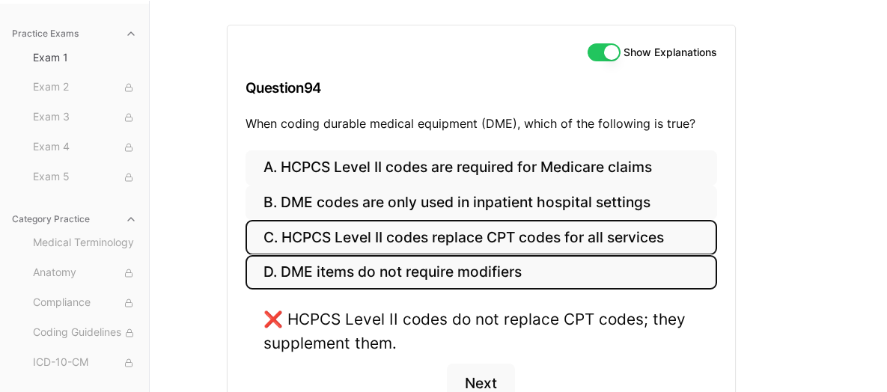
click at [474, 260] on button "D. DME items do not require modifiers" at bounding box center [482, 272] width 472 height 35
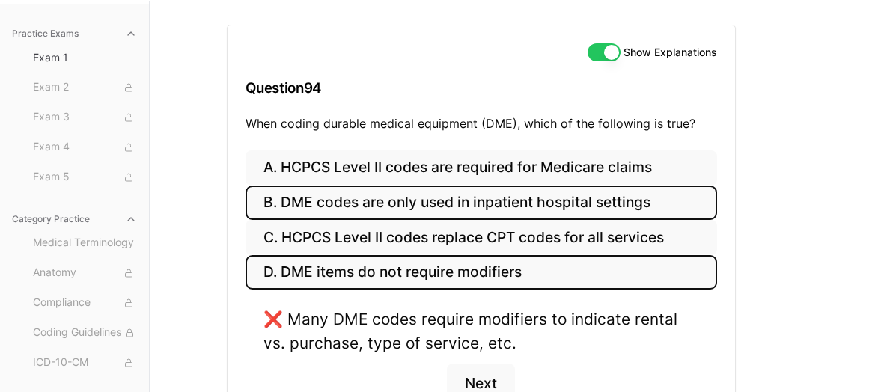
click at [473, 191] on button "B. DME codes are only used in inpatient hospital settings" at bounding box center [482, 203] width 472 height 35
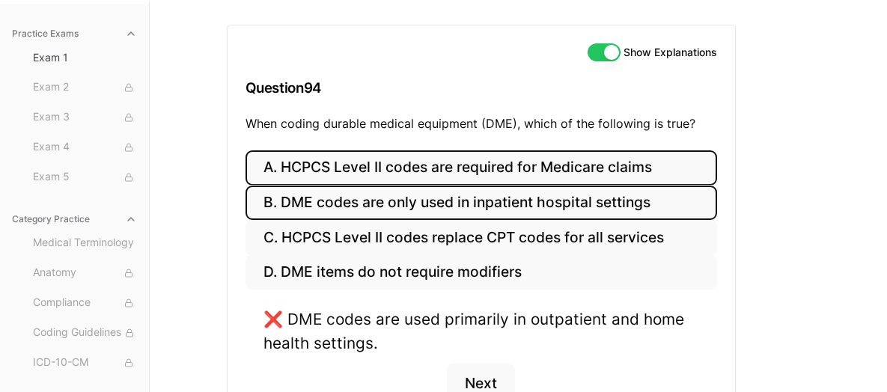
click at [477, 159] on button "A. HCPCS Level II codes are required for Medicare claims" at bounding box center [482, 167] width 472 height 35
click at [549, 201] on button "B. DME codes are only used in inpatient hospital settings" at bounding box center [482, 203] width 472 height 35
click at [498, 151] on button "A. HCPCS Level II codes are required for Medicare claims" at bounding box center [482, 167] width 472 height 35
click at [488, 191] on button "B. DME codes are only used in inpatient hospital settings" at bounding box center [482, 203] width 472 height 35
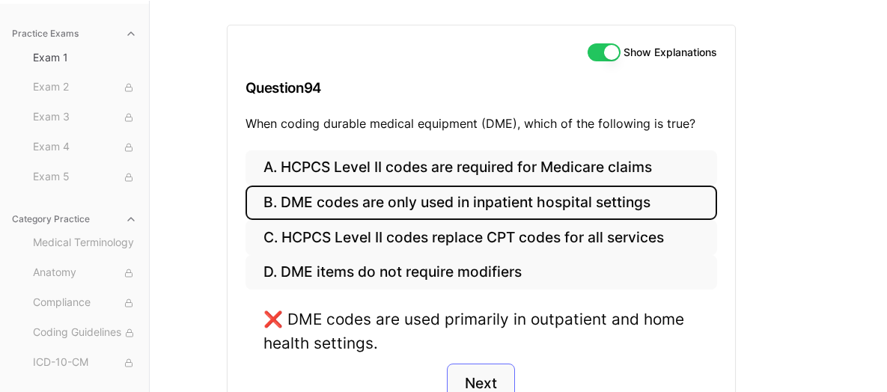
scroll to position [212, 0]
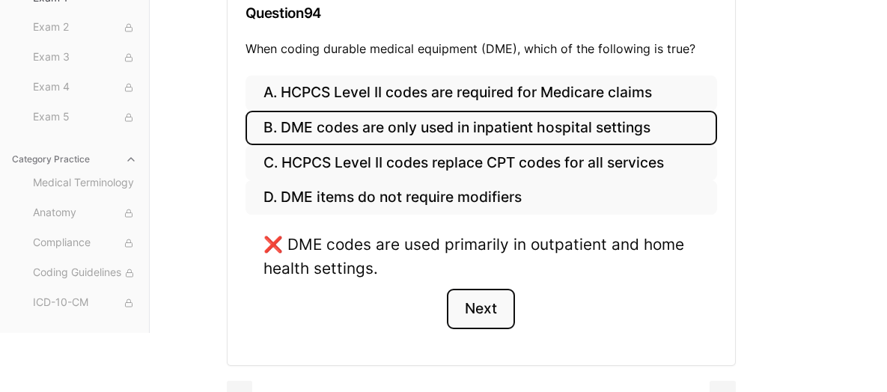
click at [475, 299] on button "Next" at bounding box center [481, 309] width 68 height 40
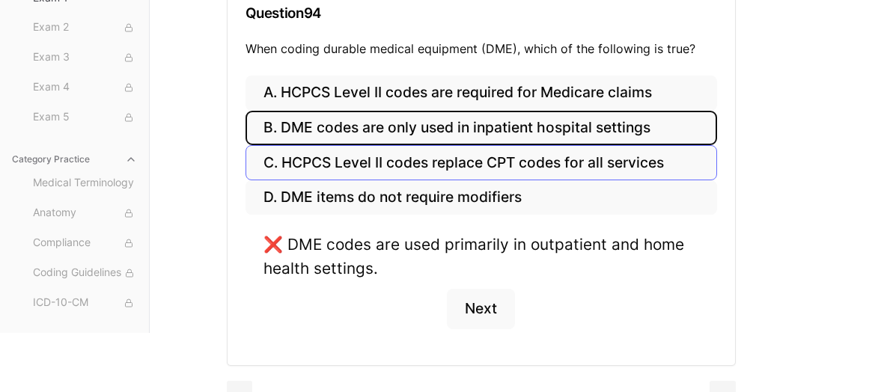
scroll to position [137, 0]
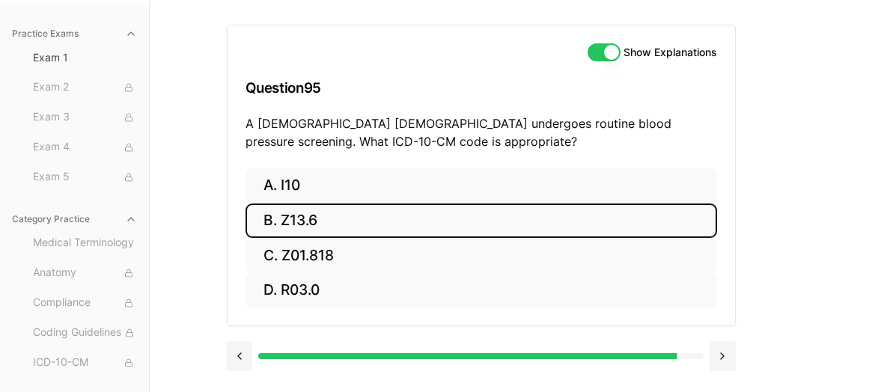
click at [427, 222] on button "B. Z13.6" at bounding box center [482, 221] width 472 height 35
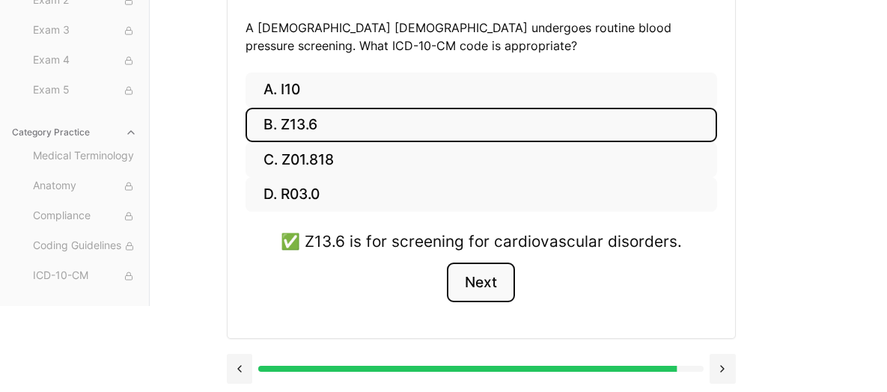
click at [482, 284] on button "Next" at bounding box center [481, 283] width 68 height 40
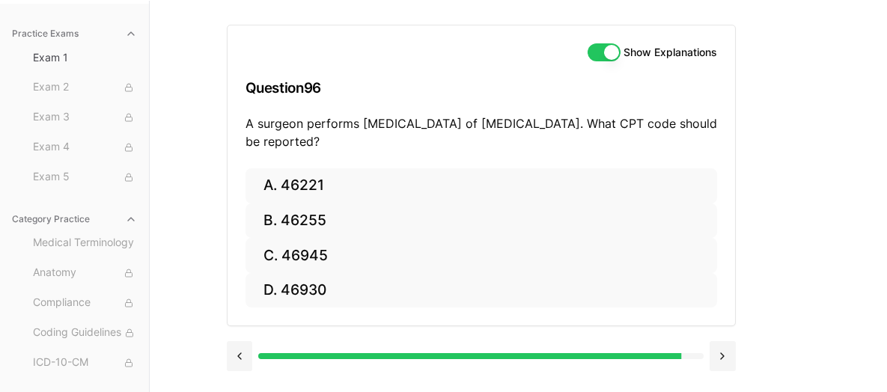
drag, startPoint x: 580, startPoint y: 308, endPoint x: 255, endPoint y: 124, distance: 374.5
click at [255, 124] on p "A surgeon performs [MEDICAL_DATA] of [MEDICAL_DATA]. What CPT code should be re…" at bounding box center [482, 133] width 472 height 36
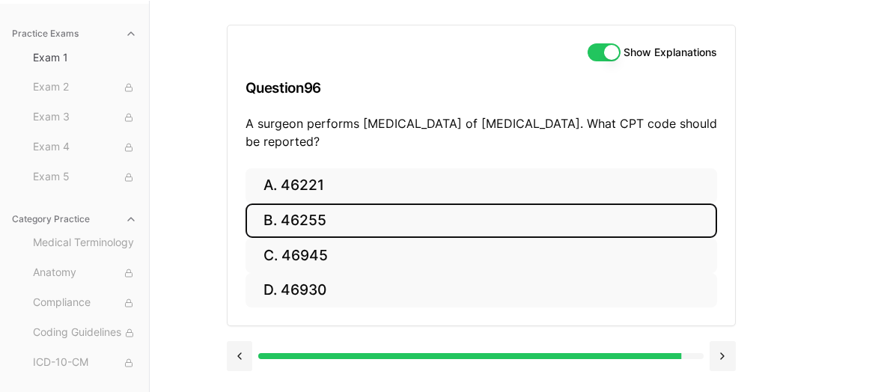
click at [295, 224] on button "B. 46255" at bounding box center [482, 221] width 472 height 35
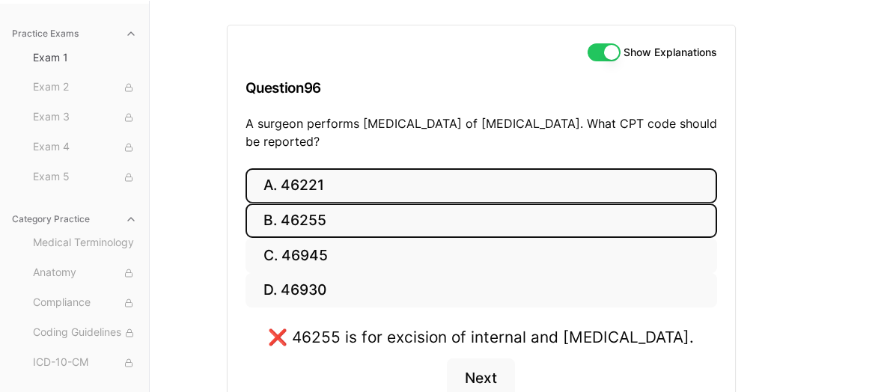
click at [348, 168] on button "A. 46221" at bounding box center [482, 185] width 472 height 35
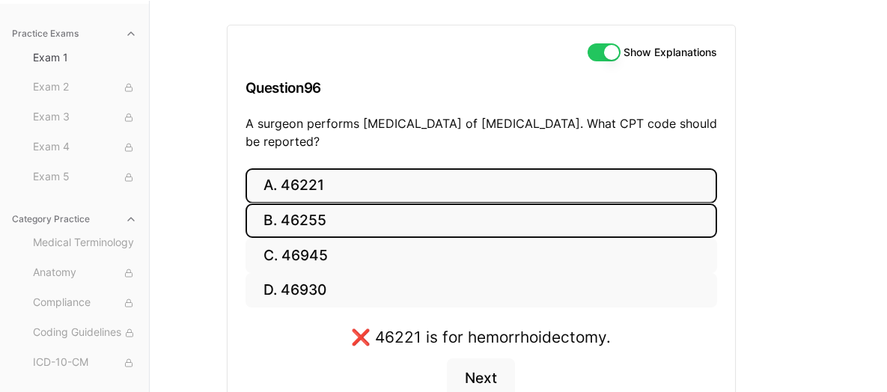
click at [367, 224] on button "B. 46255" at bounding box center [482, 221] width 472 height 35
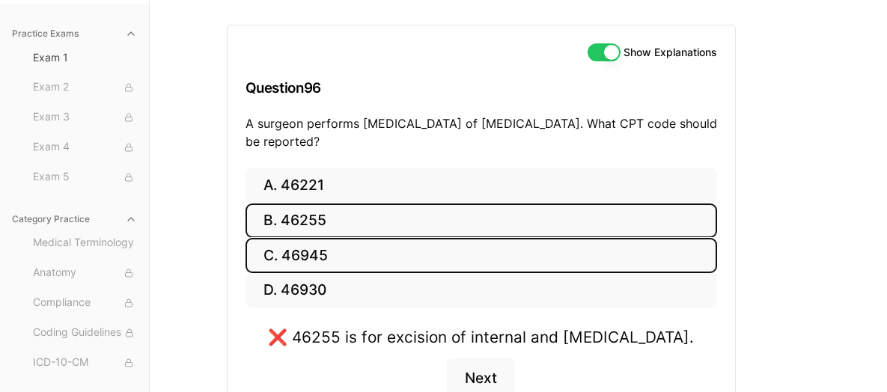
click at [367, 254] on button "C. 46945" at bounding box center [482, 255] width 472 height 35
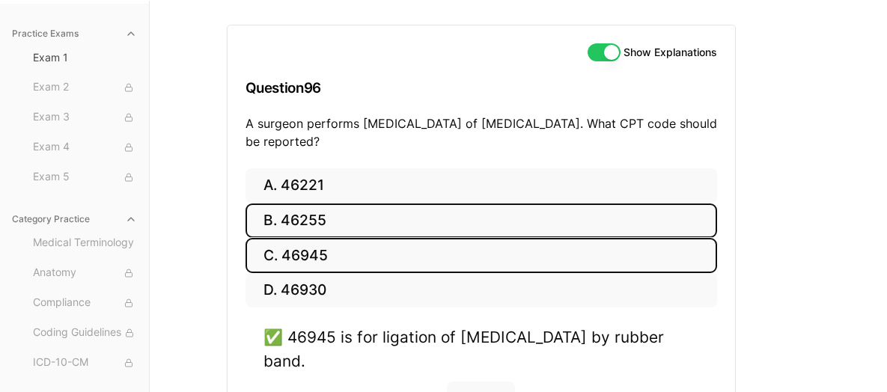
click at [365, 222] on button "B. 46255" at bounding box center [482, 221] width 472 height 35
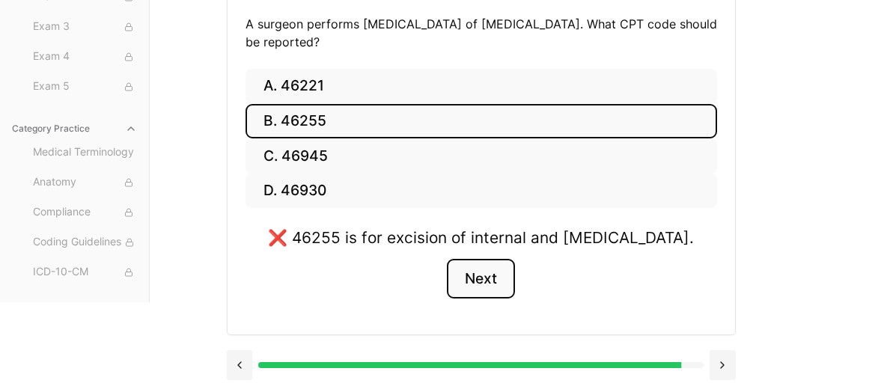
click at [472, 275] on button "Next" at bounding box center [481, 279] width 68 height 40
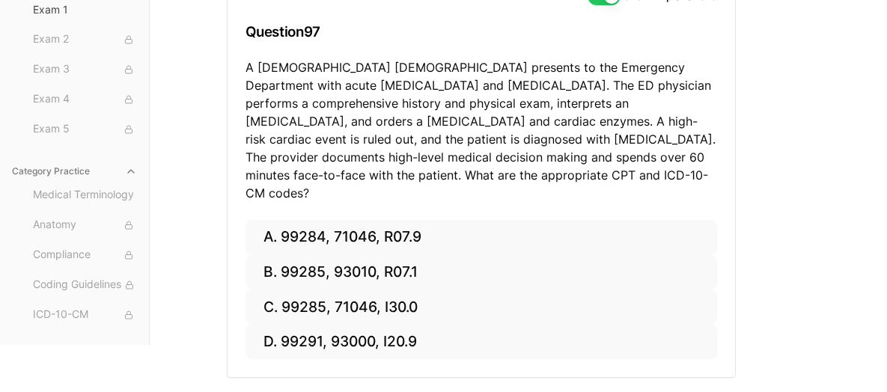
scroll to position [215, 0]
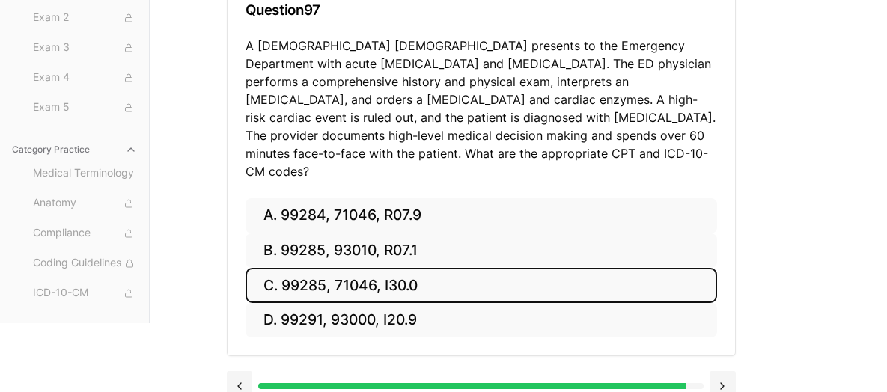
click at [419, 268] on button "C. 99285, 71046, I30.0" at bounding box center [482, 285] width 472 height 35
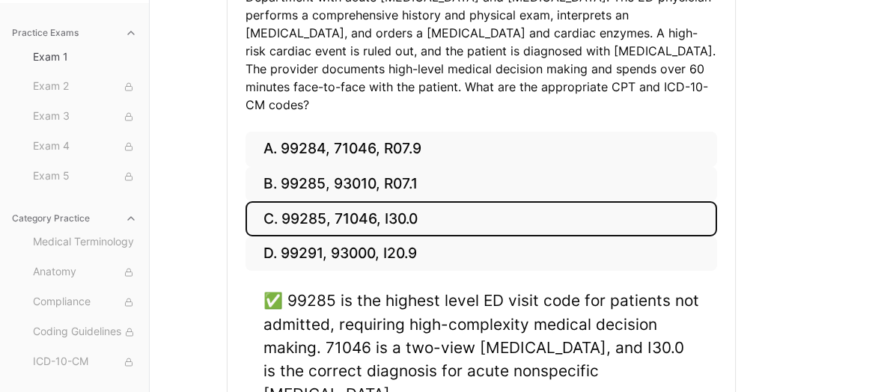
scroll to position [365, 0]
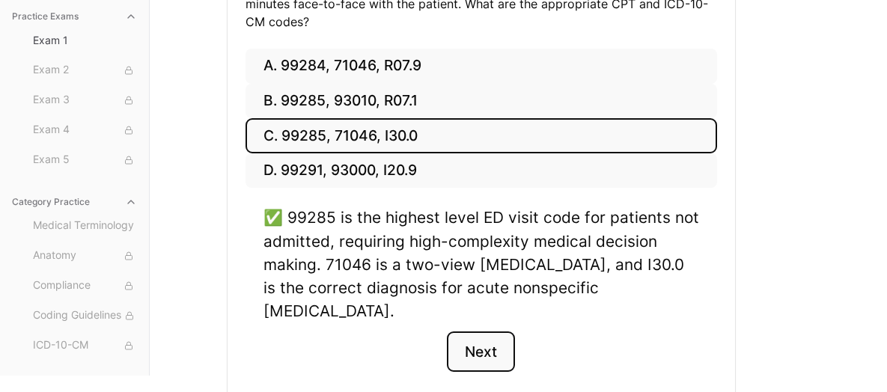
click at [477, 332] on button "Next" at bounding box center [481, 352] width 68 height 40
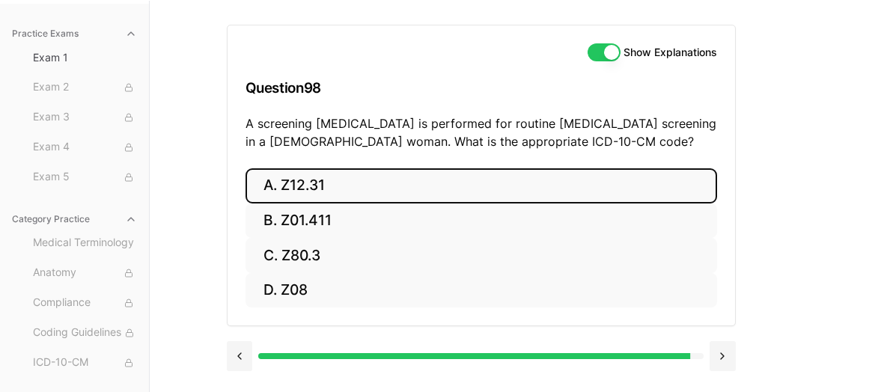
click at [479, 180] on button "A. Z12.31" at bounding box center [482, 185] width 472 height 35
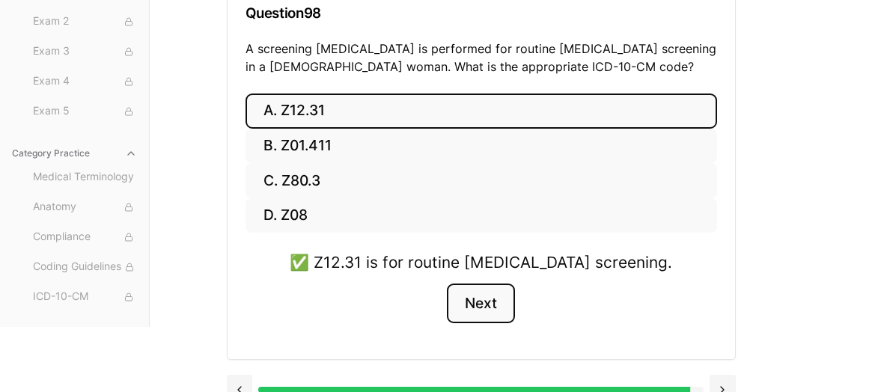
click at [471, 299] on button "Next" at bounding box center [481, 304] width 68 height 40
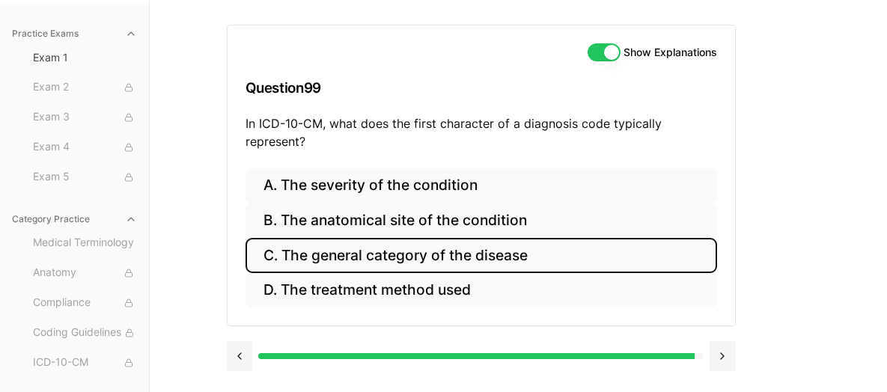
click at [496, 252] on button "C. The general category of the disease" at bounding box center [482, 255] width 472 height 35
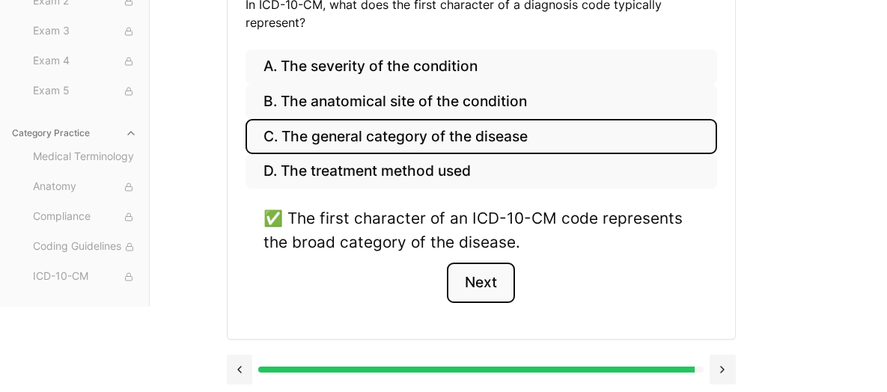
click at [480, 279] on button "Next" at bounding box center [481, 283] width 68 height 40
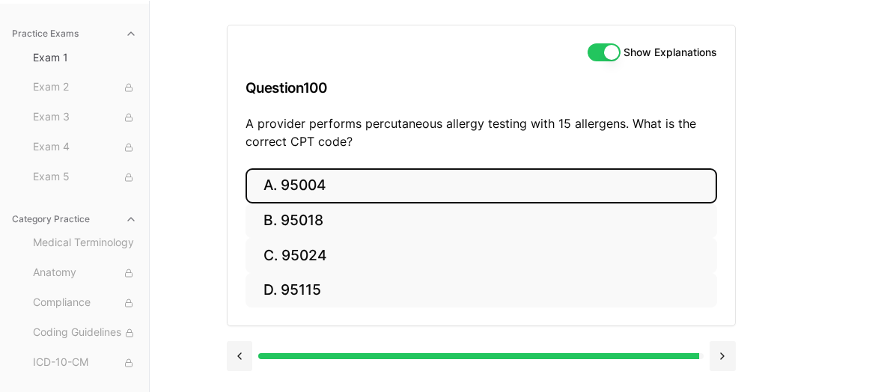
click at [382, 181] on button "A. 95004" at bounding box center [482, 185] width 472 height 35
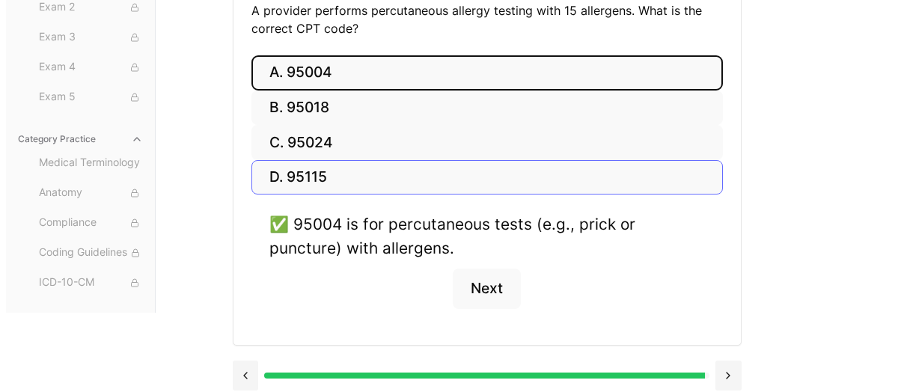
scroll to position [256, 0]
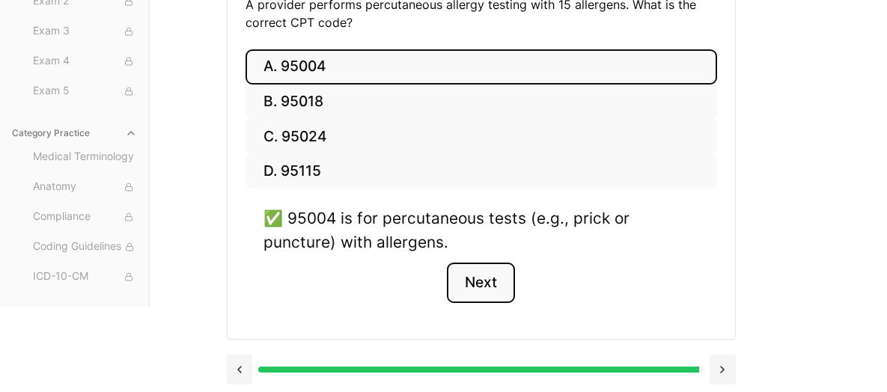
click at [489, 277] on button "Next" at bounding box center [481, 283] width 68 height 40
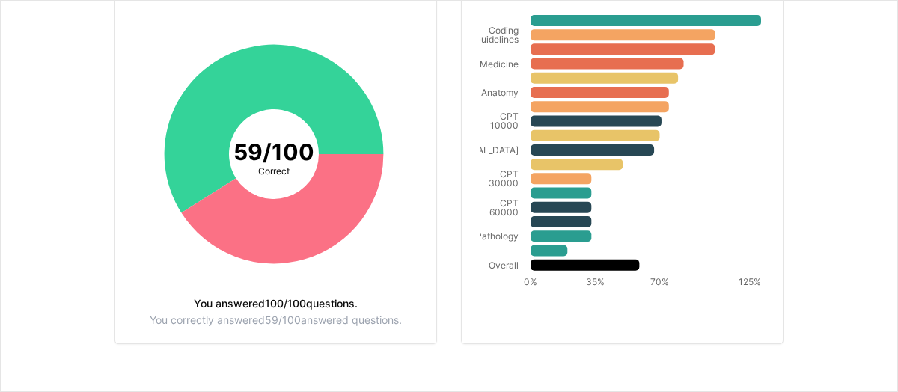
scroll to position [227, 0]
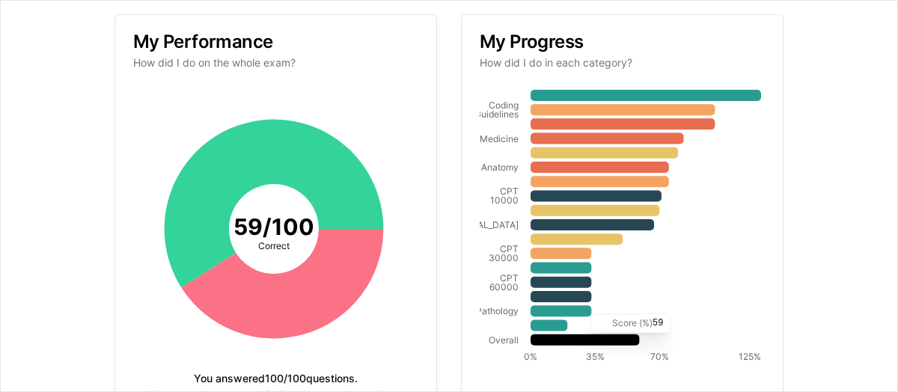
click at [672, 338] on icon "Coding Guidelines Medicine Anatomy CPT 10000 [MEDICAL_DATA] CPT 30000 CPT 60000…" at bounding box center [620, 228] width 281 height 281
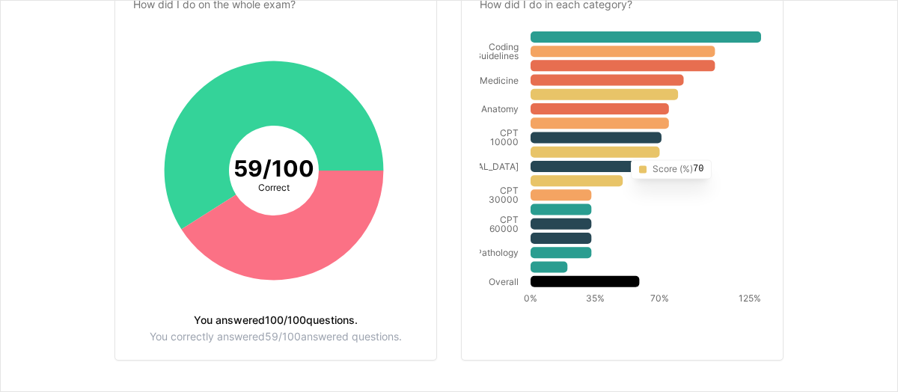
scroll to position [302, 0]
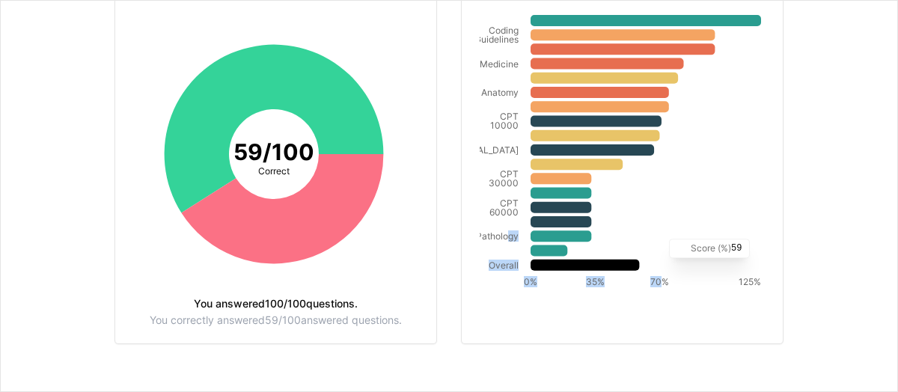
drag, startPoint x: 505, startPoint y: 246, endPoint x: 656, endPoint y: 269, distance: 153.0
click at [656, 269] on icon "Coding Guidelines Medicine Anatomy CPT 10000 [MEDICAL_DATA] CPT 30000 CPT 60000…" at bounding box center [620, 153] width 281 height 281
click at [646, 262] on icon "Coding Guidelines Medicine Anatomy CPT 10000 [MEDICAL_DATA] CPT 30000 CPT 60000…" at bounding box center [620, 153] width 281 height 281
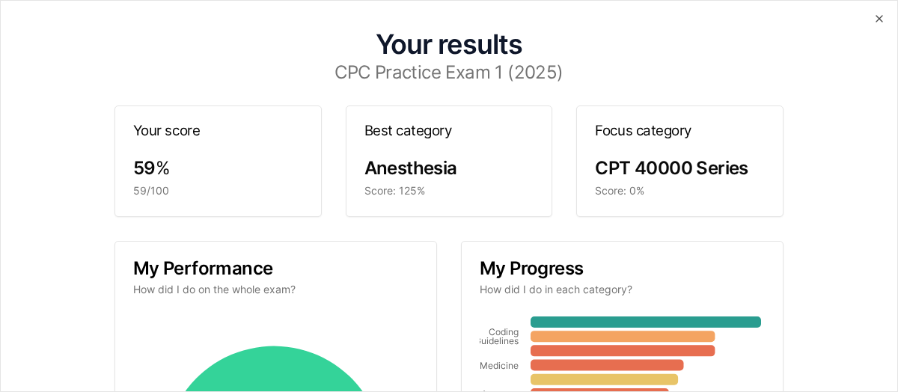
scroll to position [75, 0]
